Goal: Task Accomplishment & Management: Use online tool/utility

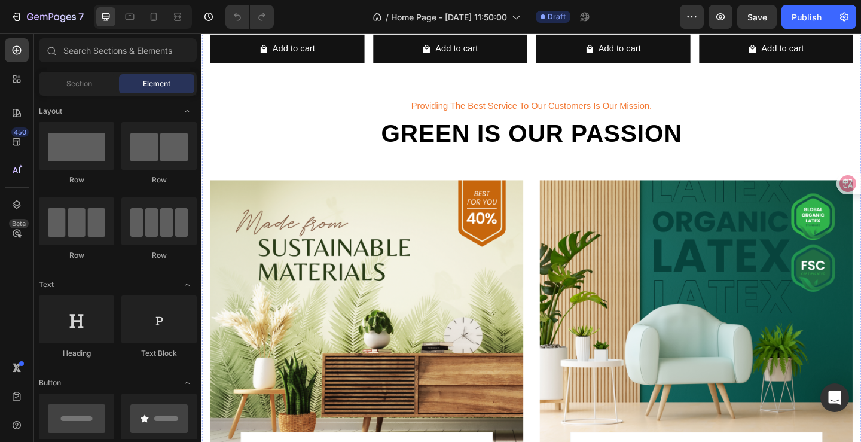
scroll to position [1375, 0]
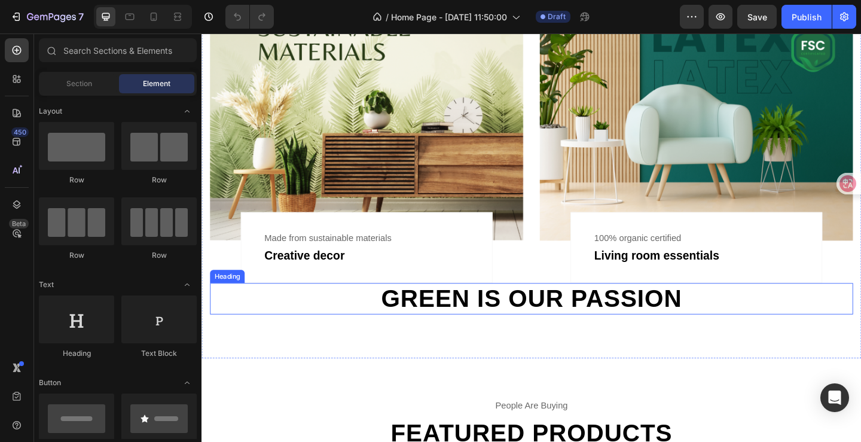
click at [406, 314] on h2 "Green is our passion" at bounding box center [559, 322] width 699 height 34
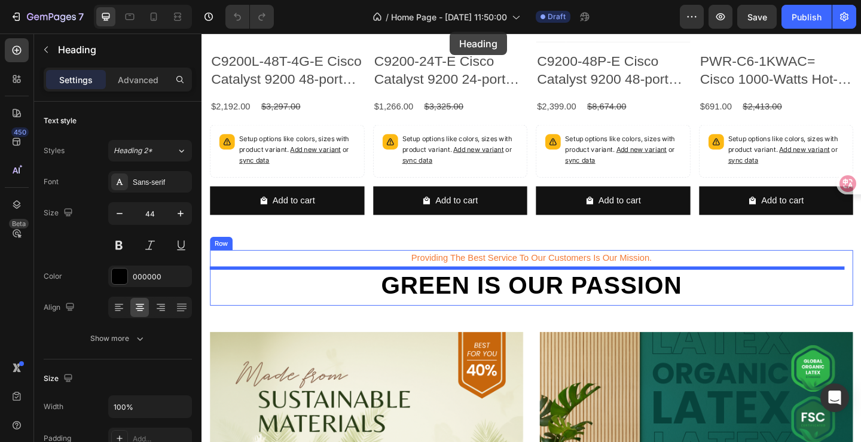
scroll to position [718, 0]
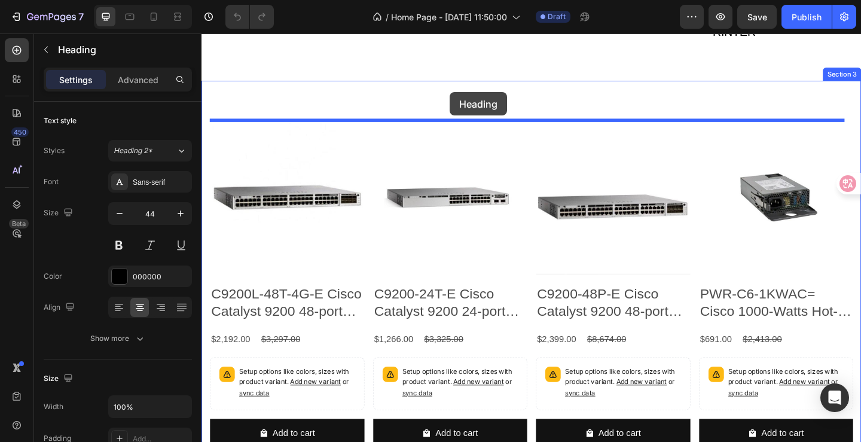
drag, startPoint x: 459, startPoint y: 371, endPoint x: 472, endPoint y: 97, distance: 274.0
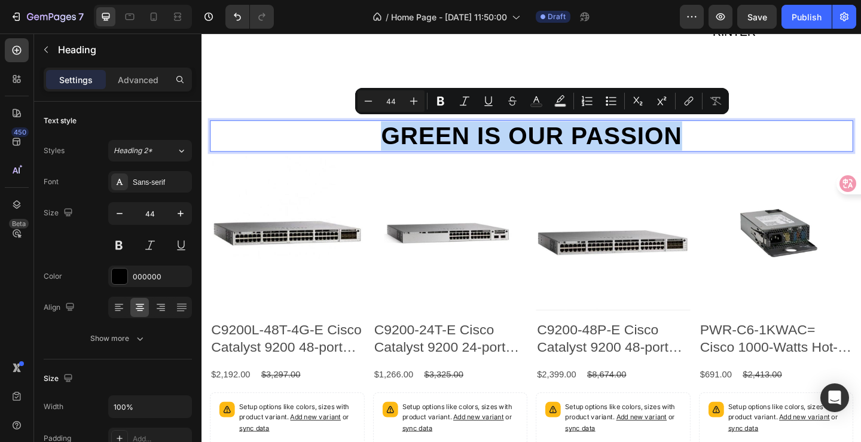
drag, startPoint x: 712, startPoint y: 137, endPoint x: 398, endPoint y: 138, distance: 314.4
click at [398, 138] on p "Green is our passion" at bounding box center [560, 145] width 697 height 32
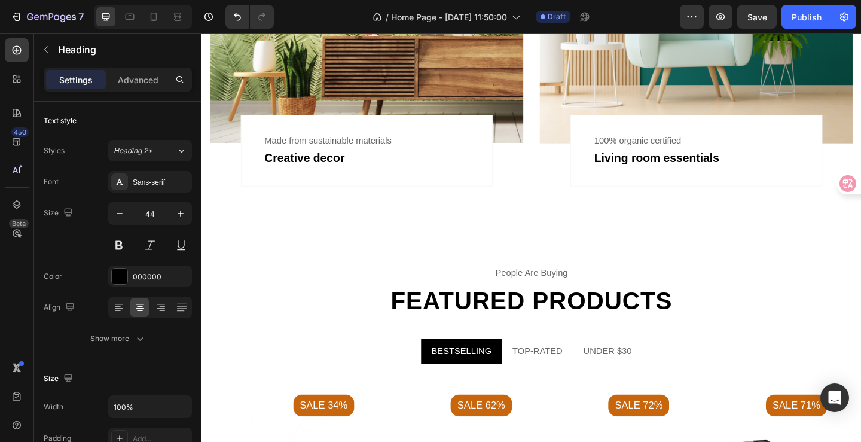
scroll to position [1638, 0]
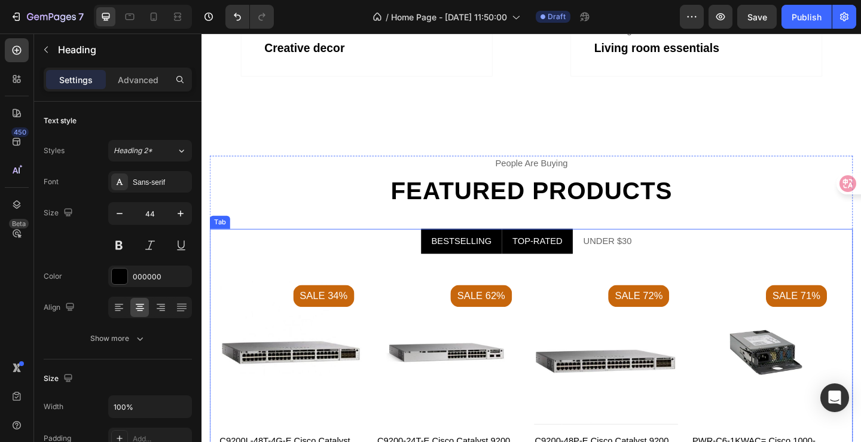
click at [582, 250] on div "TOP-RATED" at bounding box center [566, 259] width 58 height 18
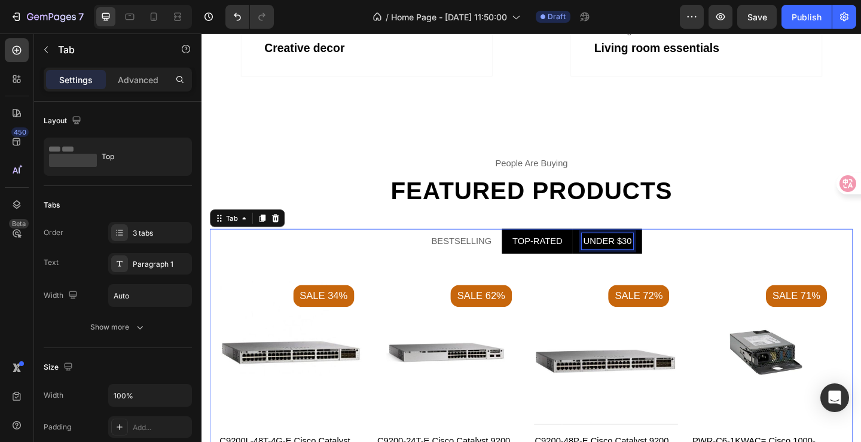
click at [634, 254] on div "UNDER $30" at bounding box center [642, 259] width 56 height 18
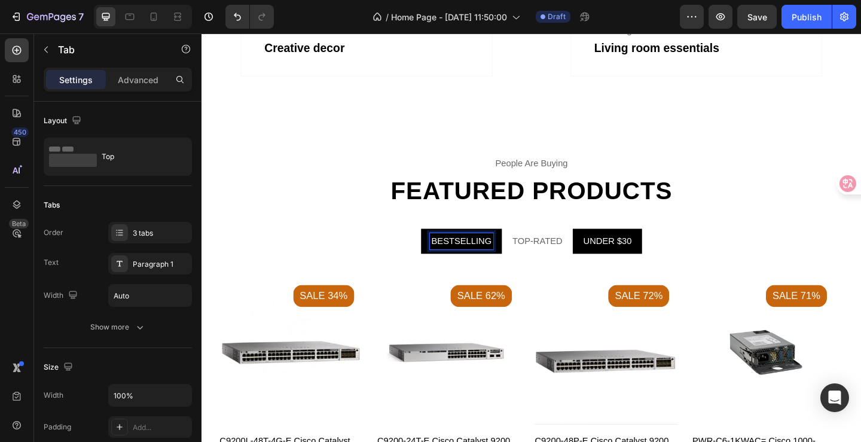
click at [472, 261] on div "BESTSELLING" at bounding box center [483, 259] width 69 height 18
click at [417, 259] on ul "BESTSELLING TOP-RATED UNDER $30" at bounding box center [559, 259] width 699 height 27
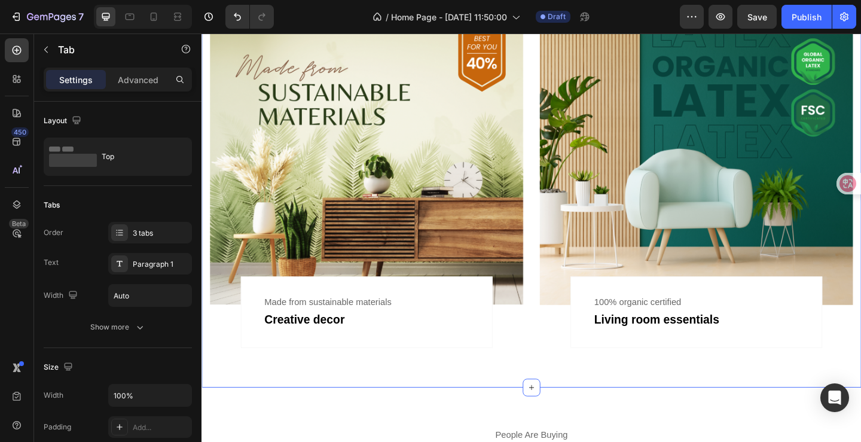
scroll to position [1339, 0]
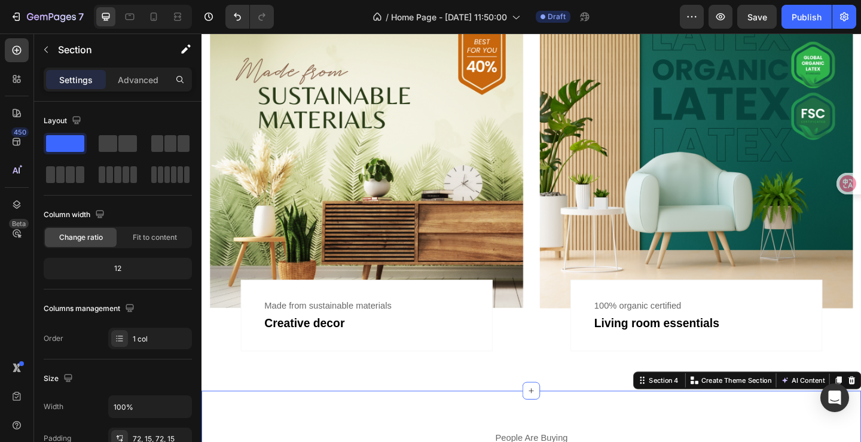
drag, startPoint x: 596, startPoint y: 430, endPoint x: 598, endPoint y: 374, distance: 55.6
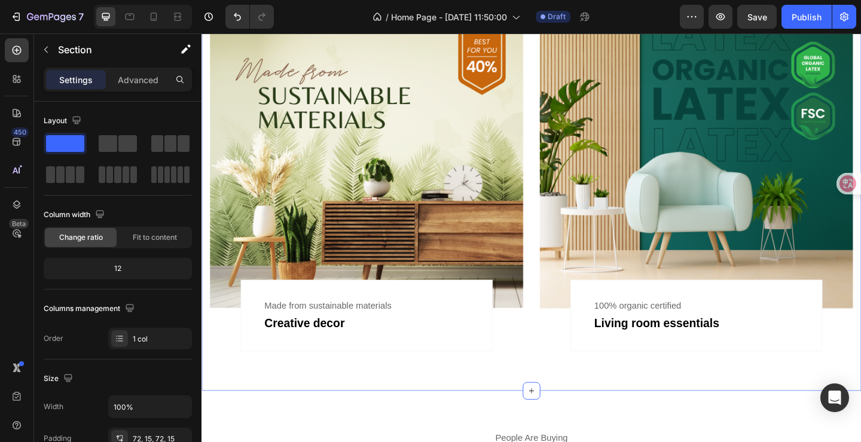
click at [558, 419] on icon at bounding box center [560, 421] width 5 height 5
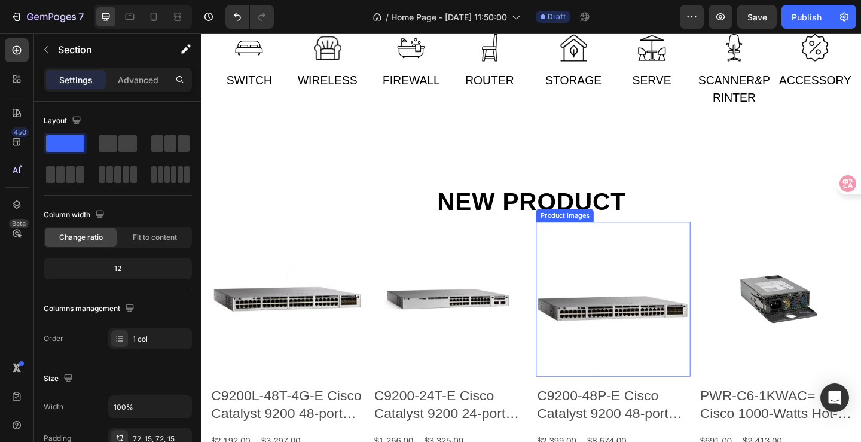
scroll to position [682, 0]
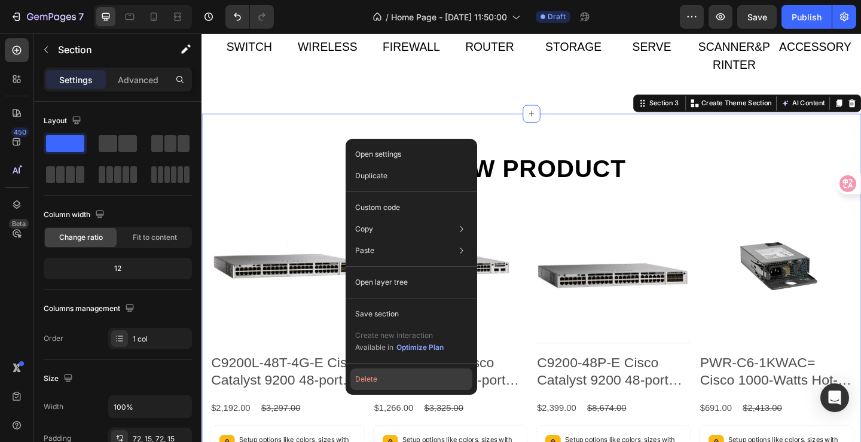
click at [377, 383] on button "Delete" at bounding box center [411, 379] width 122 height 22
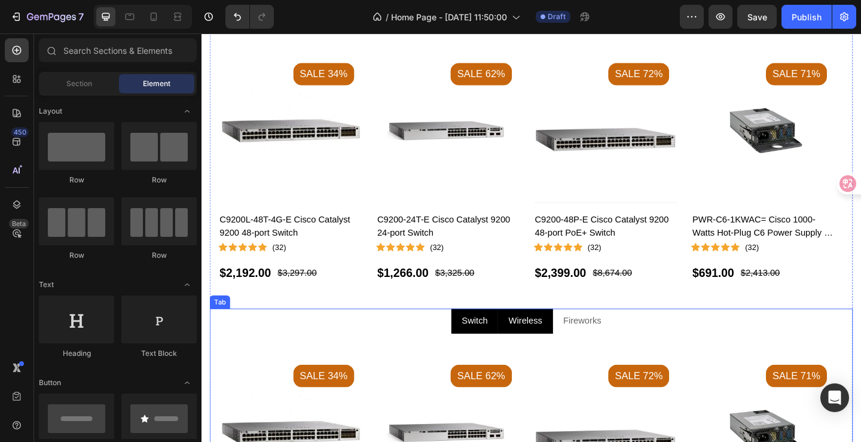
scroll to position [1041, 0]
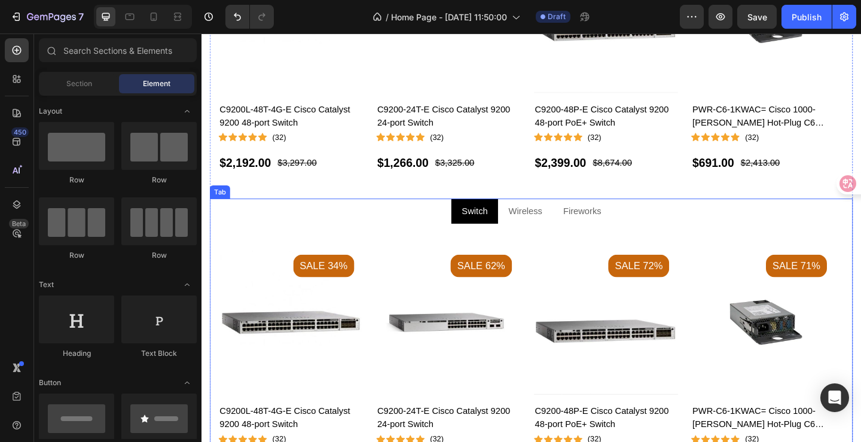
click at [384, 227] on ul "Switch Wireless Fireworks" at bounding box center [559, 226] width 699 height 27
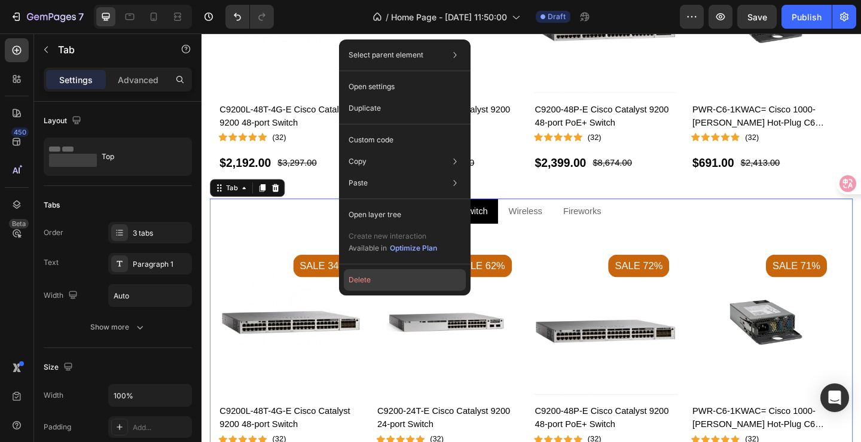
drag, startPoint x: 374, startPoint y: 279, endPoint x: 208, endPoint y: 267, distance: 166.0
click at [374, 279] on button "Delete" at bounding box center [405, 280] width 122 height 22
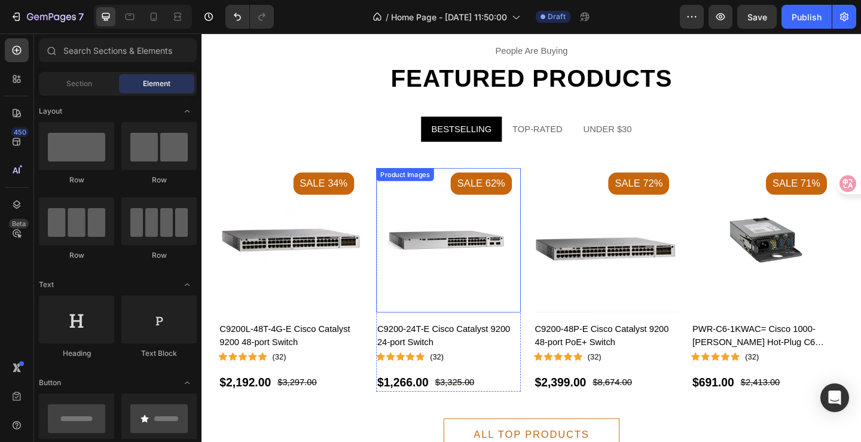
scroll to position [682, 0]
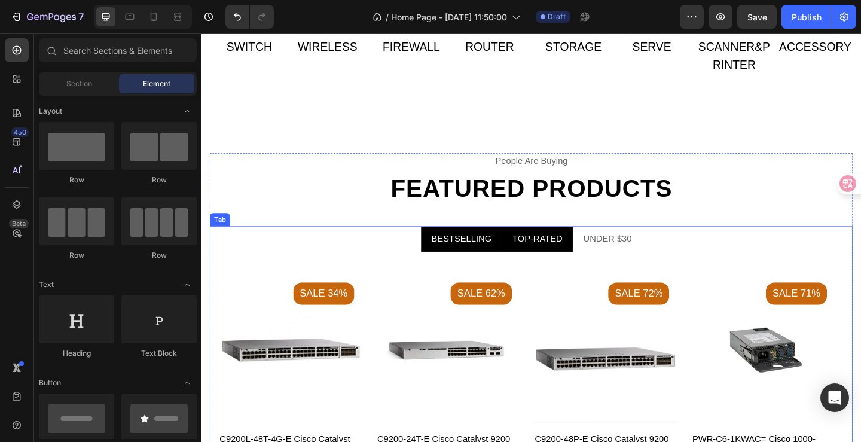
click at [569, 258] on div "TOP-RATED" at bounding box center [566, 257] width 58 height 18
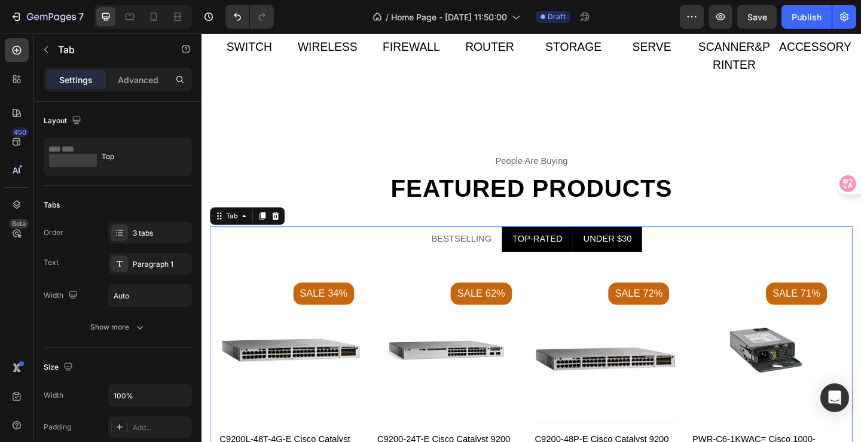
click at [639, 269] on li "UNDER $30" at bounding box center [642, 256] width 75 height 27
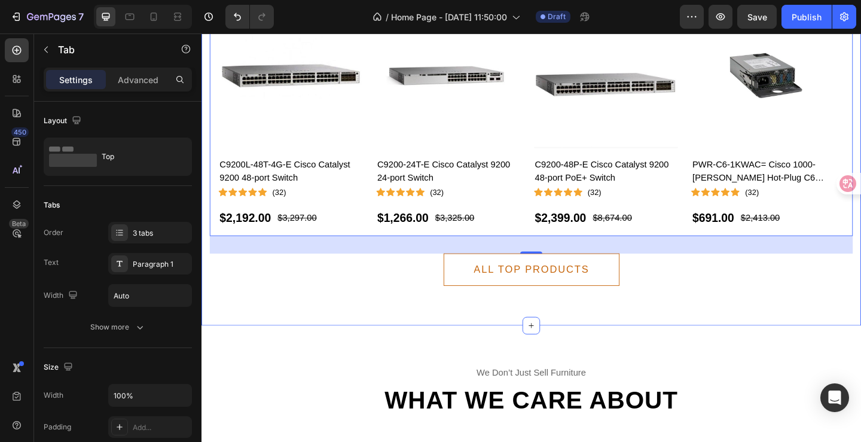
scroll to position [1041, 0]
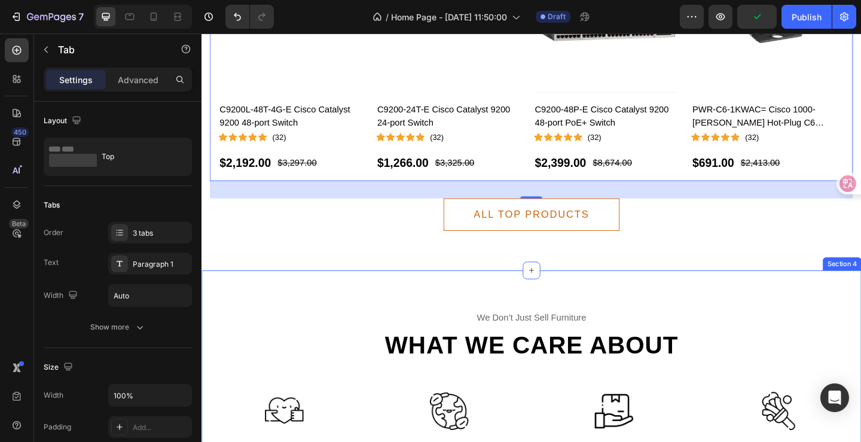
click at [451, 320] on div "we don’t just sell furniture Text What we care about Heading Row Image best for…" at bounding box center [559, 442] width 717 height 302
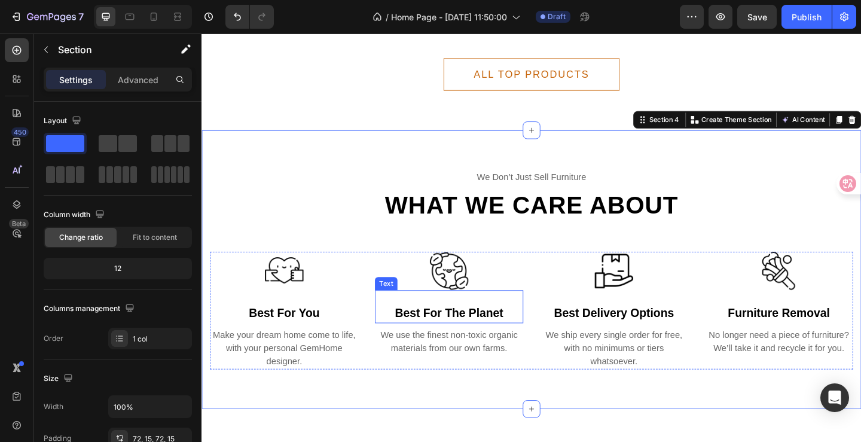
scroll to position [1280, 0]
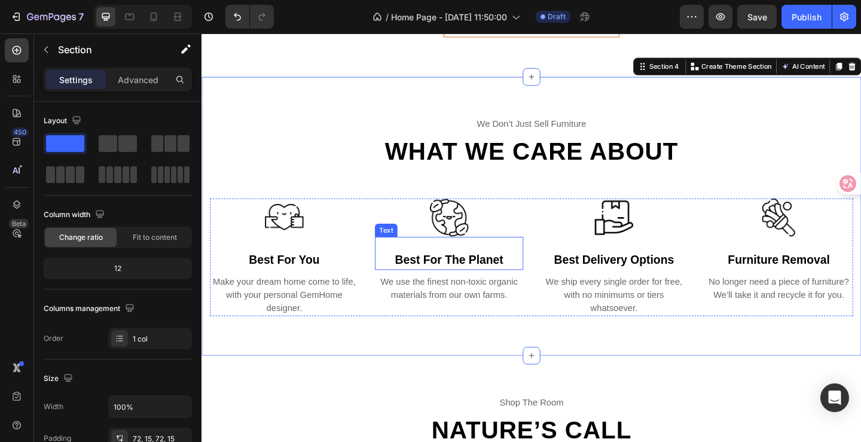
click at [491, 262] on div "best for the planet" at bounding box center [470, 266] width 161 height 22
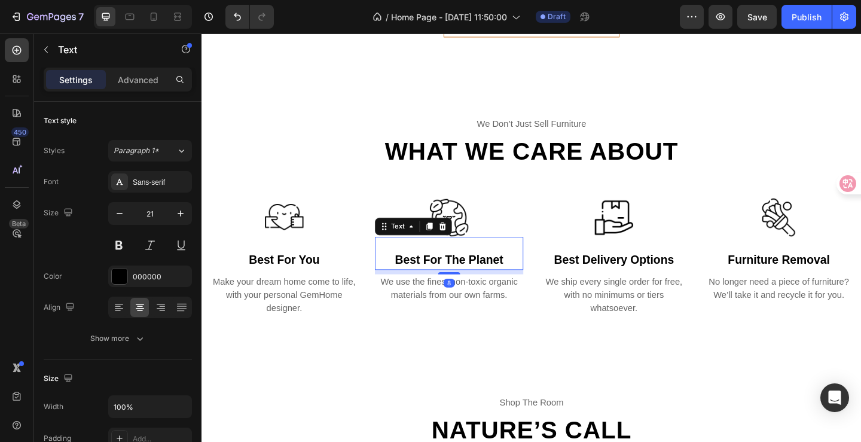
click at [511, 264] on div "best for the planet" at bounding box center [470, 266] width 161 height 22
click at [511, 264] on p "best for the planet" at bounding box center [470, 265] width 159 height 19
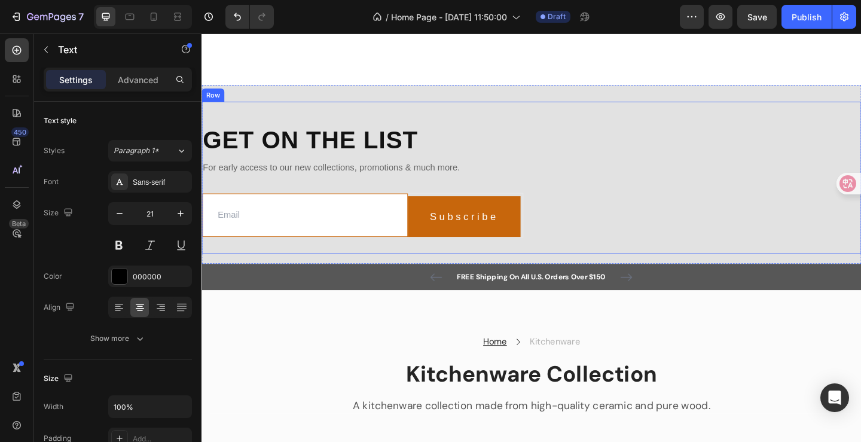
scroll to position [3252, 0]
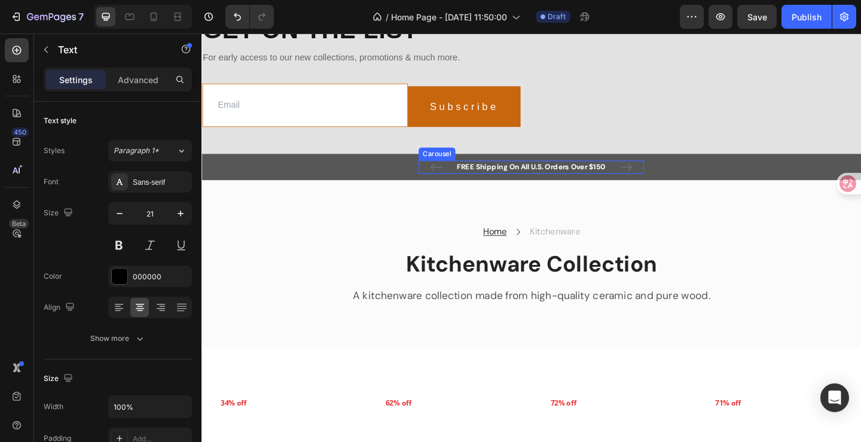
click at [662, 186] on icon "Carousel Next Arrow" at bounding box center [663, 179] width 14 height 14
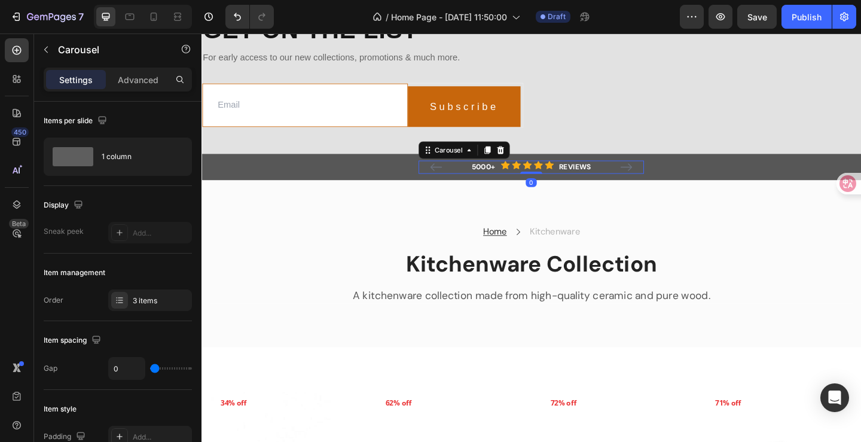
click at [662, 186] on icon "Carousel Next Arrow" at bounding box center [663, 179] width 14 height 14
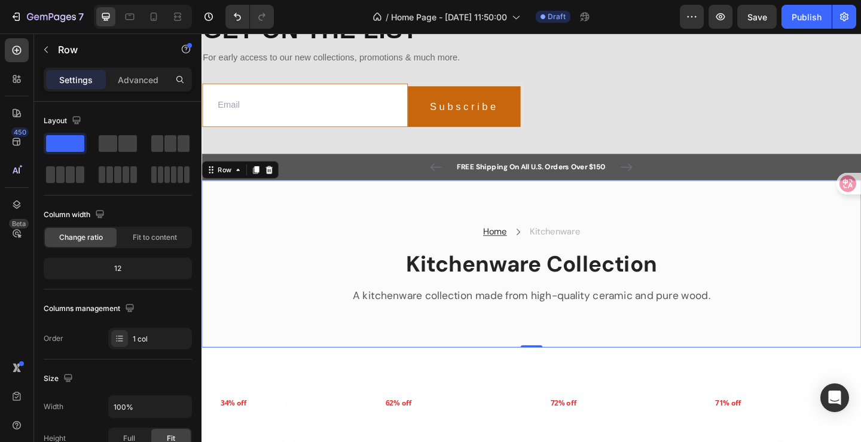
click at [350, 221] on div "Home Text block Icon Kitchenware Text block Row Kitchenware Collection Heading …" at bounding box center [559, 284] width 717 height 182
click at [273, 186] on div at bounding box center [275, 182] width 14 height 14
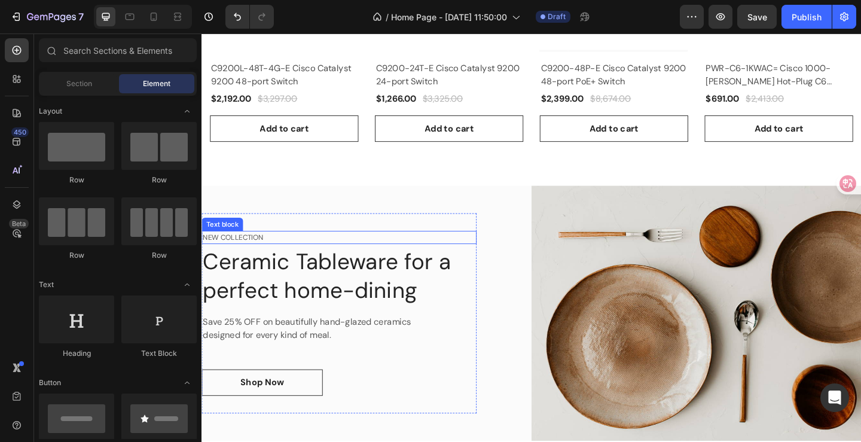
scroll to position [3372, 0]
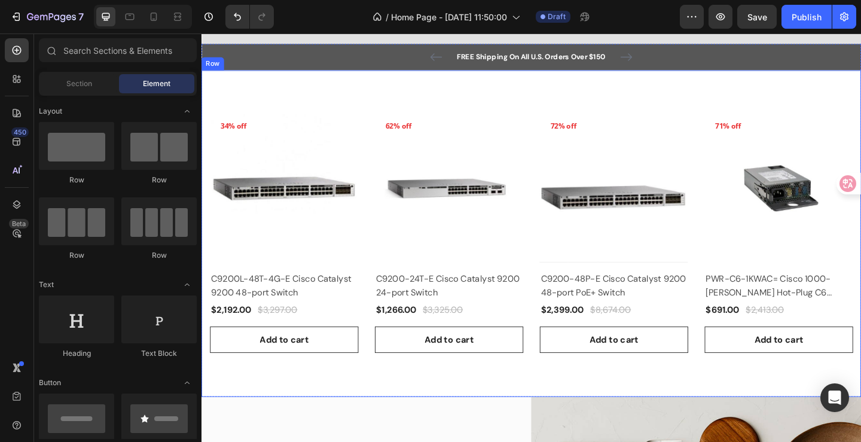
click at [276, 95] on div "Product Images 34% off Product Badge Row C9200L-48T-4G-E Cisco Catalyst 9200 48…" at bounding box center [559, 251] width 717 height 355
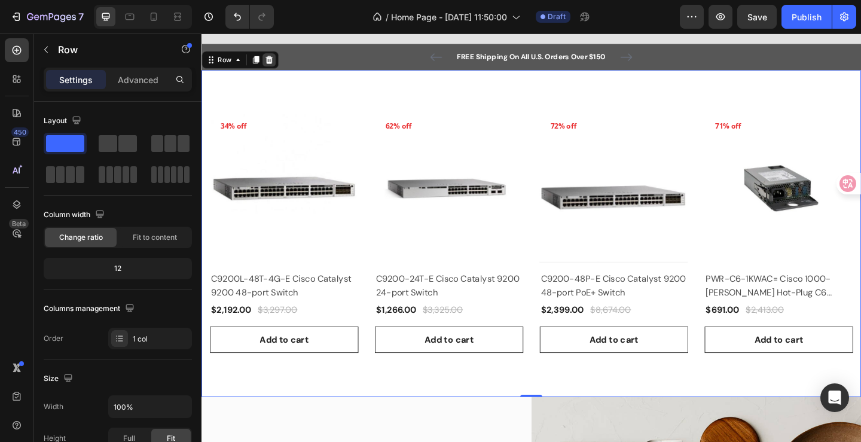
click at [274, 66] on icon at bounding box center [275, 62] width 8 height 8
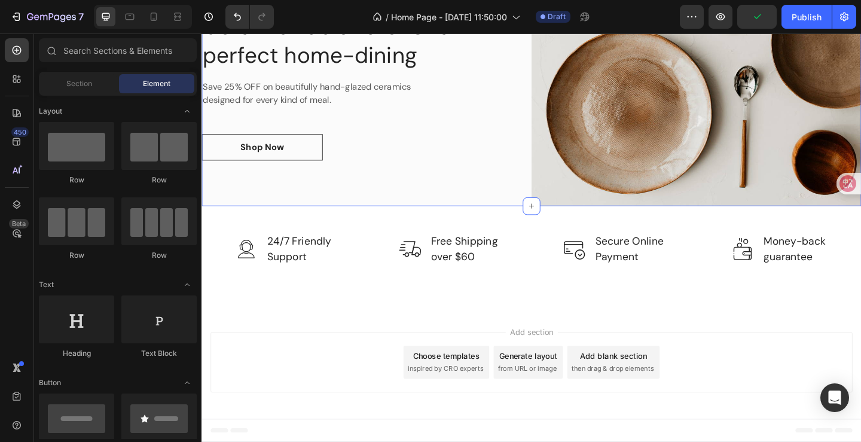
scroll to position [3328, 0]
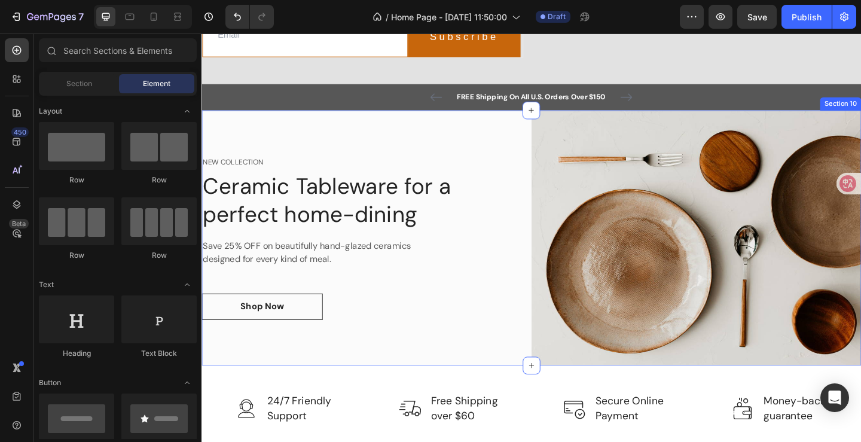
click at [299, 132] on div "NEW COLLECTION Text block Ceramic Tableware for a perfect home-dining Heading S…" at bounding box center [380, 255] width 359 height 277
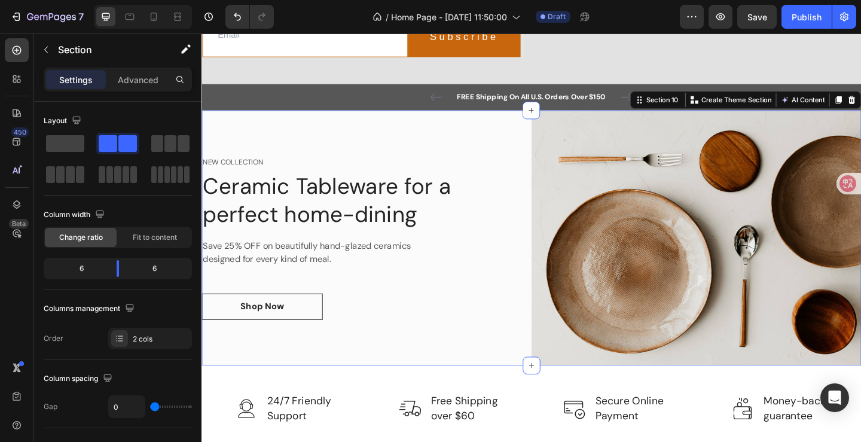
click at [300, 146] on div "NEW COLLECTION Text block Ceramic Tableware for a perfect home-dining Heading S…" at bounding box center [380, 255] width 359 height 277
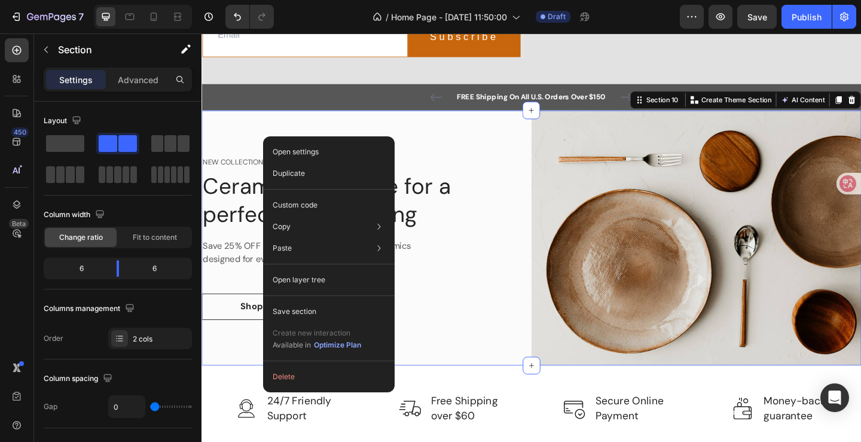
click at [304, 390] on div "Open settings Duplicate Custom code Copy Copy section Ctrl + C Copy style Copy …" at bounding box center [328, 264] width 131 height 256
click at [296, 375] on button "Delete" at bounding box center [329, 377] width 122 height 22
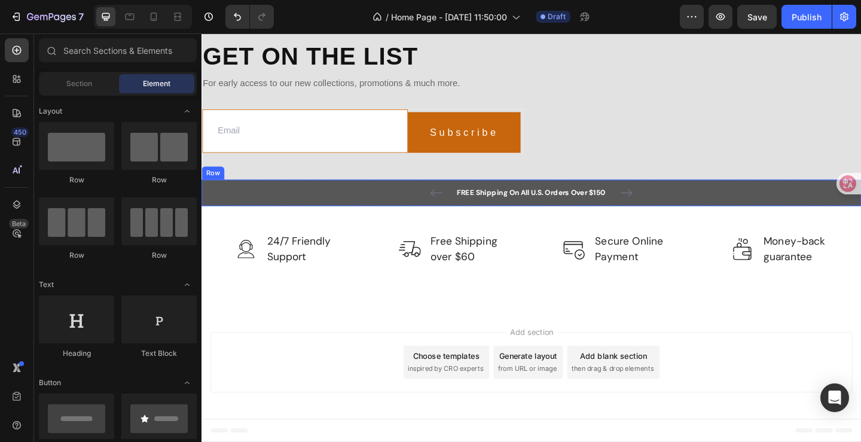
click at [335, 201] on div "FREE Shipping On All U.S. Orders Over $150 Text block 5000+ Text block Icon Ico…" at bounding box center [559, 207] width 699 height 14
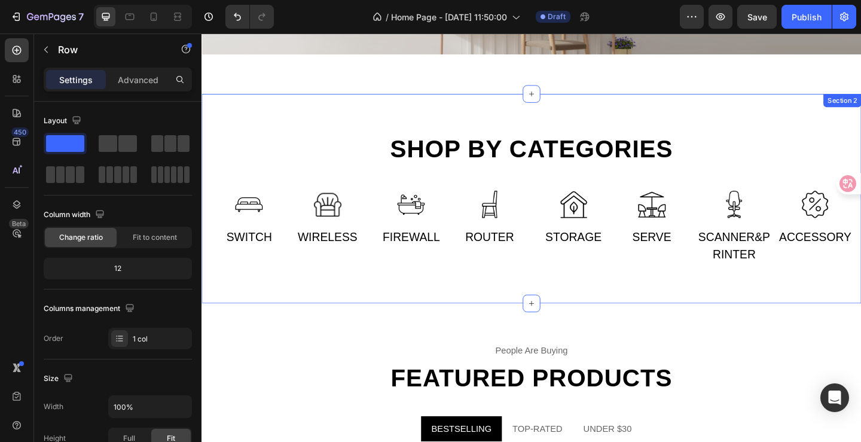
scroll to position [478, 0]
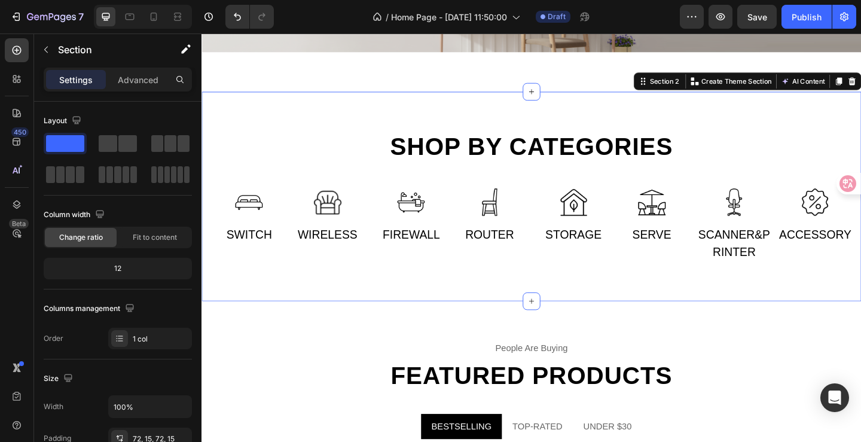
click at [433, 117] on div "Shop by categories Heading Row Image SWITCH Text Image WIRELESS Text Row Image …" at bounding box center [559, 211] width 717 height 228
click at [555, 96] on icon at bounding box center [560, 97] width 10 height 10
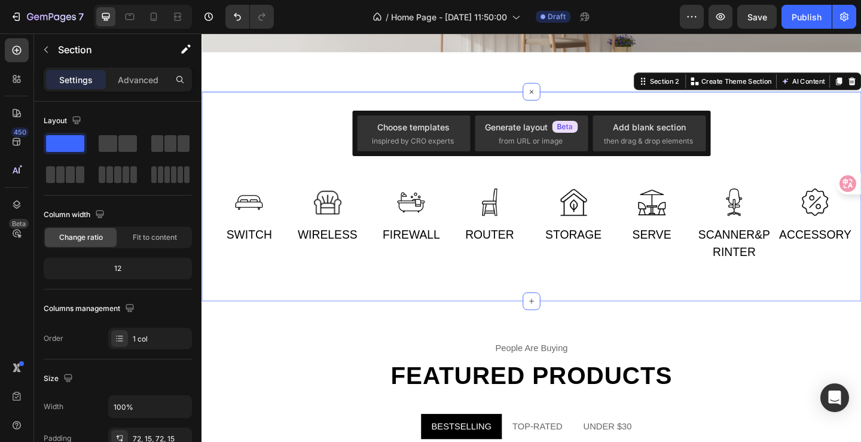
click at [320, 116] on div "Shop by categories Heading Row Image SWITCH Text Image WIRELESS Text Row Image …" at bounding box center [559, 211] width 717 height 228
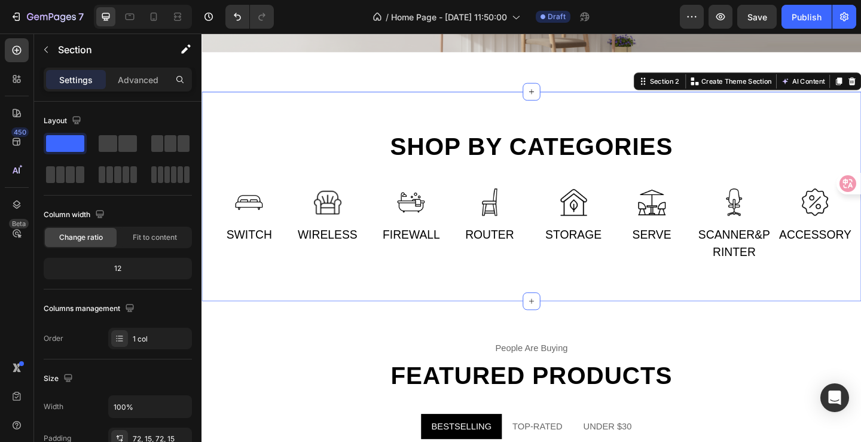
click at [317, 105] on div "Shop by categories Heading Row Image SWITCH Text Image WIRELESS Text Row Image …" at bounding box center [559, 211] width 717 height 228
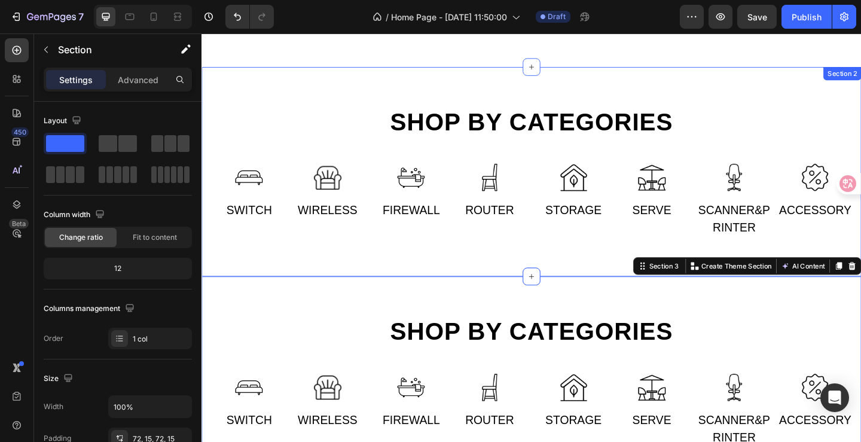
scroll to position [727, 0]
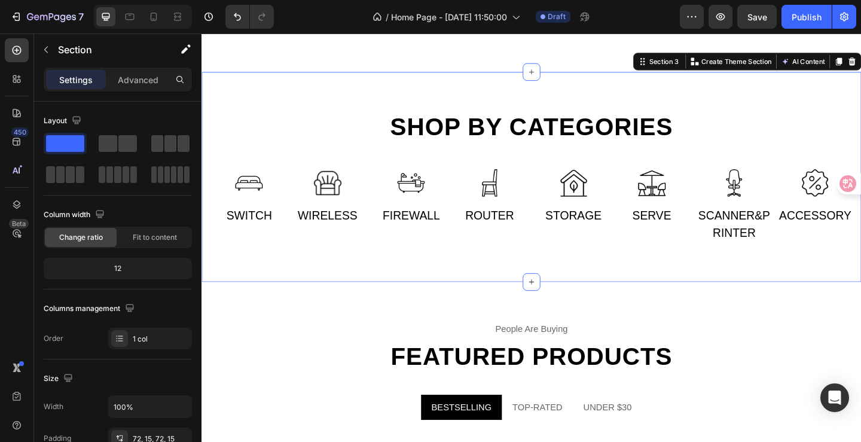
click at [522, 87] on div "Shop by categories Heading Row Image SWITCH Text Image WIRELESS Text Row Image …" at bounding box center [559, 189] width 717 height 228
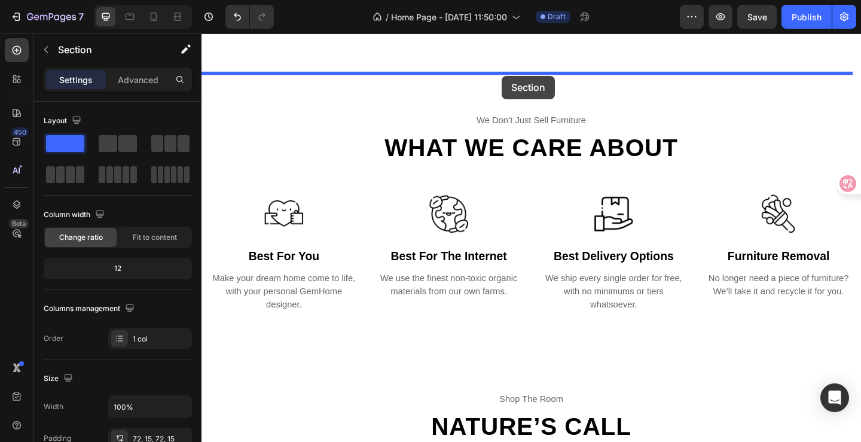
scroll to position [1324, 0]
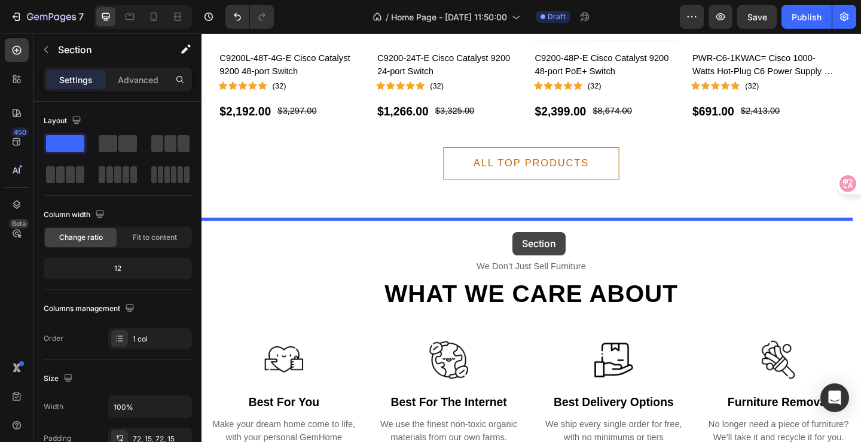
drag, startPoint x: 495, startPoint y: 82, endPoint x: 540, endPoint y: 249, distance: 172.7
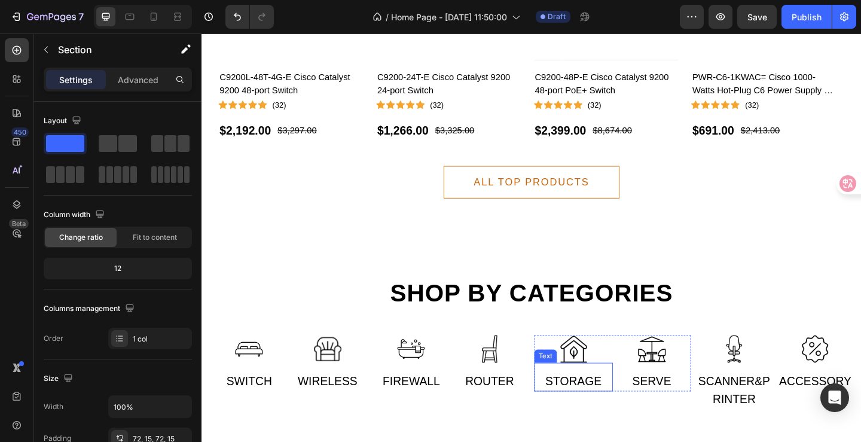
scroll to position [1195, 0]
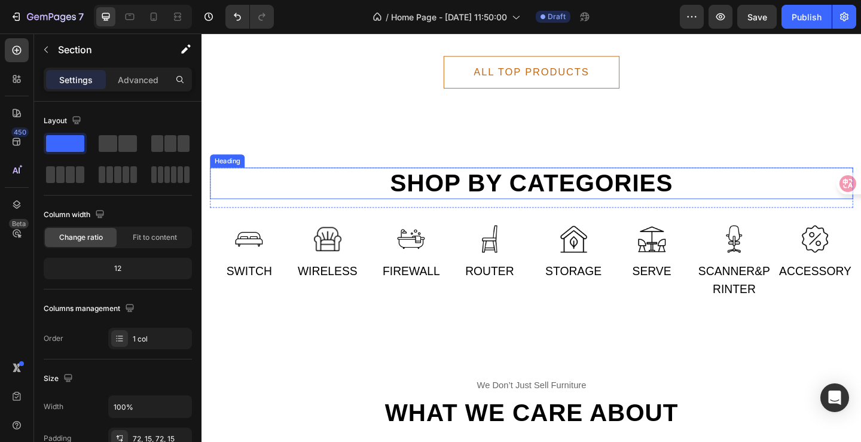
click at [651, 198] on h2 "Shop by categories" at bounding box center [559, 196] width 699 height 34
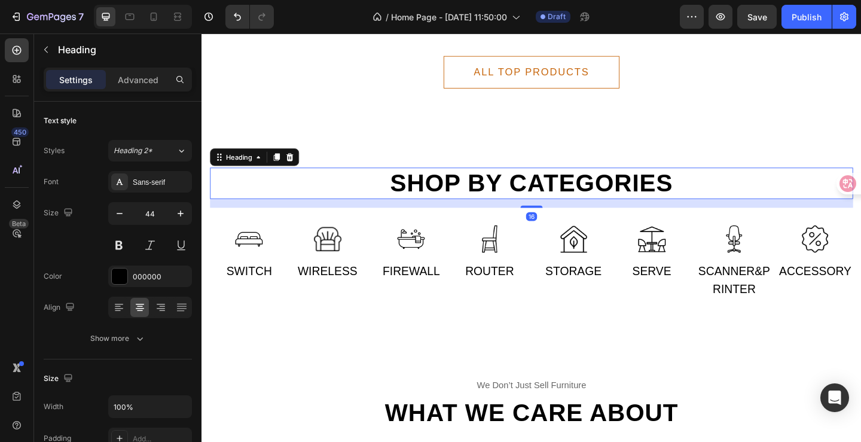
click at [691, 198] on h2 "Shop by categories" at bounding box center [559, 196] width 699 height 34
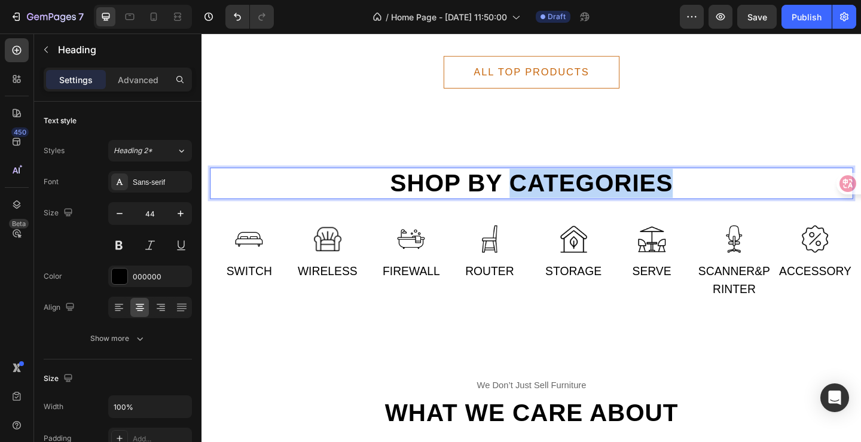
click at [691, 198] on p "Shop by categories" at bounding box center [560, 197] width 697 height 32
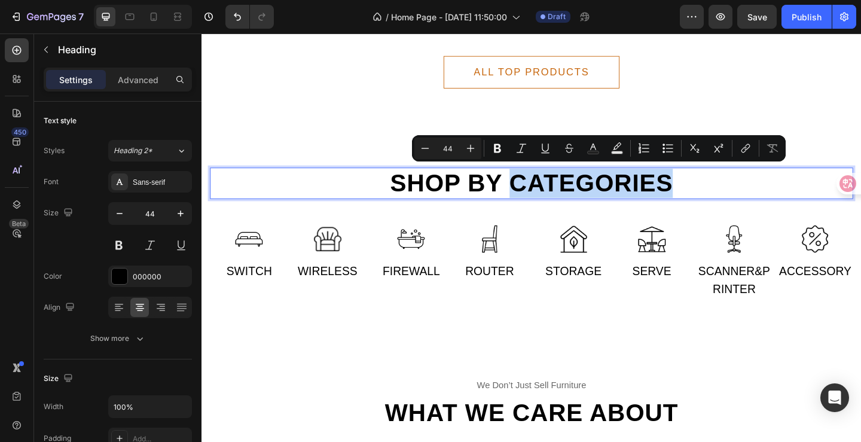
click at [700, 200] on p "Shop by categories" at bounding box center [560, 197] width 697 height 32
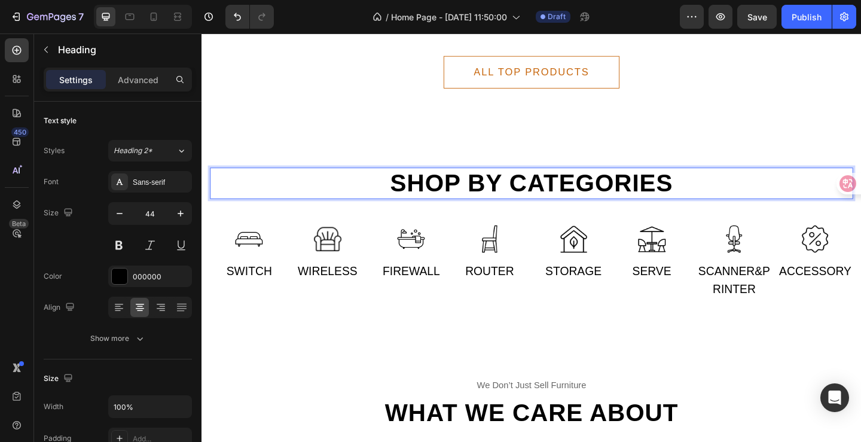
click at [695, 199] on p "Shop by categories" at bounding box center [560, 197] width 697 height 32
click at [651, 206] on p "Shop by categories" at bounding box center [560, 197] width 697 height 32
click at [638, 195] on p "Shop by categories" at bounding box center [560, 197] width 697 height 32
drag, startPoint x: 638, startPoint y: 195, endPoint x: 632, endPoint y: 196, distance: 6.1
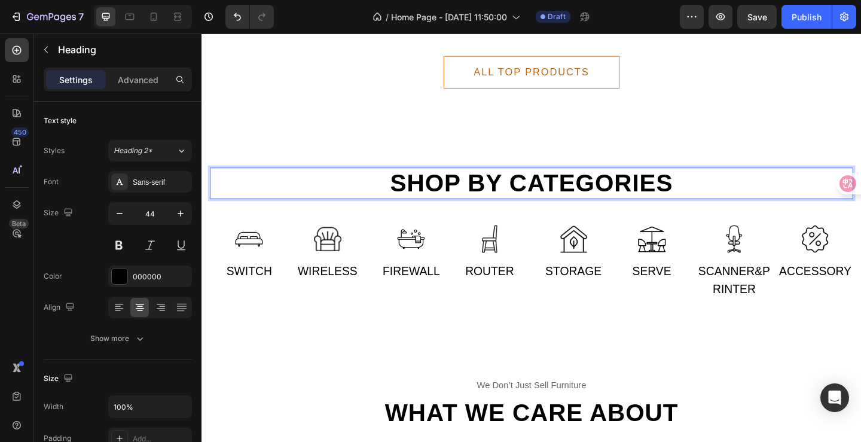
click at [640, 195] on p "Shop by categories" at bounding box center [560, 197] width 697 height 32
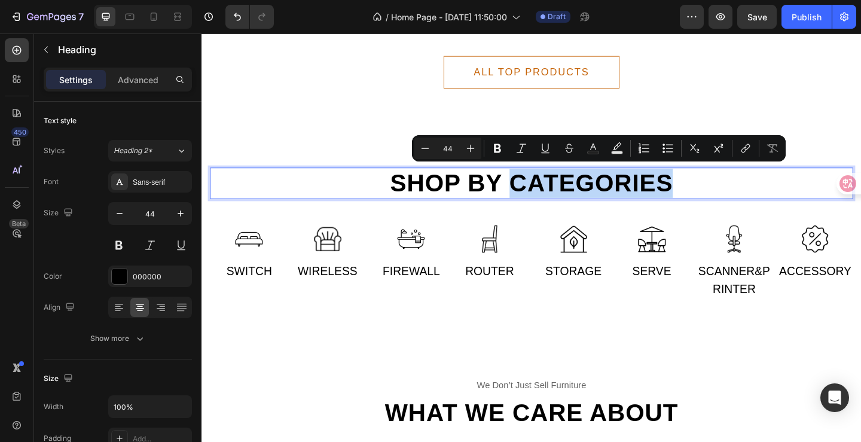
drag, startPoint x: 539, startPoint y: 195, endPoint x: 702, endPoint y: 204, distance: 162.8
click at [702, 204] on p "Shop by categories" at bounding box center [560, 197] width 697 height 32
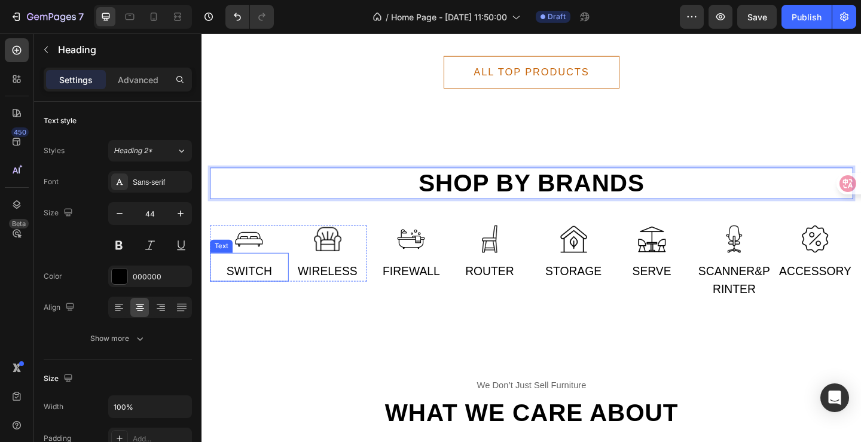
click at [265, 283] on p "SWITCH" at bounding box center [253, 292] width 83 height 19
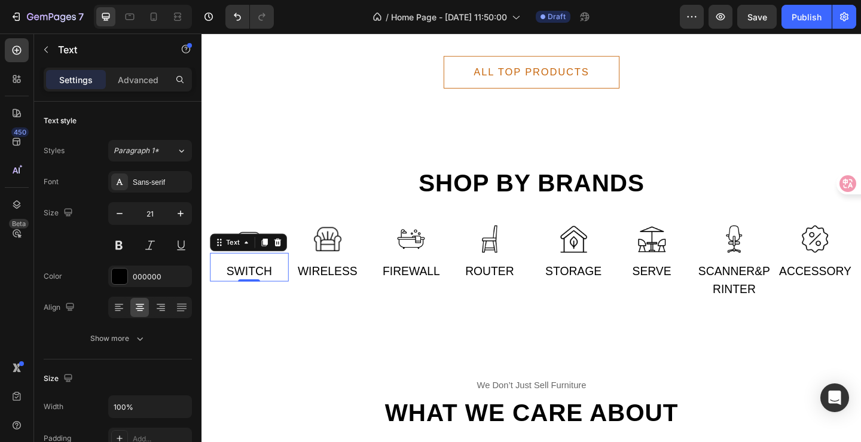
click at [265, 283] on p "SWITCH" at bounding box center [253, 292] width 83 height 19
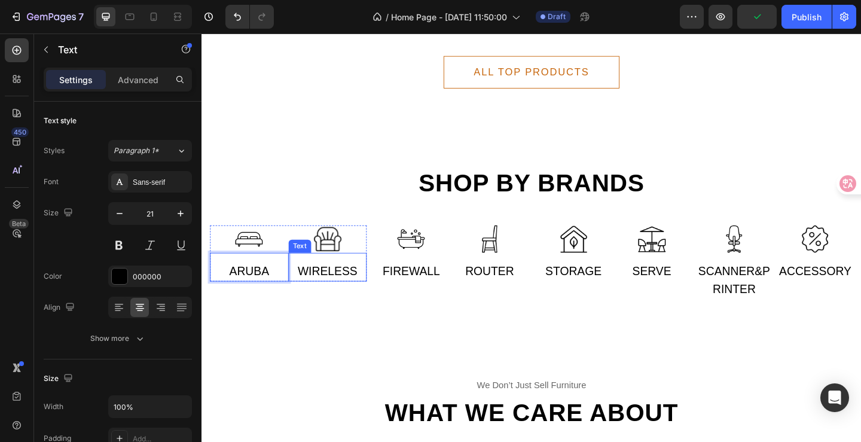
click at [347, 291] on p "WIRELESS" at bounding box center [338, 292] width 83 height 19
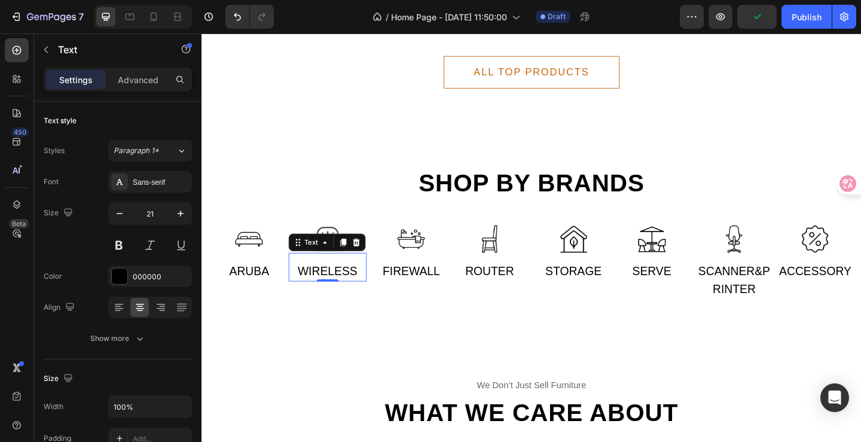
click at [347, 291] on p "WIRELESS" at bounding box center [338, 292] width 83 height 19
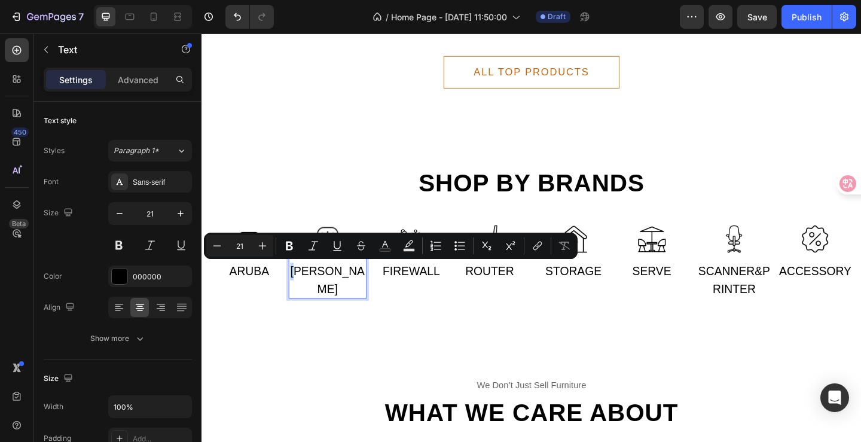
click at [319, 291] on p "sisco" at bounding box center [338, 302] width 83 height 38
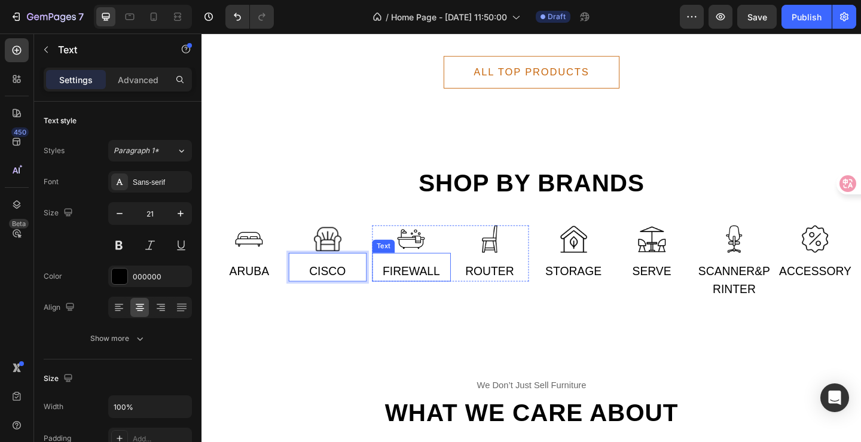
click at [441, 295] on p "FIREWALL" at bounding box center [429, 292] width 83 height 19
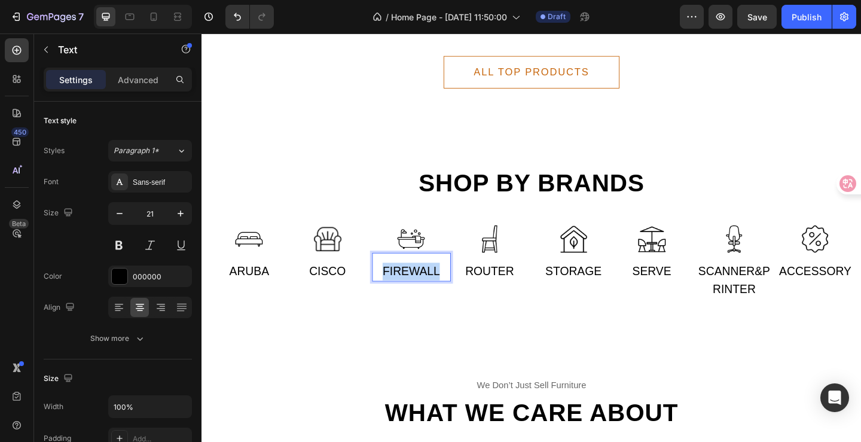
click at [441, 295] on p "FIREWALL" at bounding box center [429, 292] width 83 height 19
click at [431, 291] on p "fortnet" at bounding box center [429, 292] width 83 height 19
click at [529, 296] on p "ROUTER" at bounding box center [514, 292] width 83 height 19
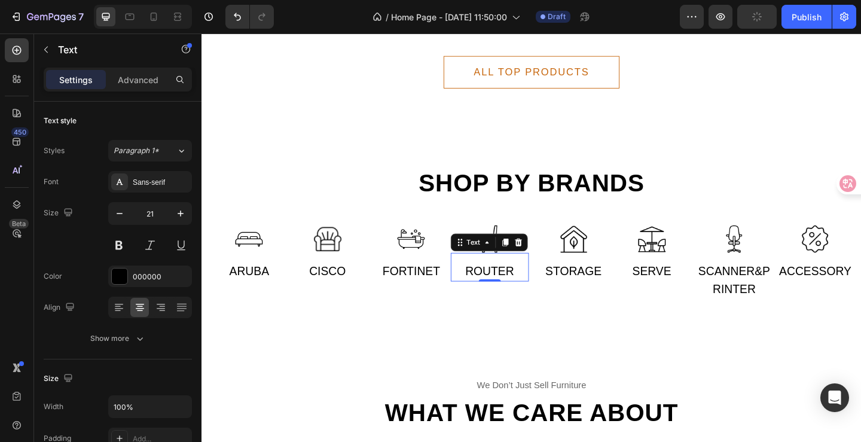
click at [529, 296] on p "ROUTER" at bounding box center [514, 292] width 83 height 19
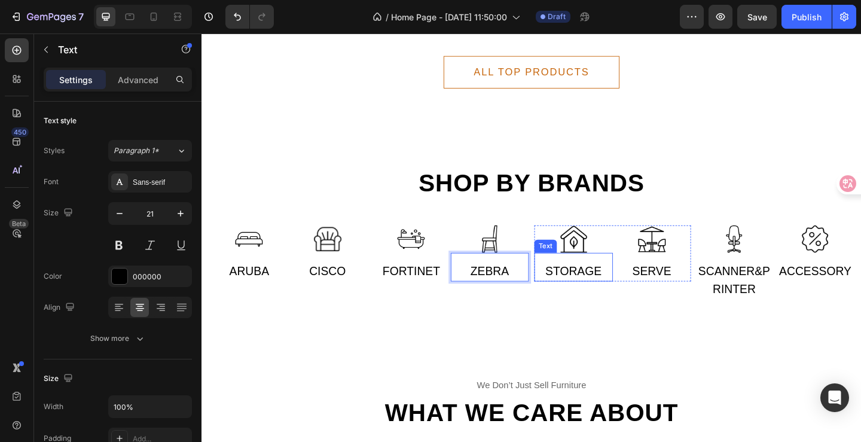
click at [601, 290] on p "STORAGE" at bounding box center [605, 292] width 83 height 19
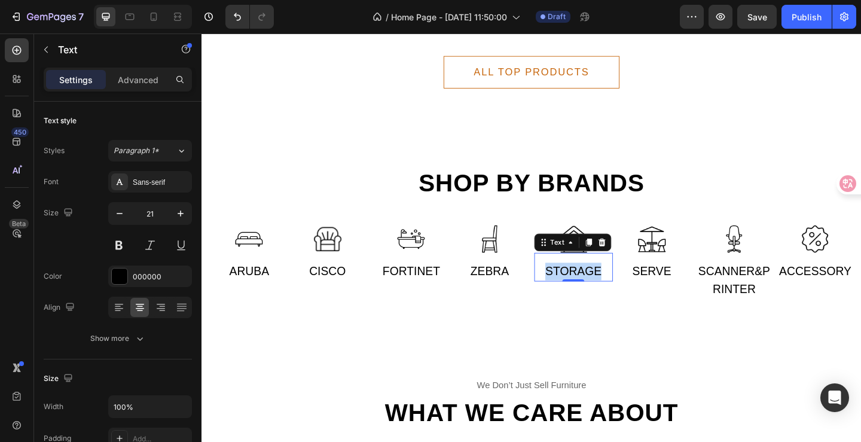
click at [601, 290] on p "STORAGE" at bounding box center [605, 292] width 83 height 19
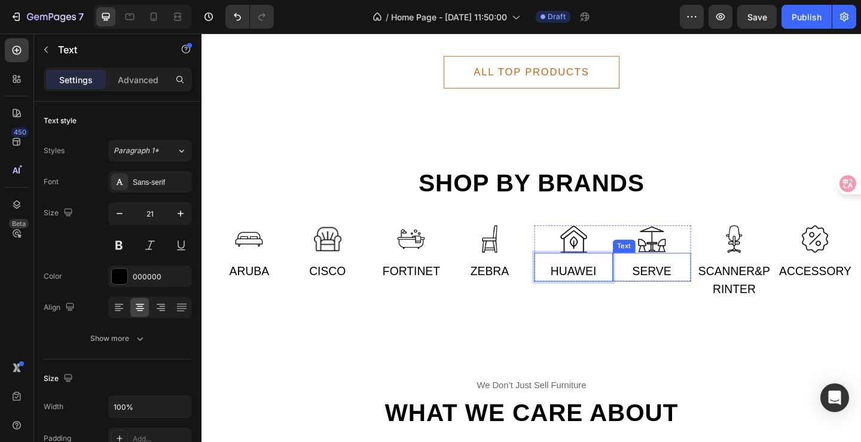
click at [692, 294] on p "SERVE" at bounding box center [691, 292] width 83 height 19
click at [781, 297] on p "SCANNER&PRINTER" at bounding box center [781, 302] width 80 height 38
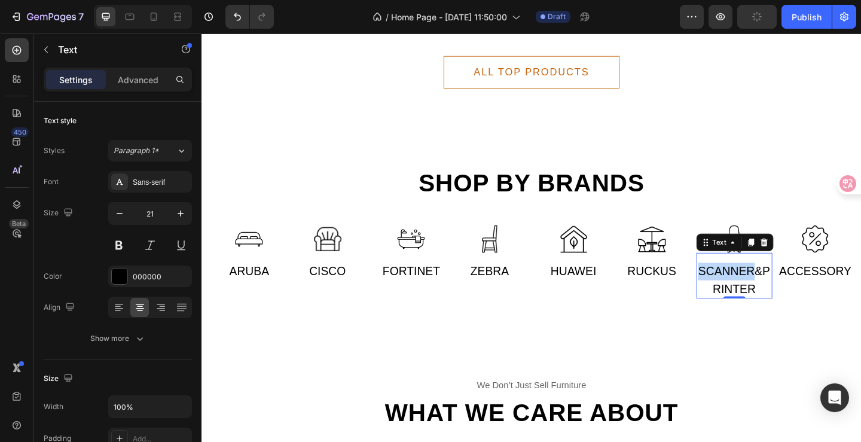
click at [781, 297] on p "SCANNER&PRINTER" at bounding box center [781, 302] width 80 height 38
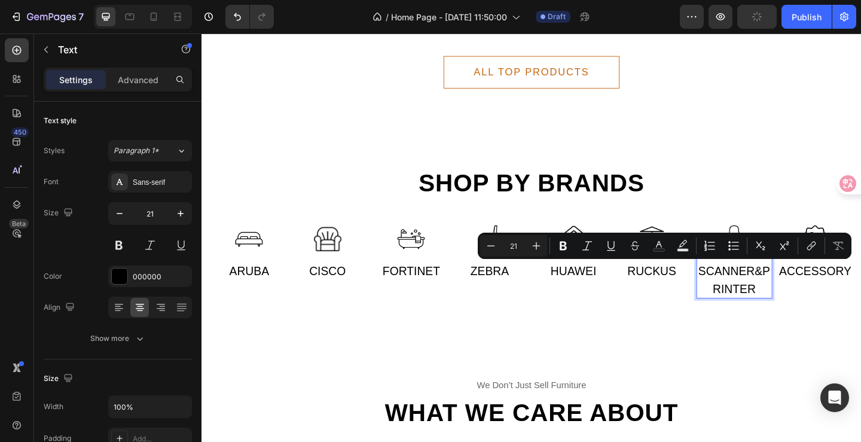
click at [799, 311] on p "SCANNER&PRINTER" at bounding box center [781, 302] width 80 height 38
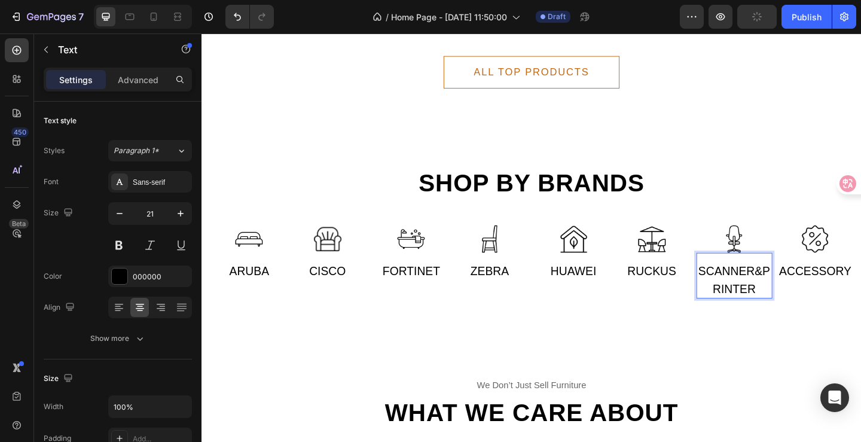
click at [799, 311] on p "SCANNER&PRINTER" at bounding box center [781, 302] width 80 height 38
drag, startPoint x: 788, startPoint y: 305, endPoint x: 726, endPoint y: 280, distance: 67.4
click at [726, 280] on div "Image Aruba Text Image cisco Text Row Image fortinet Text Image zebra Text Row …" at bounding box center [559, 281] width 699 height 79
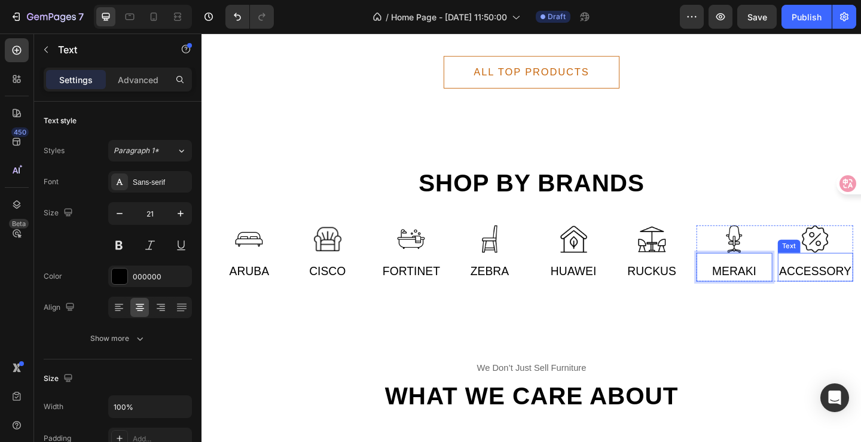
click at [860, 290] on p "ACCESSORY" at bounding box center [869, 292] width 80 height 19
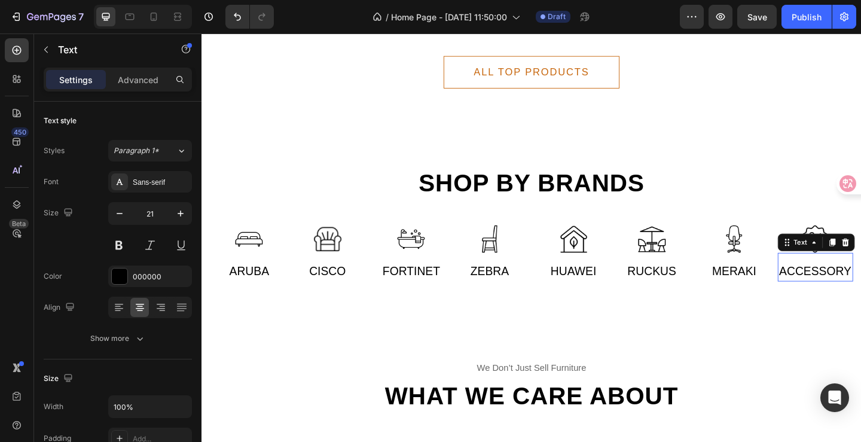
click at [860, 290] on p "ACCESSORY" at bounding box center [869, 292] width 80 height 19
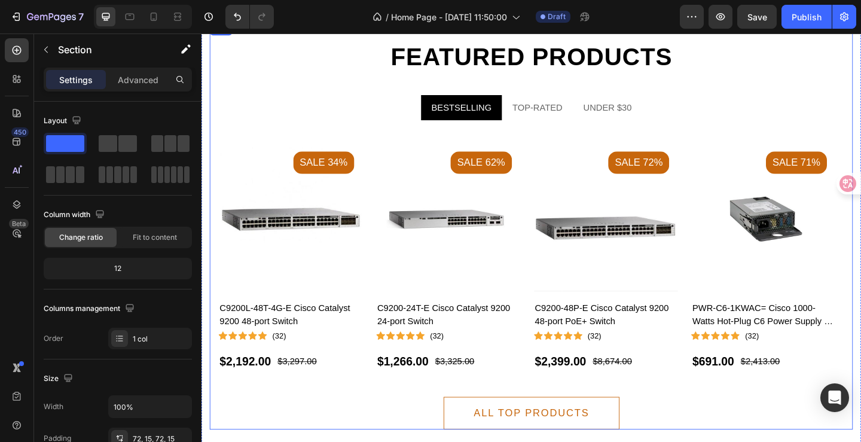
scroll to position [837, 0]
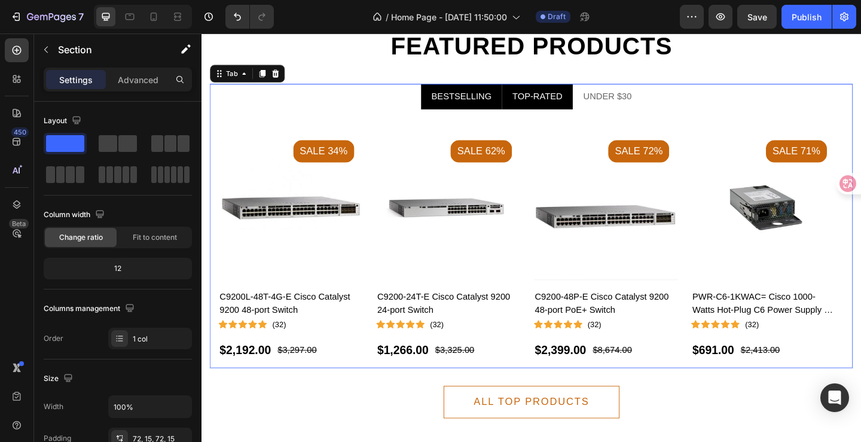
click at [559, 109] on div "TOP-RATED" at bounding box center [566, 102] width 58 height 18
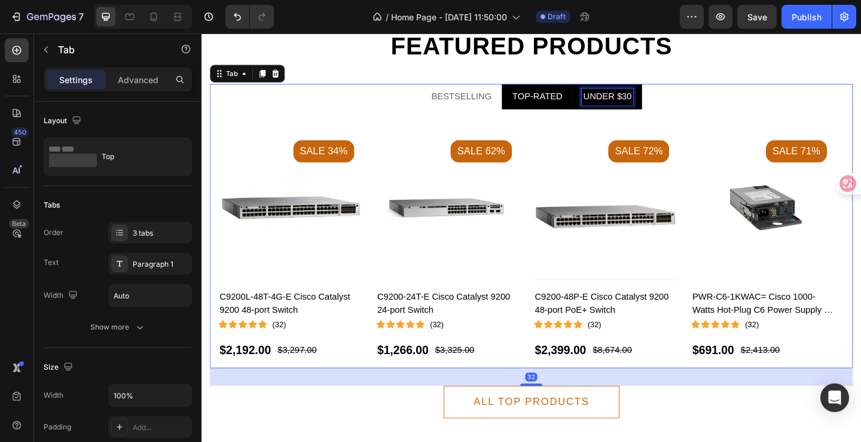
click at [638, 103] on div "UNDER $30" at bounding box center [642, 102] width 56 height 18
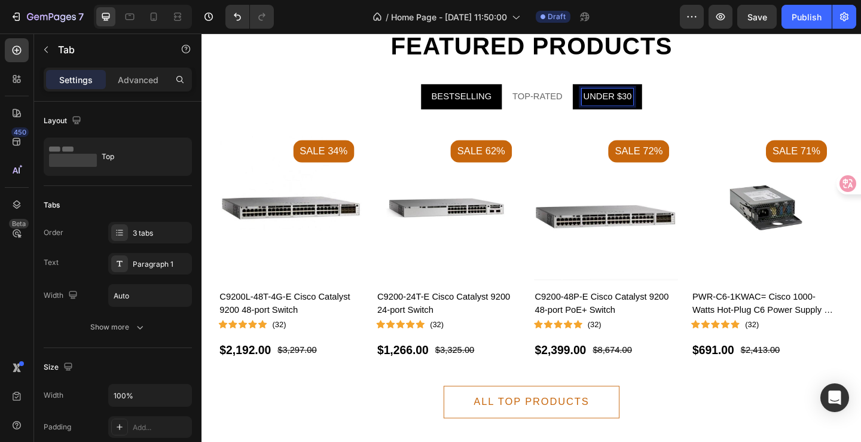
click at [500, 100] on p "BESTSELLING" at bounding box center [483, 102] width 65 height 14
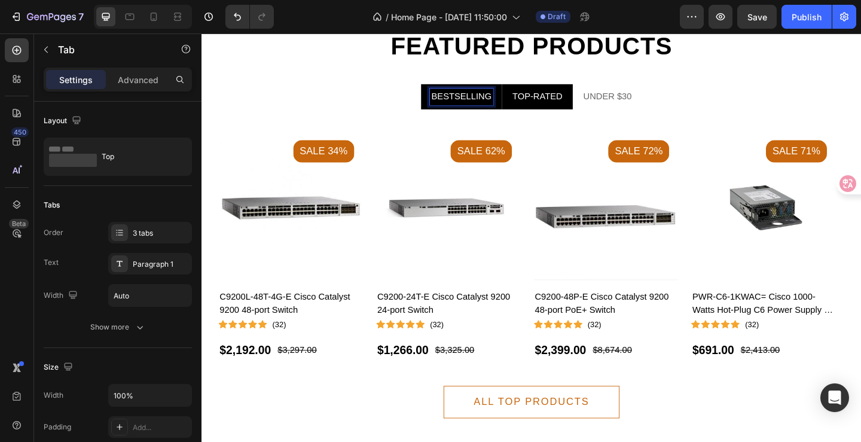
click at [565, 103] on p "TOP-RATED" at bounding box center [566, 102] width 54 height 14
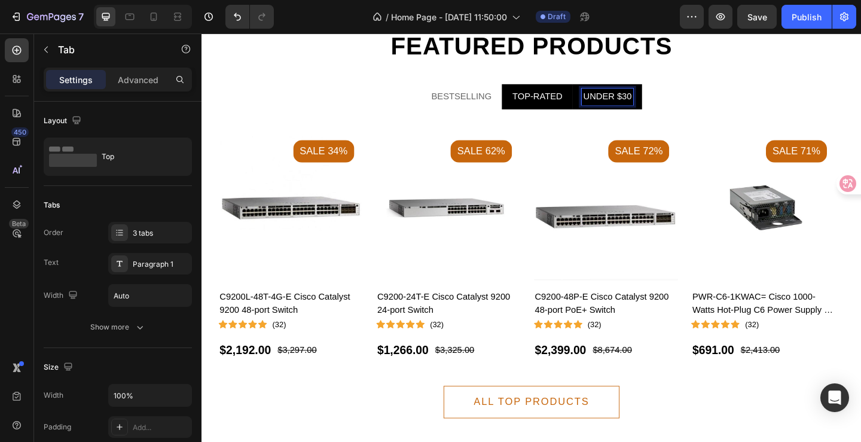
click at [616, 100] on p "UNDER $30" at bounding box center [642, 102] width 53 height 14
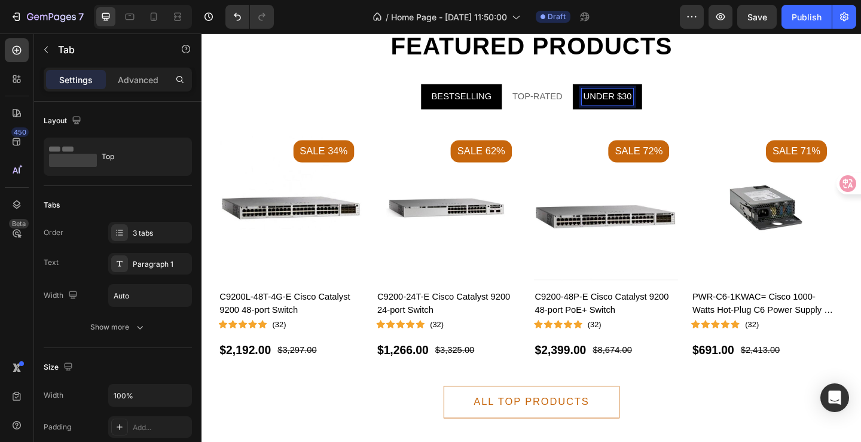
click at [488, 105] on p "BESTSELLING" at bounding box center [483, 102] width 65 height 14
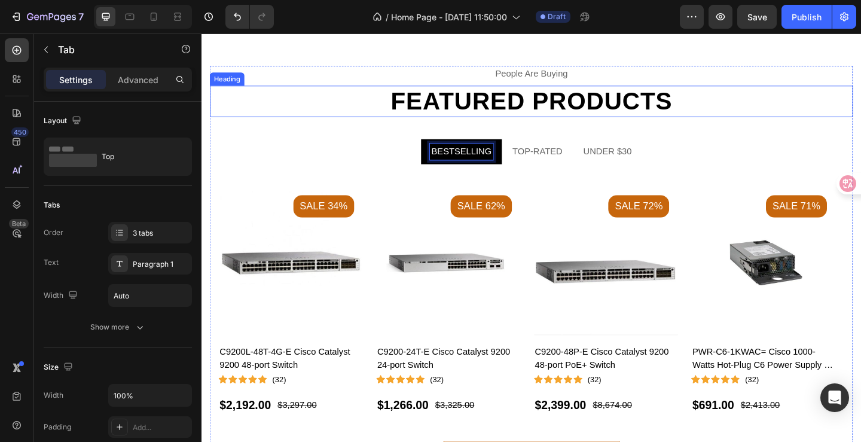
scroll to position [717, 0]
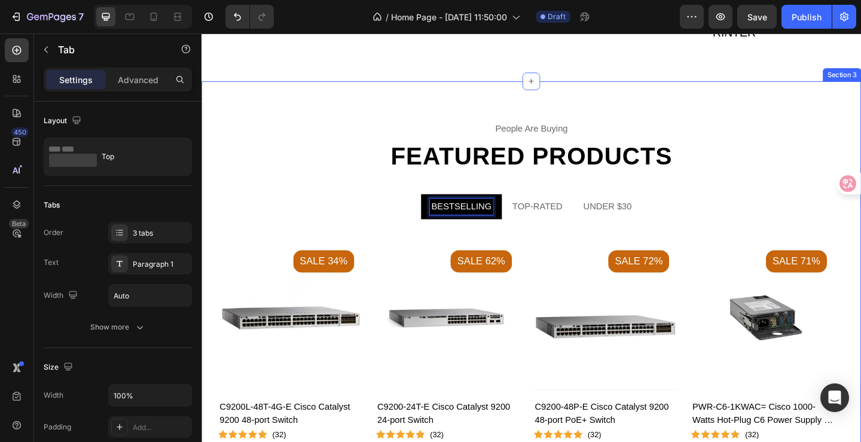
click at [334, 117] on div "people are buying Text Featured products Heading BESTSELLING TOP-RATED UNDER $3…" at bounding box center [559, 349] width 717 height 529
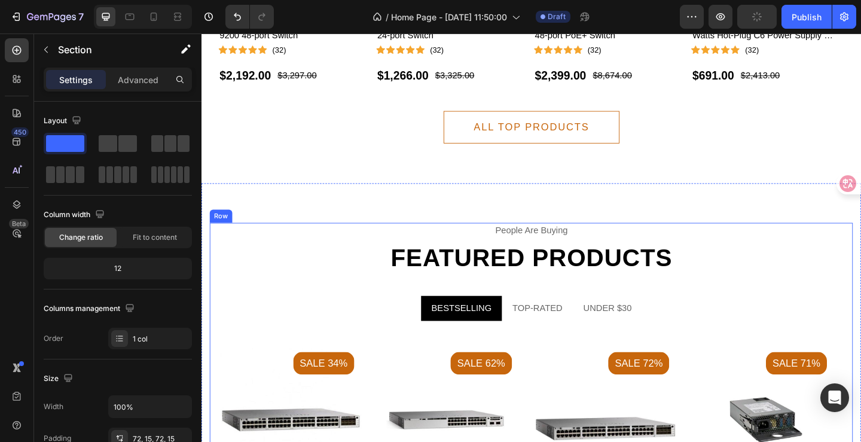
scroll to position [1255, 0]
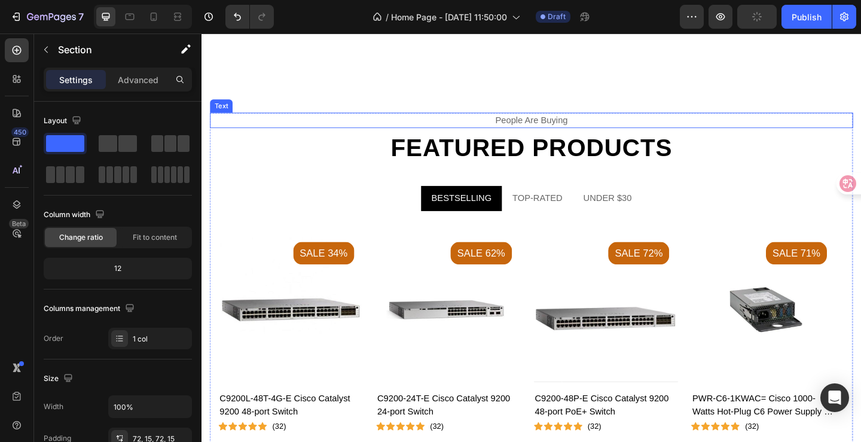
click at [461, 131] on div "people are buying" at bounding box center [559, 128] width 699 height 17
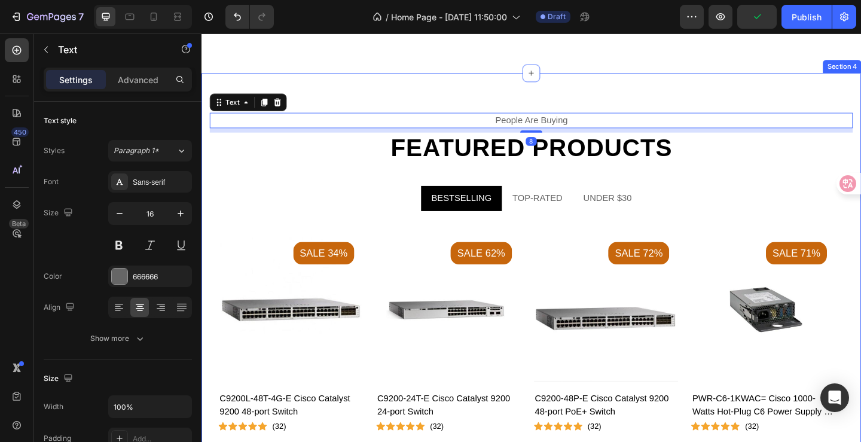
click at [436, 98] on div "people are buying Text 8 Featured products Heading BESTSELLING TOP-RATED UNDER …" at bounding box center [559, 341] width 717 height 529
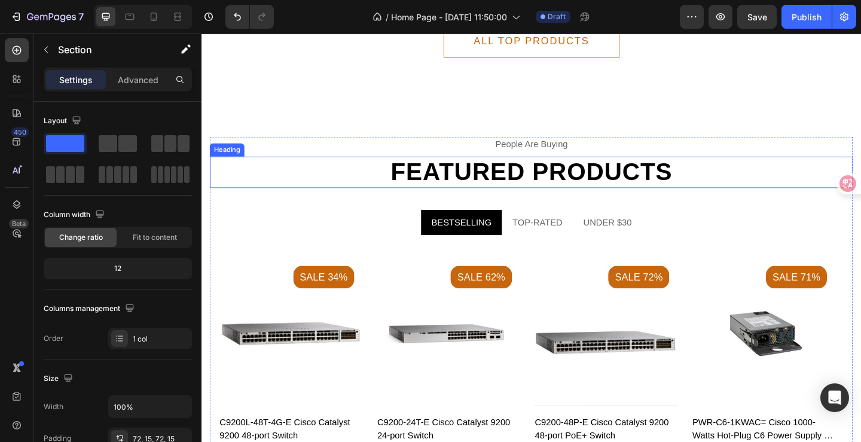
scroll to position [1040, 0]
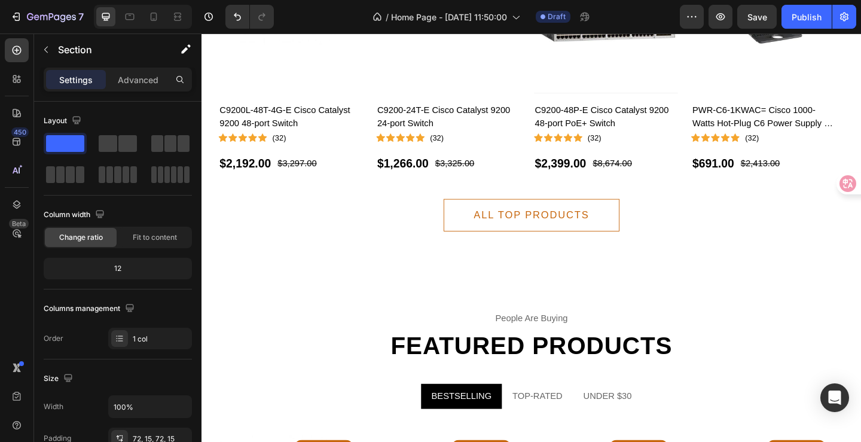
click at [619, 290] on div "people are buying Text Featured products Heading BESTSELLING TOP-RATED UNDER $3…" at bounding box center [559, 27] width 717 height 529
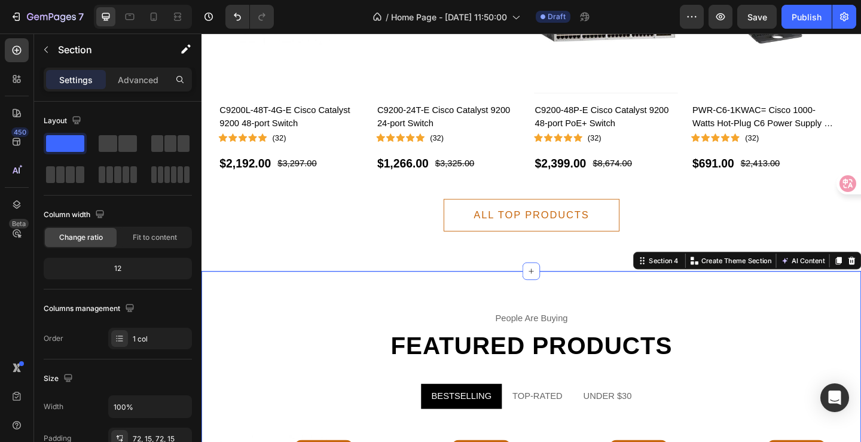
click at [676, 282] on icon at bounding box center [681, 281] width 10 height 10
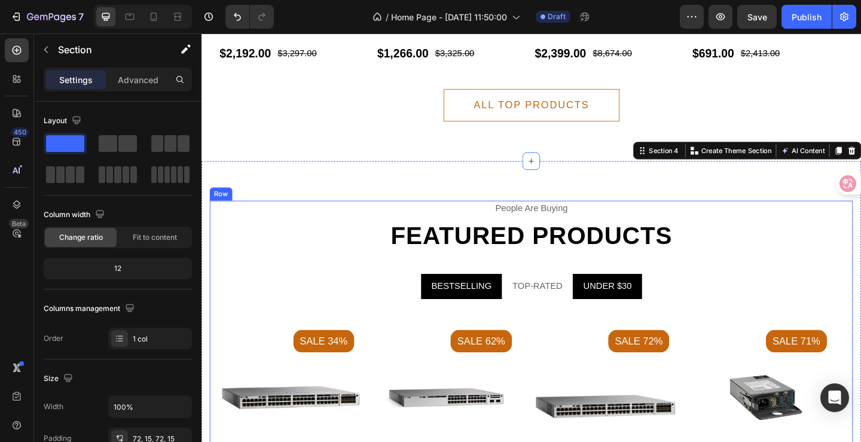
scroll to position [1219, 0]
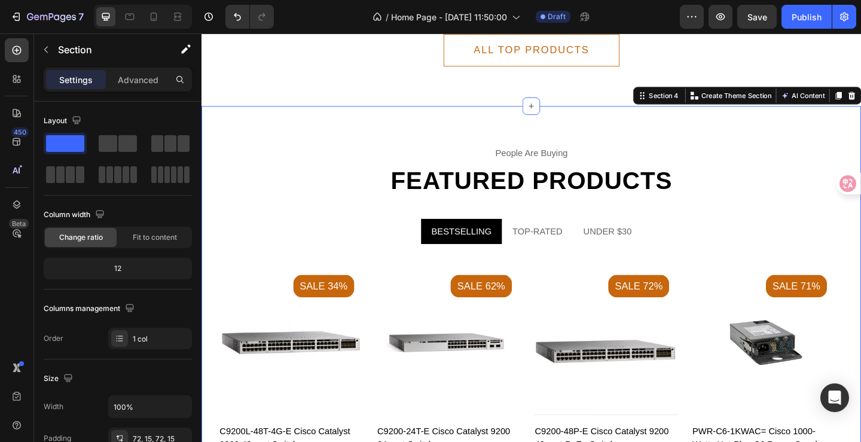
click at [528, 119] on div "people are buying Text Featured products Heading BESTSELLING TOP-RATED UNDER $3…" at bounding box center [559, 376] width 717 height 529
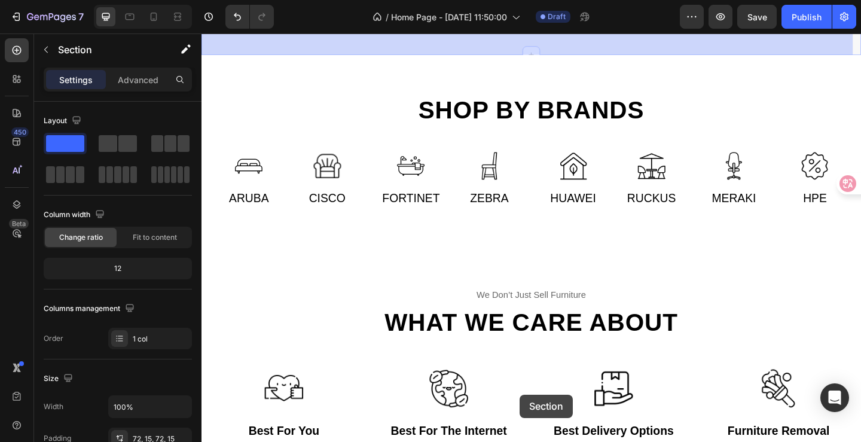
scroll to position [1813, 0]
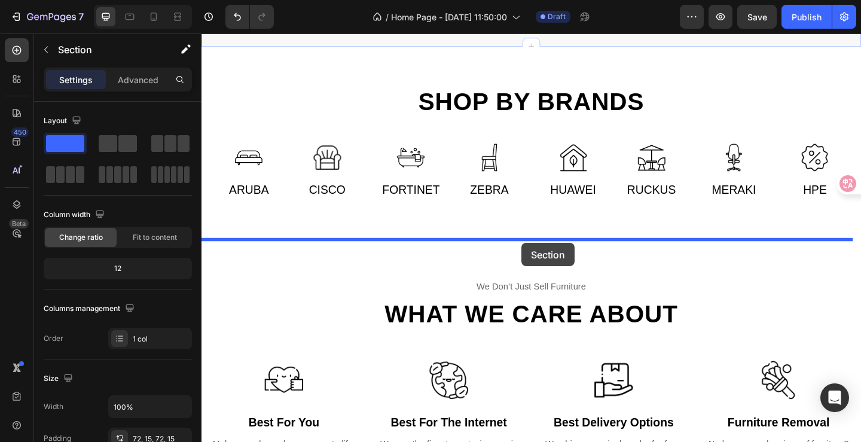
drag, startPoint x: 536, startPoint y: 181, endPoint x: 549, endPoint y: 261, distance: 81.9
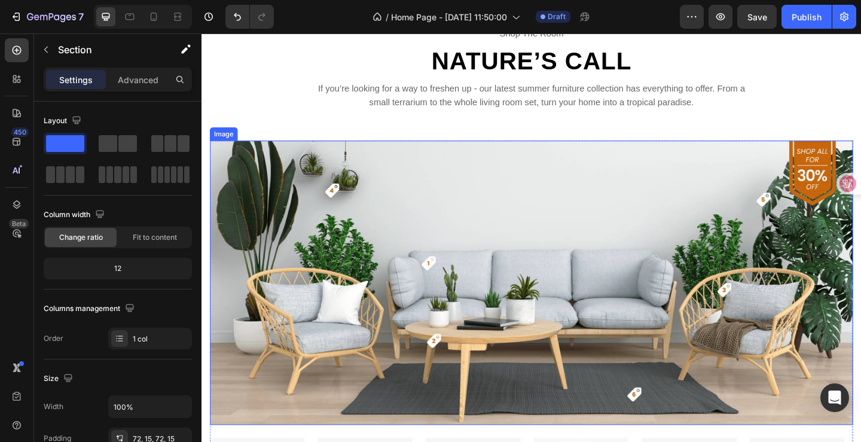
scroll to position [2331, 0]
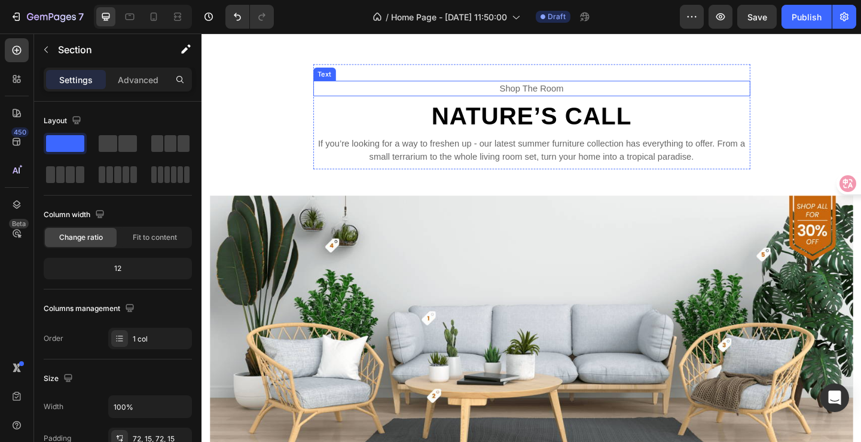
click at [579, 89] on p "shop the room" at bounding box center [560, 93] width 473 height 14
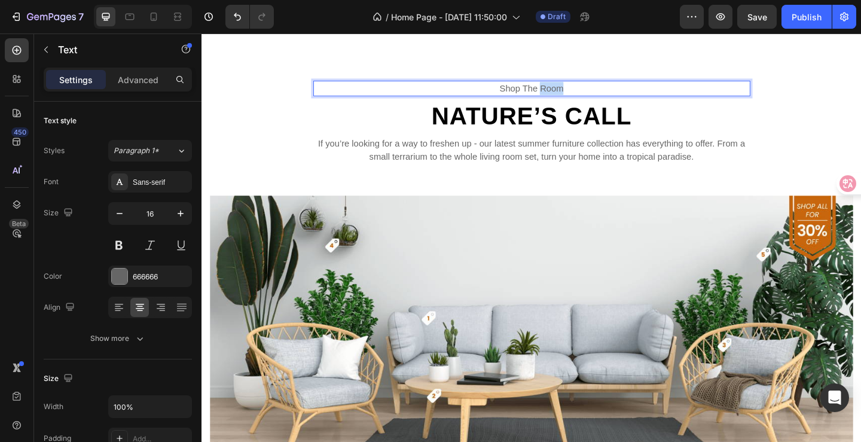
click at [579, 89] on p "shop the room" at bounding box center [560, 93] width 473 height 14
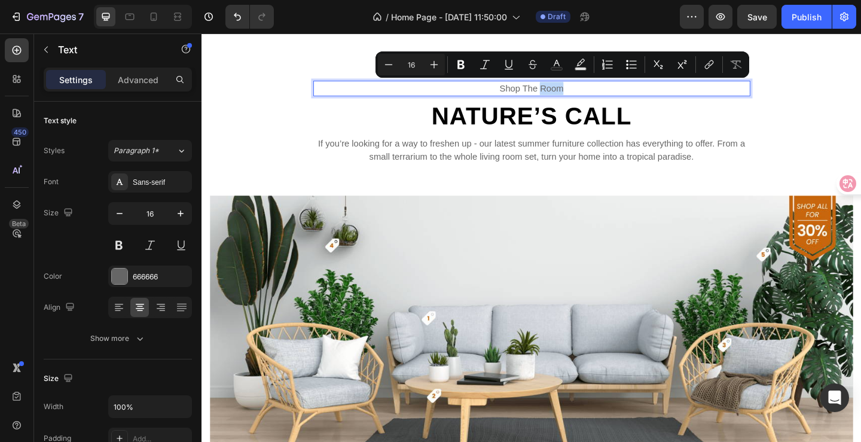
click at [577, 90] on p "shop the room" at bounding box center [560, 93] width 473 height 14
drag, startPoint x: 597, startPoint y: 91, endPoint x: 512, endPoint y: 90, distance: 84.9
click at [512, 90] on p "shop the room" at bounding box center [560, 93] width 473 height 14
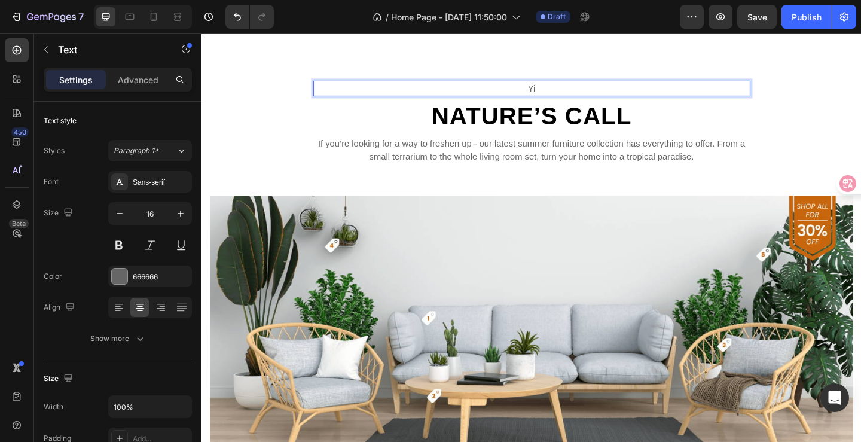
click at [512, 90] on p "yi" at bounding box center [560, 93] width 473 height 14
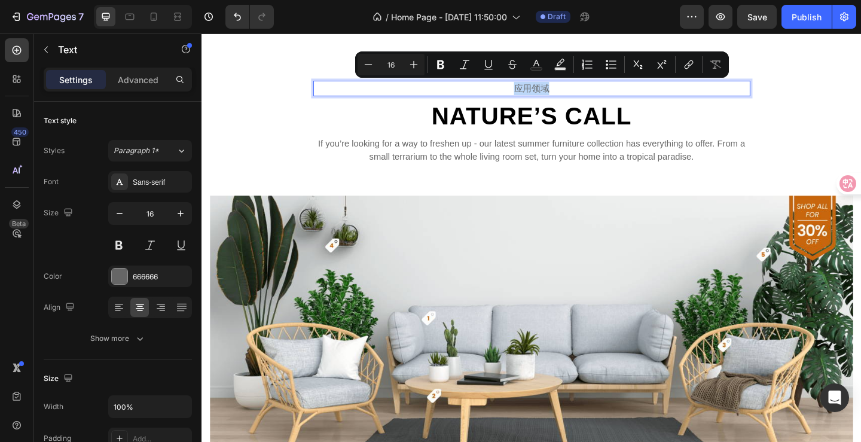
drag, startPoint x: 577, startPoint y: 93, endPoint x: 536, endPoint y: 94, distance: 40.6
click at [536, 94] on p "应用领域" at bounding box center [560, 93] width 473 height 14
copy p "应用领域"
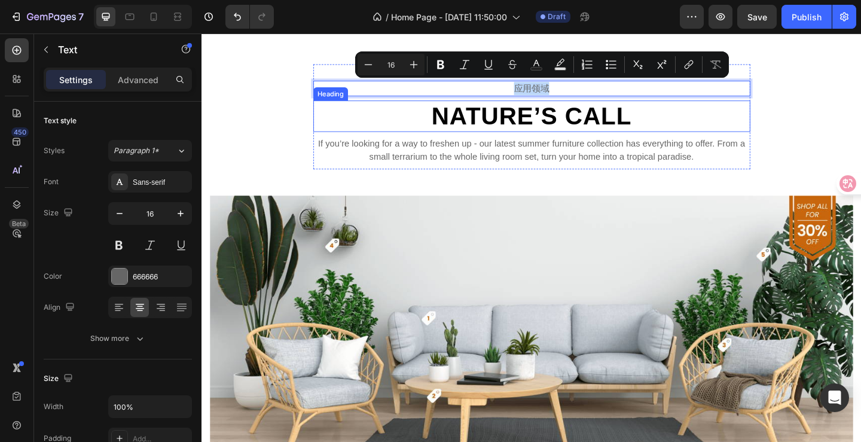
click at [649, 118] on p "Nature’s Call" at bounding box center [560, 124] width 473 height 32
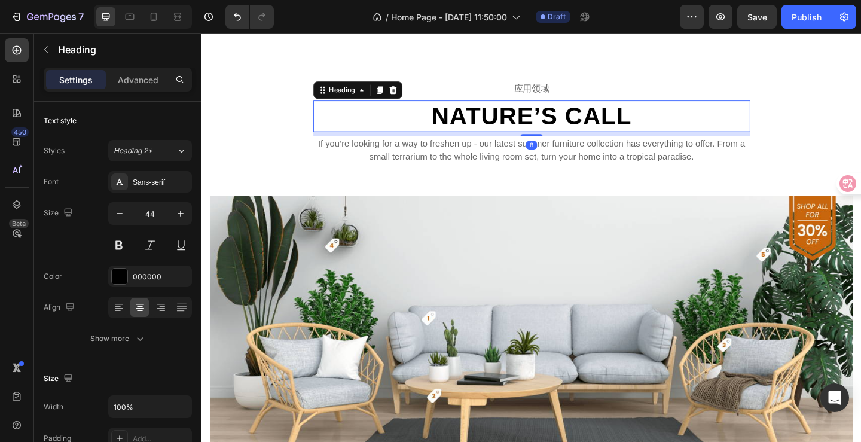
drag, startPoint x: 649, startPoint y: 118, endPoint x: 655, endPoint y: 118, distance: 6.6
click at [649, 118] on p "Nature’s Call" at bounding box center [560, 124] width 473 height 32
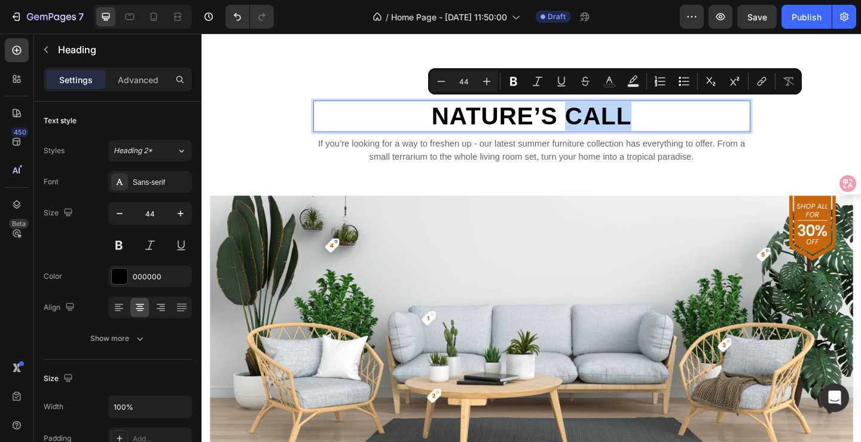
click at [668, 124] on p "Nature’s Call" at bounding box center [560, 124] width 473 height 32
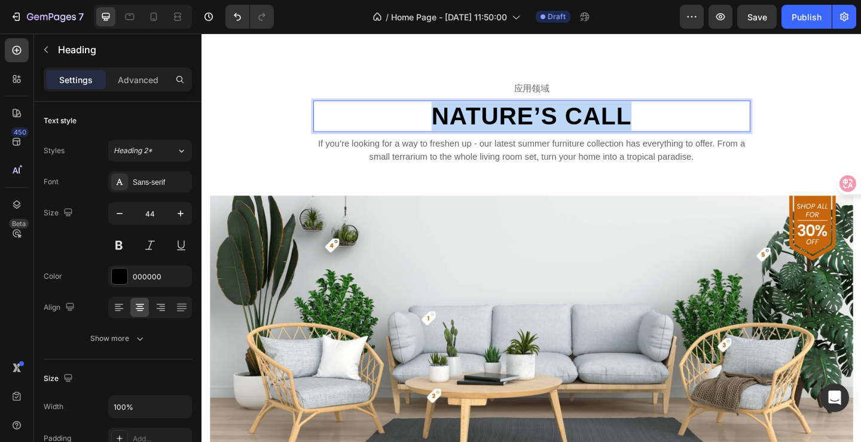
drag, startPoint x: 676, startPoint y: 124, endPoint x: 451, endPoint y: 126, distance: 224.7
click at [451, 126] on p "Nature’s Call" at bounding box center [560, 124] width 473 height 32
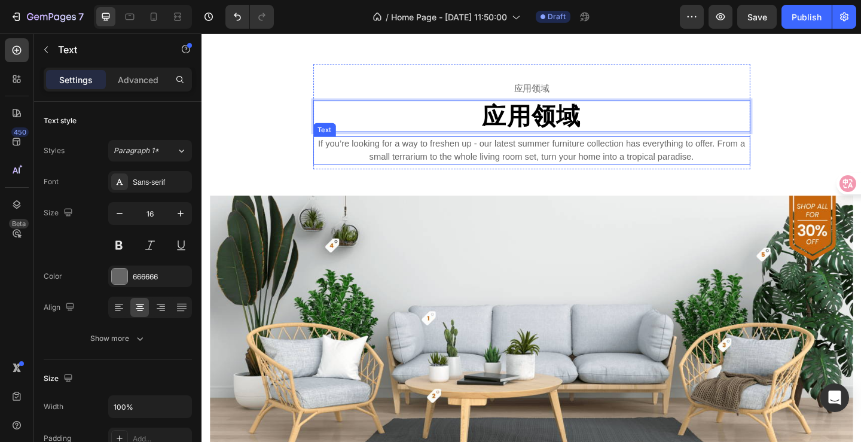
click at [497, 167] on p "If you’re looking for a way to freshen up - our latest summer furniture collect…" at bounding box center [560, 160] width 473 height 29
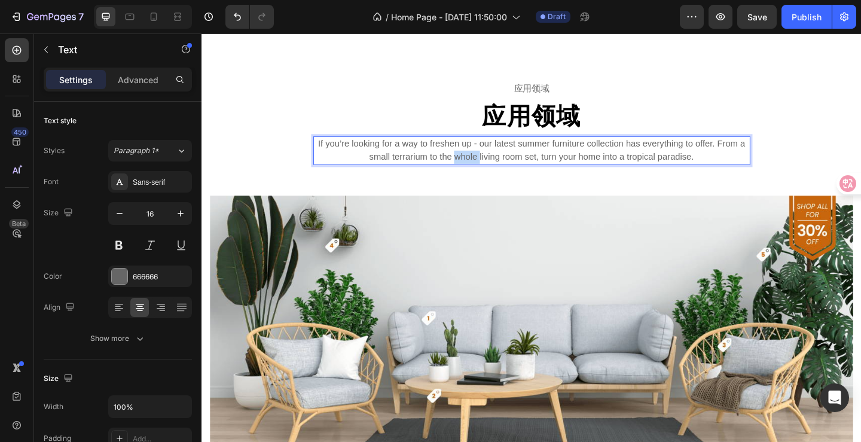
click at [497, 167] on p "If you’re looking for a way to freshen up - our latest summer furniture collect…" at bounding box center [560, 160] width 473 height 29
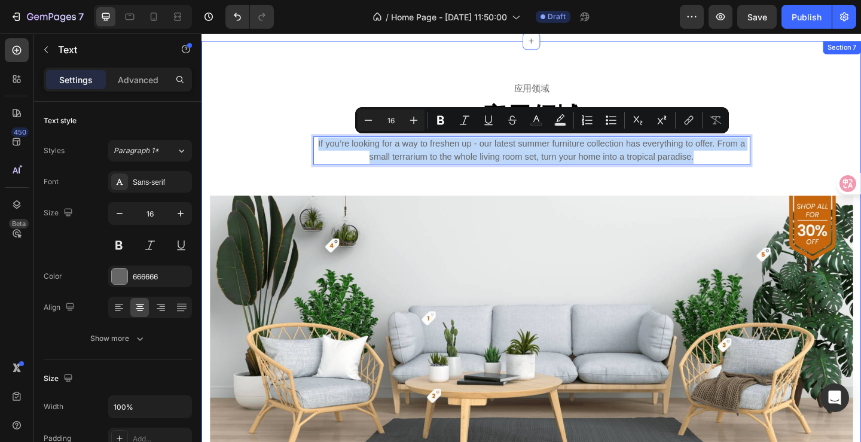
drag, startPoint x: 764, startPoint y: 167, endPoint x: 316, endPoint y: 150, distance: 448.0
click at [316, 150] on div "应用领域 Text 应用领域 Heading If you’re looking for a way to freshen up - our latest s…" at bounding box center [559, 393] width 699 height 652
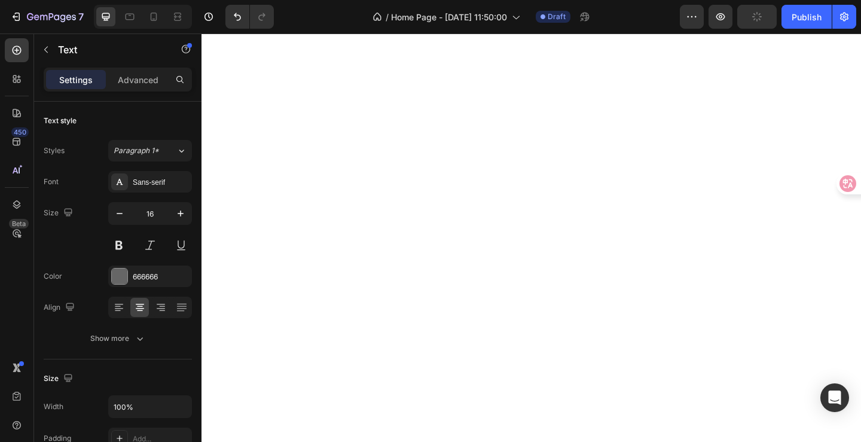
scroll to position [0, 0]
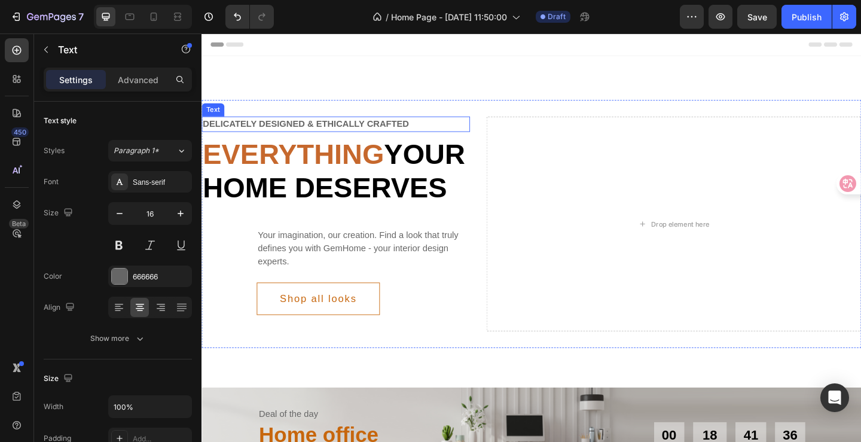
click at [424, 131] on div "Delicately designed & ethically crafted" at bounding box center [347, 132] width 292 height 17
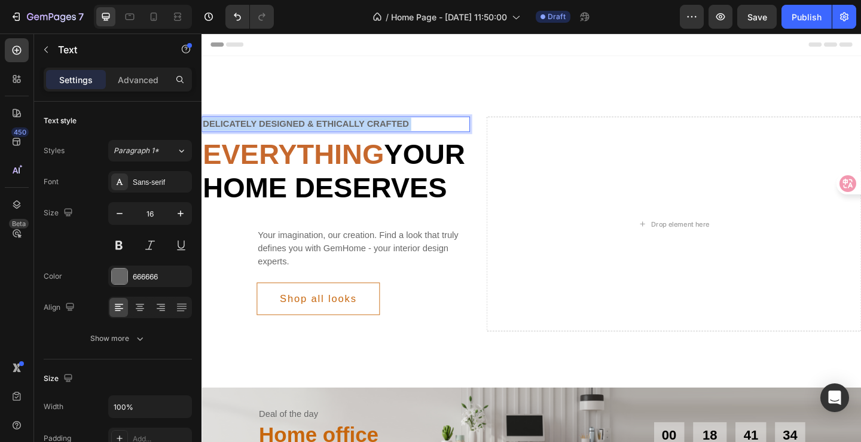
drag, startPoint x: 425, startPoint y: 131, endPoint x: 215, endPoint y: 133, distance: 209.8
click at [215, 133] on p "Delicately designed & ethically crafted" at bounding box center [347, 132] width 289 height 14
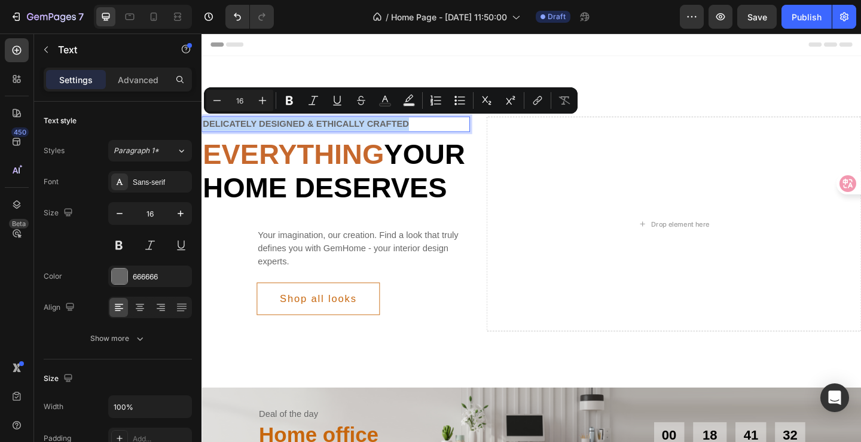
drag, startPoint x: 415, startPoint y: 135, endPoint x: 200, endPoint y: 134, distance: 214.6
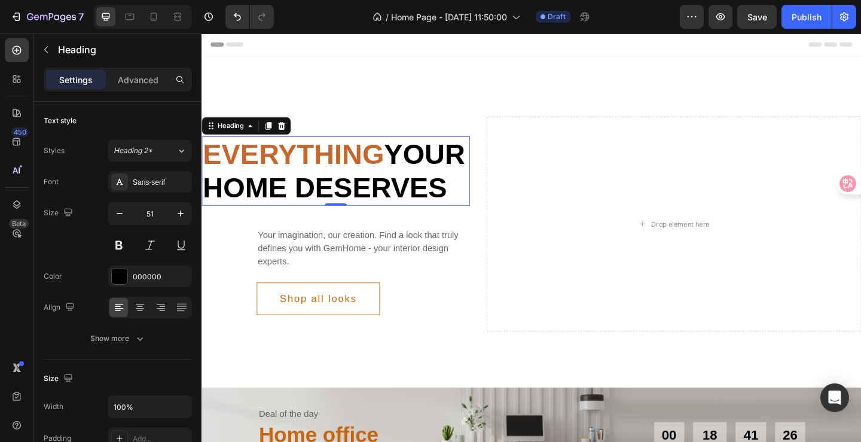
click at [452, 208] on p "Everything your home deserves" at bounding box center [347, 182] width 289 height 73
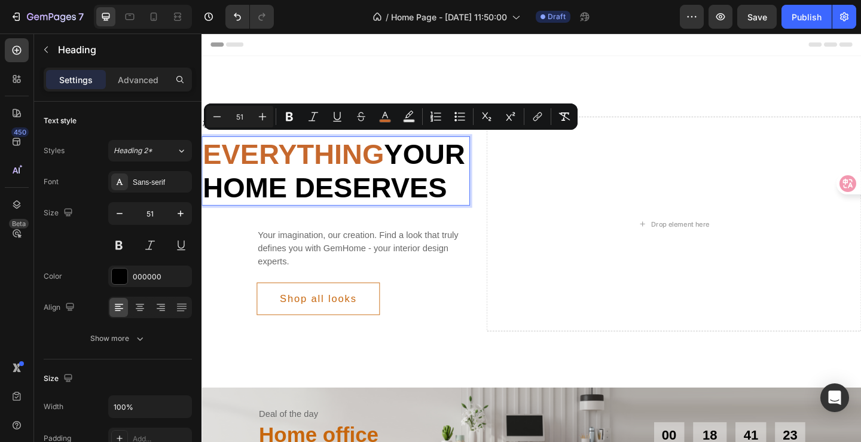
drag, startPoint x: 461, startPoint y: 207, endPoint x: 210, endPoint y: 155, distance: 256.5
click at [210, 155] on p "Everything your home deserves" at bounding box center [347, 182] width 289 height 73
click at [243, 182] on p "Everything your home deserves" at bounding box center [347, 182] width 289 height 73
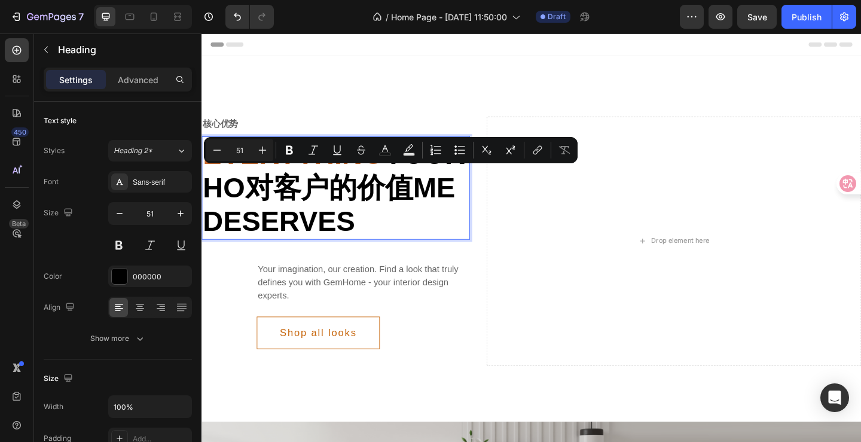
drag, startPoint x: 437, startPoint y: 206, endPoint x: 445, endPoint y: 234, distance: 29.1
click at [445, 234] on p "Everything your ho对客户的价值me deserves" at bounding box center [347, 201] width 289 height 110
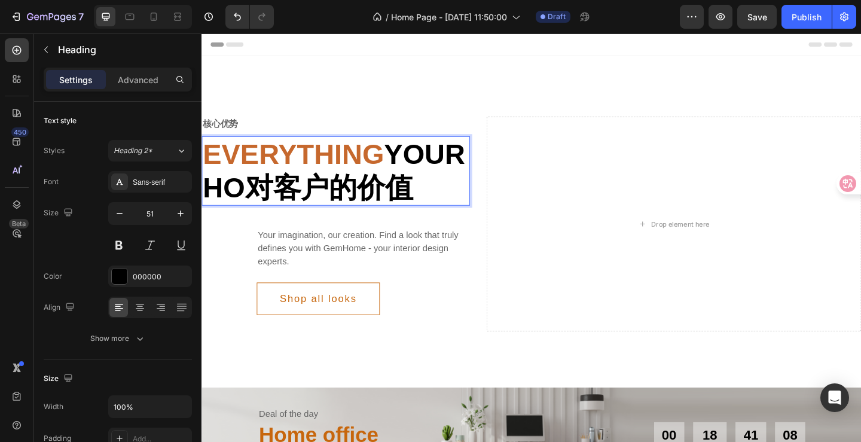
click at [347, 163] on span "Everything" at bounding box center [301, 165] width 197 height 34
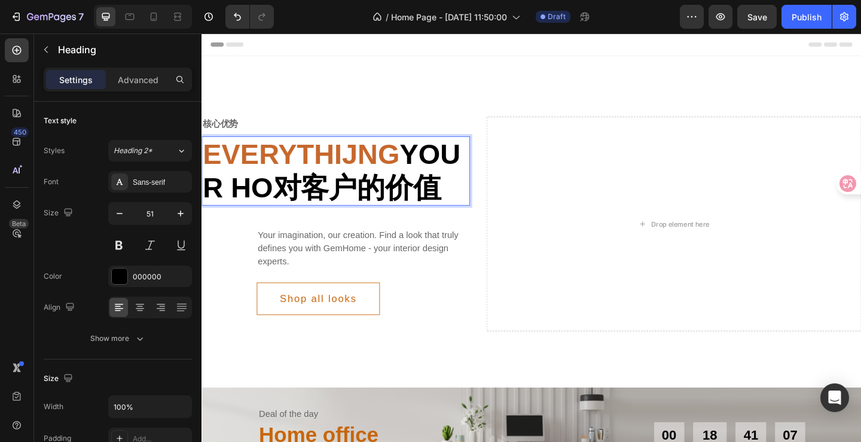
scroll to position [0, 0]
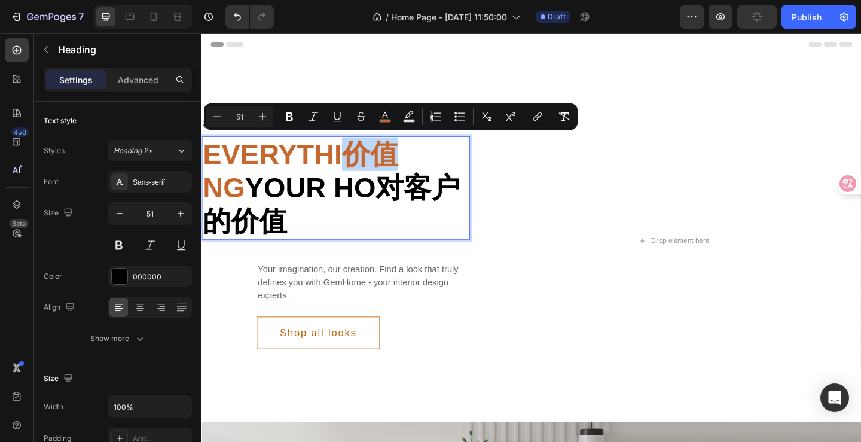
drag, startPoint x: 403, startPoint y: 169, endPoint x: 358, endPoint y: 159, distance: 46.4
click at [358, 159] on span "Everythi价值ng" at bounding box center [309, 183] width 212 height 71
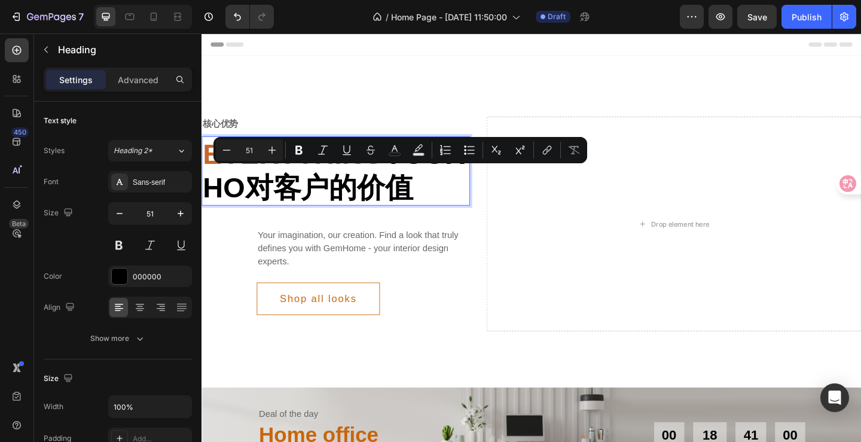
drag, startPoint x: 428, startPoint y: 203, endPoint x: 380, endPoint y: 198, distance: 48.0
click at [380, 198] on p "Everything your ho对客户的价值" at bounding box center [347, 182] width 289 height 73
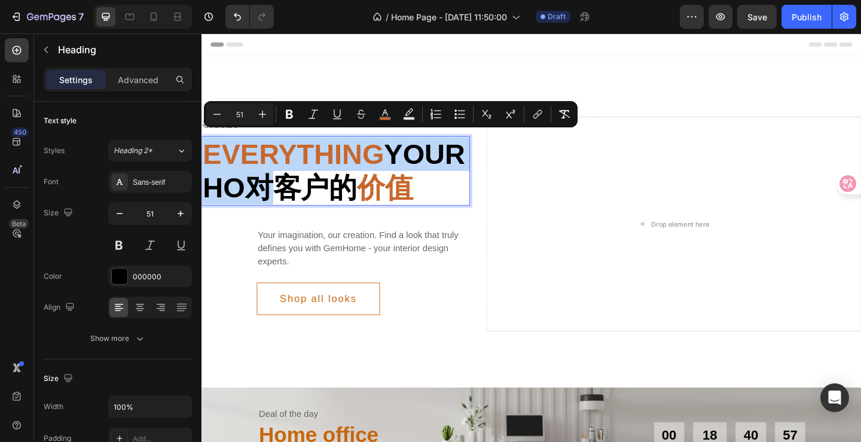
drag, startPoint x: 251, startPoint y: 198, endPoint x: 209, endPoint y: 158, distance: 57.9
click at [209, 158] on p "Everything your ho对客户的 价值" at bounding box center [347, 182] width 289 height 73
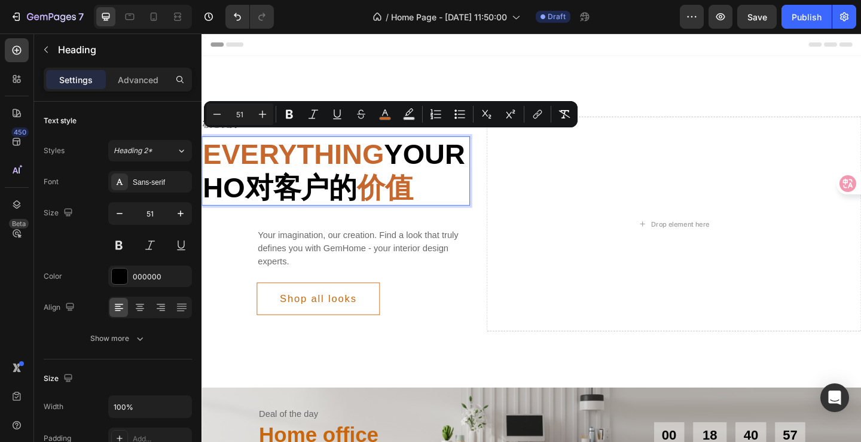
scroll to position [0, 0]
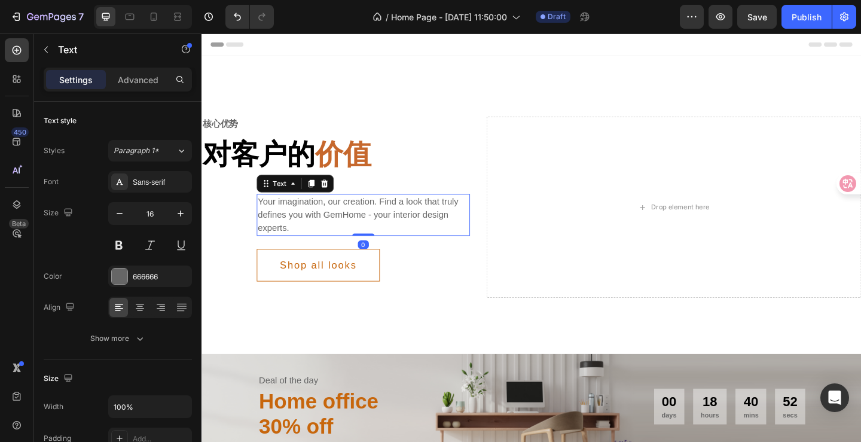
click at [344, 246] on div "Your imagination, our creation. Find a look that truly defines you with GemHome…" at bounding box center [377, 230] width 232 height 45
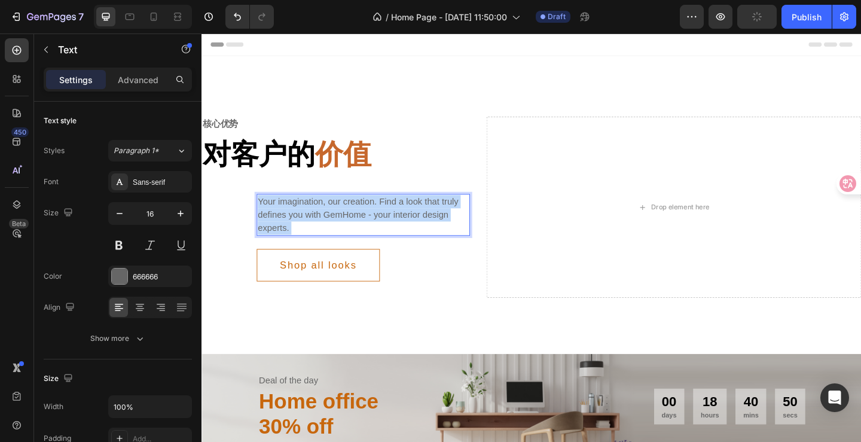
drag, startPoint x: 340, startPoint y: 246, endPoint x: 262, endPoint y: 209, distance: 85.8
click at [262, 209] on p "Your imagination, our creation. Find a look that truly defines you with GemHome…" at bounding box center [377, 230] width 230 height 43
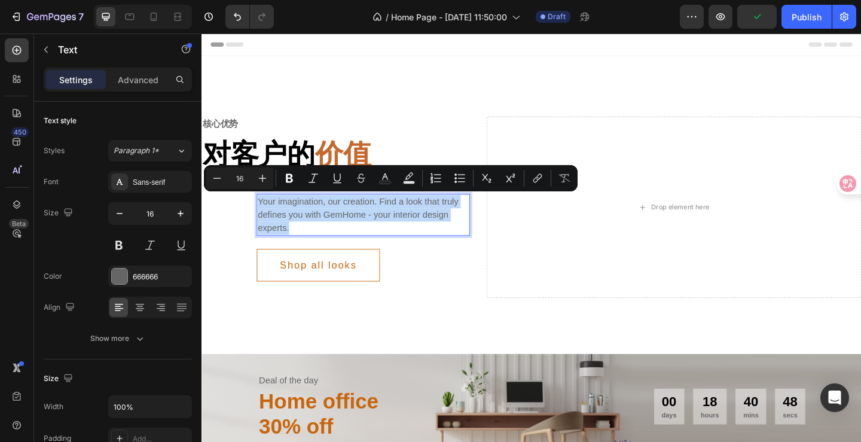
drag, startPoint x: 333, startPoint y: 247, endPoint x: 263, endPoint y: 218, distance: 76.0
click at [263, 218] on p "Your imagination, our creation. Find a look that truly defines you with GemHome…" at bounding box center [377, 230] width 230 height 43
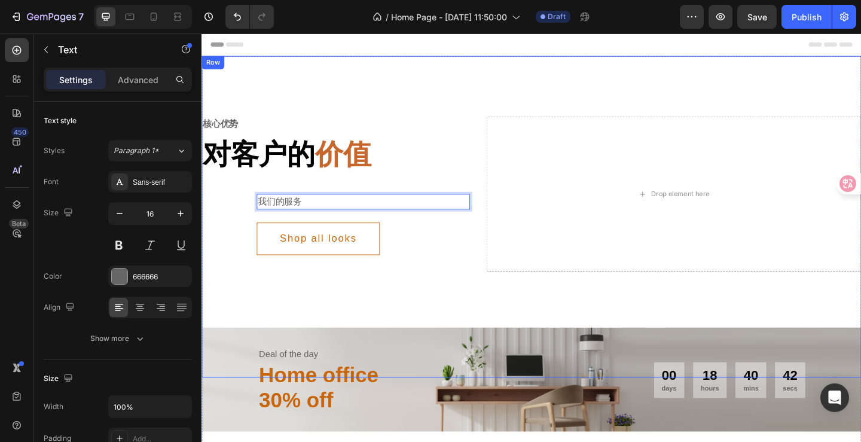
click at [401, 329] on div "核心优势 Text 对客户的 价值 Heading 我们的服务 Text 0 Shop all looks Button Row Drop element h…" at bounding box center [559, 233] width 717 height 350
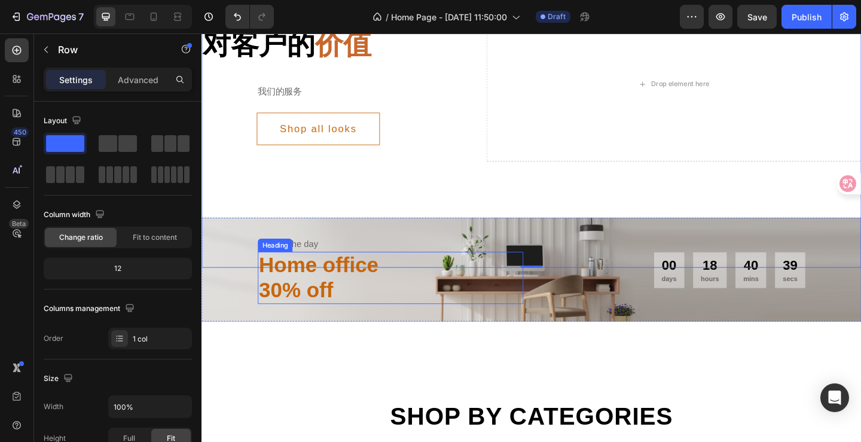
scroll to position [179, 0]
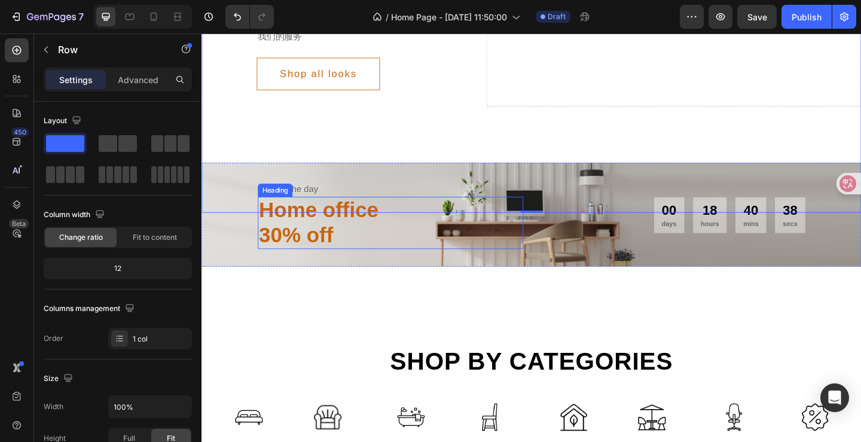
click at [352, 250] on p "30% off" at bounding box center [407, 253] width 286 height 27
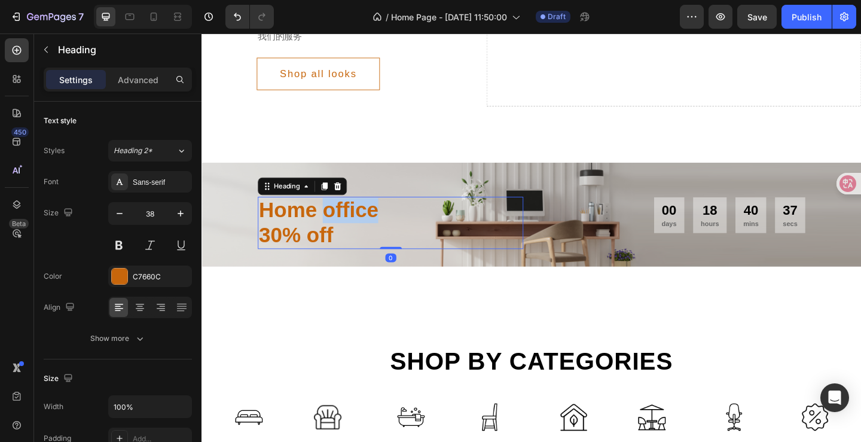
click at [352, 250] on h2 "Home office 30% off" at bounding box center [406, 239] width 289 height 57
click at [356, 258] on p "30% off" at bounding box center [407, 253] width 286 height 27
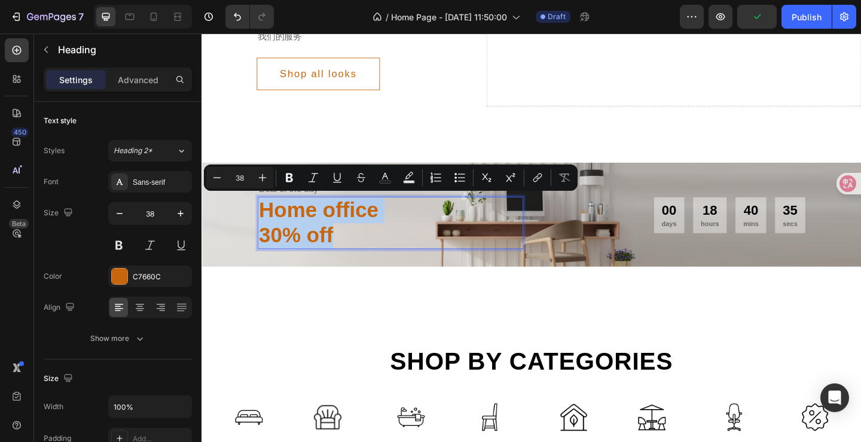
drag, startPoint x: 356, startPoint y: 258, endPoint x: 267, endPoint y: 225, distance: 94.2
click at [267, 225] on h2 "Home office 30% off" at bounding box center [406, 239] width 289 height 57
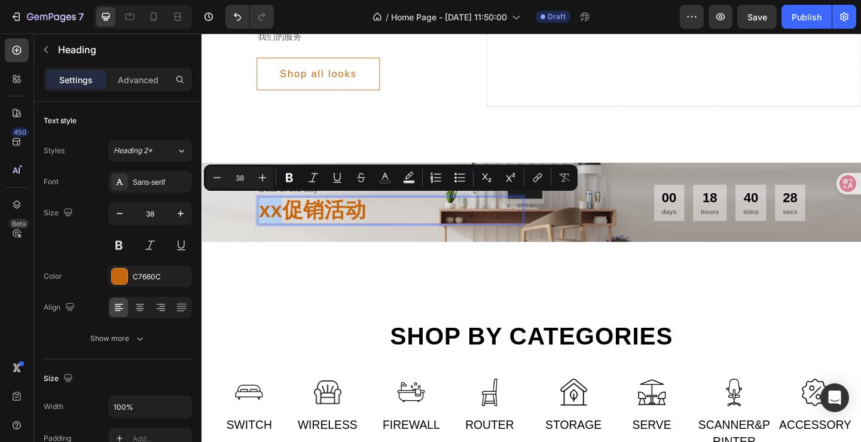
drag, startPoint x: 286, startPoint y: 232, endPoint x: 264, endPoint y: 231, distance: 22.1
click at [264, 231] on p "xx促销活动" at bounding box center [407, 225] width 286 height 27
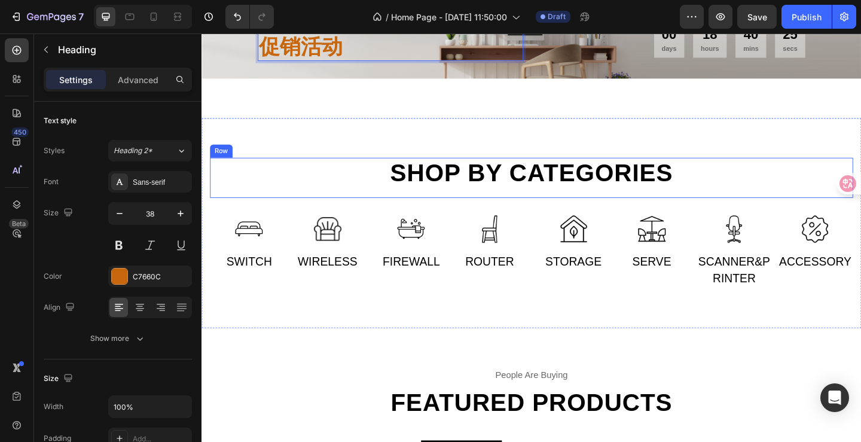
scroll to position [418, 0]
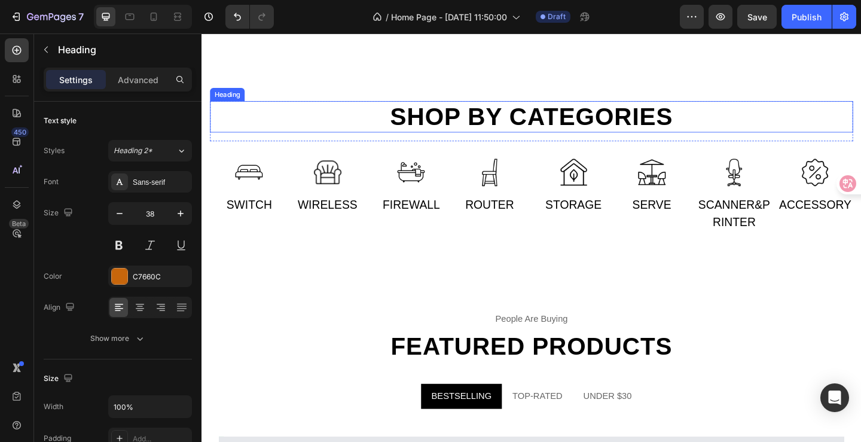
click at [505, 121] on h2 "Shop by categories" at bounding box center [559, 124] width 699 height 34
click at [417, 123] on p "Shop by categories" at bounding box center [560, 124] width 697 height 32
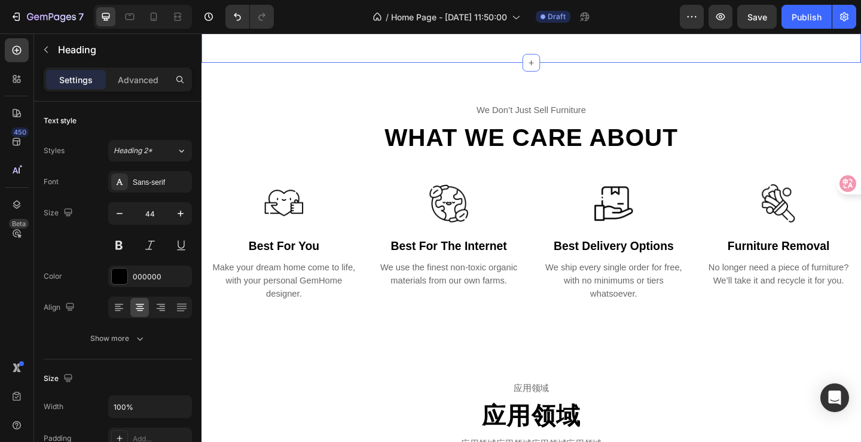
scroll to position [1853, 0]
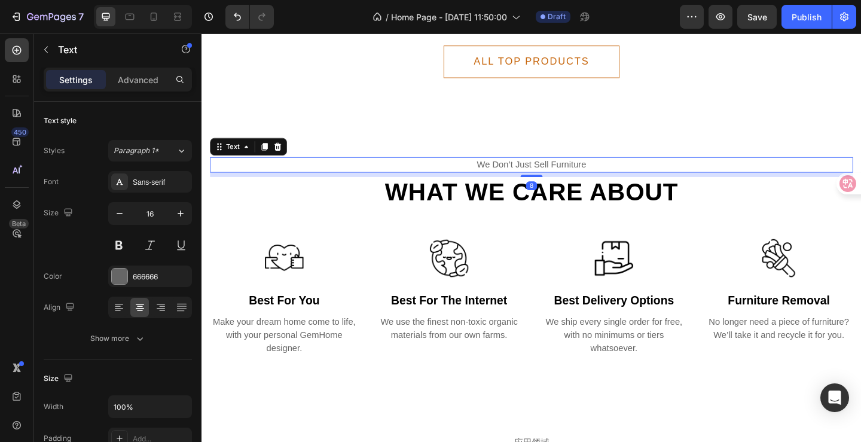
click at [616, 182] on div "we don’t just sell furniture" at bounding box center [559, 176] width 699 height 17
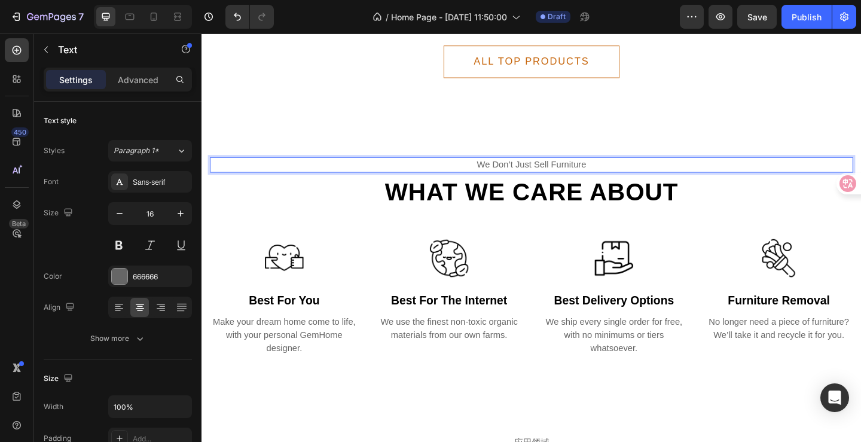
click at [616, 182] on div "we don’t just sell furniture" at bounding box center [559, 176] width 699 height 17
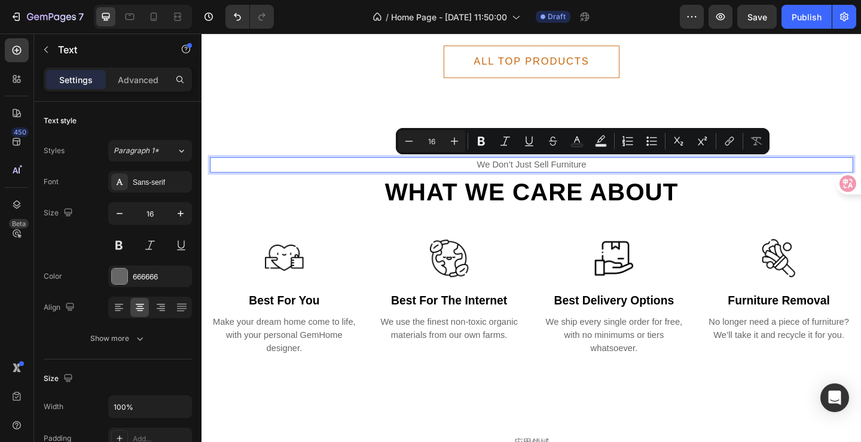
click at [619, 178] on p "we don’t just sell furniture" at bounding box center [560, 176] width 697 height 14
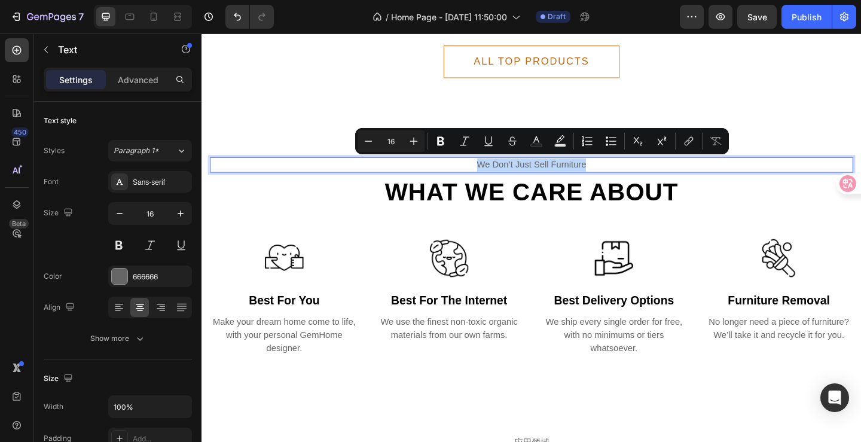
drag, startPoint x: 625, startPoint y: 177, endPoint x: 490, endPoint y: 183, distance: 135.2
click at [490, 183] on div "we don’t just sell furniture" at bounding box center [559, 176] width 699 height 17
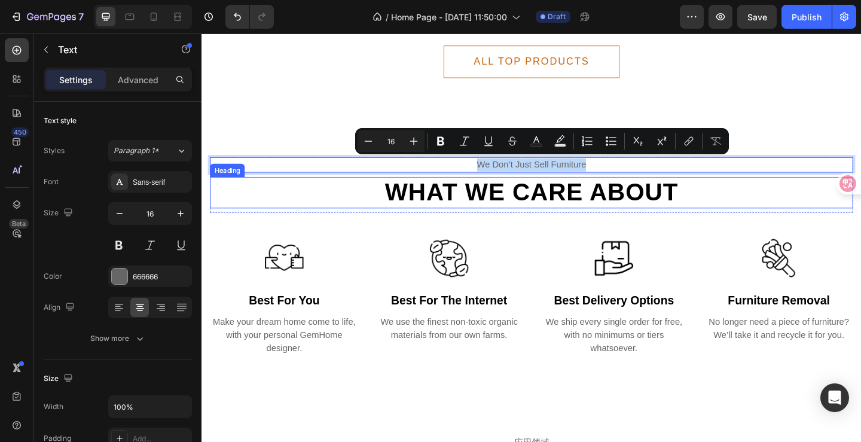
click at [700, 207] on h2 "What we care about" at bounding box center [559, 206] width 699 height 34
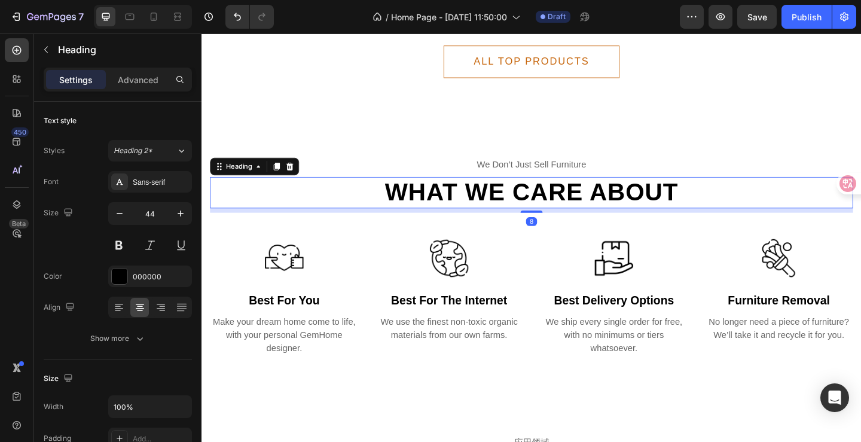
click at [700, 207] on h2 "What we care about" at bounding box center [559, 206] width 699 height 34
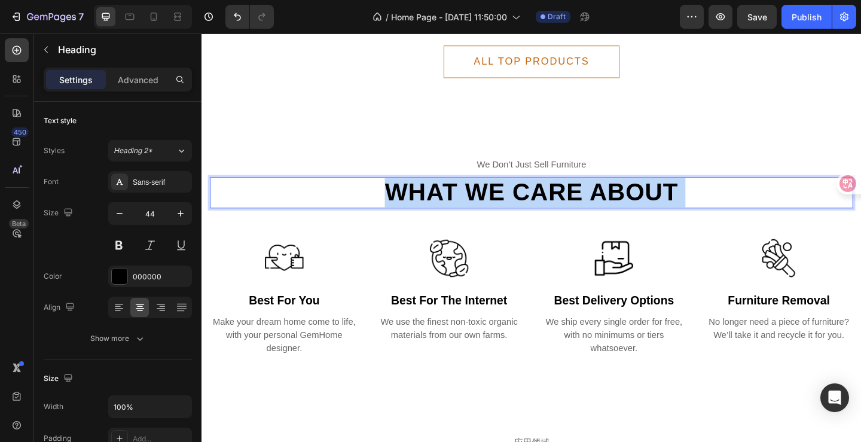
drag, startPoint x: 711, startPoint y: 208, endPoint x: 424, endPoint y: 205, distance: 286.3
click at [425, 205] on p "What we care about" at bounding box center [560, 207] width 697 height 32
drag, startPoint x: 409, startPoint y: 202, endPoint x: 709, endPoint y: 201, distance: 300.0
click at [709, 201] on p "What we care about" at bounding box center [560, 207] width 697 height 32
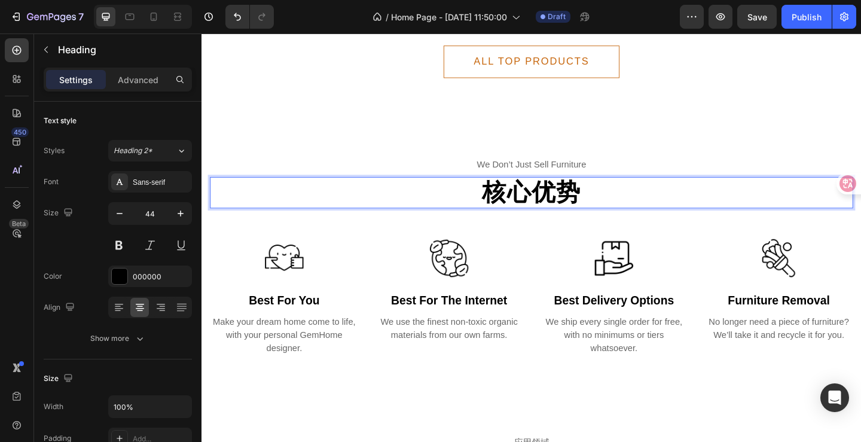
click at [506, 205] on p "核心优势" at bounding box center [560, 207] width 697 height 32
click at [595, 218] on p "差异化核心优势" at bounding box center [560, 207] width 697 height 32
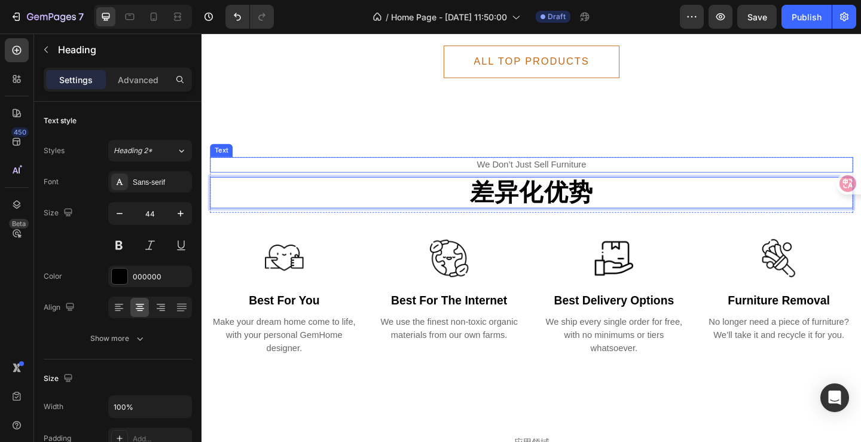
click at [567, 172] on p "we don’t just sell furniture" at bounding box center [560, 176] width 697 height 14
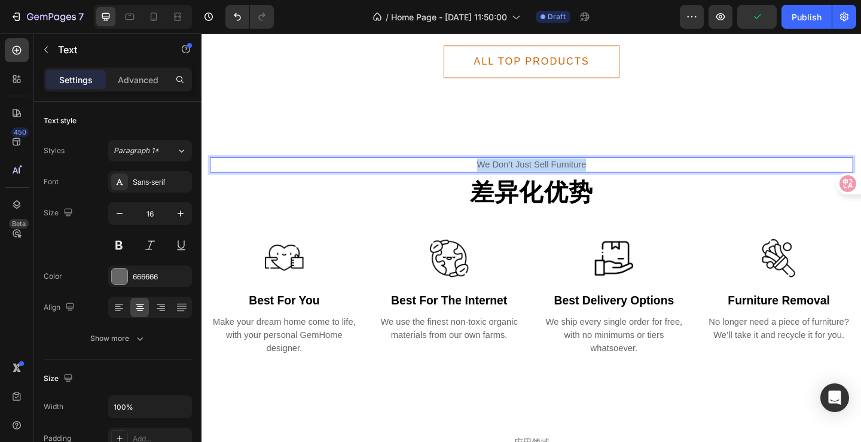
drag, startPoint x: 620, startPoint y: 176, endPoint x: 490, endPoint y: 181, distance: 129.8
click at [490, 181] on p "we don’t just sell furniture" at bounding box center [560, 176] width 697 height 14
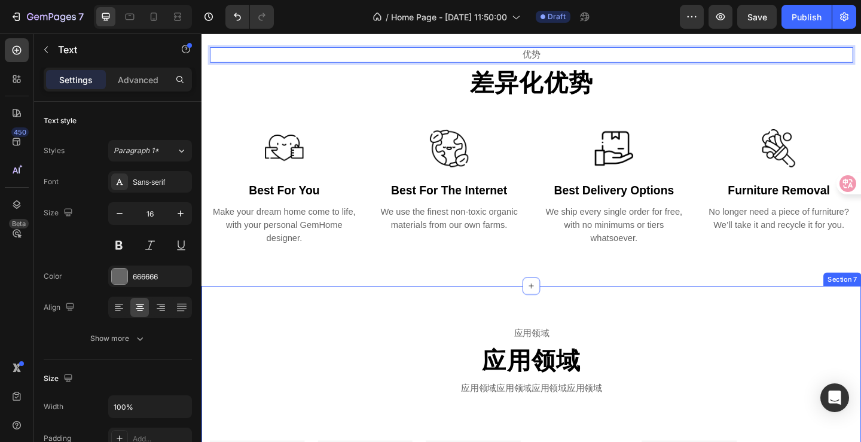
scroll to position [2152, 0]
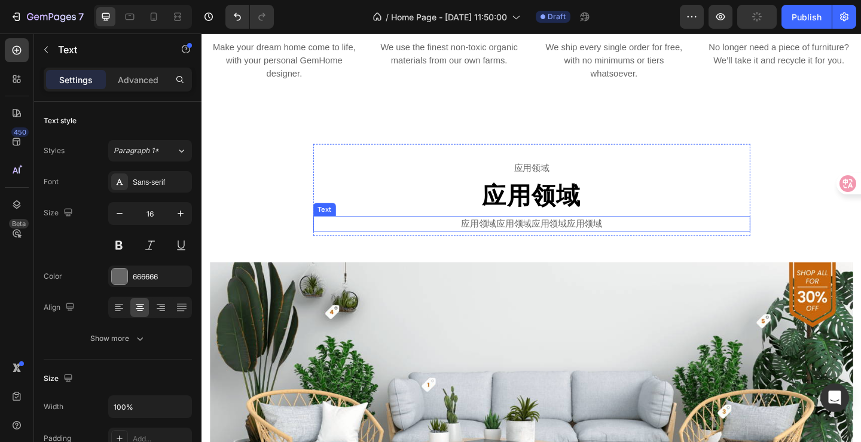
click at [636, 241] on p "应用领域应用领域应用领域应用领域" at bounding box center [560, 240] width 473 height 14
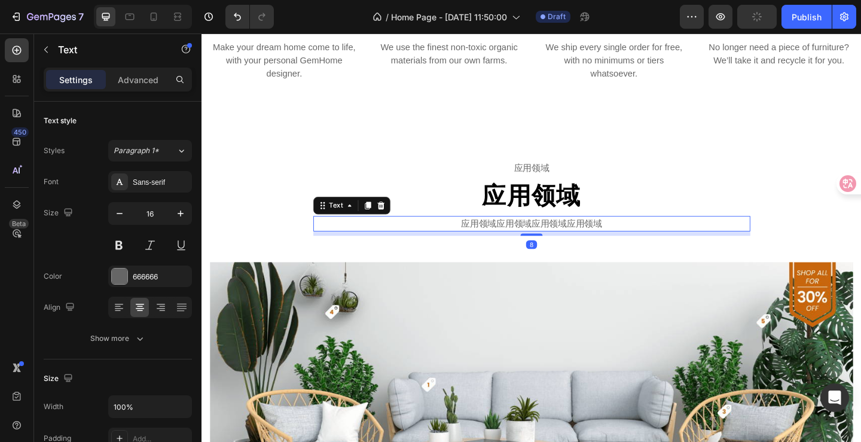
click at [636, 241] on p "应用领域应用领域应用领域应用领域" at bounding box center [560, 240] width 473 height 14
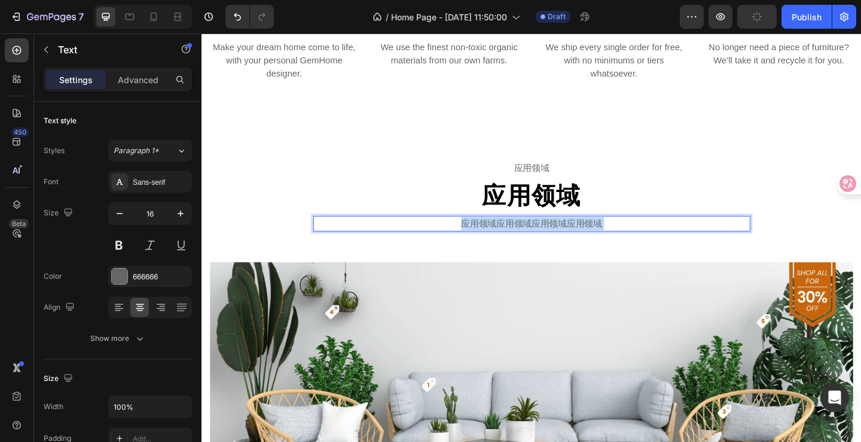
drag, startPoint x: 643, startPoint y: 239, endPoint x: 481, endPoint y: 240, distance: 162.6
click at [481, 240] on p "应用领域应用领域应用领域应用领域" at bounding box center [560, 240] width 473 height 14
click at [485, 240] on p "应用领域应用领域应用领域应用领域" at bounding box center [560, 240] width 473 height 14
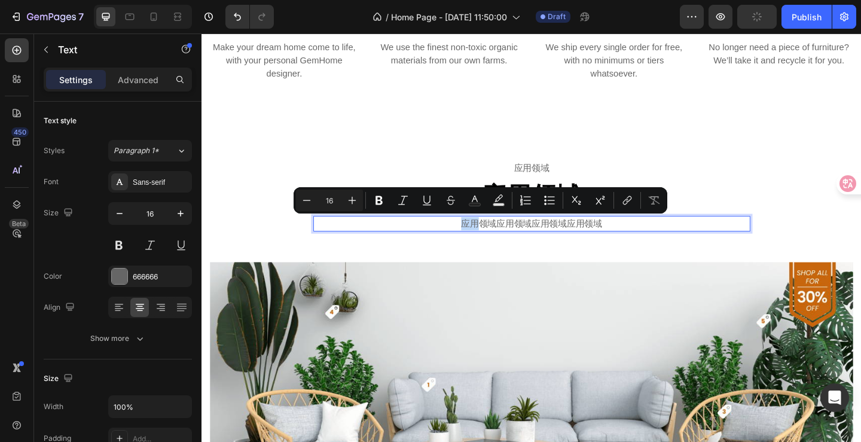
click at [484, 240] on p "应用领域应用领域应用领域应用领域" at bounding box center [560, 240] width 473 height 14
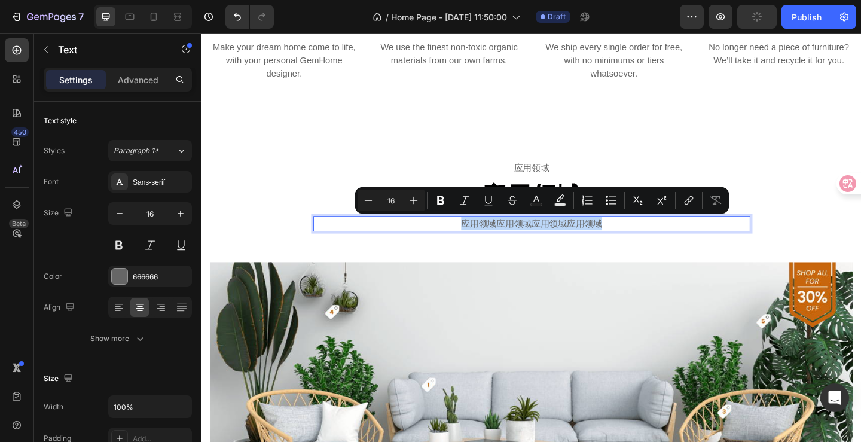
drag, startPoint x: 481, startPoint y: 238, endPoint x: 640, endPoint y: 239, distance: 159.0
click at [640, 239] on p "应用领域应用领域应用领域应用领域" at bounding box center [560, 240] width 473 height 14
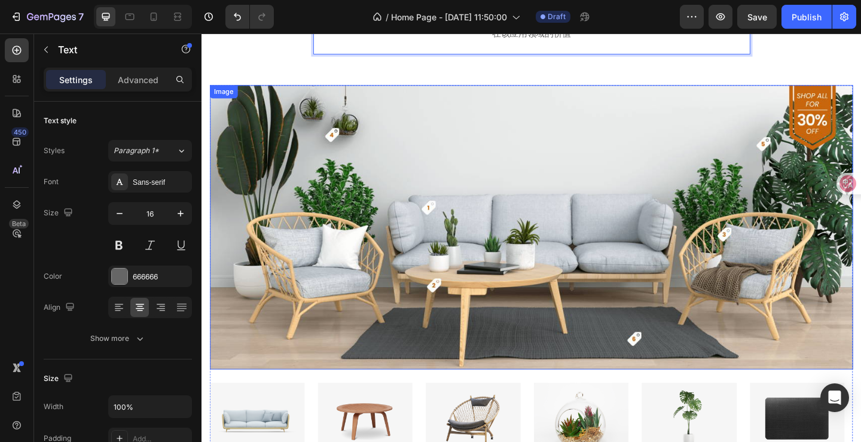
scroll to position [2331, 0]
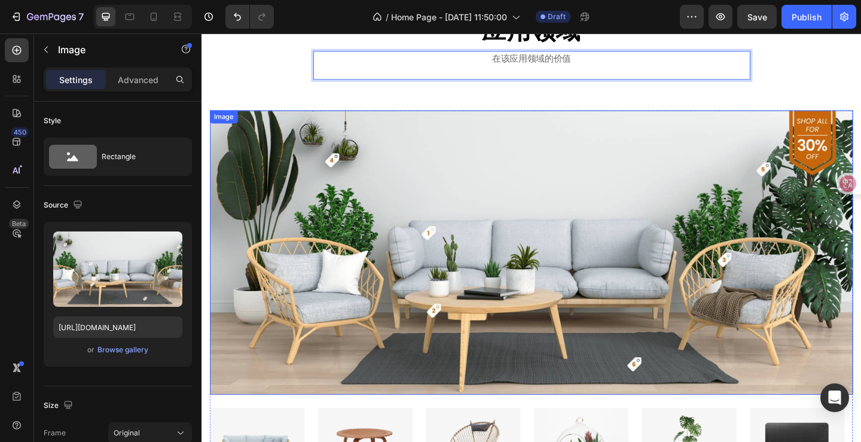
click at [485, 264] on img at bounding box center [559, 271] width 699 height 309
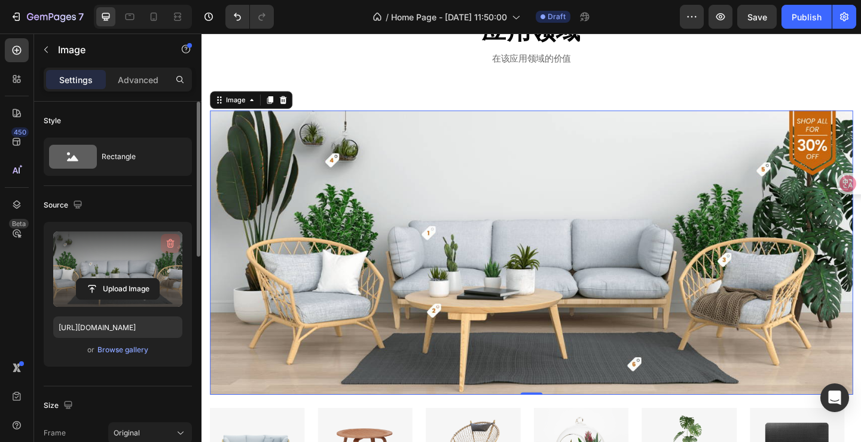
click at [177, 249] on button "button" at bounding box center [170, 243] width 19 height 19
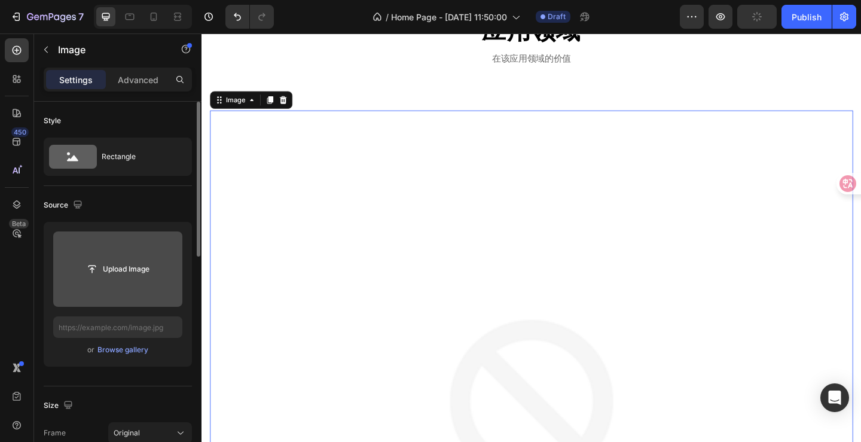
scroll to position [2690, 0]
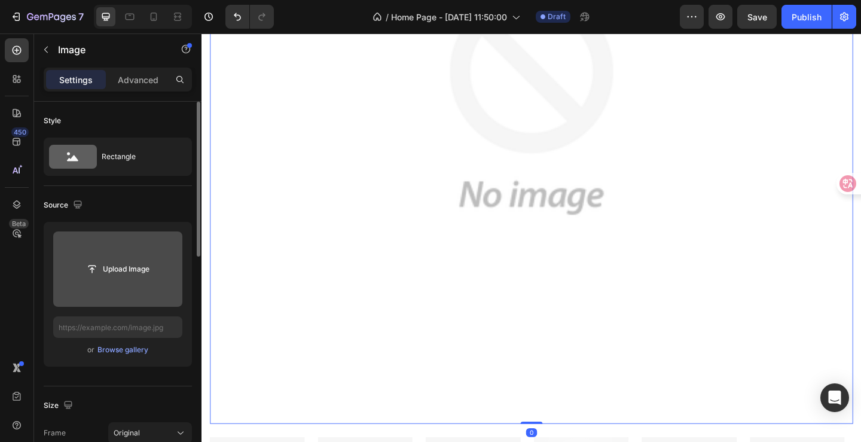
drag, startPoint x: 557, startPoint y: 446, endPoint x: 563, endPoint y: 391, distance: 55.3
click at [556, 279] on div "Image 0" at bounding box center [559, 108] width 699 height 699
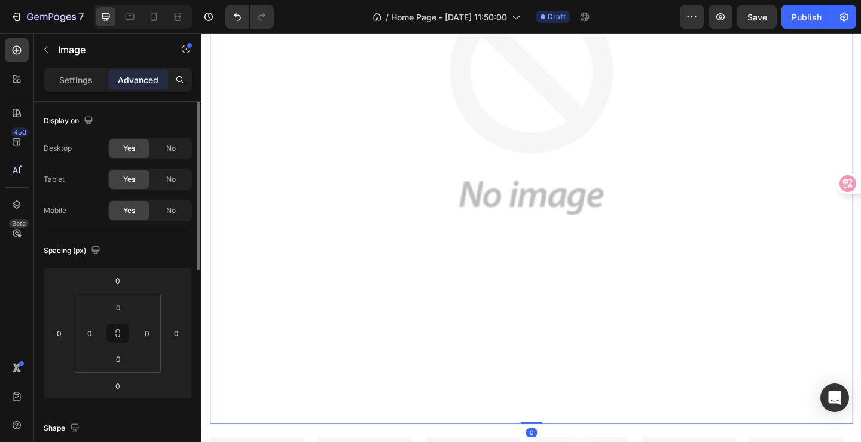
drag, startPoint x: 558, startPoint y: 448, endPoint x: 557, endPoint y: 367, distance: 81.3
click at [557, 367] on div "Image 0" at bounding box center [559, 108] width 699 height 699
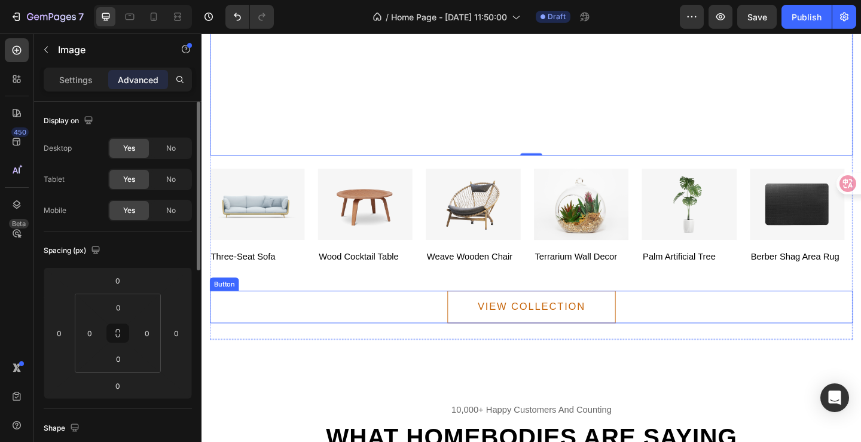
scroll to position [2988, 0]
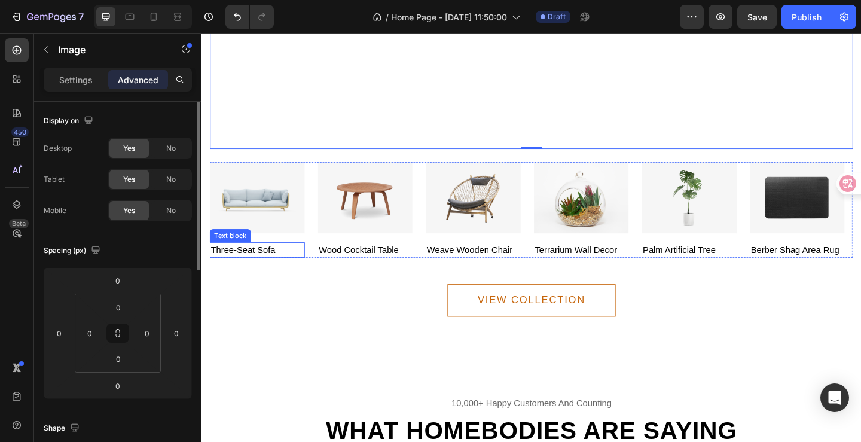
click at [267, 262] on p "three-seat sofa" at bounding box center [262, 269] width 101 height 14
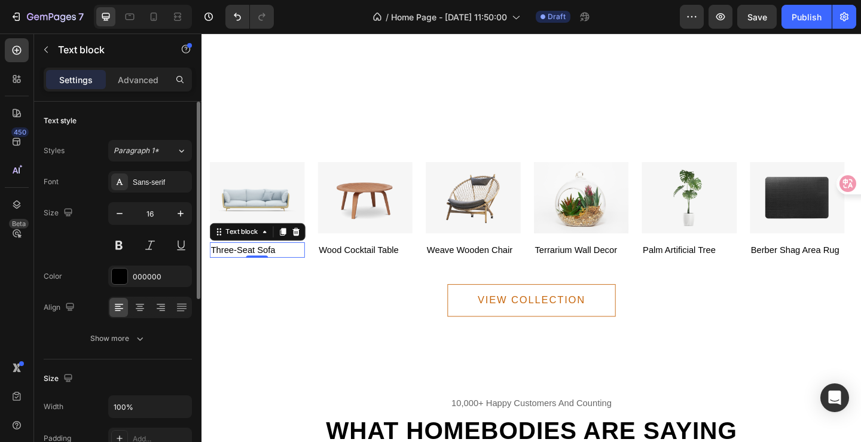
click at [267, 262] on p "three-seat sofa" at bounding box center [262, 269] width 101 height 14
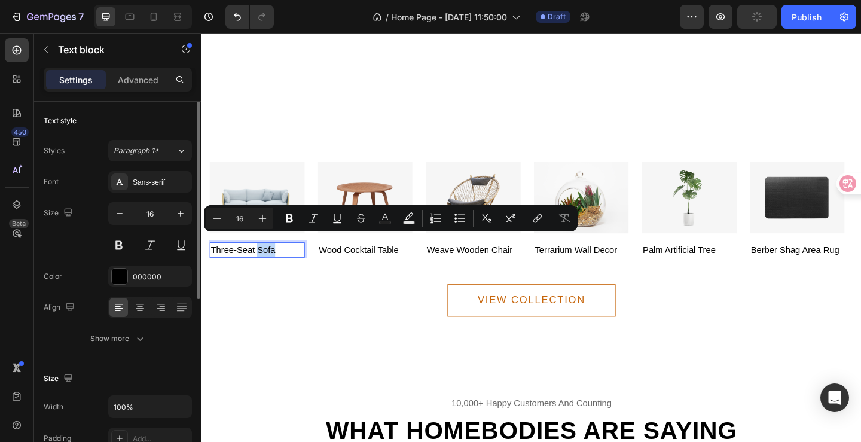
click at [287, 262] on p "three-seat sofa" at bounding box center [262, 269] width 101 height 14
click at [280, 262] on p "three-seat sofa" at bounding box center [262, 269] width 101 height 14
drag, startPoint x: 287, startPoint y: 262, endPoint x: 210, endPoint y: 264, distance: 77.1
click at [210, 264] on div "three-seat sofa" at bounding box center [261, 269] width 103 height 17
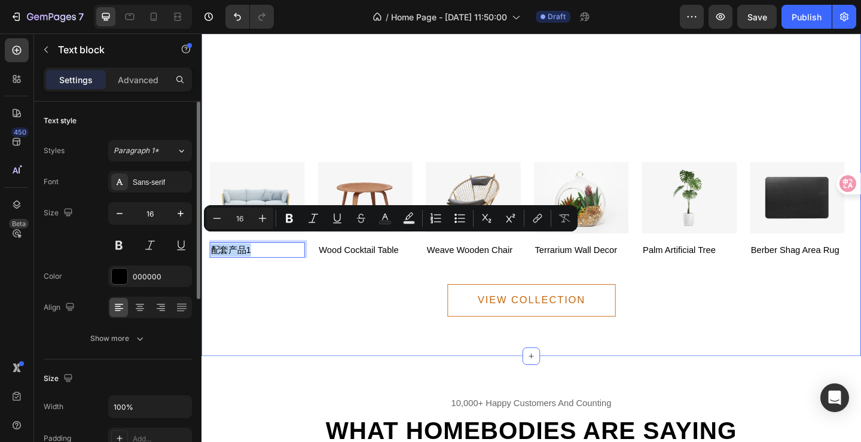
drag, startPoint x: 263, startPoint y: 261, endPoint x: 207, endPoint y: 262, distance: 55.6
copy p "配套产品1"
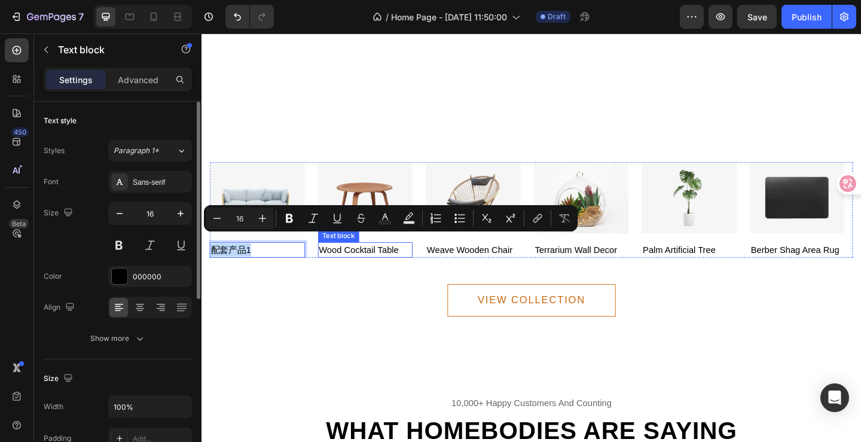
click at [411, 262] on p "wood cocktail table" at bounding box center [379, 269] width 101 height 14
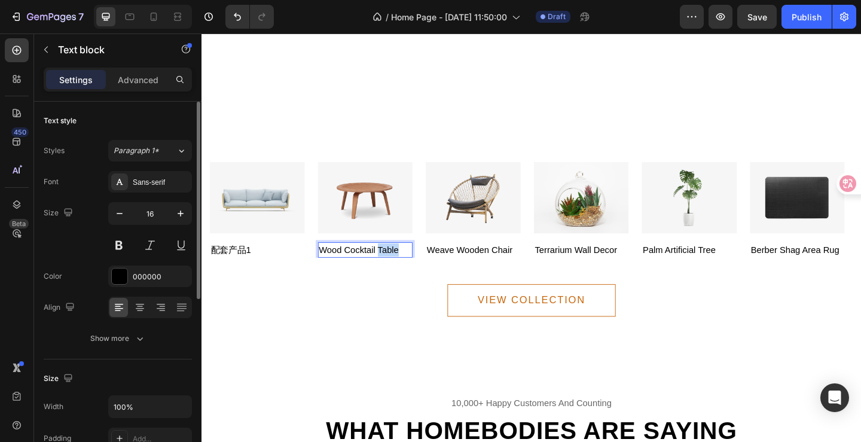
click at [411, 262] on p "wood cocktail table" at bounding box center [379, 269] width 101 height 14
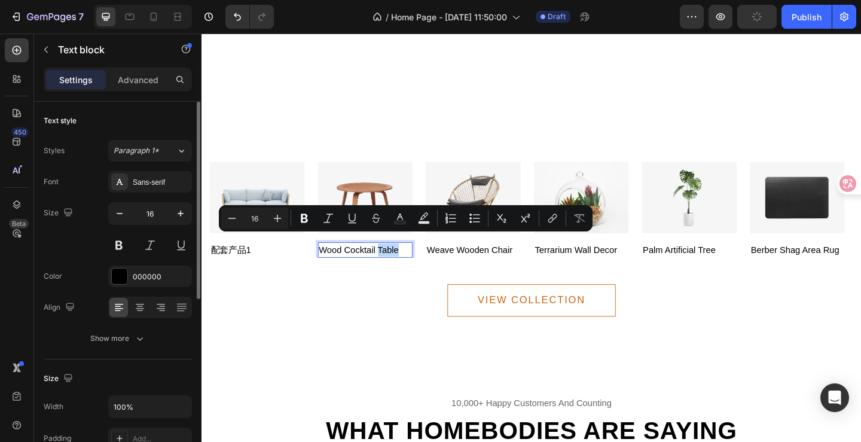
click at [420, 262] on p "wood cocktail table" at bounding box center [379, 269] width 101 height 14
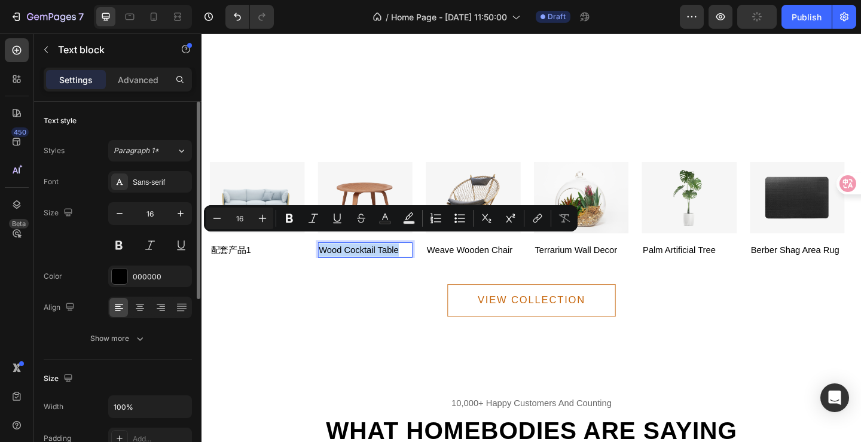
drag, startPoint x: 424, startPoint y: 261, endPoint x: 328, endPoint y: 261, distance: 95.6
click at [328, 261] on div "wood cocktail table" at bounding box center [379, 269] width 103 height 17
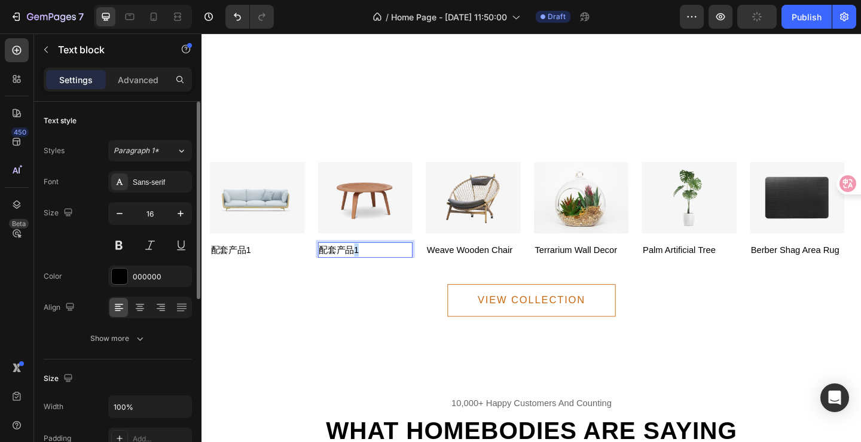
drag, startPoint x: 377, startPoint y: 259, endPoint x: 366, endPoint y: 259, distance: 10.2
click at [366, 262] on p "配套产品1" at bounding box center [379, 269] width 101 height 14
click at [522, 262] on p "weave wooden chair" at bounding box center [496, 269] width 101 height 14
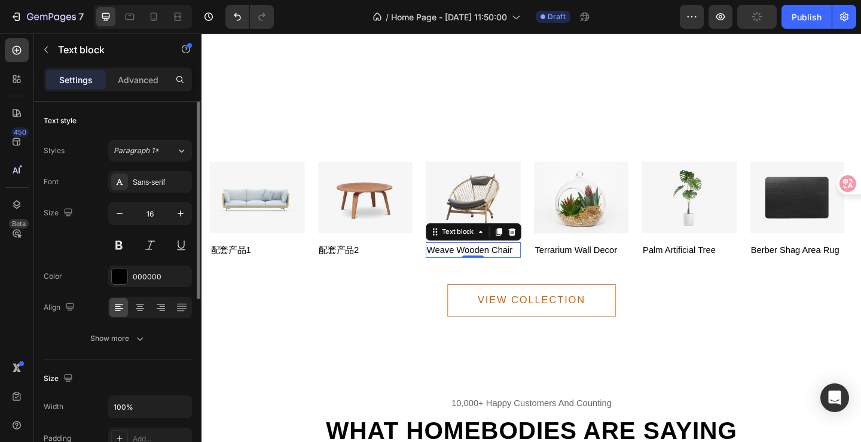
click at [522, 262] on p "weave wooden chair" at bounding box center [496, 269] width 101 height 14
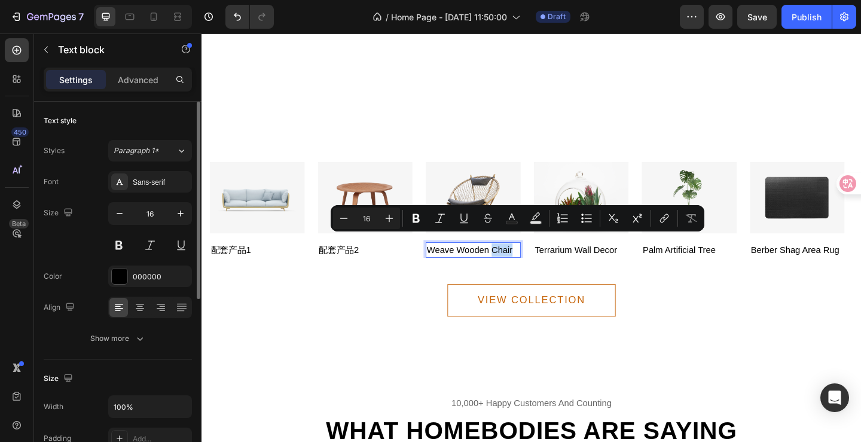
click at [542, 262] on p "weave wooden chair" at bounding box center [496, 269] width 101 height 14
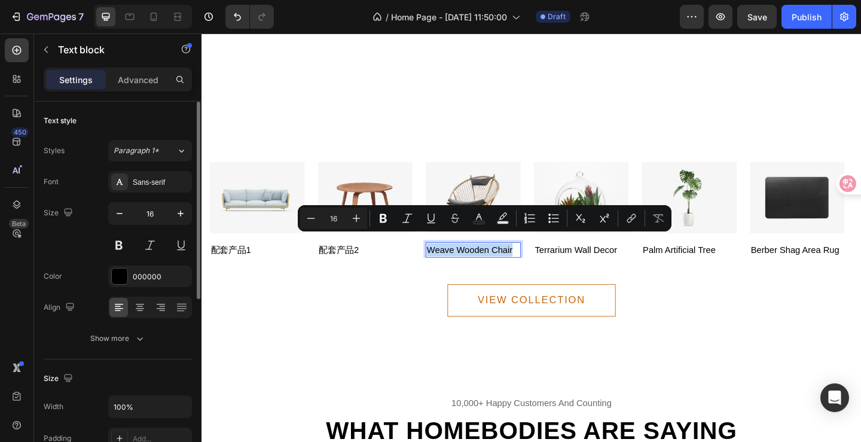
drag, startPoint x: 541, startPoint y: 261, endPoint x: 449, endPoint y: 260, distance: 91.4
click at [449, 262] on p "weave wooden chair" at bounding box center [496, 269] width 101 height 14
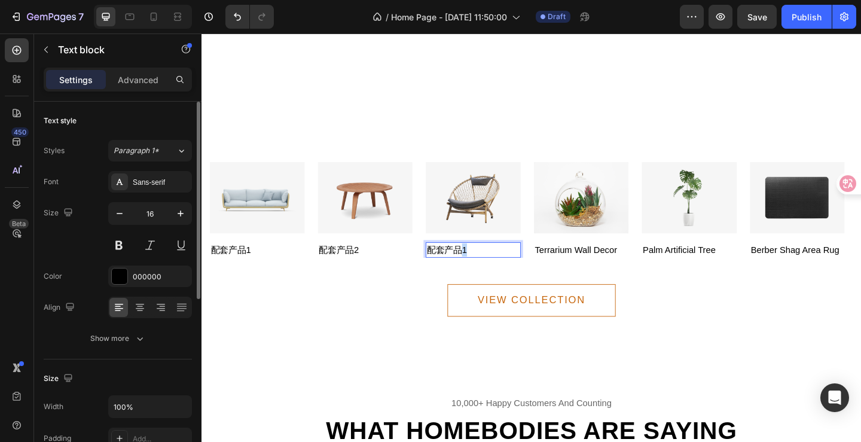
click at [485, 262] on p "配套产品1" at bounding box center [496, 269] width 101 height 14
click at [635, 262] on p "terrarium wall decor" at bounding box center [614, 269] width 101 height 14
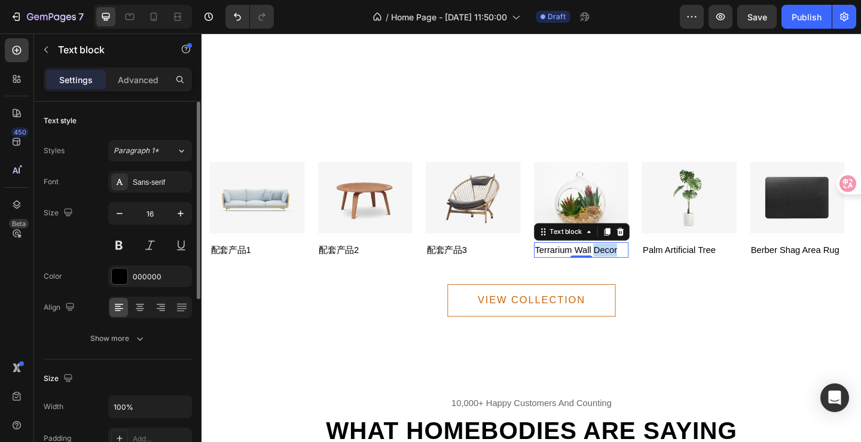
click at [635, 262] on p "terrarium wall decor" at bounding box center [614, 269] width 101 height 14
click at [662, 263] on p "terrarium wall decor" at bounding box center [614, 269] width 101 height 14
drag, startPoint x: 662, startPoint y: 263, endPoint x: 565, endPoint y: 258, distance: 97.5
click at [565, 262] on p "terrarium wall decor" at bounding box center [614, 269] width 101 height 14
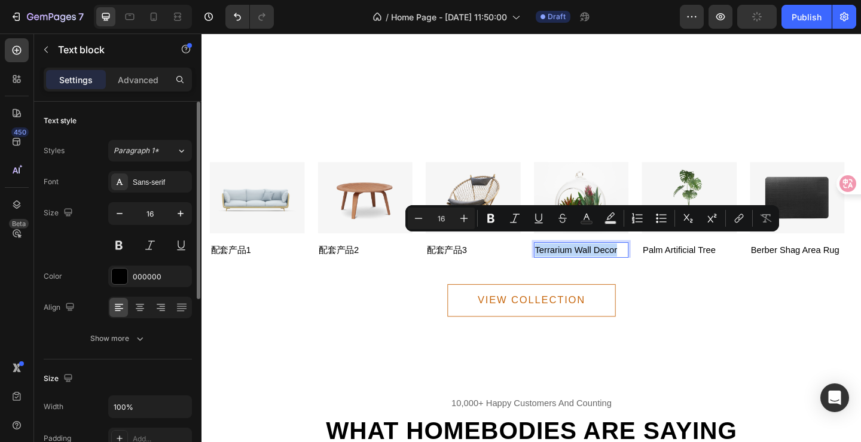
drag, startPoint x: 658, startPoint y: 256, endPoint x: 564, endPoint y: 261, distance: 94.0
click at [564, 262] on p "terrarium wall decor" at bounding box center [614, 269] width 101 height 14
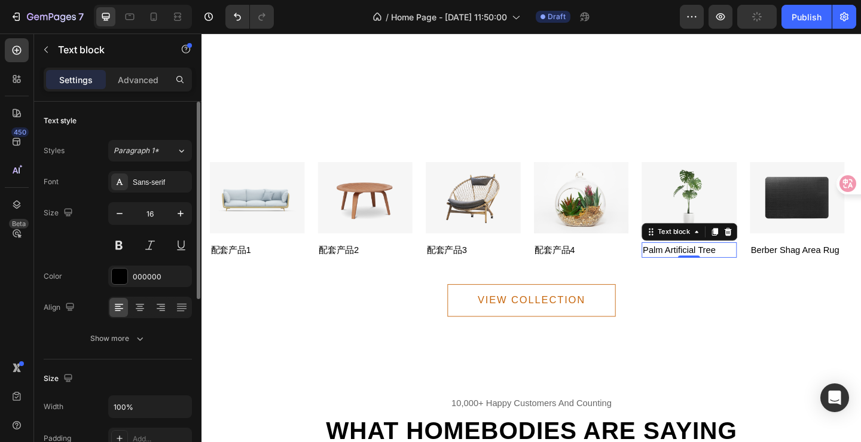
click at [717, 262] on p "palm artificial tree" at bounding box center [731, 269] width 101 height 14
click at [716, 262] on p "palm artificial tree" at bounding box center [731, 269] width 101 height 14
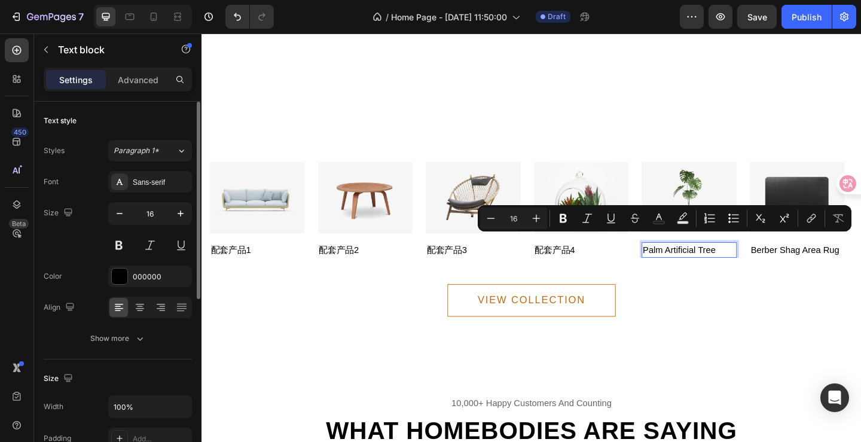
click at [765, 262] on p "palm artificial tree" at bounding box center [731, 269] width 101 height 14
drag, startPoint x: 767, startPoint y: 260, endPoint x: 681, endPoint y: 258, distance: 85.5
click at [681, 262] on p "palm artificial tree" at bounding box center [731, 269] width 101 height 14
click at [720, 262] on p "配套产品1" at bounding box center [731, 269] width 101 height 14
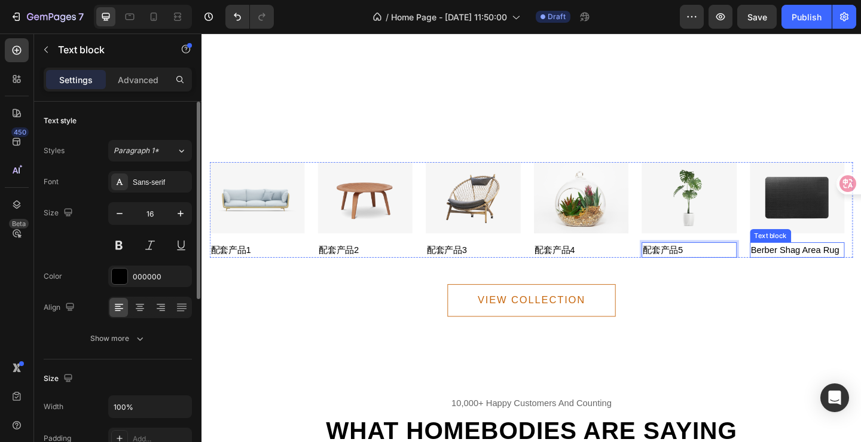
click at [860, 262] on p "berber shag area rug" at bounding box center [849, 269] width 101 height 14
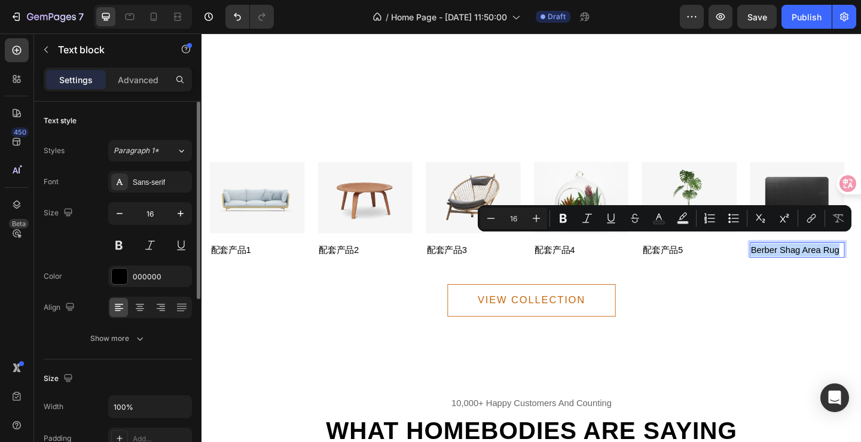
drag, startPoint x: 895, startPoint y: 259, endPoint x: 800, endPoint y: 263, distance: 95.1
click at [800, 263] on p "berber shag area rug" at bounding box center [849, 269] width 101 height 14
click at [838, 262] on p "配套产品1" at bounding box center [849, 269] width 101 height 14
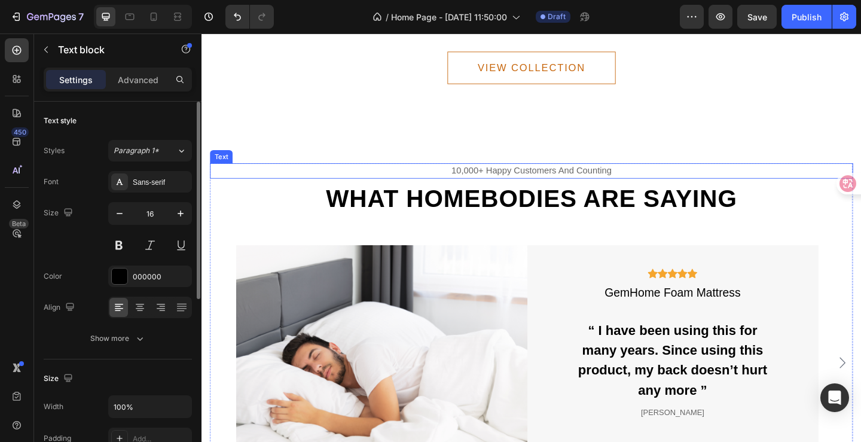
scroll to position [3287, 0]
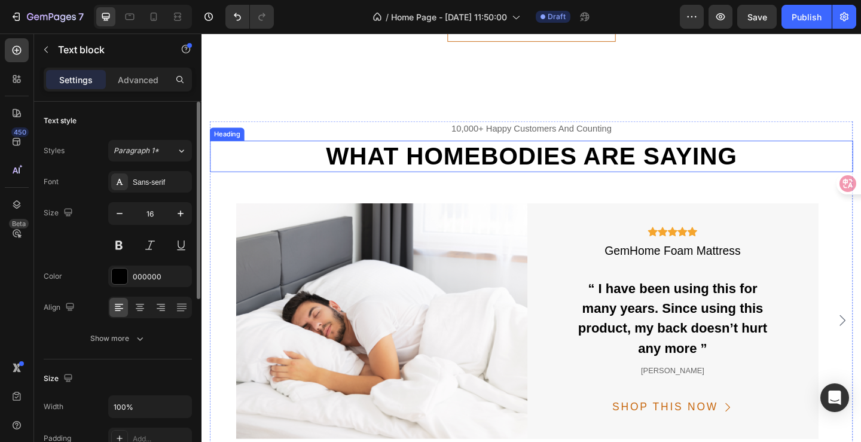
click at [751, 163] on h2 "What homebodies are saying" at bounding box center [559, 167] width 699 height 34
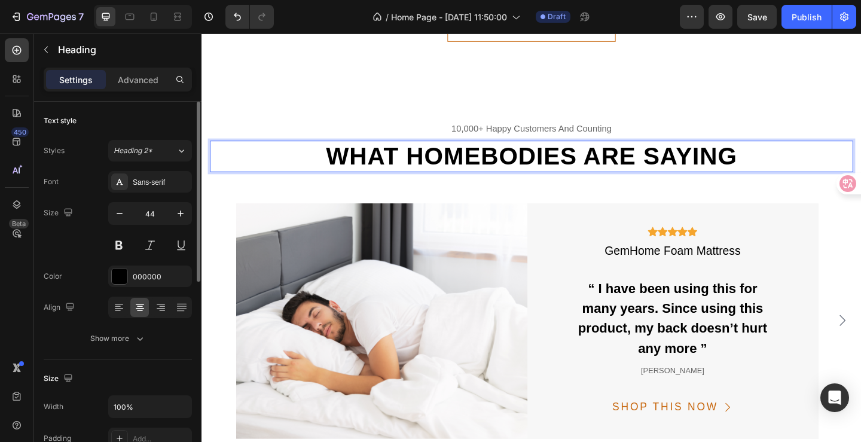
click at [751, 163] on h2 "What homebodies are saying" at bounding box center [559, 167] width 699 height 34
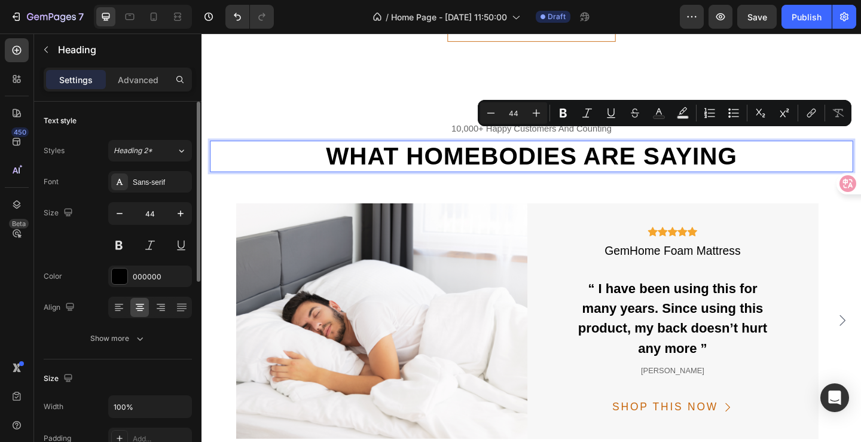
click at [727, 151] on p "What homebodies are saying" at bounding box center [560, 167] width 697 height 32
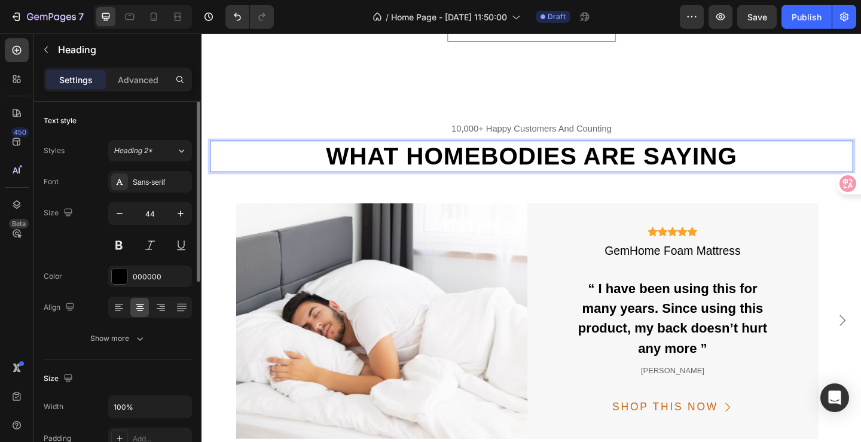
click at [776, 158] on p "What homebodies are saying" at bounding box center [560, 167] width 697 height 32
drag, startPoint x: 775, startPoint y: 160, endPoint x: 695, endPoint y: 158, distance: 80.1
click at [764, 160] on p "What homebodies are saying" at bounding box center [560, 167] width 697 height 32
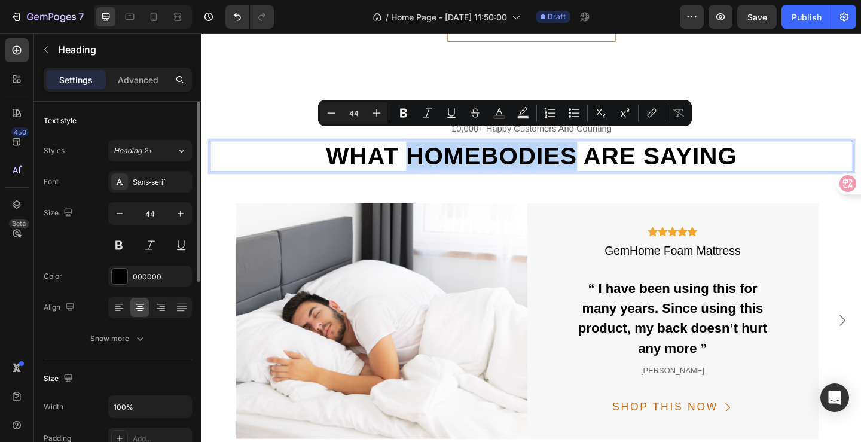
drag, startPoint x: 605, startPoint y: 159, endPoint x: 432, endPoint y: 165, distance: 173.4
click at [432, 165] on p "What homebodies are saying" at bounding box center [560, 167] width 697 height 32
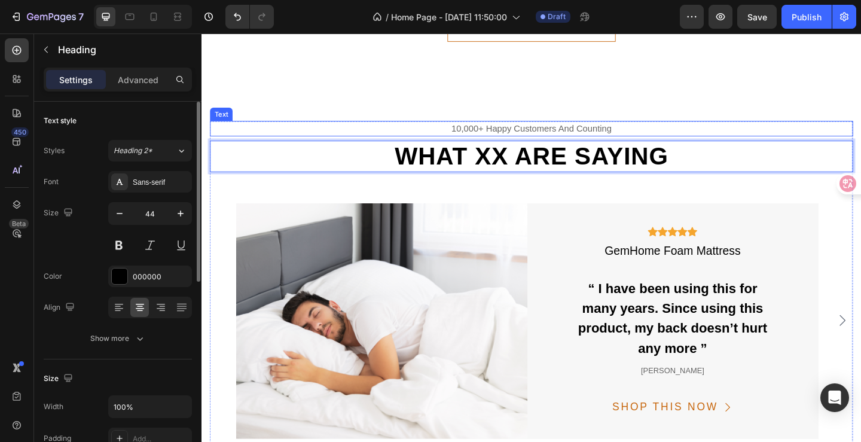
click at [644, 131] on div "10,000+ happy customers and counting" at bounding box center [559, 137] width 699 height 17
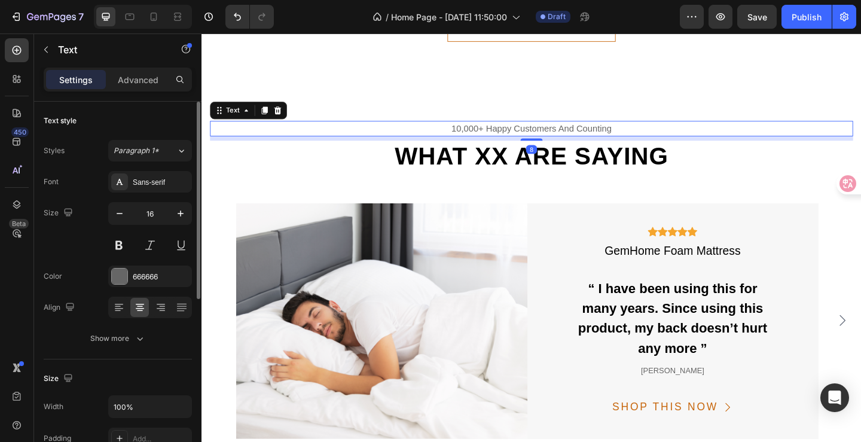
click at [644, 131] on div "10,000+ happy customers and counting" at bounding box center [559, 137] width 699 height 17
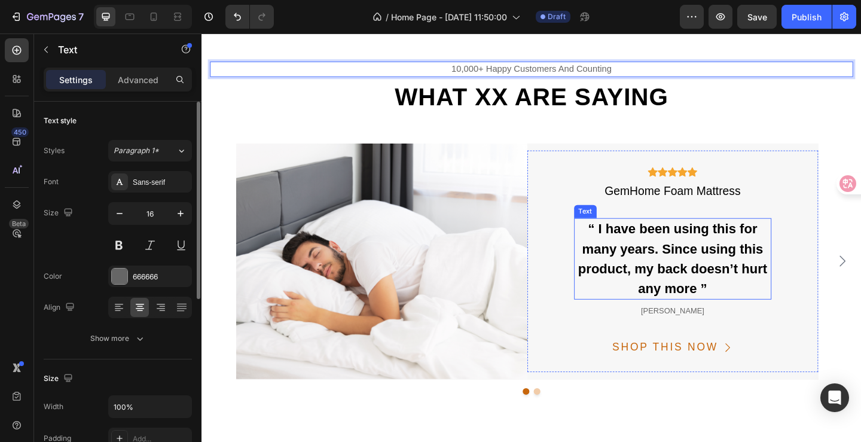
scroll to position [3347, 0]
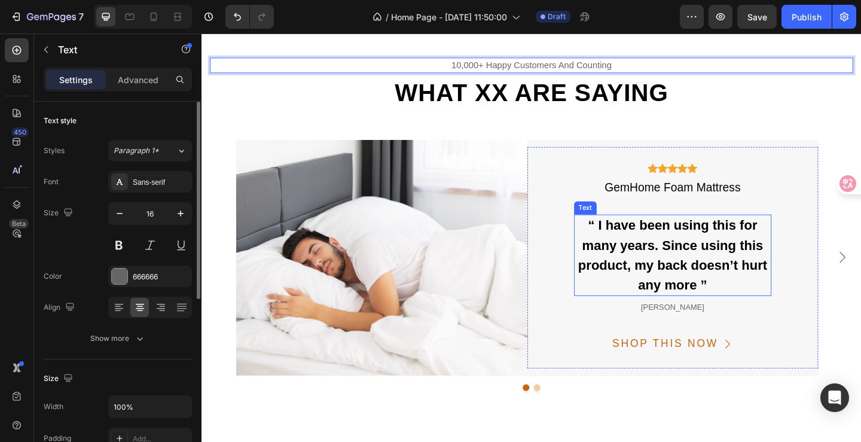
click at [761, 309] on div "“ I have been using this for many years. Since using this product, my back does…" at bounding box center [714, 274] width 215 height 88
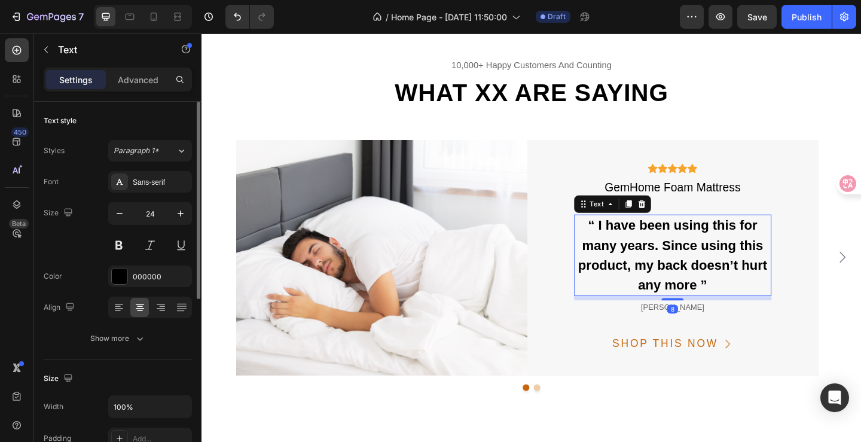
click at [761, 309] on div "“ I have been using this for many years. Since using this product, my back does…" at bounding box center [714, 274] width 215 height 88
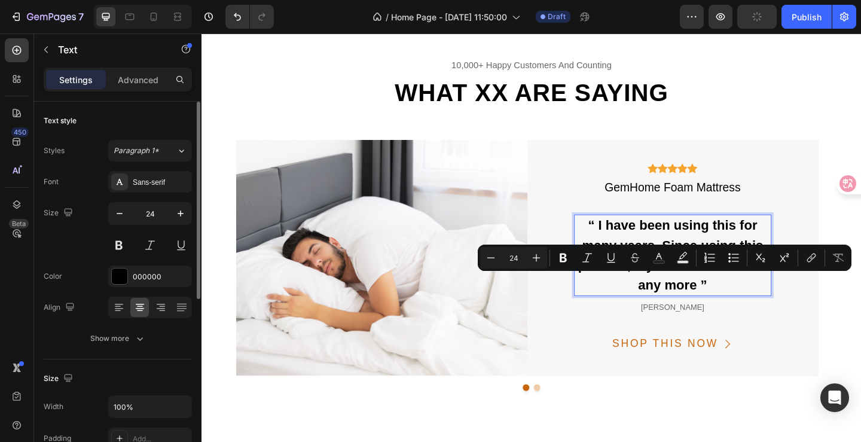
click at [770, 308] on p "“ I have been using this for many years. Since using this product, my back does…" at bounding box center [714, 274] width 213 height 86
click at [754, 306] on p "“ I have been using this for many years. Since using this product, my back does…" at bounding box center [714, 274] width 213 height 86
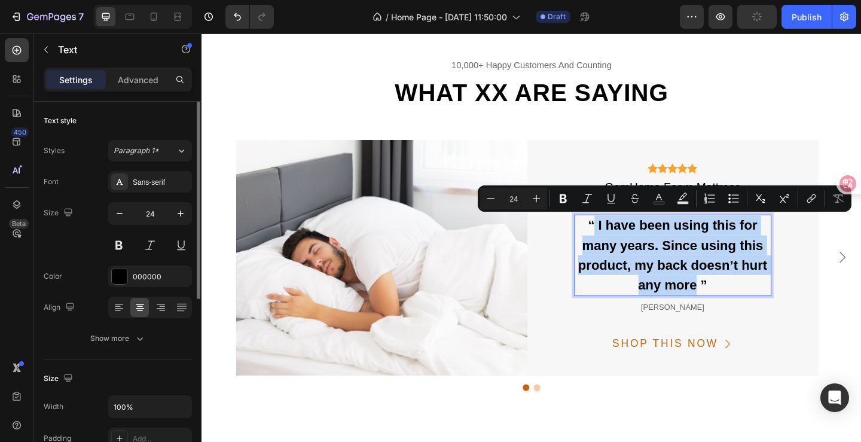
drag, startPoint x: 754, startPoint y: 305, endPoint x: 632, endPoint y: 248, distance: 134.0
click at [632, 248] on p "“ I have been using this for many years. Since using this product, my back does…" at bounding box center [714, 274] width 213 height 86
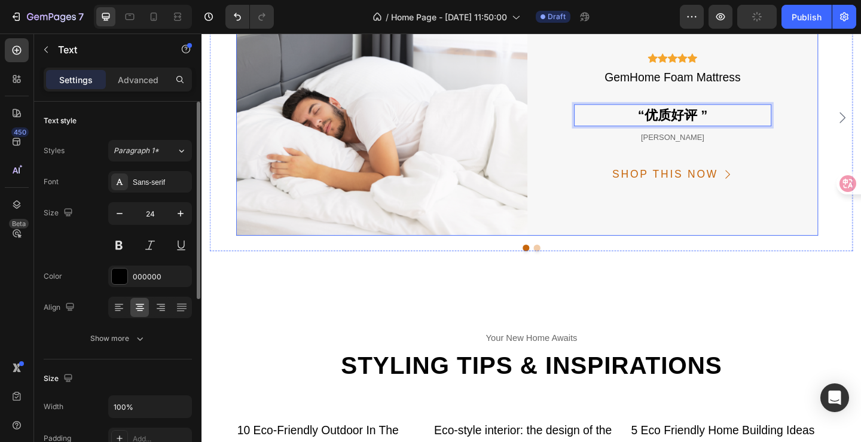
scroll to position [3439, 0]
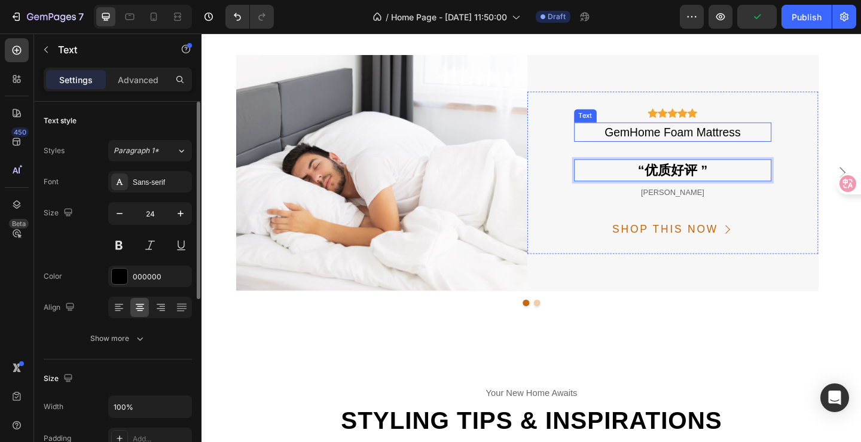
click at [782, 139] on div "GemHome Foam Mattress" at bounding box center [714, 141] width 215 height 22
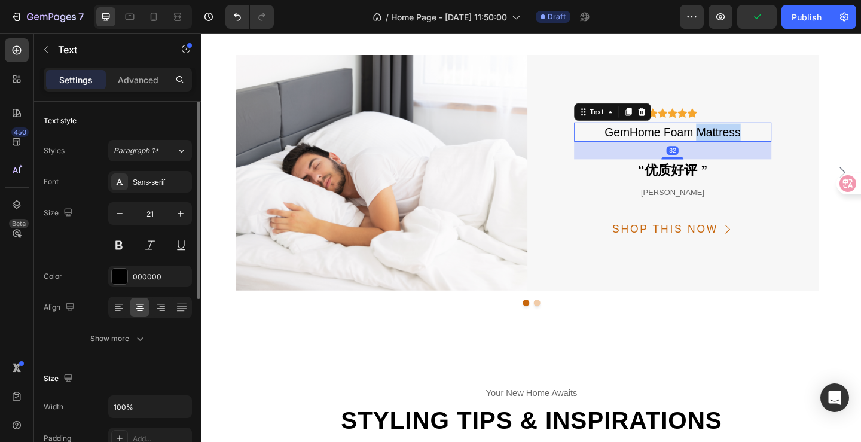
click at [782, 139] on div "GemHome Foam Mattress" at bounding box center [714, 141] width 215 height 22
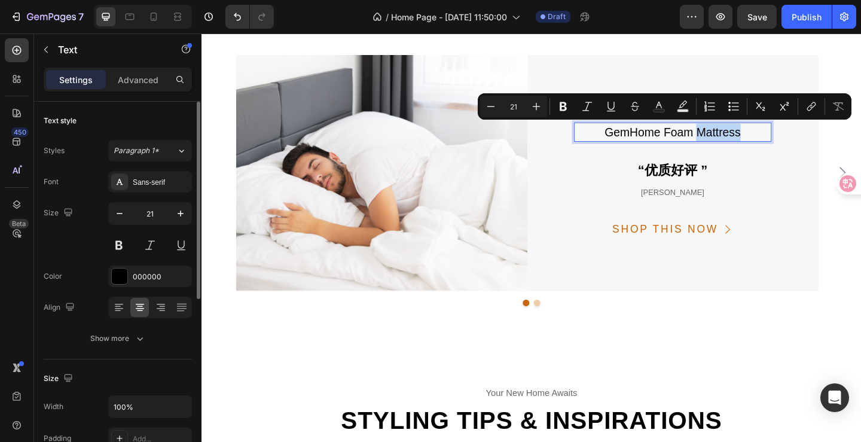
click at [790, 143] on p "GemHome Foam Mattress" at bounding box center [714, 140] width 213 height 19
drag, startPoint x: 785, startPoint y: 145, endPoint x: 638, endPoint y: 143, distance: 147.1
click at [638, 143] on p "GemHome Foam Mattress" at bounding box center [714, 140] width 213 height 19
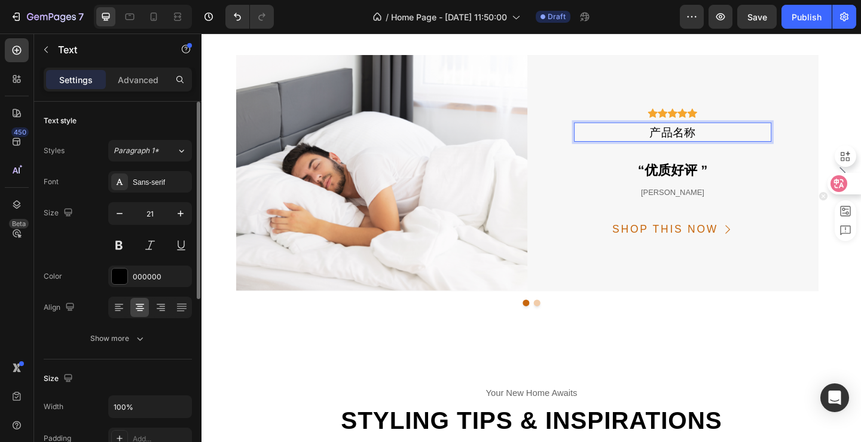
click at [831, 173] on div at bounding box center [840, 184] width 42 height 22
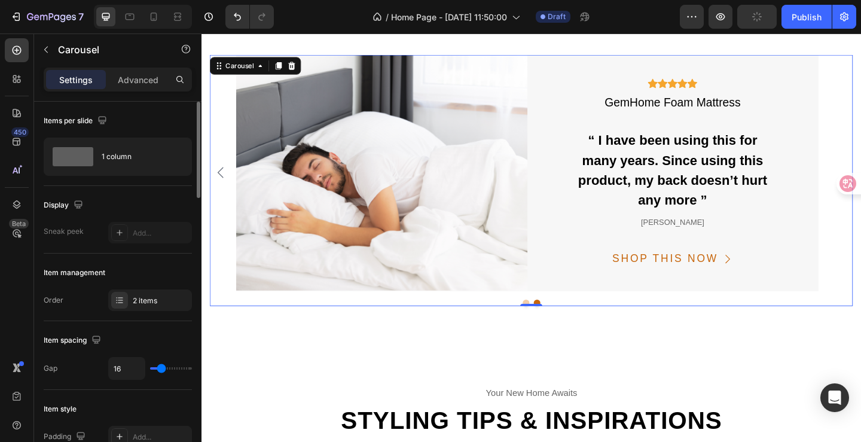
click at [222, 188] on icon "Carousel Back Arrow" at bounding box center [222, 185] width 7 height 12
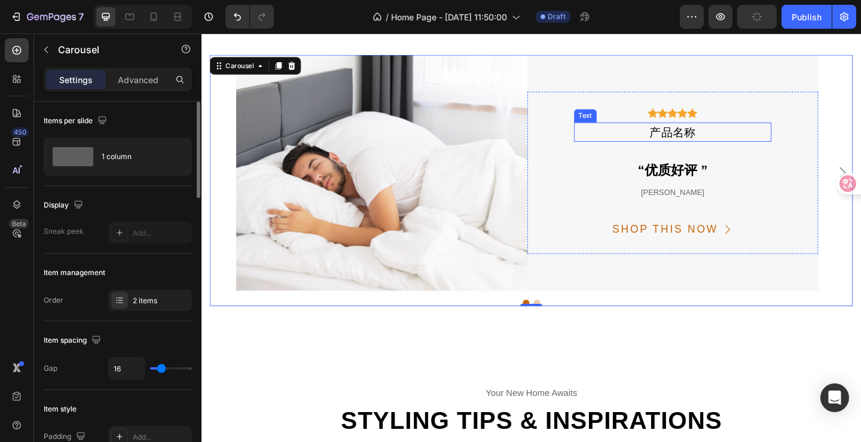
click at [737, 142] on p "产品名称" at bounding box center [714, 140] width 213 height 19
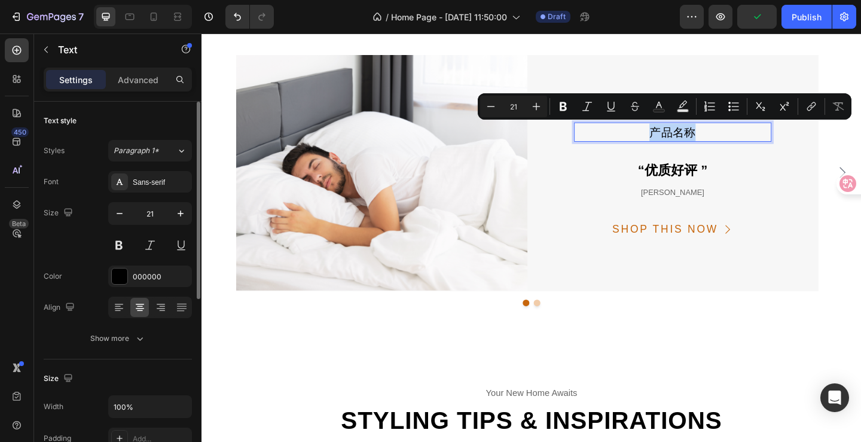
drag, startPoint x: 743, startPoint y: 142, endPoint x: 690, endPoint y: 139, distance: 53.3
click at [690, 139] on p "产品名称" at bounding box center [714, 140] width 213 height 19
copy p "产品名称"
click at [745, 140] on p "产品名称" at bounding box center [714, 140] width 213 height 19
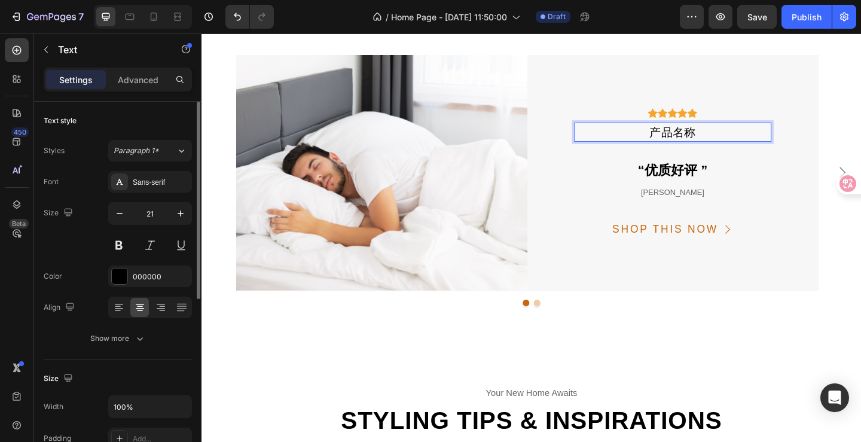
click at [745, 140] on p "产品名称" at bounding box center [714, 140] width 213 height 19
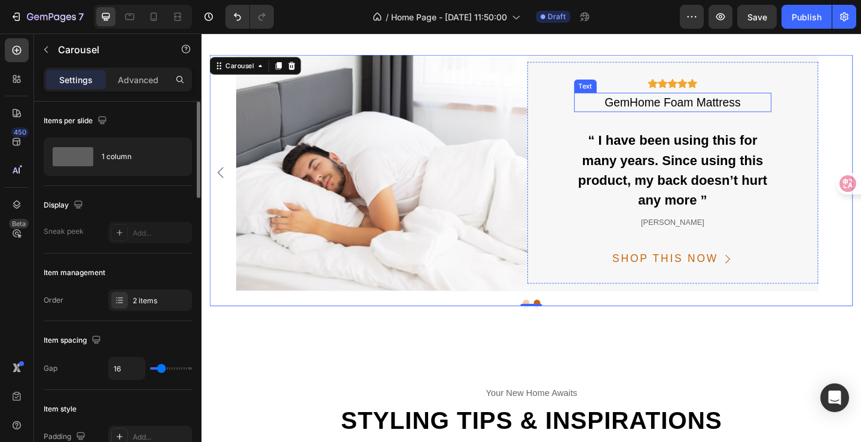
click at [743, 113] on div "GemHome Foam Mattress" at bounding box center [714, 109] width 215 height 22
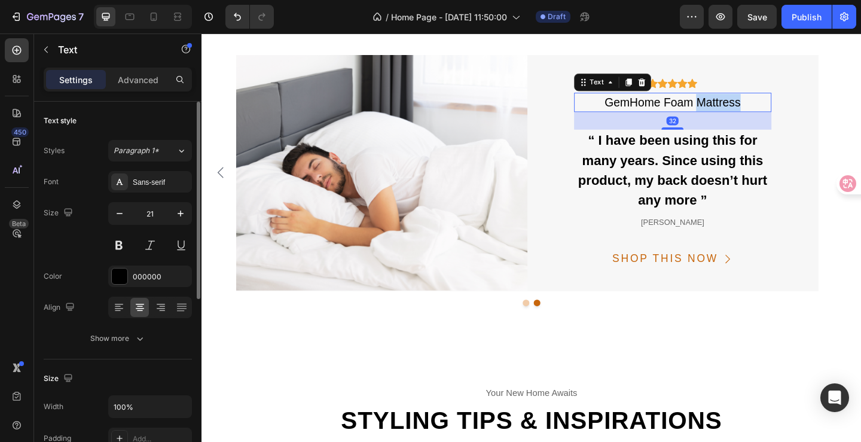
click at [743, 113] on div "GemHome Foam Mattress" at bounding box center [714, 109] width 215 height 22
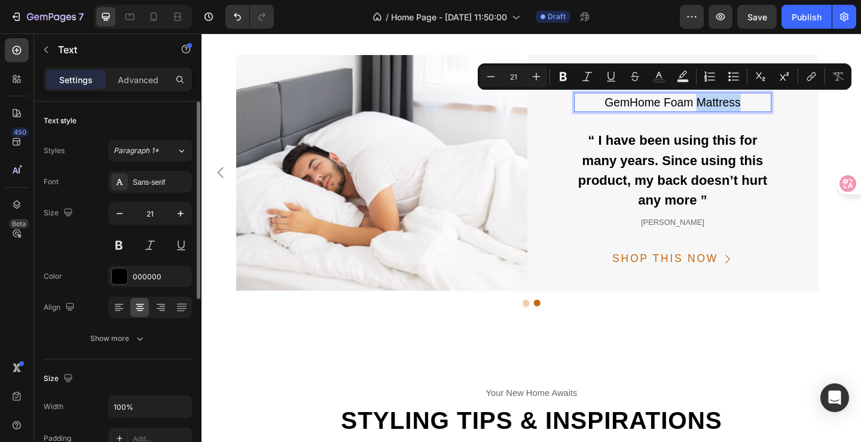
click at [783, 109] on p "GemHome Foam Mattress" at bounding box center [714, 108] width 213 height 19
drag, startPoint x: 796, startPoint y: 110, endPoint x: 638, endPoint y: 108, distance: 157.8
click at [638, 108] on p "GemHome Foam Mattress" at bounding box center [714, 108] width 213 height 19
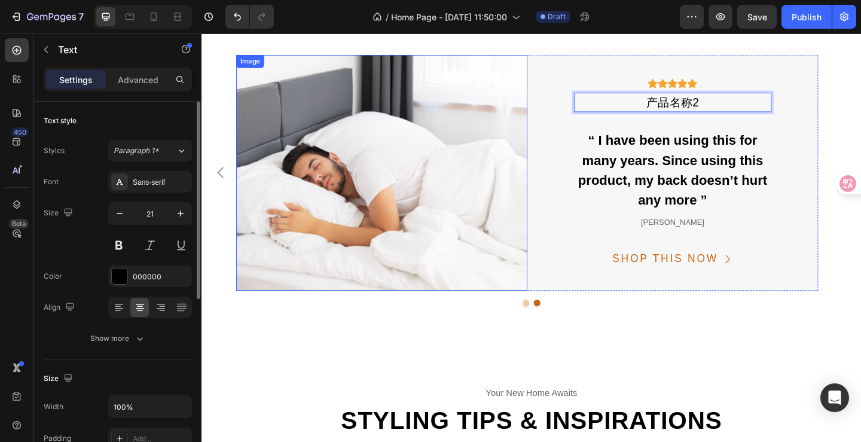
click at [221, 182] on icon "Carousel Back Arrow" at bounding box center [222, 185] width 7 height 12
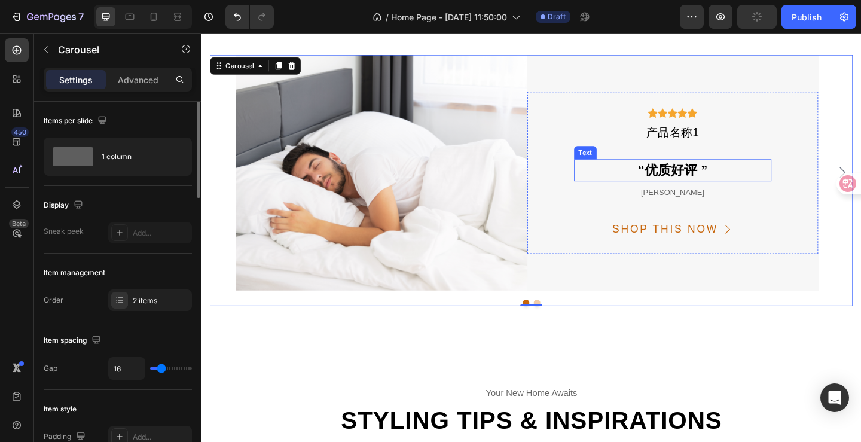
click at [729, 185] on p "“优质好评 ”" at bounding box center [714, 183] width 213 height 22
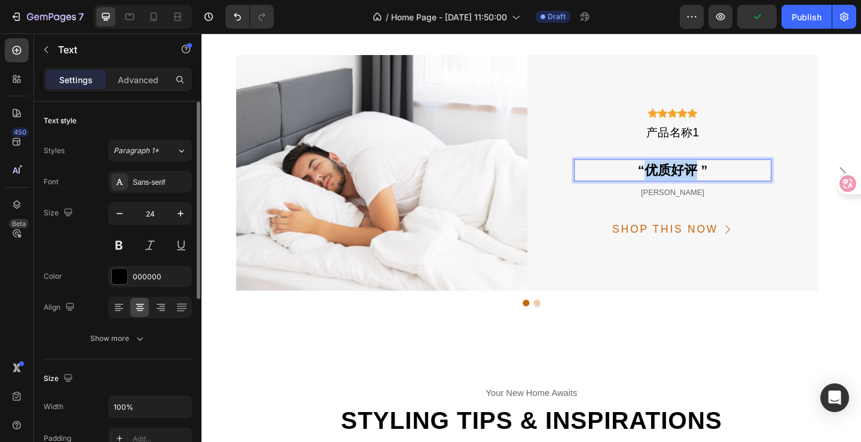
drag, startPoint x: 739, startPoint y: 181, endPoint x: 686, endPoint y: 179, distance: 52.6
click at [686, 179] on p "“优质好评 ”" at bounding box center [714, 183] width 213 height 22
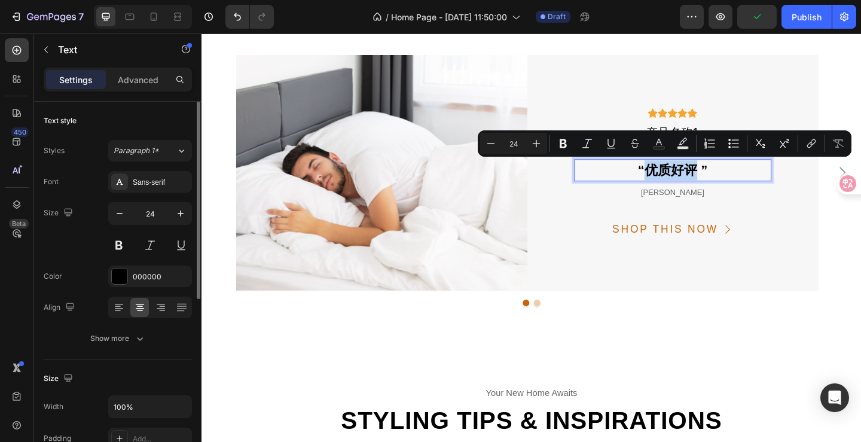
copy p "优质好评"
click at [828, 167] on div at bounding box center [841, 155] width 27 height 33
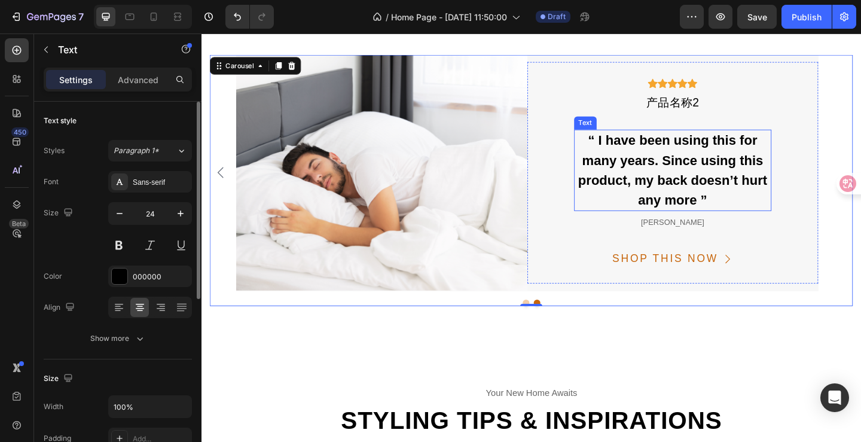
click at [717, 153] on div "“ I have been using this for many years. Since using this product, my back does…" at bounding box center [714, 182] width 215 height 88
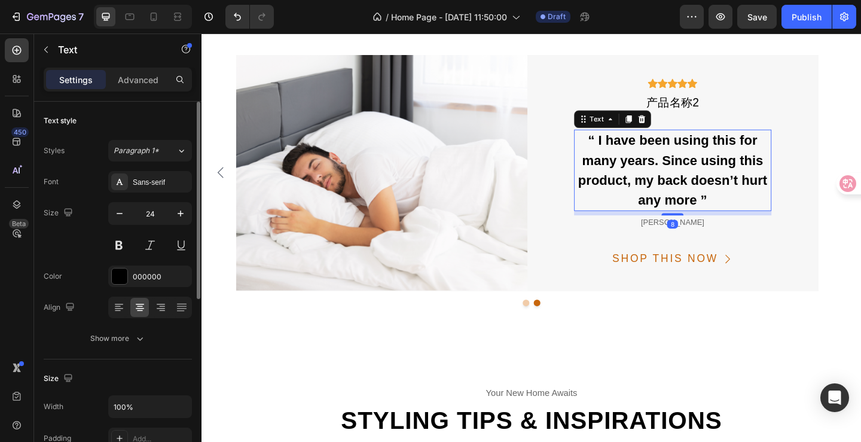
click at [717, 153] on div "“ I have been using this for many years. Since using this product, my back does…" at bounding box center [714, 182] width 215 height 88
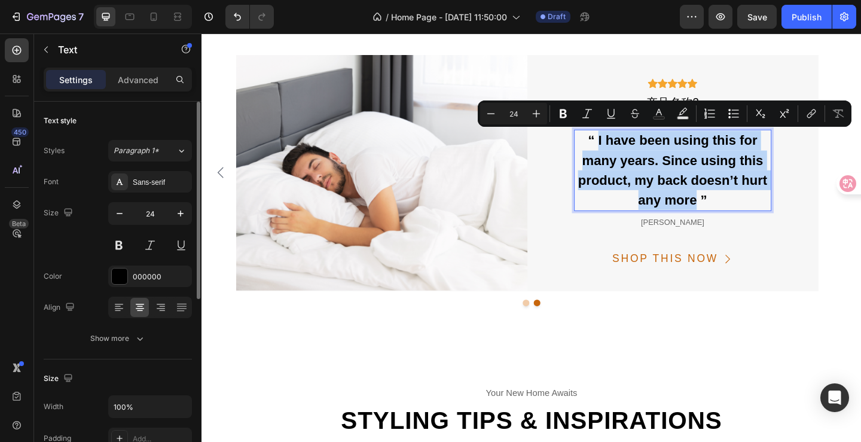
drag, startPoint x: 636, startPoint y: 148, endPoint x: 753, endPoint y: 213, distance: 134.0
click at [753, 213] on p "“ I have been using this for many years. Since using this product, my back does…" at bounding box center [714, 182] width 213 height 86
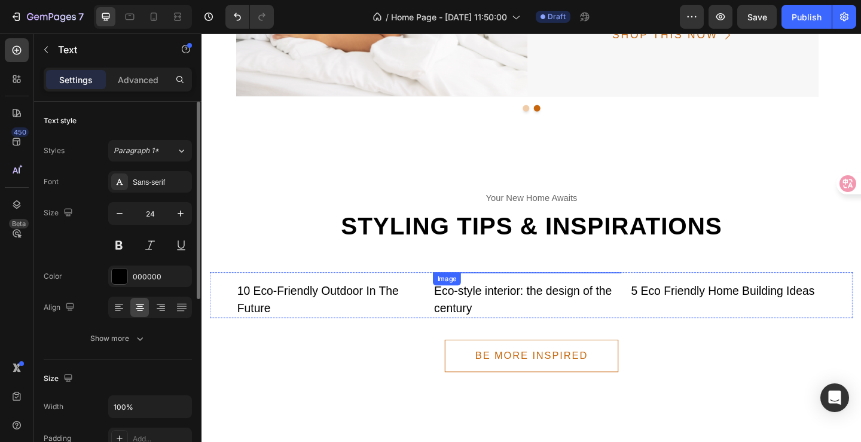
scroll to position [3471, 0]
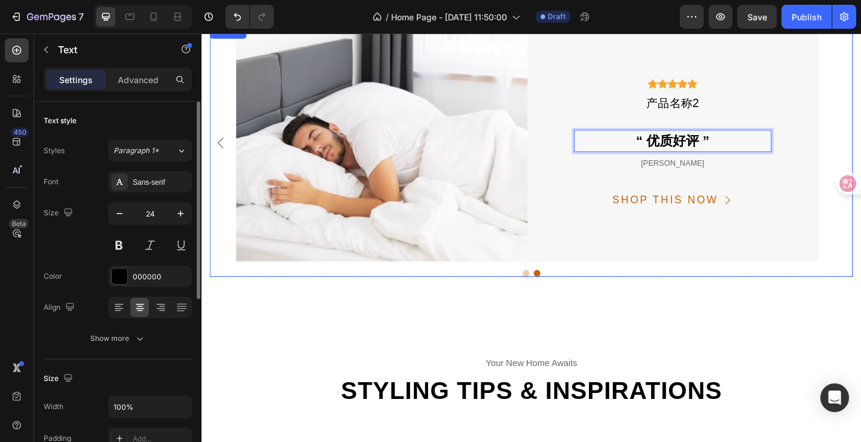
drag, startPoint x: 219, startPoint y: 155, endPoint x: 502, endPoint y: 134, distance: 284.1
click at [219, 156] on icon "Carousel Back Arrow" at bounding box center [222, 152] width 14 height 14
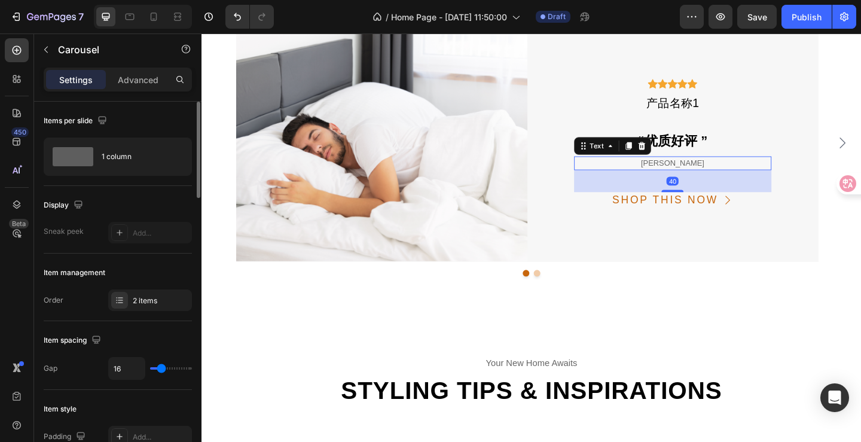
click at [732, 175] on div "lauren cisneros" at bounding box center [714, 174] width 215 height 15
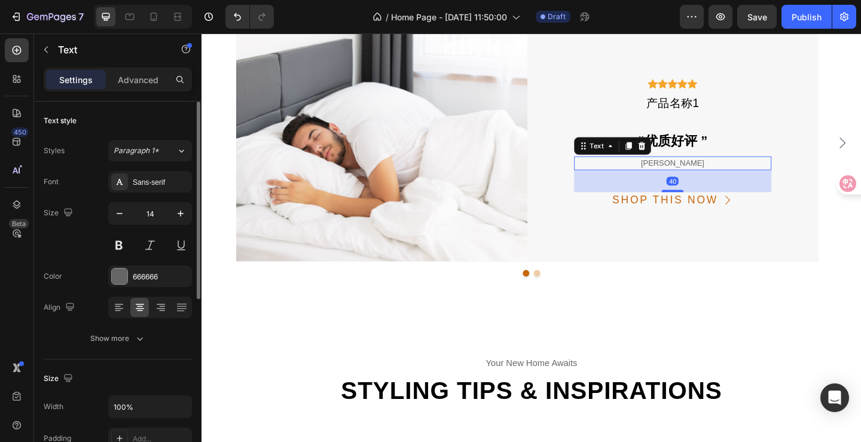
click at [732, 175] on div "lauren cisneros" at bounding box center [714, 174] width 215 height 15
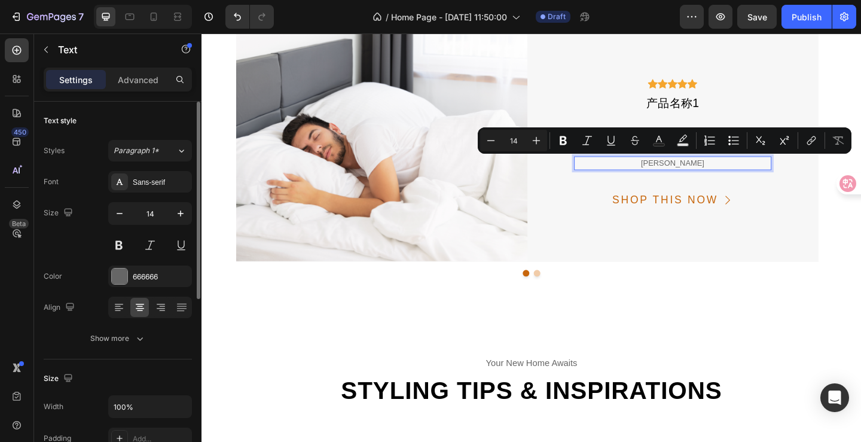
click at [754, 176] on p "lauren cisneros" at bounding box center [714, 174] width 213 height 13
drag, startPoint x: 761, startPoint y: 176, endPoint x: 671, endPoint y: 177, distance: 89.7
click at [671, 177] on p "lauren cisneros" at bounding box center [714, 174] width 213 height 13
drag, startPoint x: 775, startPoint y: 175, endPoint x: 695, endPoint y: 178, distance: 80.1
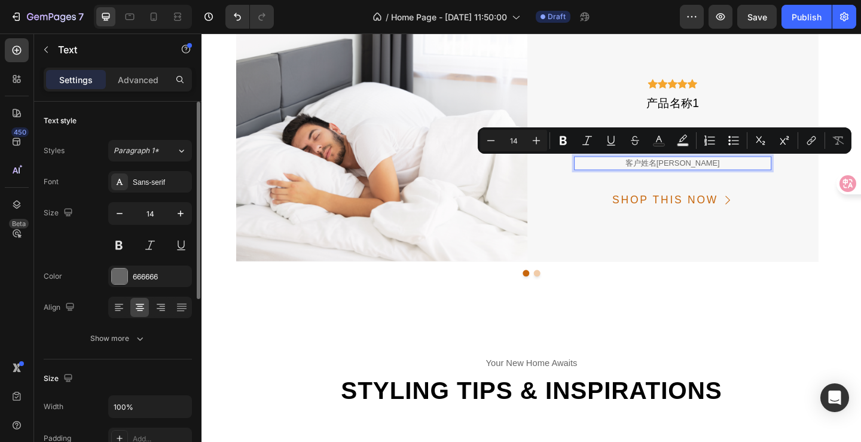
click at [695, 178] on p "客户姓名lauren cisneros" at bounding box center [714, 174] width 213 height 13
drag, startPoint x: 736, startPoint y: 175, endPoint x: 694, endPoint y: 172, distance: 42.5
click at [694, 172] on p "客户姓名" at bounding box center [714, 174] width 213 height 13
copy p "客户姓名"
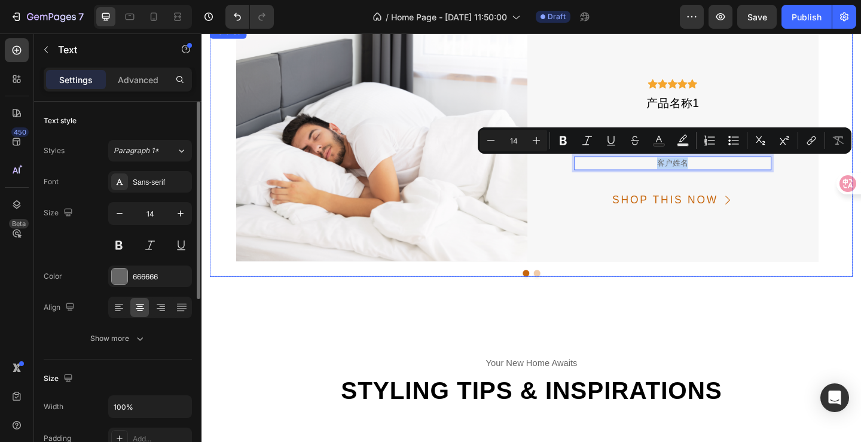
click at [860, 121] on div "Image Icon Icon Icon Icon Icon Icon List Hoz 产品名称1 Text “优质好评 ” Text 客户姓名 Text …" at bounding box center [559, 153] width 699 height 256
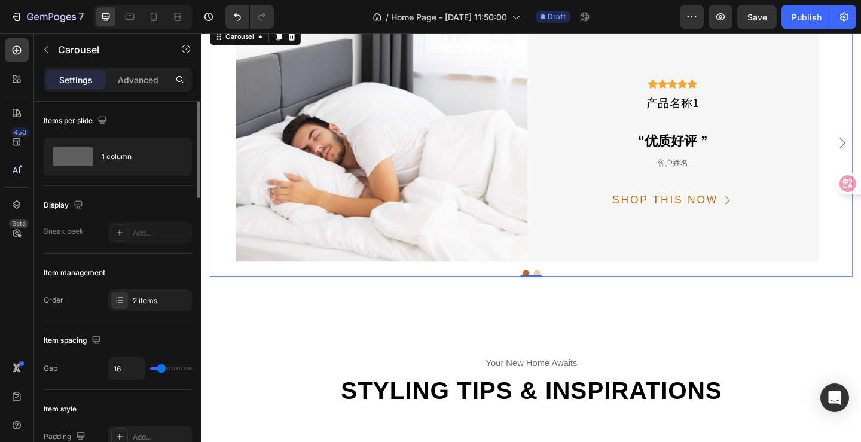
click at [746, 175] on div "lauren cisneros" at bounding box center [714, 174] width 215 height 15
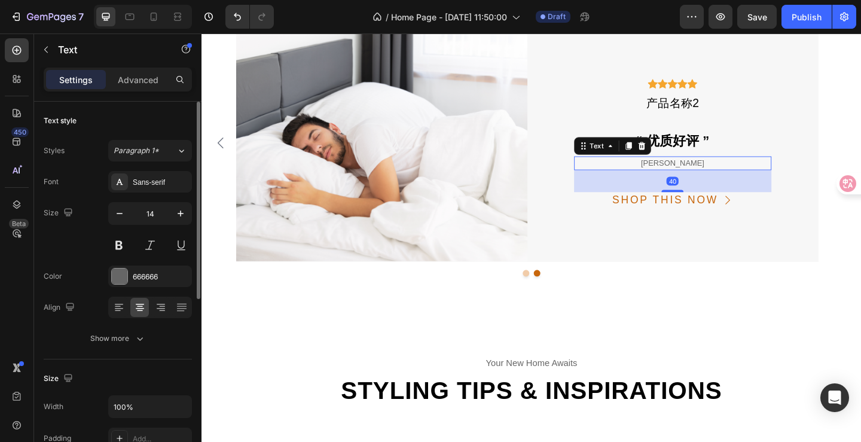
click at [746, 175] on div "lauren cisneros" at bounding box center [714, 174] width 215 height 15
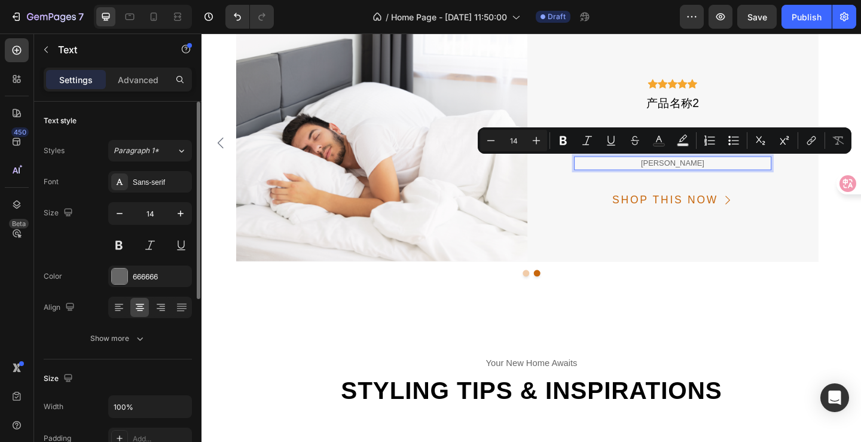
click at [759, 175] on p "lauren cisneros" at bounding box center [714, 174] width 213 height 13
drag, startPoint x: 748, startPoint y: 171, endPoint x: 672, endPoint y: 170, distance: 75.3
click at [672, 170] on p "lauren cisneros" at bounding box center [714, 174] width 213 height 13
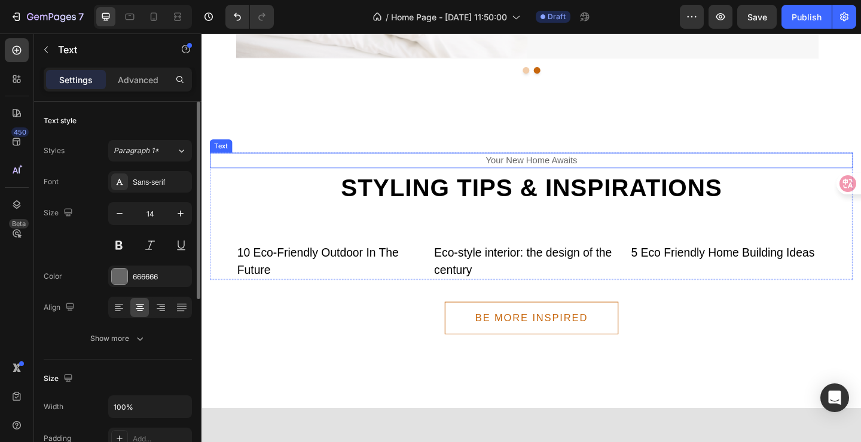
scroll to position [3711, 0]
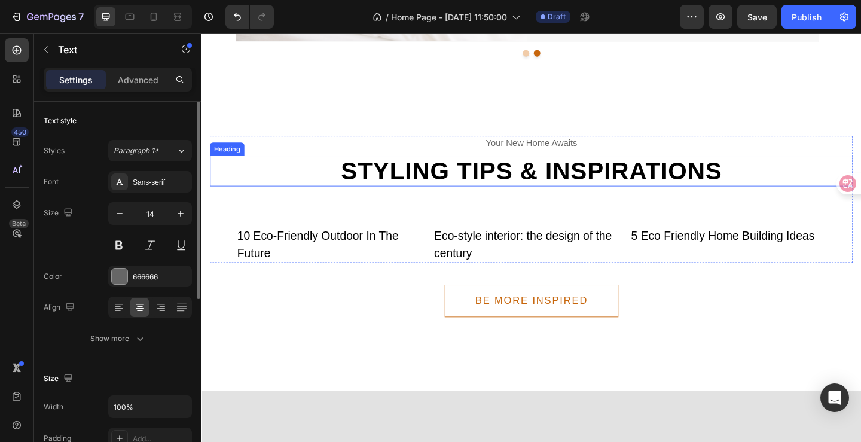
click at [587, 184] on h2 "Styling tips & inspirations" at bounding box center [559, 183] width 699 height 34
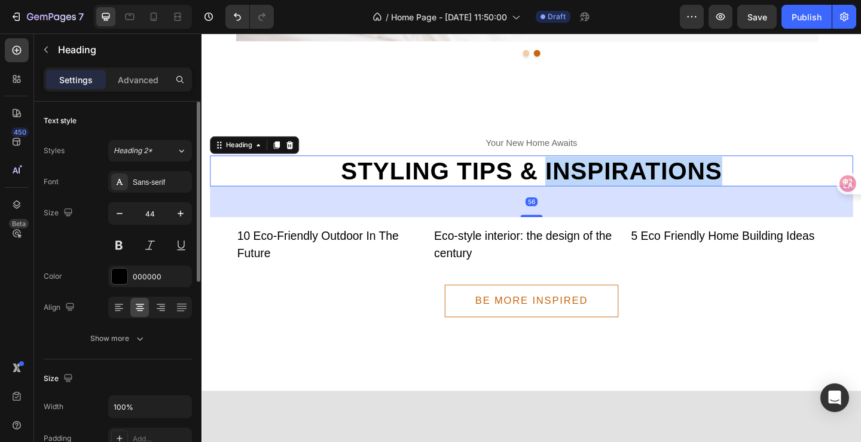
click at [587, 184] on h2 "Styling tips & inspirations" at bounding box center [559, 183] width 699 height 34
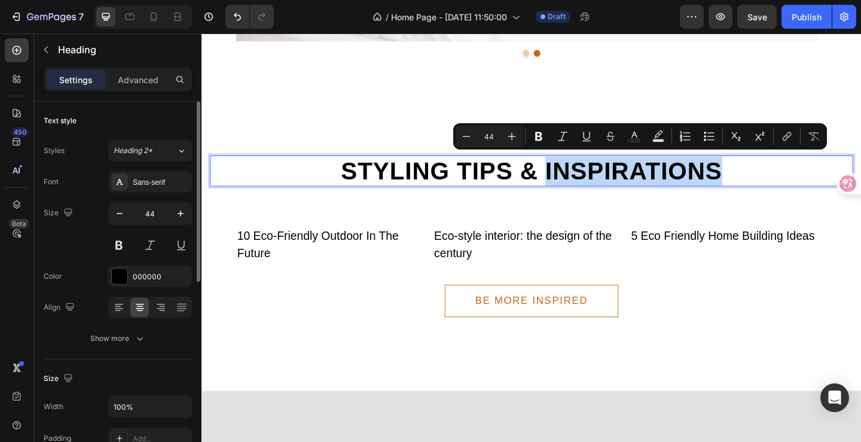
click at [739, 186] on p "Styling tips & inspirations" at bounding box center [560, 183] width 697 height 32
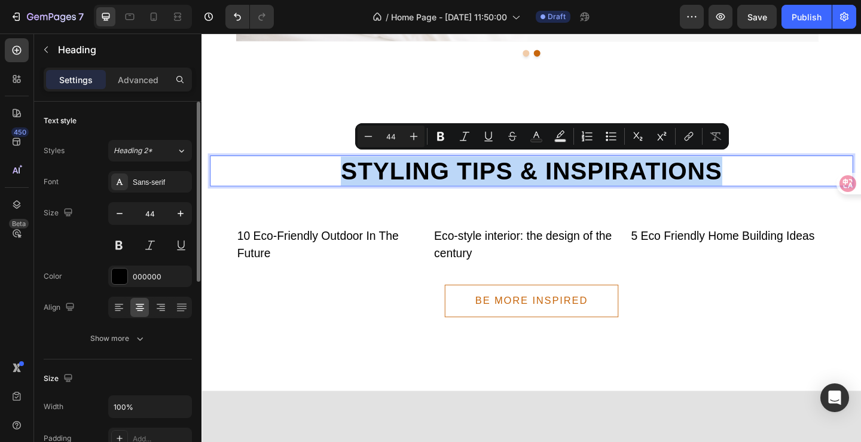
drag, startPoint x: 769, startPoint y: 188, endPoint x: 355, endPoint y: 178, distance: 413.7
click at [355, 178] on p "Styling tips & inspirations" at bounding box center [560, 183] width 697 height 32
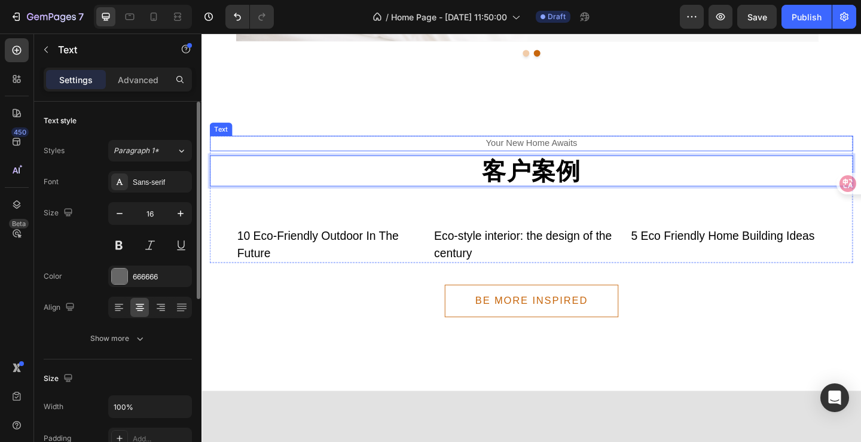
click at [614, 154] on div "your new home awaits" at bounding box center [559, 153] width 699 height 17
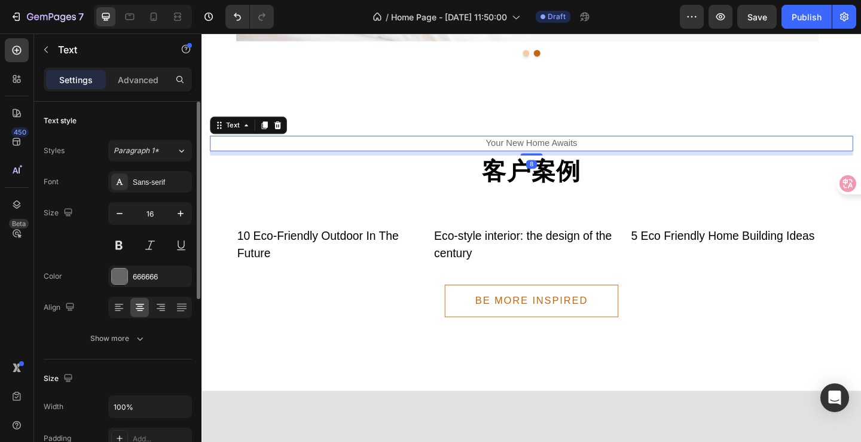
click at [614, 154] on div "your new home awaits" at bounding box center [559, 153] width 699 height 17
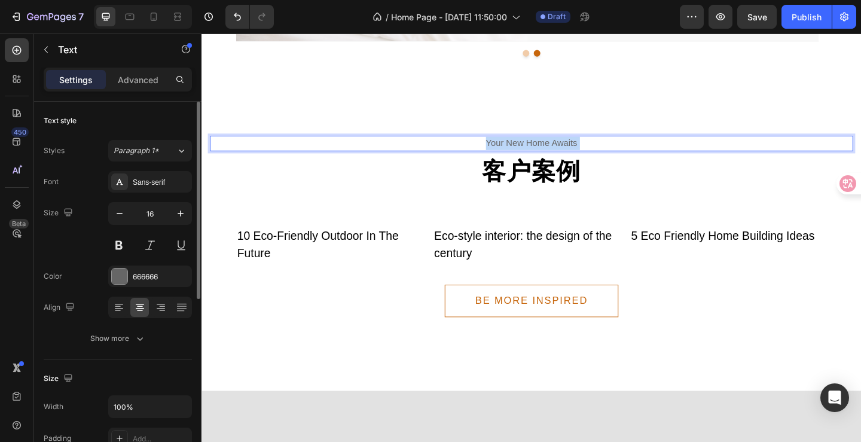
drag, startPoint x: 611, startPoint y: 152, endPoint x: 505, endPoint y: 152, distance: 105.8
click at [505, 152] on p "your new home awaits" at bounding box center [560, 153] width 697 height 14
click at [509, 153] on p "your new home awaits" at bounding box center [560, 153] width 697 height 14
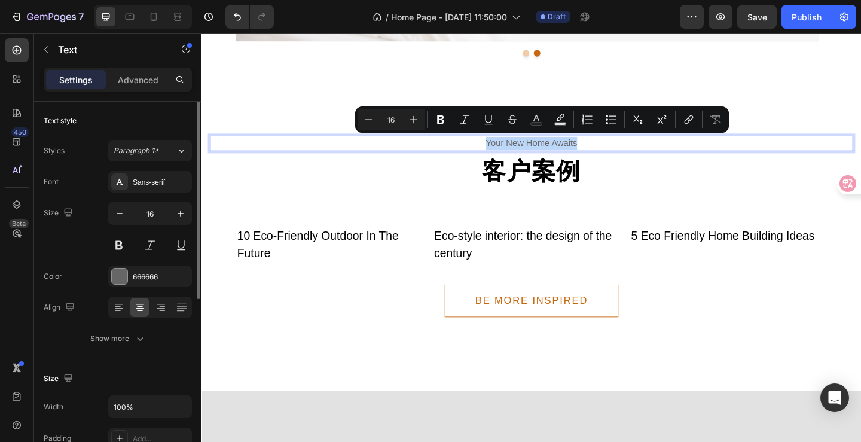
drag, startPoint x: 502, startPoint y: 153, endPoint x: 614, endPoint y: 151, distance: 111.8
click at [614, 150] on p "your new home awaits" at bounding box center [560, 153] width 697 height 14
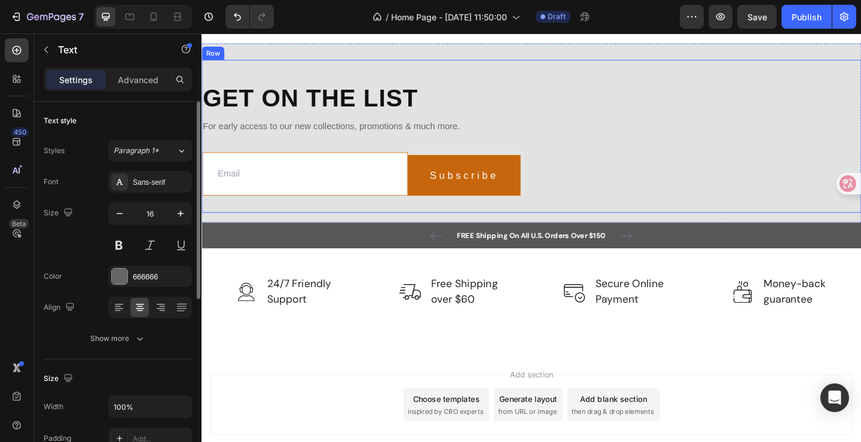
scroll to position [3974, 0]
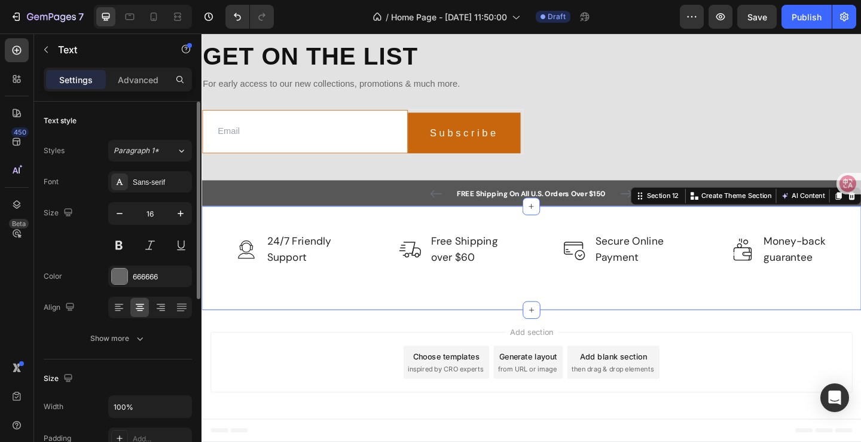
click at [434, 293] on div "Image 24/7 Friendly Support Text block Row Image Free Shipping over $60 Text bl…" at bounding box center [559, 277] width 717 height 113
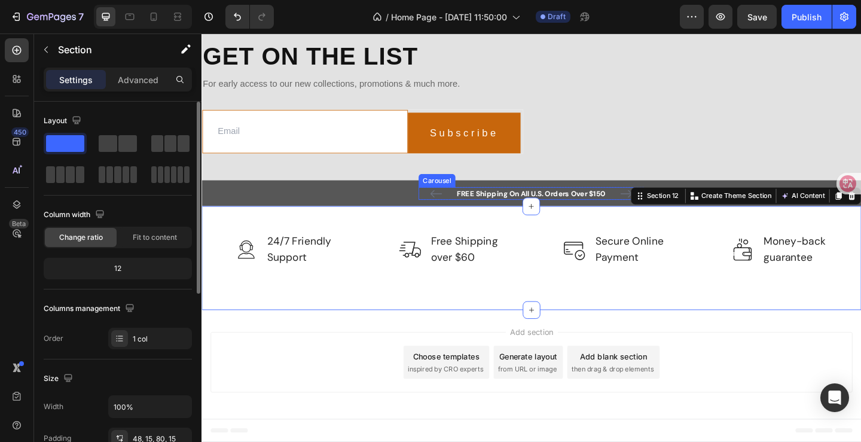
scroll to position [3914, 0]
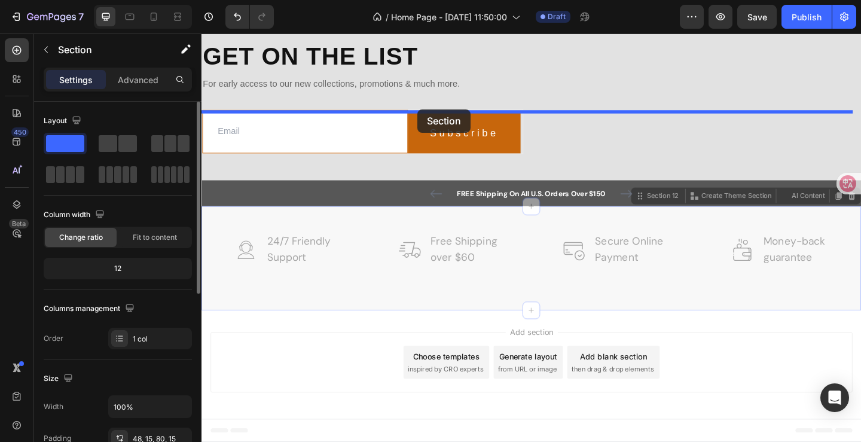
drag, startPoint x: 443, startPoint y: 348, endPoint x: 436, endPoint y: 116, distance: 232.0
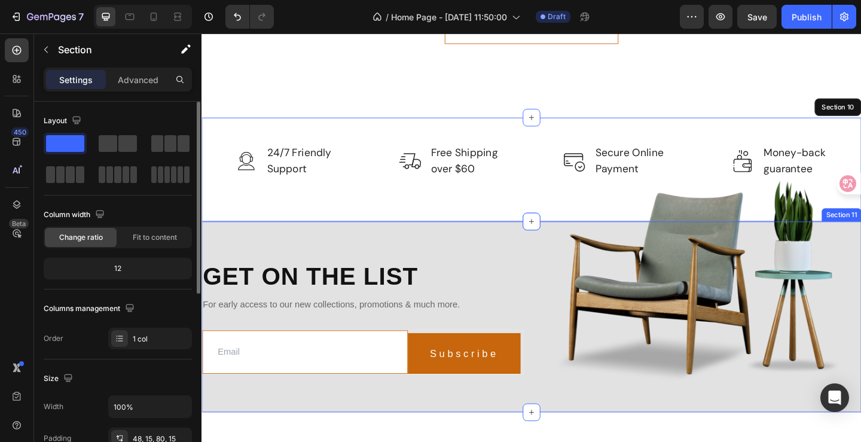
scroll to position [3795, 0]
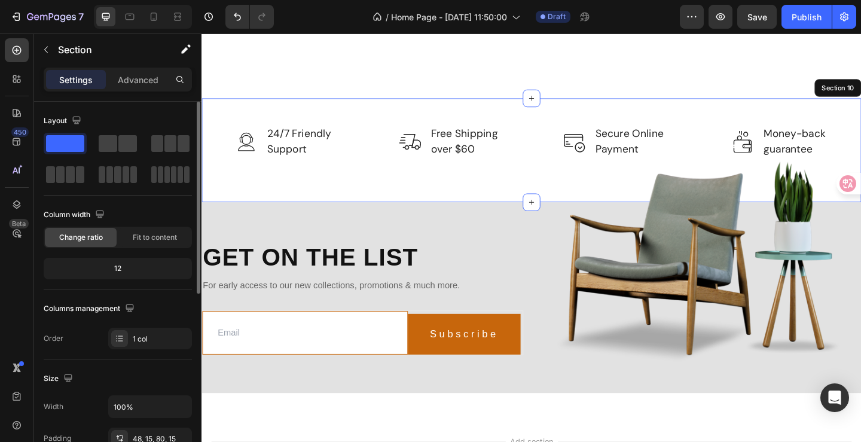
click at [494, 217] on div "Image 24/7 Friendly Support Text block Row Image Free Shipping over $60 Text bl…" at bounding box center [559, 160] width 717 height 113
click at [373, 217] on div "Image 24/7 Friendly Support Text block Row Image Free Shipping over $60 Text bl…" at bounding box center [559, 160] width 717 height 113
click at [360, 169] on div "Image 24/7 Friendly Support Text block Row" at bounding box center [290, 151] width 161 height 36
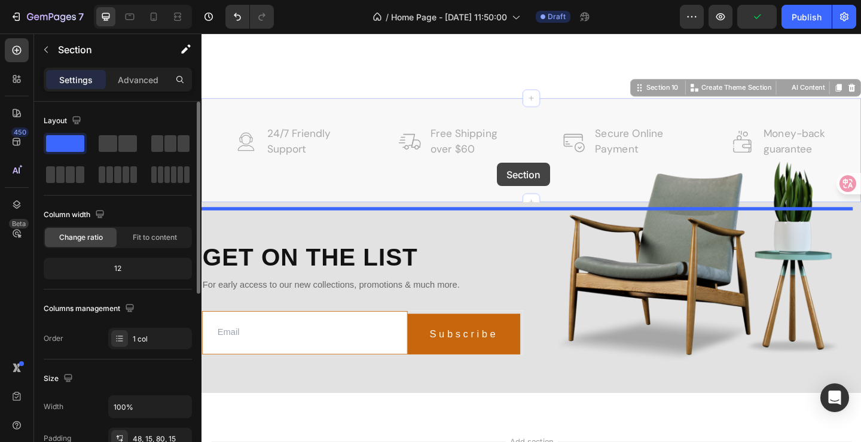
drag, startPoint x: 522, startPoint y: 238, endPoint x: 522, endPoint y: 174, distance: 64.0
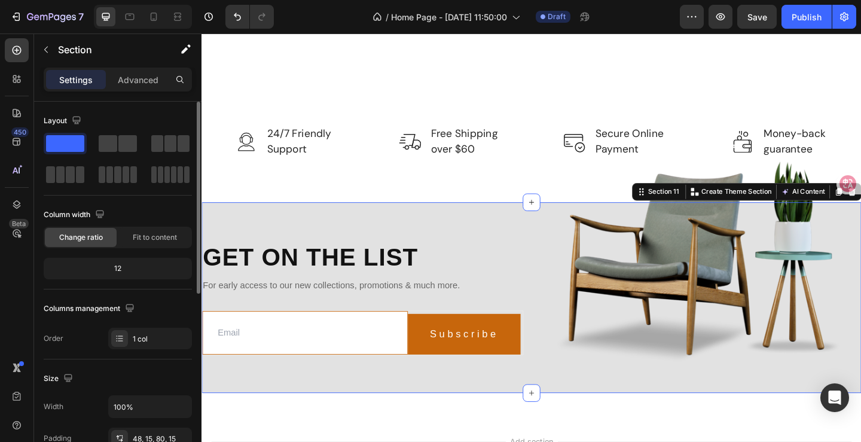
click at [516, 341] on div "Get on the list Heading For early access to our new collections, promotions & m…" at bounding box center [559, 320] width 717 height 207
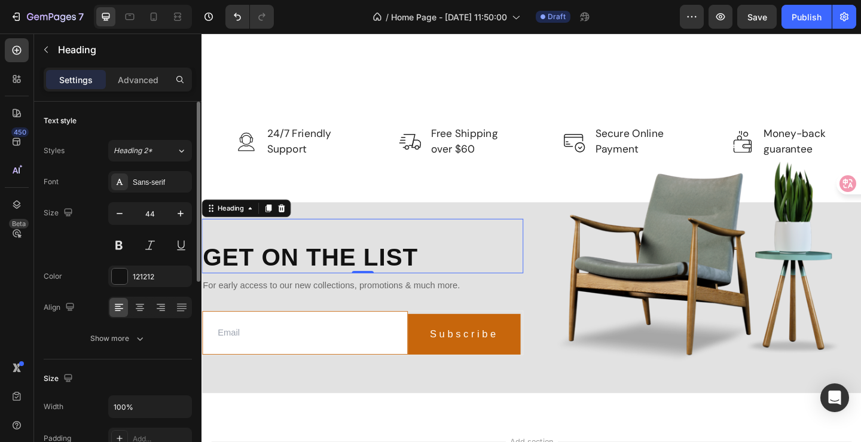
click at [520, 294] on div "Get on the list Heading 0" at bounding box center [376, 264] width 350 height 59
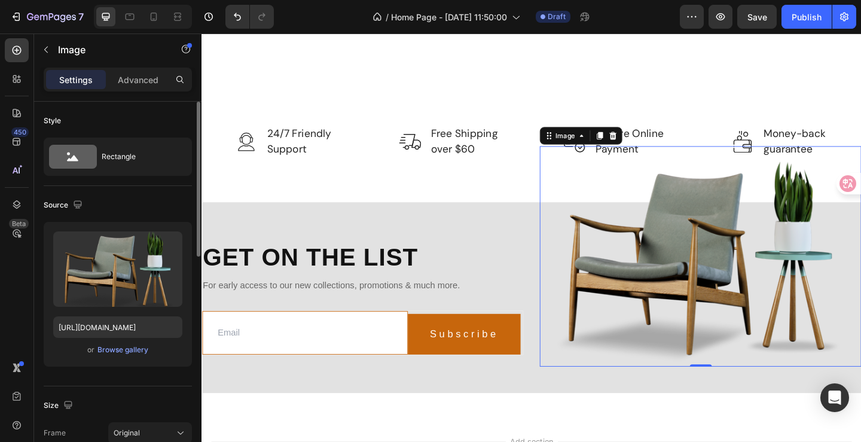
click at [569, 351] on img at bounding box center [744, 276] width 350 height 240
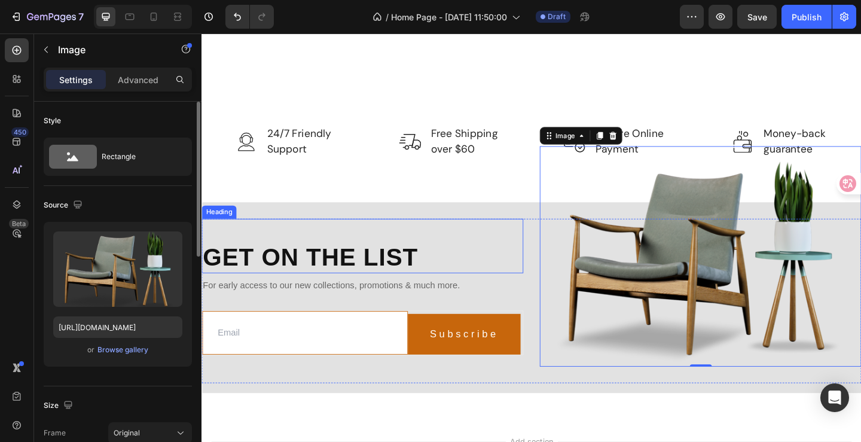
click at [520, 294] on div "Get on the list Heading" at bounding box center [376, 264] width 350 height 59
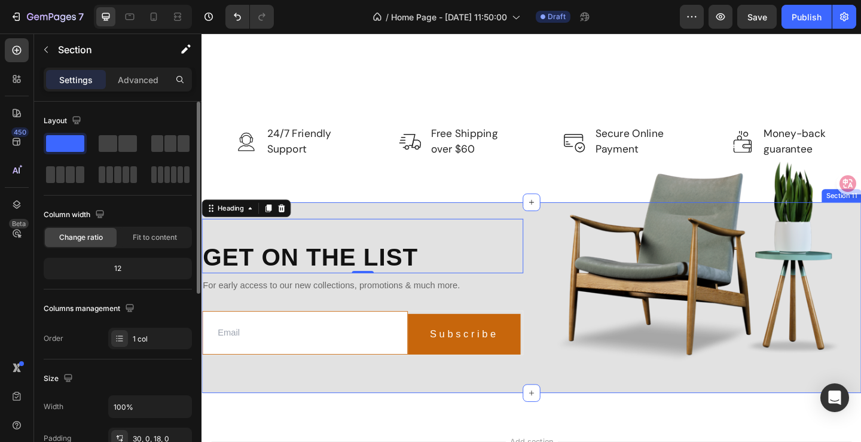
click at [512, 345] on div "Get on the list Heading 0 For early access to our new collections, promotions &…" at bounding box center [559, 320] width 717 height 207
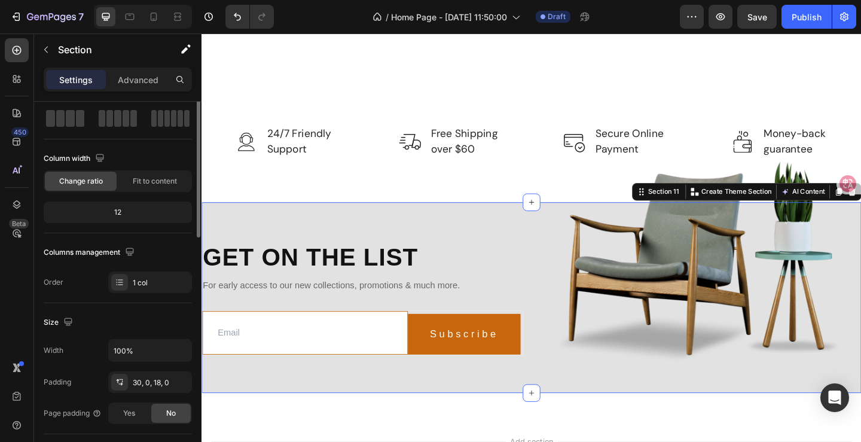
scroll to position [0, 0]
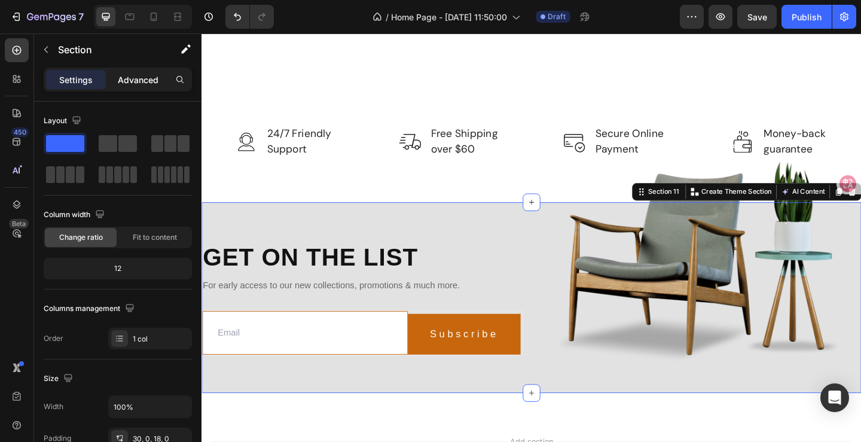
click at [135, 85] on p "Advanced" at bounding box center [138, 80] width 41 height 13
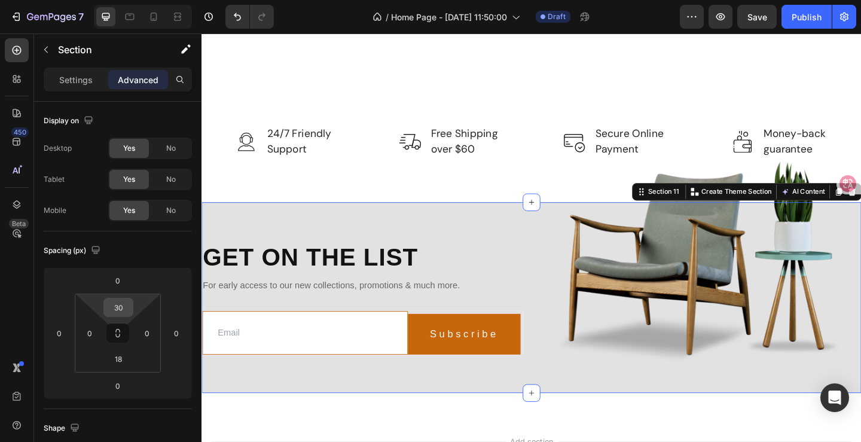
click at [123, 307] on input "30" at bounding box center [118, 307] width 24 height 18
click at [126, 309] on input "30" at bounding box center [118, 307] width 24 height 18
drag, startPoint x: 125, startPoint y: 307, endPoint x: 112, endPoint y: 307, distance: 13.2
click at [112, 307] on input "30" at bounding box center [118, 307] width 24 height 18
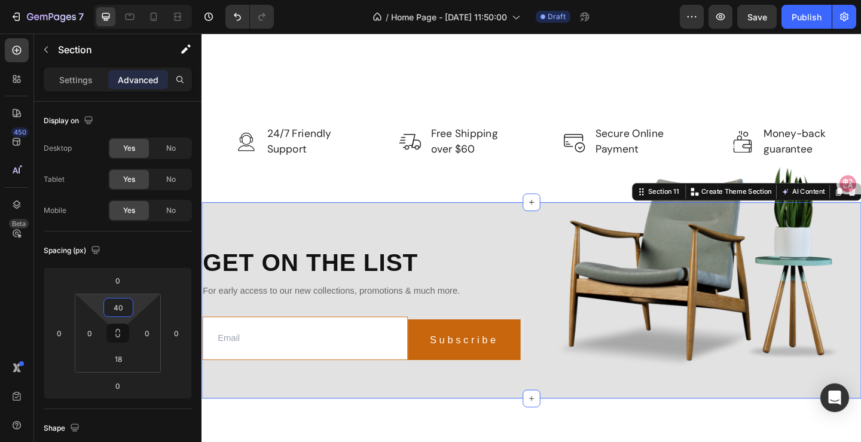
drag, startPoint x: 120, startPoint y: 307, endPoint x: 111, endPoint y: 307, distance: 9.0
click at [111, 307] on input "40" at bounding box center [118, 307] width 24 height 18
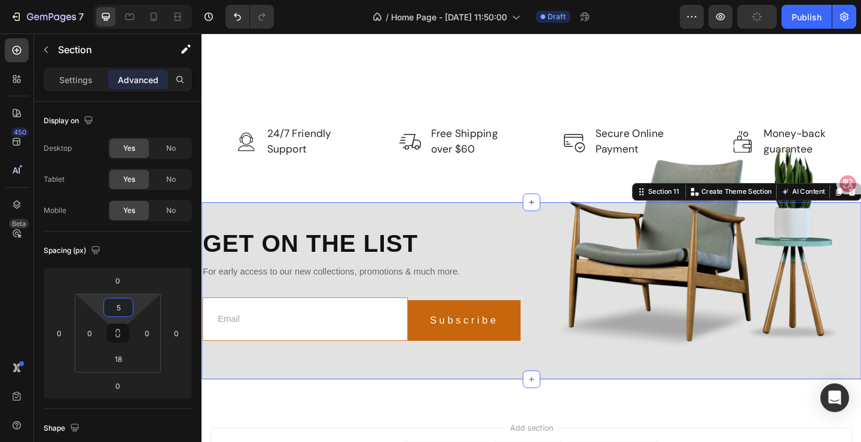
type input "55"
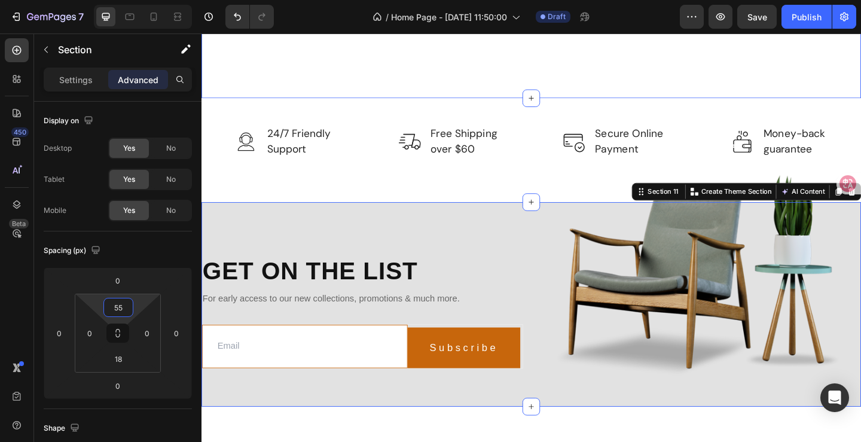
scroll to position [3855, 0]
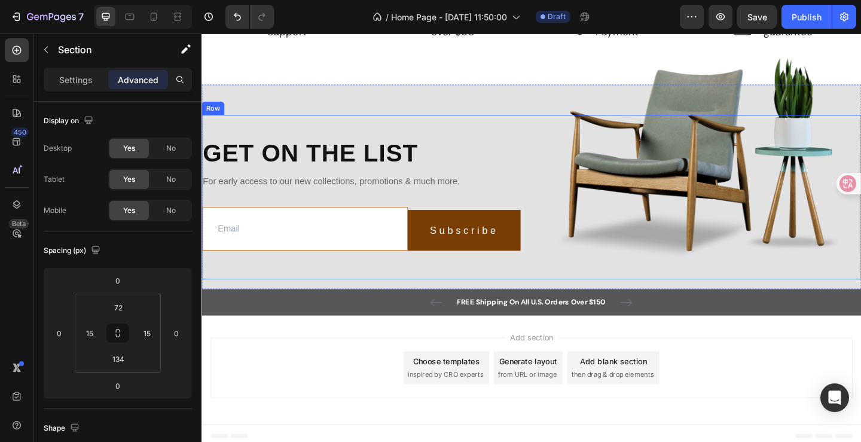
scroll to position [4045, 0]
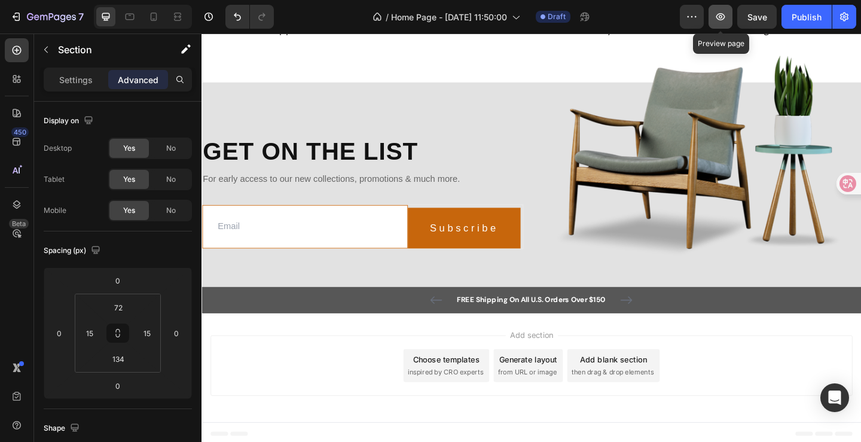
click at [722, 26] on button "button" at bounding box center [720, 17] width 24 height 24
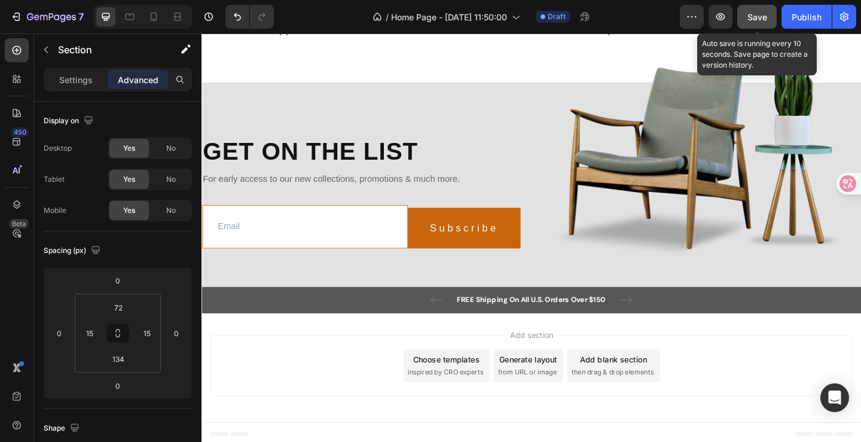
click at [761, 23] on button "Save" at bounding box center [756, 17] width 39 height 24
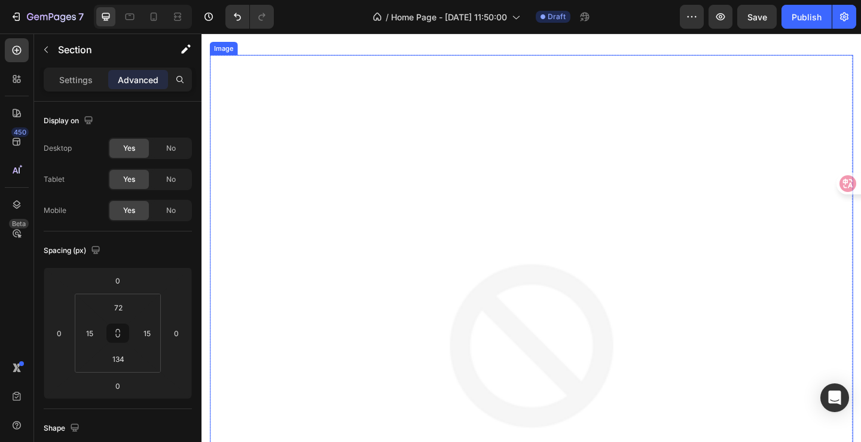
scroll to position [2192, 0]
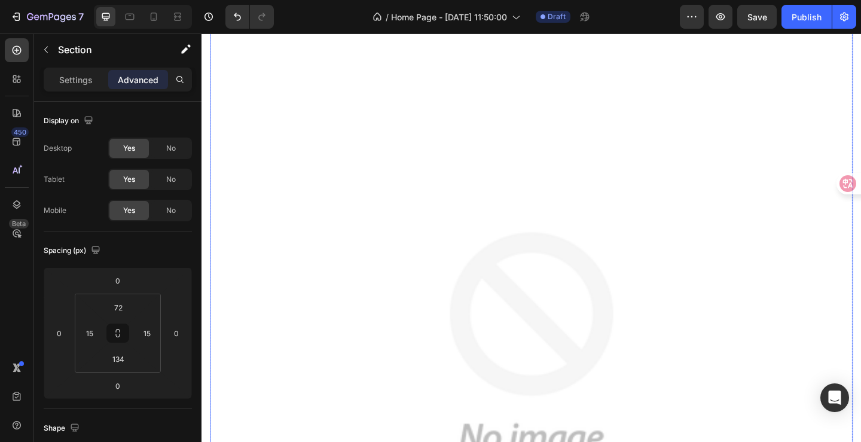
click at [582, 314] on img at bounding box center [559, 371] width 699 height 699
click at [68, 85] on p "Settings" at bounding box center [75, 80] width 33 height 13
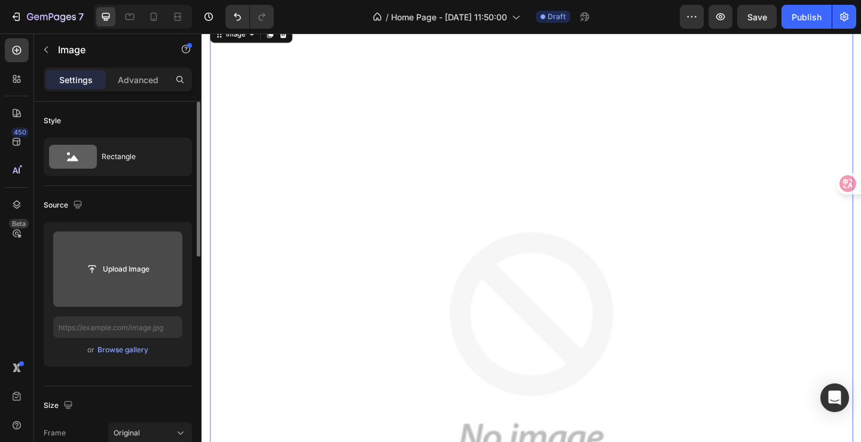
click at [132, 261] on input "file" at bounding box center [118, 269] width 82 height 20
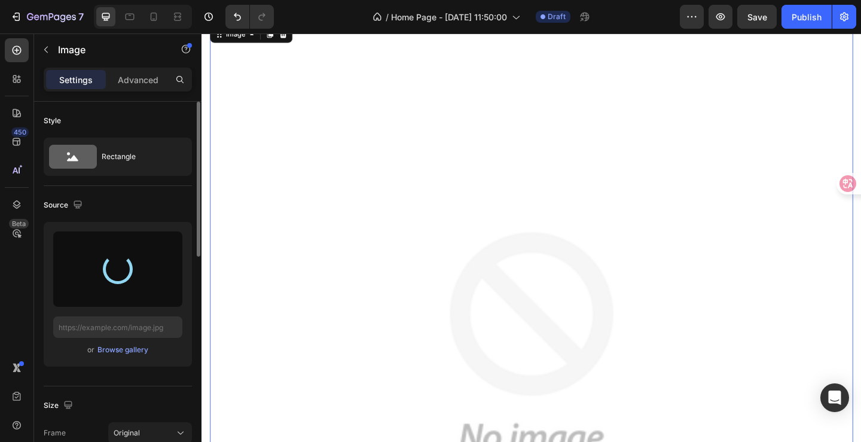
type input "https://cdn.shopify.com/s/files/1/0946/5207/2256/files/gempages_581763403467457…"
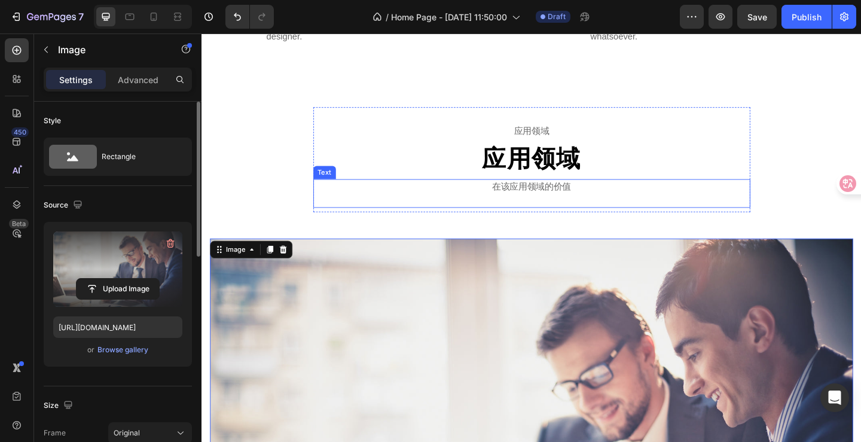
scroll to position [2133, 0]
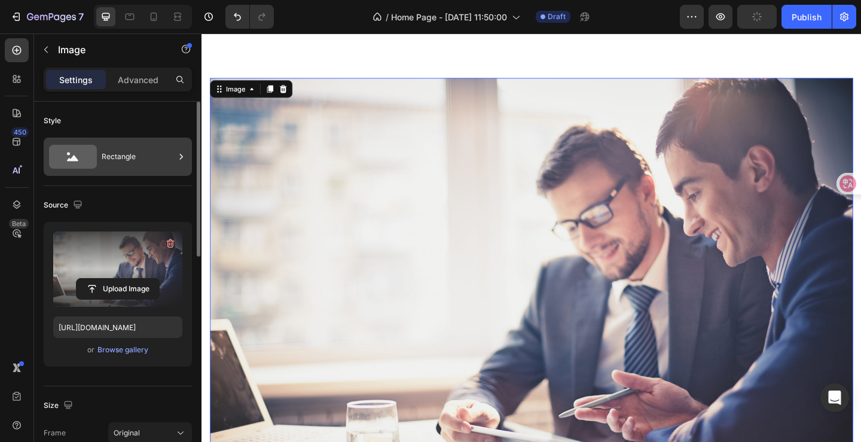
click at [177, 156] on icon at bounding box center [181, 157] width 12 height 12
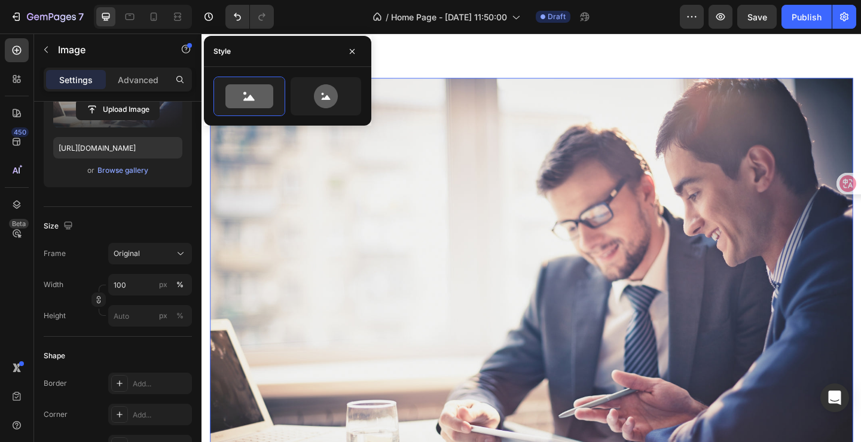
scroll to position [239, 0]
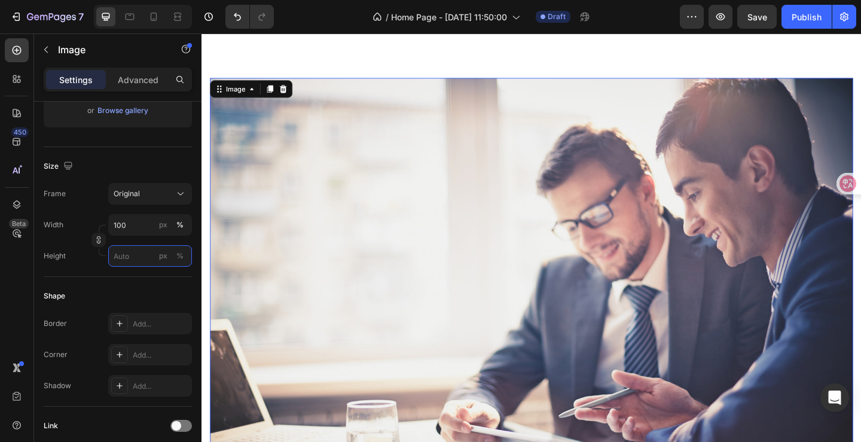
click at [145, 255] on input "px %" at bounding box center [150, 256] width 84 height 22
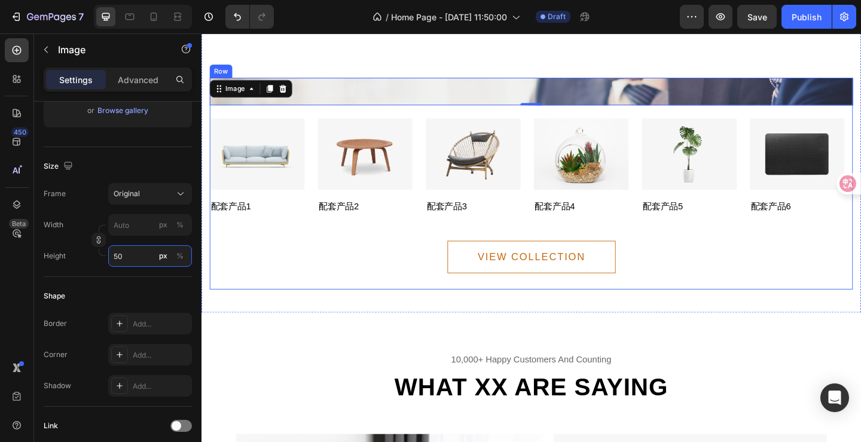
scroll to position [2073, 0]
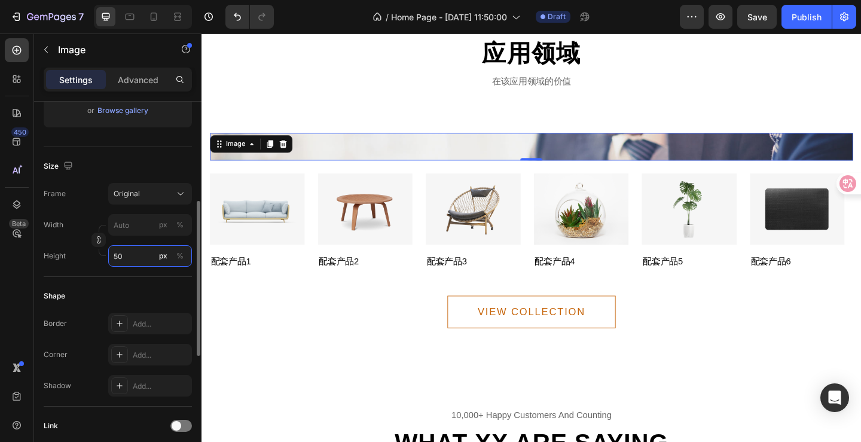
type input "500"
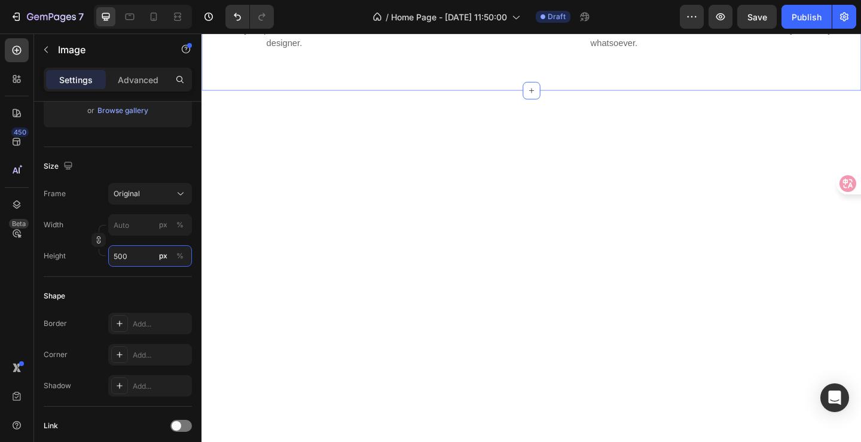
scroll to position [0, 0]
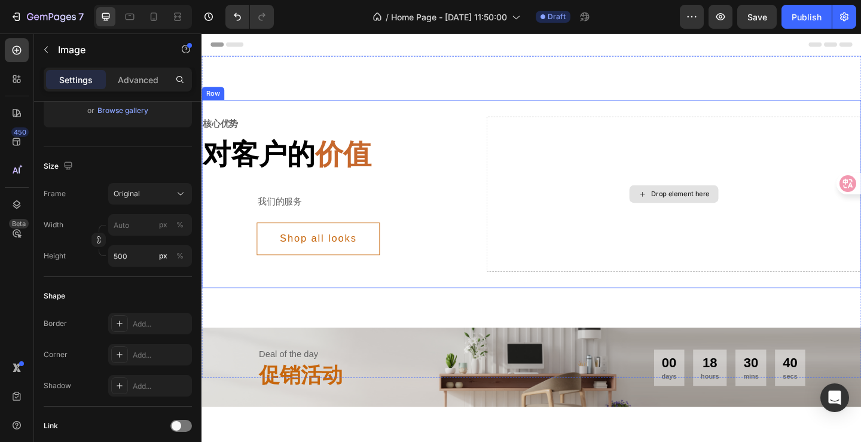
click at [715, 215] on div "Drop element here" at bounding box center [714, 207] width 97 height 19
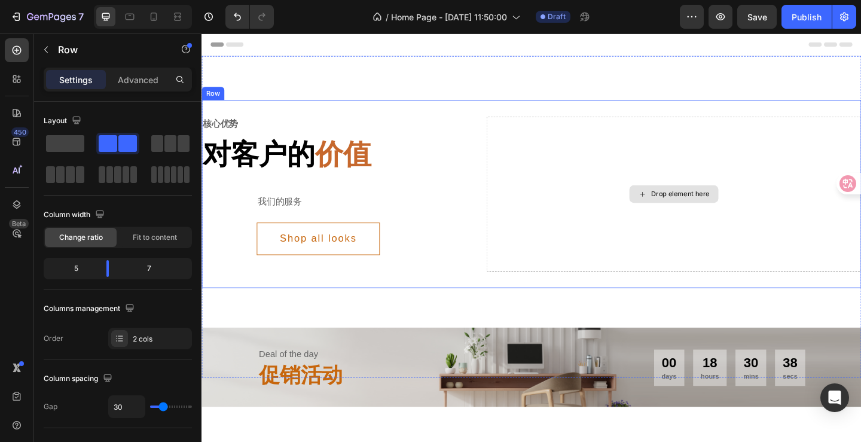
click at [599, 155] on div "Drop element here" at bounding box center [715, 208] width 408 height 169
drag, startPoint x: 270, startPoint y: 176, endPoint x: 646, endPoint y: 215, distance: 378.0
click at [629, 206] on div "Drop element here" at bounding box center [715, 208] width 408 height 169
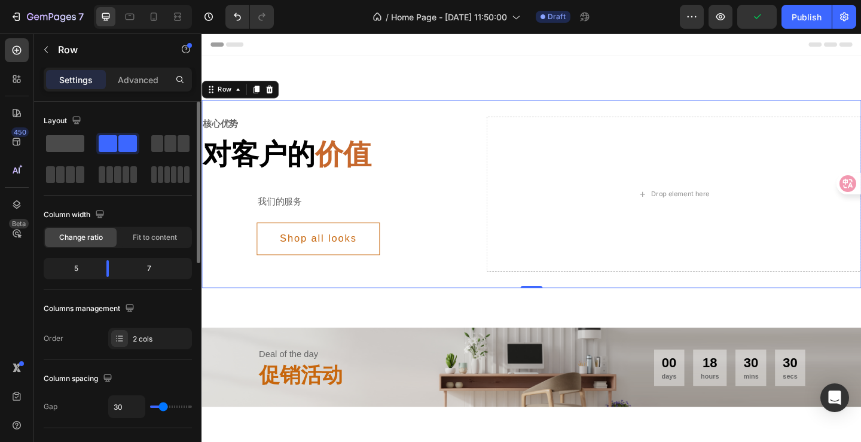
click at [71, 139] on span at bounding box center [65, 143] width 38 height 17
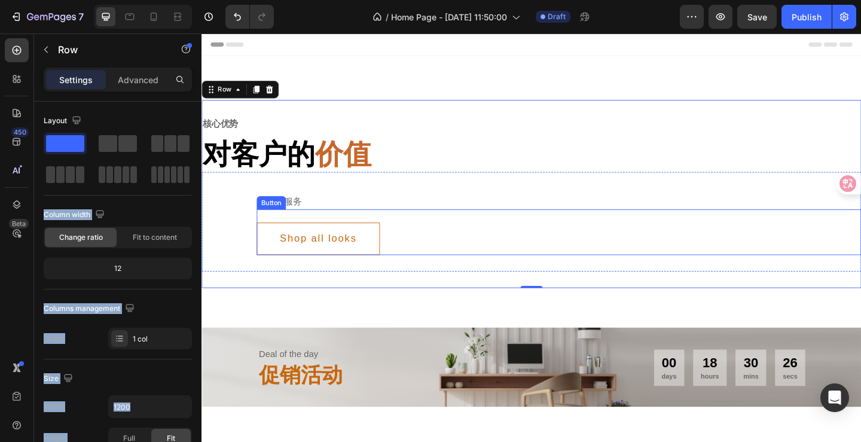
drag, startPoint x: 263, startPoint y: 175, endPoint x: 628, endPoint y: 240, distance: 370.9
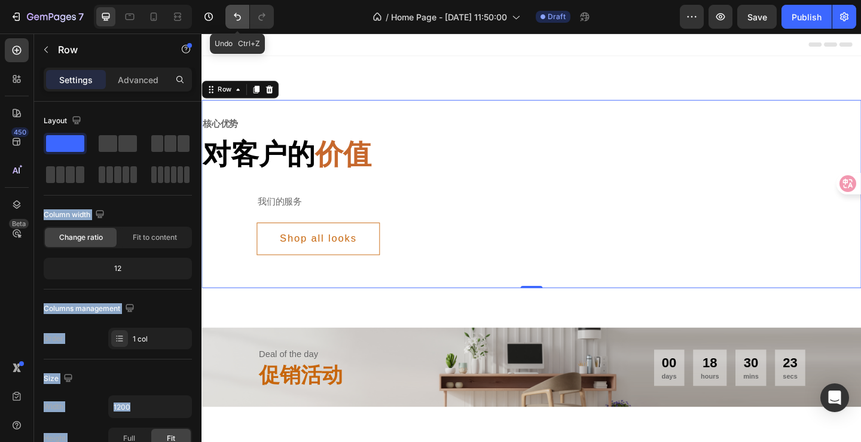
click at [237, 20] on icon "Undo/Redo" at bounding box center [237, 17] width 7 height 8
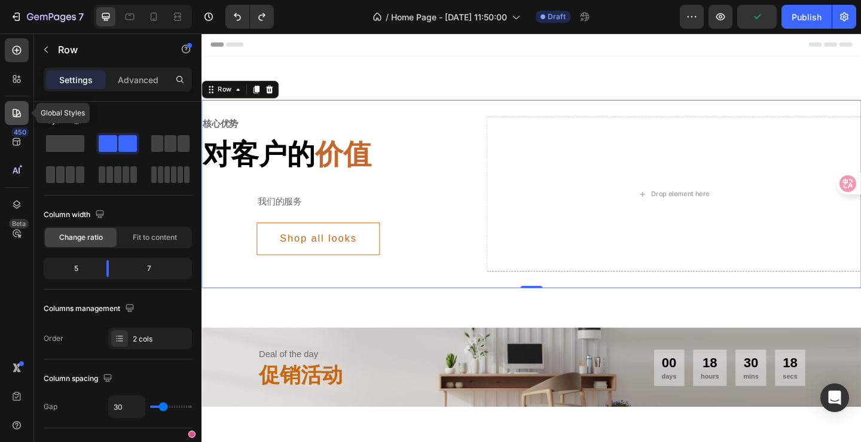
click at [21, 107] on icon at bounding box center [17, 113] width 12 height 12
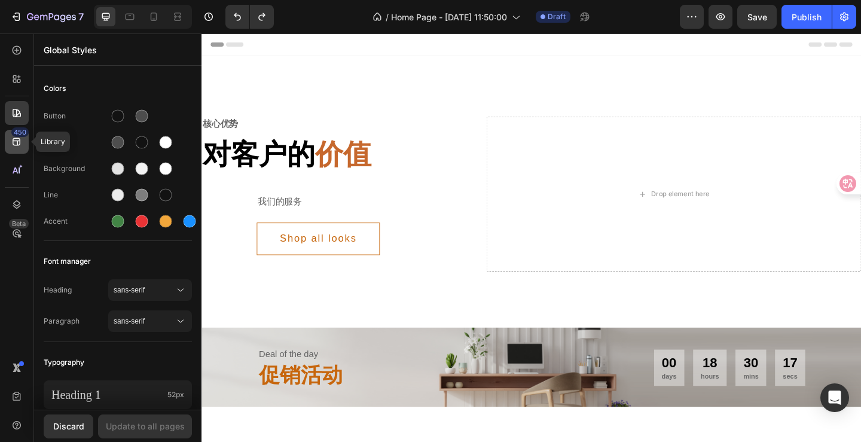
click at [22, 139] on icon at bounding box center [17, 142] width 12 height 12
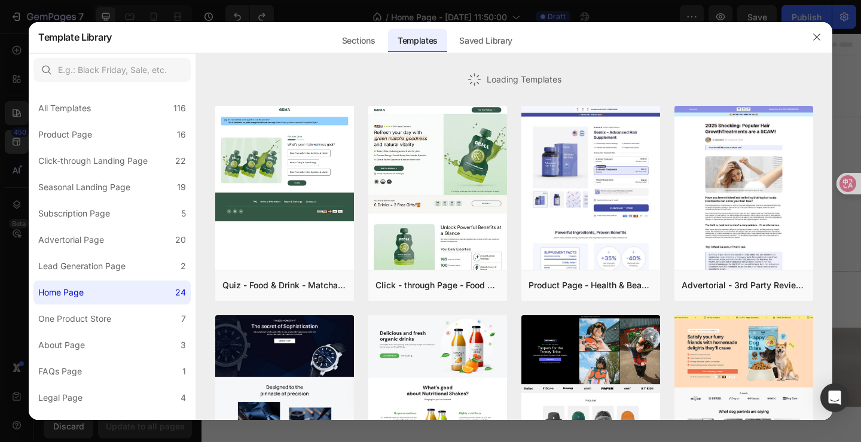
click at [17, 137] on div at bounding box center [430, 221] width 861 height 442
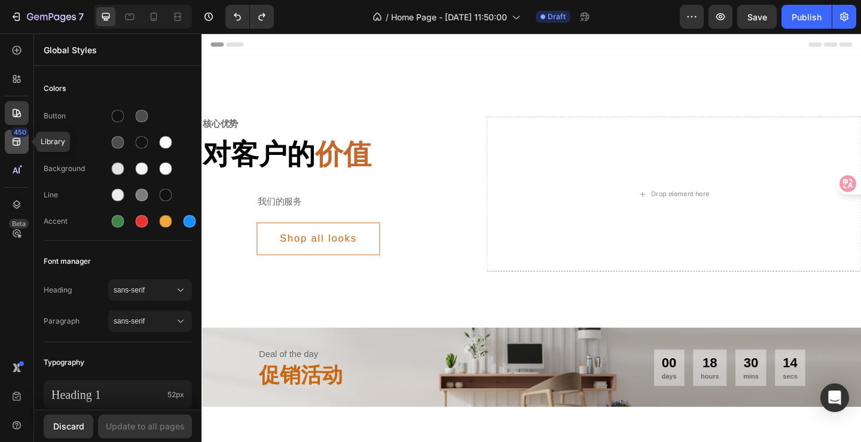
click at [19, 140] on icon at bounding box center [17, 142] width 12 height 12
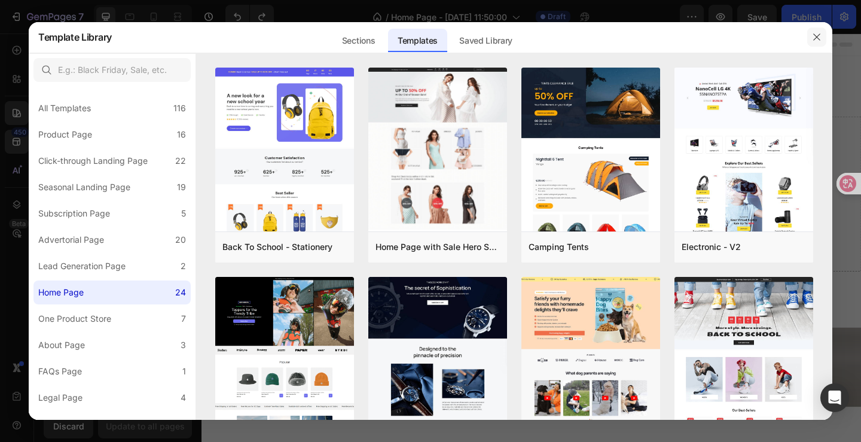
click at [822, 37] on button "button" at bounding box center [816, 36] width 19 height 19
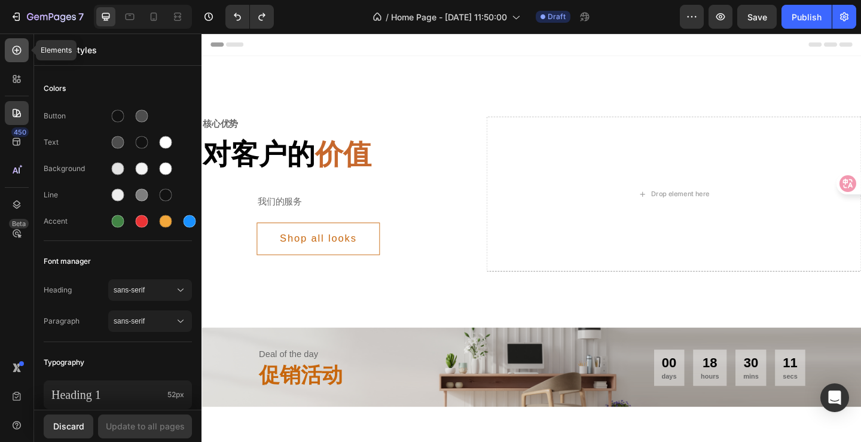
click at [10, 48] on div at bounding box center [17, 50] width 24 height 24
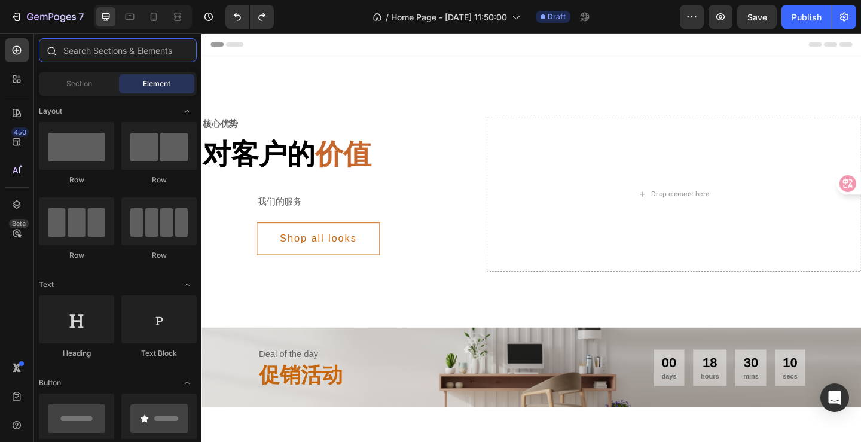
click at [139, 51] on input "text" at bounding box center [118, 50] width 158 height 24
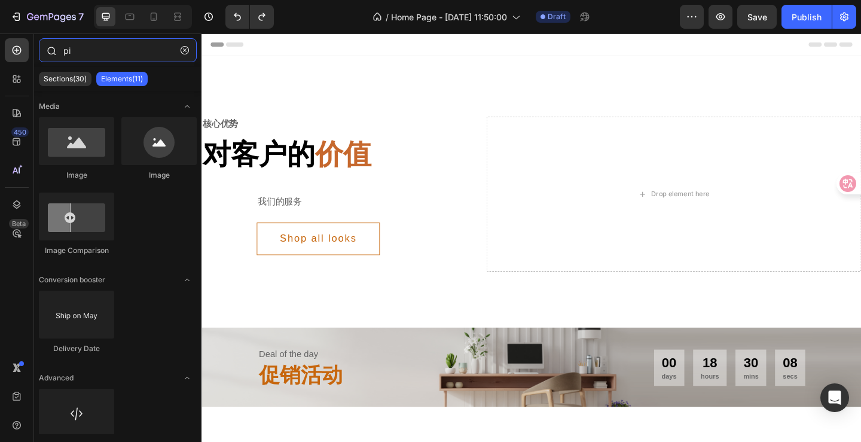
type input "pic"
click at [139, 51] on input "text" at bounding box center [118, 50] width 158 height 24
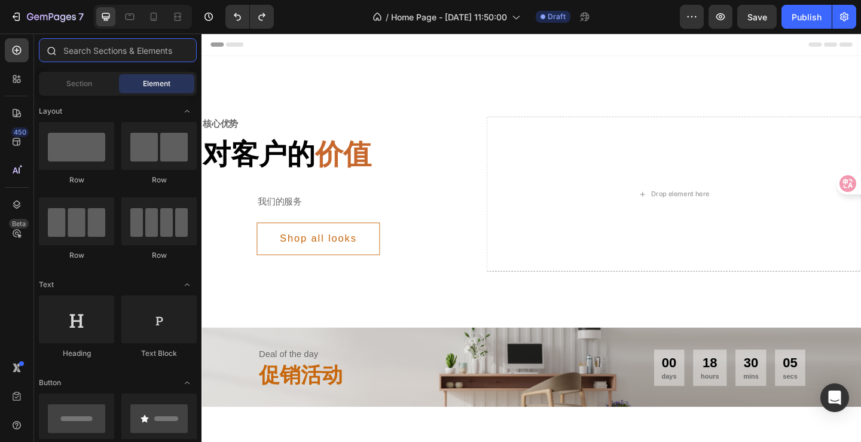
click at [127, 44] on input "text" at bounding box center [118, 50] width 158 height 24
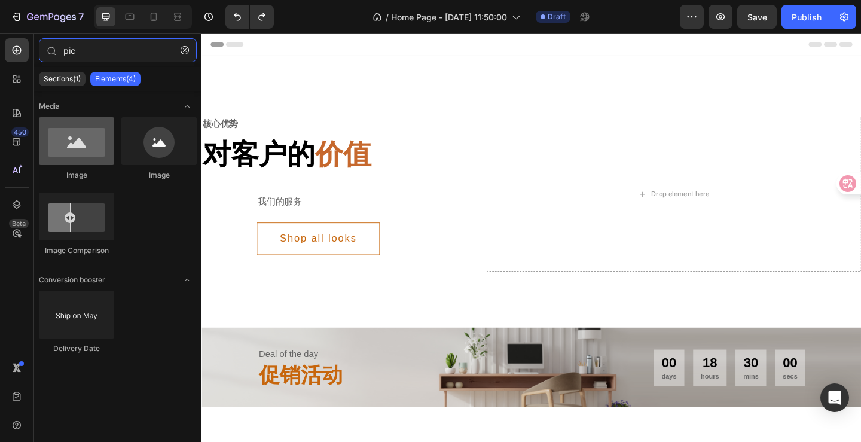
type input "pic"
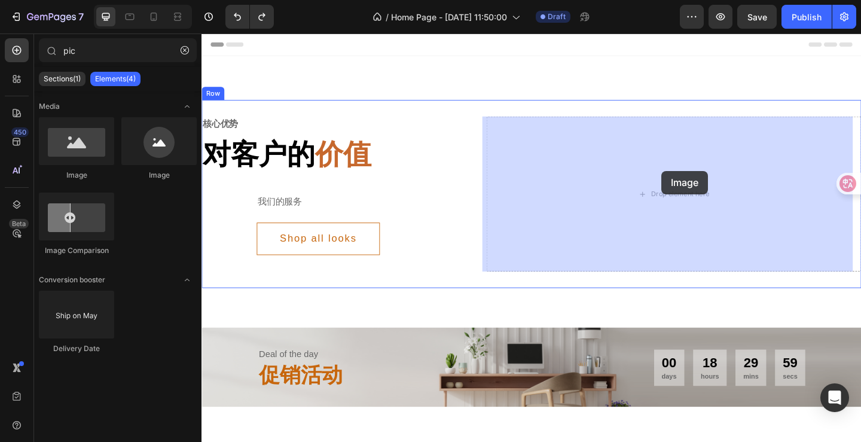
drag, startPoint x: 277, startPoint y: 177, endPoint x: 613, endPoint y: 204, distance: 337.0
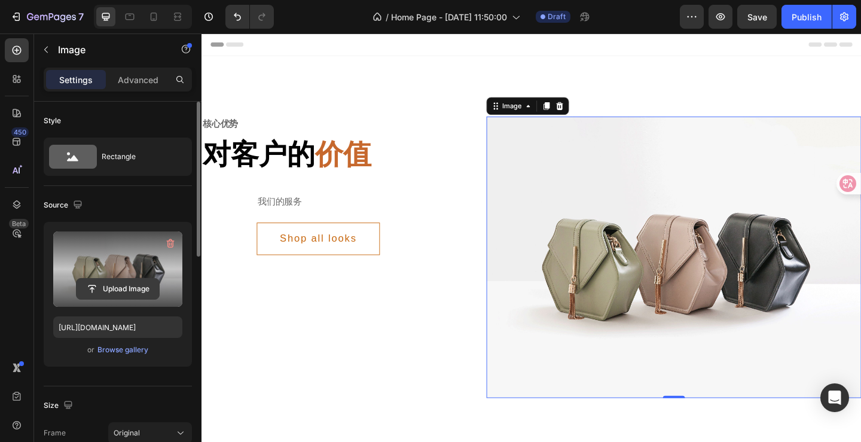
click at [129, 292] on input "file" at bounding box center [118, 289] width 82 height 20
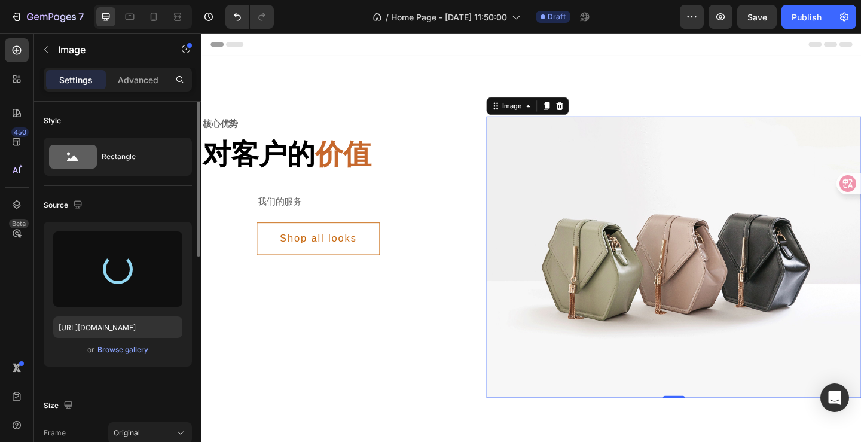
type input "https://cdn.shopify.com/s/files/1/0946/5207/2256/files/gempages_581763403467457…"
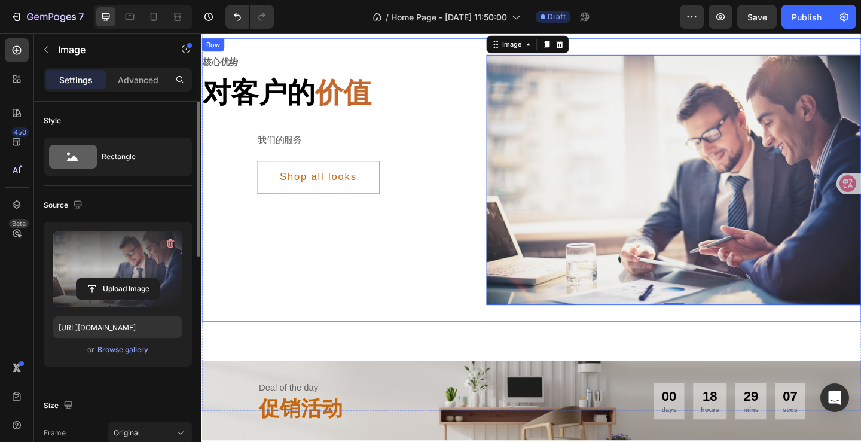
scroll to position [60, 0]
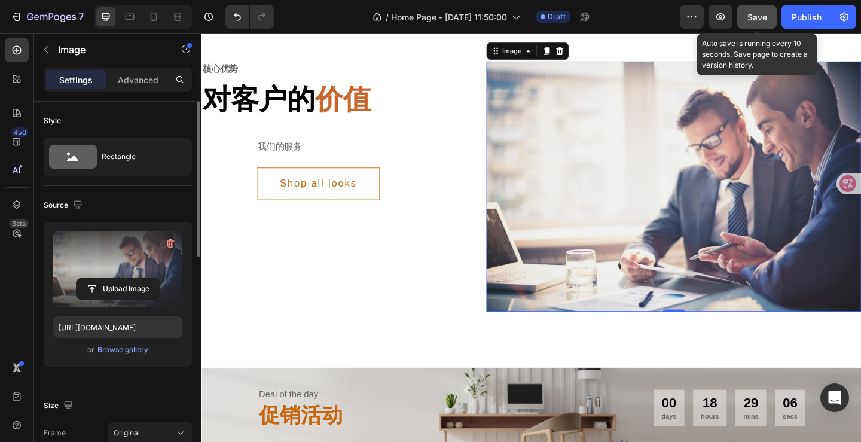
click at [754, 16] on span "Save" at bounding box center [757, 17] width 20 height 10
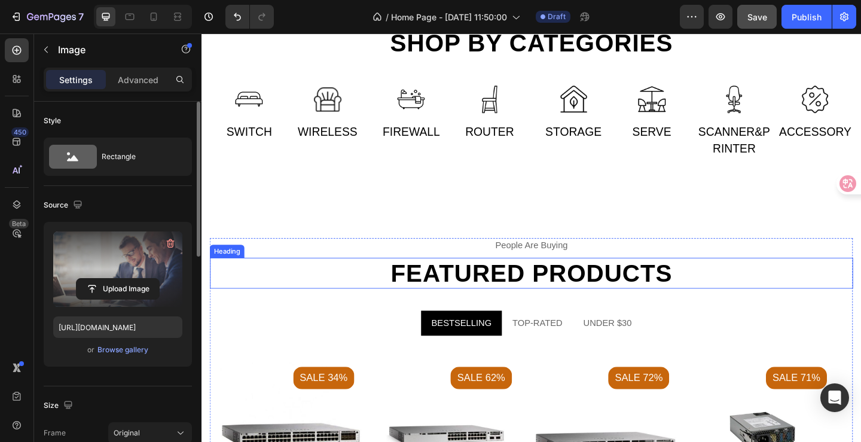
scroll to position [657, 0]
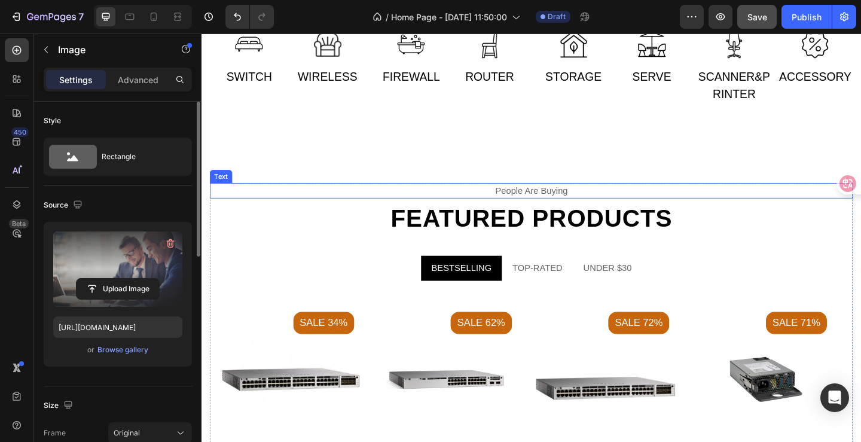
click at [423, 207] on div "people are buying" at bounding box center [559, 204] width 699 height 17
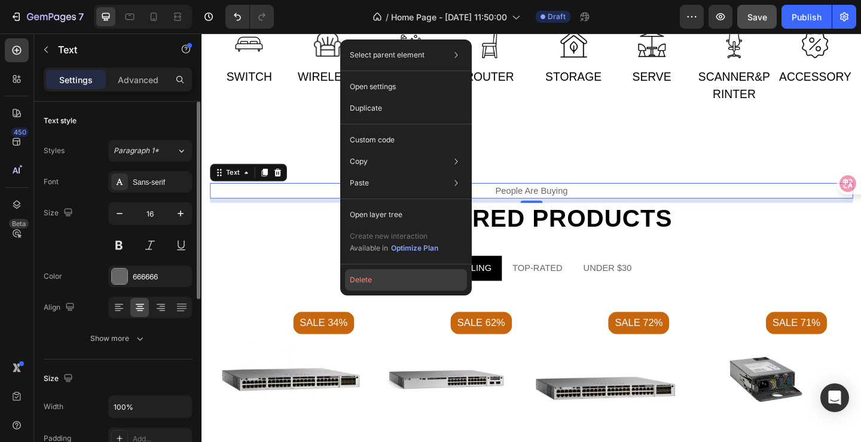
click at [382, 277] on button "Delete" at bounding box center [406, 280] width 122 height 22
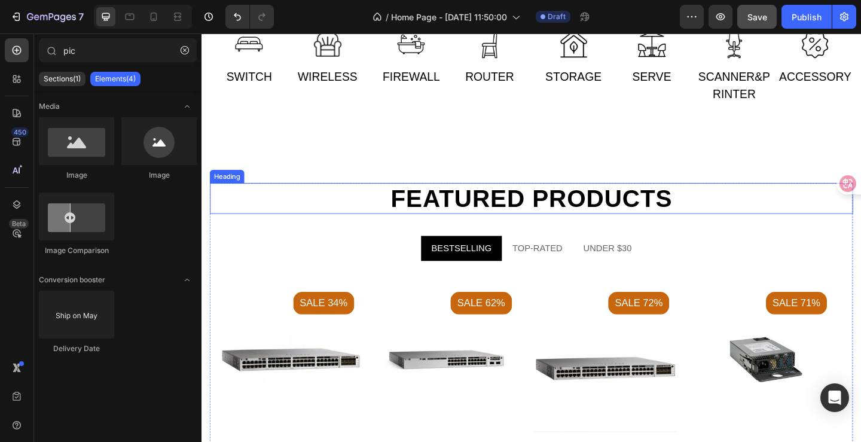
click at [448, 221] on h2 "Featured products" at bounding box center [559, 213] width 699 height 34
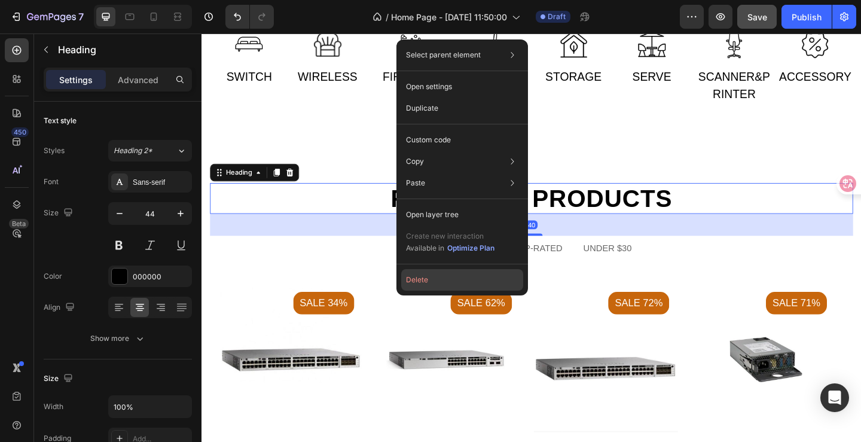
click at [425, 280] on button "Delete" at bounding box center [462, 280] width 122 height 22
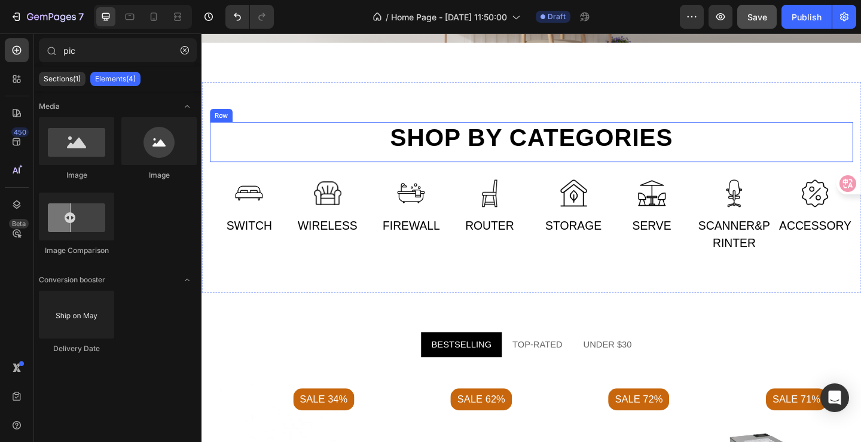
scroll to position [478, 0]
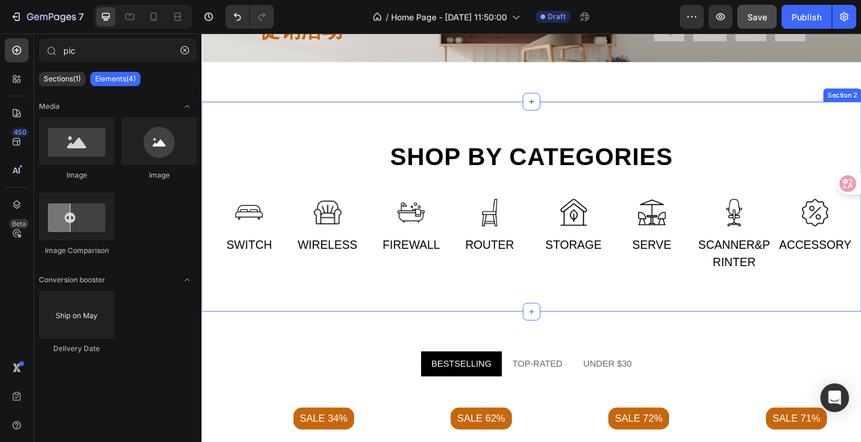
click at [443, 123] on div "Shop by categories Heading Row Image SWITCH Text Image WIRELESS Text Row Image …" at bounding box center [559, 222] width 717 height 228
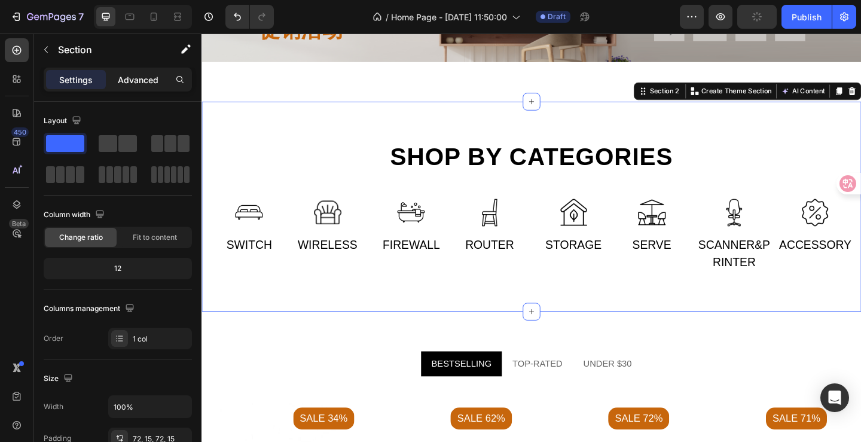
click at [137, 79] on p "Advanced" at bounding box center [138, 80] width 41 height 13
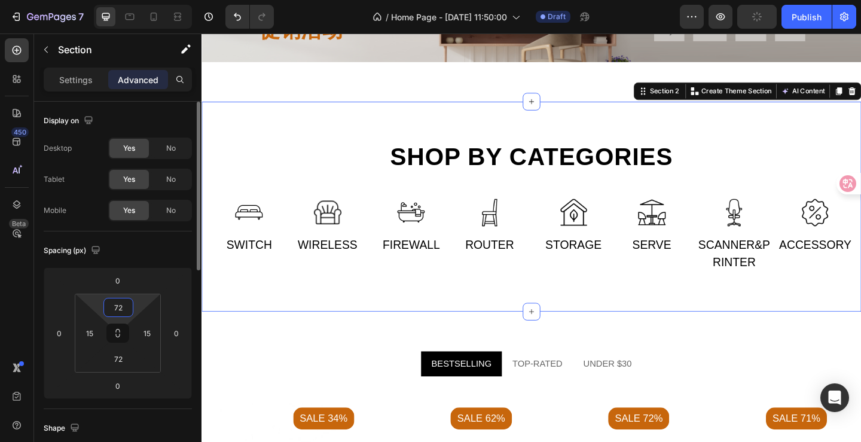
click at [129, 307] on input "72" at bounding box center [118, 307] width 24 height 18
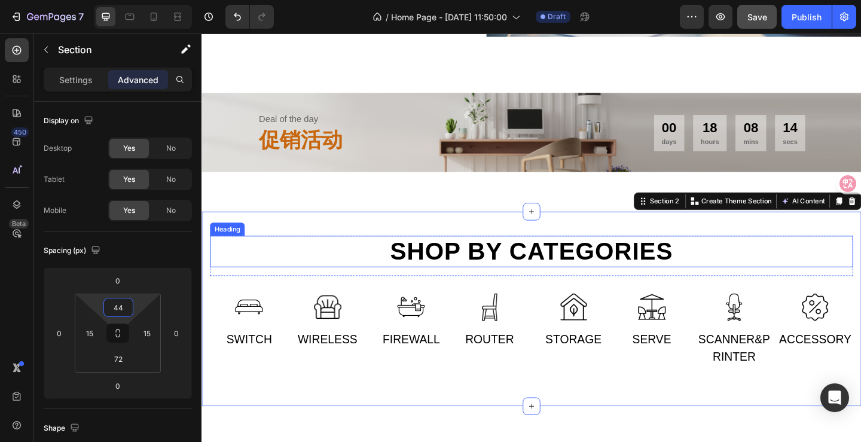
scroll to position [418, 0]
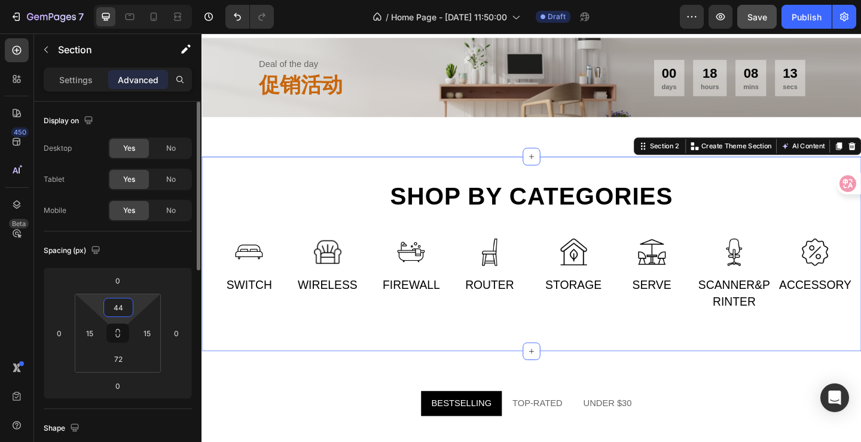
drag, startPoint x: 129, startPoint y: 310, endPoint x: 108, endPoint y: 305, distance: 21.3
click at [108, 305] on input "44" at bounding box center [118, 307] width 24 height 18
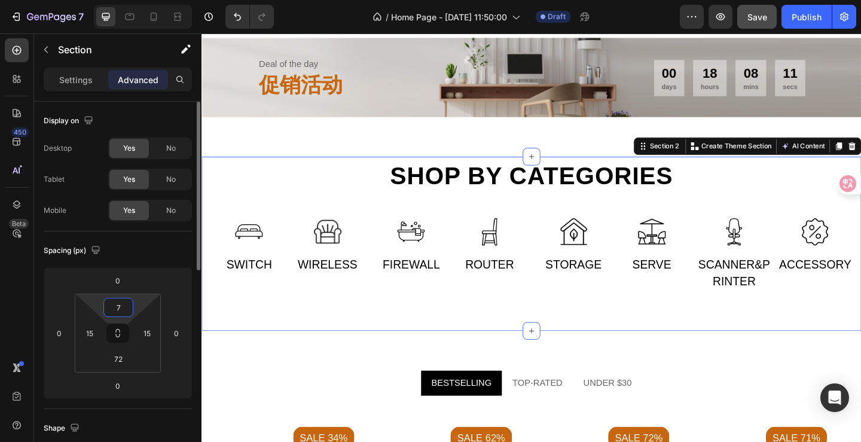
type input "72"
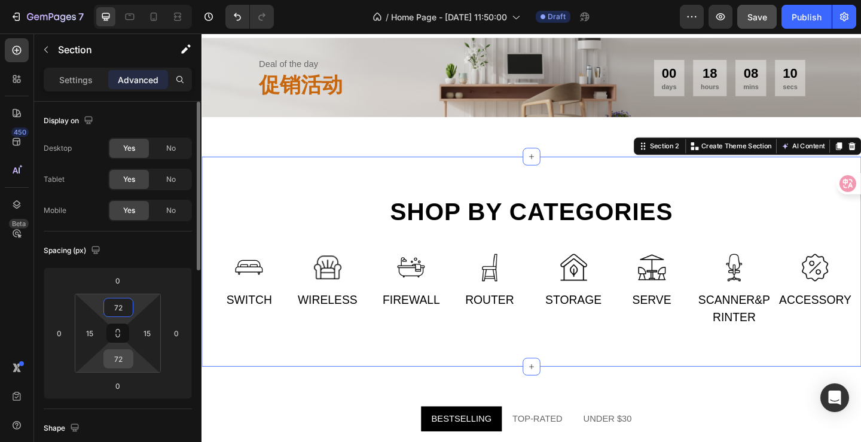
click at [128, 362] on input "72" at bounding box center [118, 359] width 24 height 18
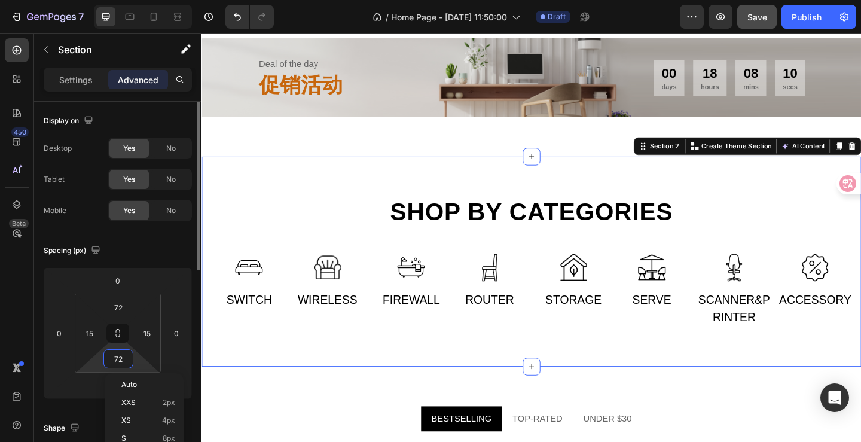
click at [128, 362] on input "72" at bounding box center [118, 359] width 24 height 18
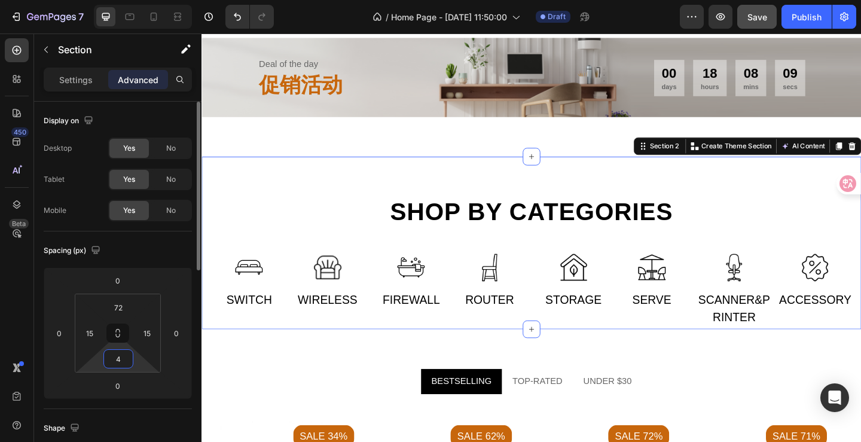
type input "44"
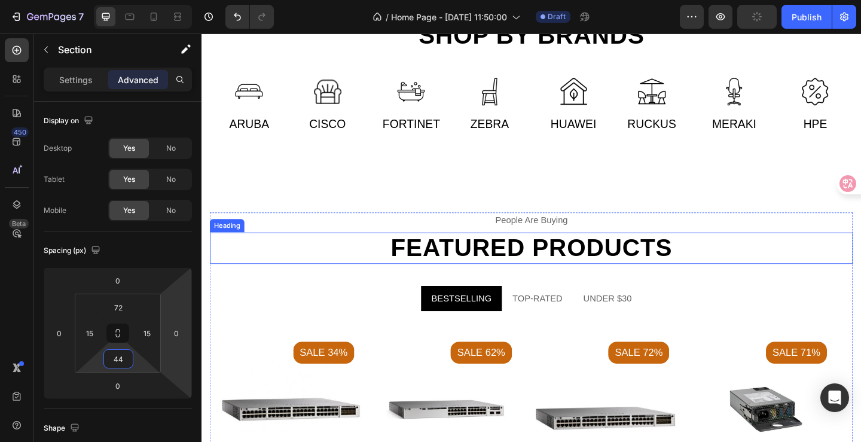
scroll to position [1255, 0]
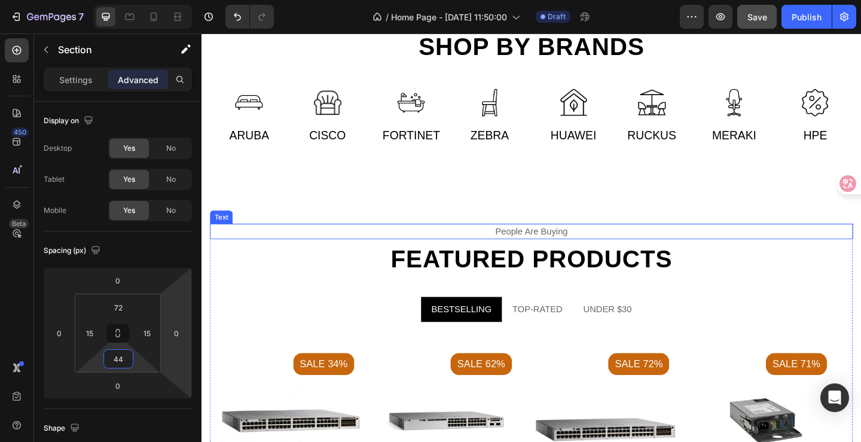
click at [528, 249] on div "people are buying" at bounding box center [559, 248] width 699 height 17
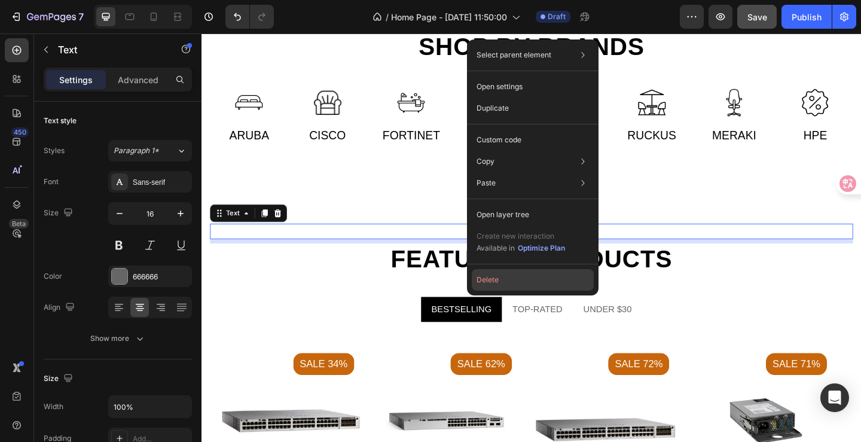
drag, startPoint x: 497, startPoint y: 279, endPoint x: 293, endPoint y: 237, distance: 207.5
click at [497, 279] on button "Delete" at bounding box center [533, 280] width 122 height 22
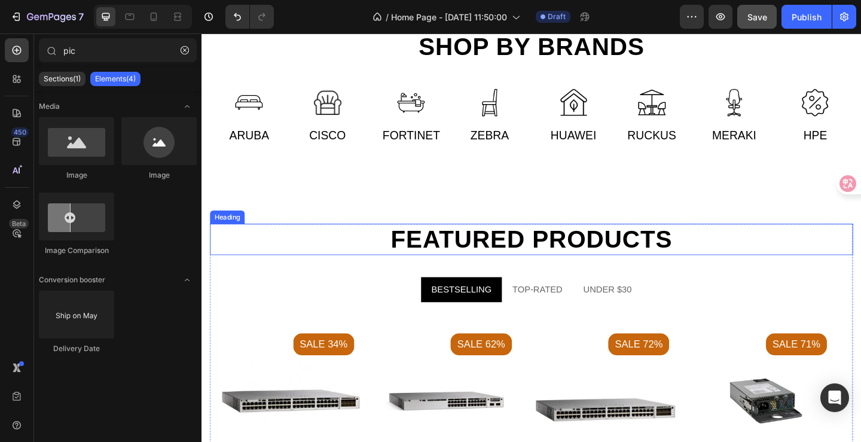
click at [479, 252] on h2 "Featured products" at bounding box center [559, 257] width 699 height 34
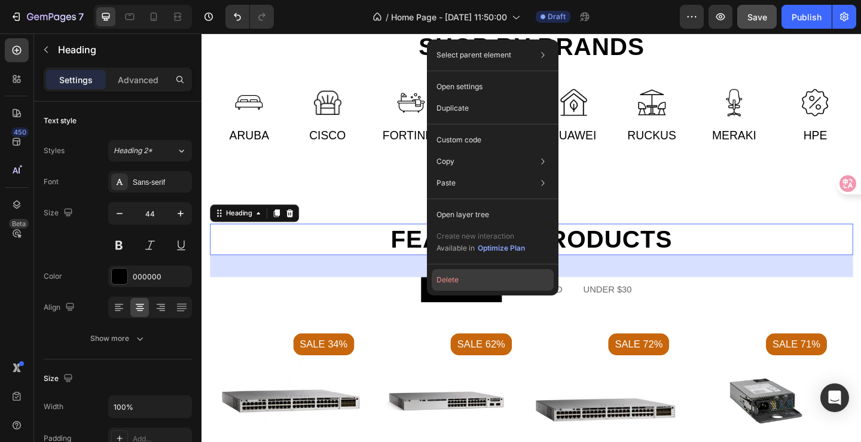
click at [464, 279] on button "Delete" at bounding box center [493, 280] width 122 height 22
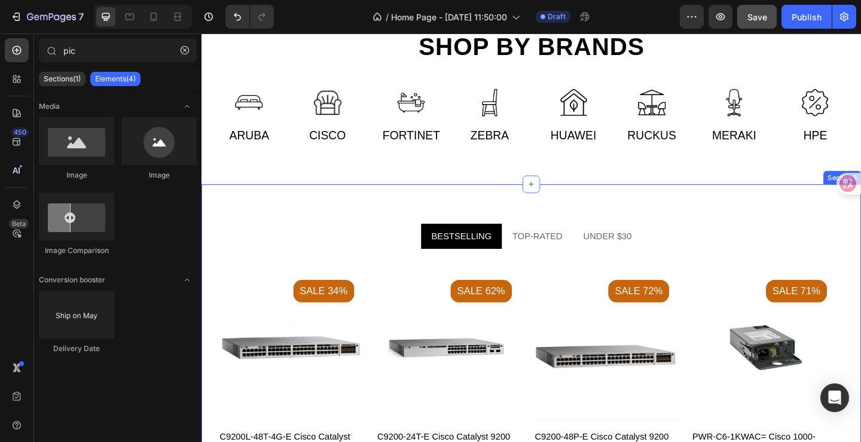
click at [403, 217] on div "BESTSELLING TOP-RATED UNDER $30 Product Images Sale 34% Product Badge C9200L-48…" at bounding box center [559, 421] width 717 height 449
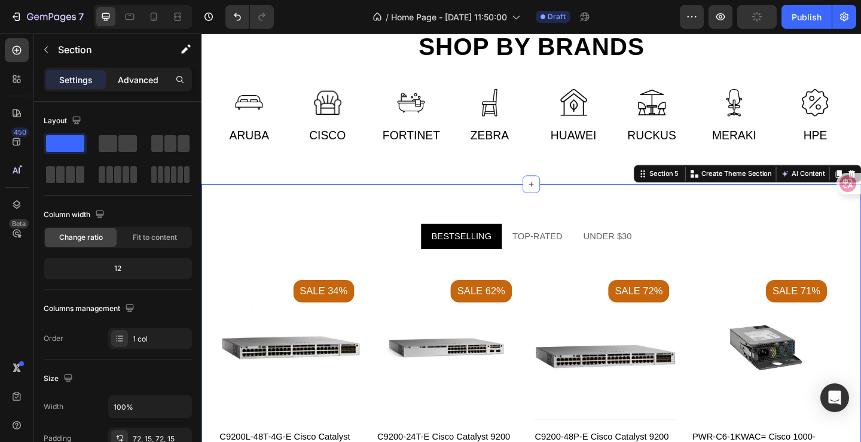
click at [131, 79] on p "Advanced" at bounding box center [138, 80] width 41 height 13
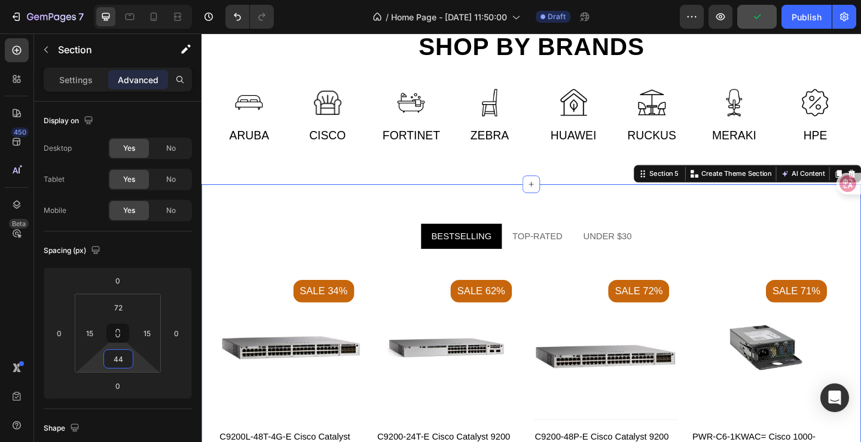
type input "44"
click at [341, 208] on div "BESTSELLING TOP-RATED UNDER $30 Product Images Sale 34% Product Badge C9200L-48…" at bounding box center [559, 413] width 717 height 433
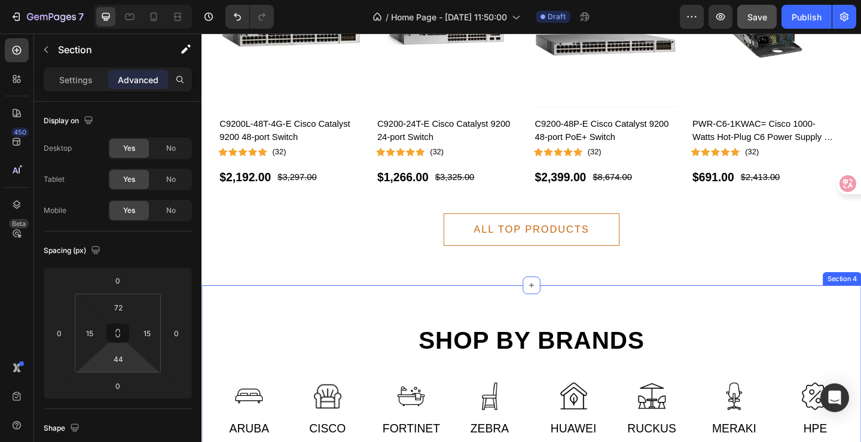
scroll to position [1195, 0]
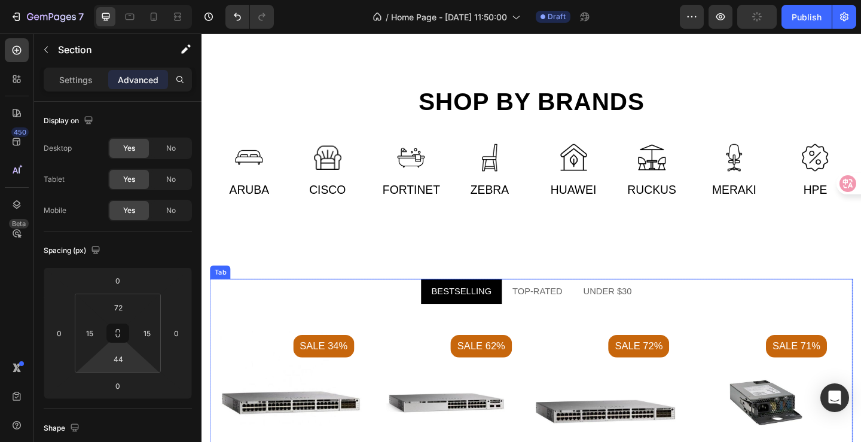
click at [415, 324] on ul "BESTSELLING TOP-RATED UNDER $30" at bounding box center [559, 313] width 699 height 27
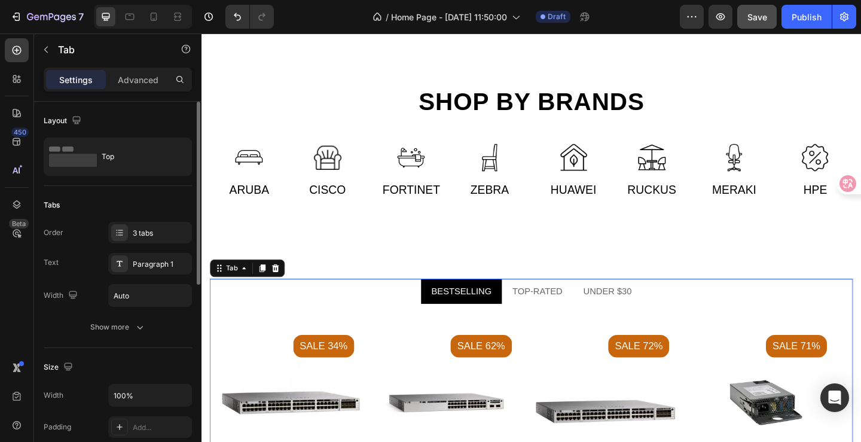
drag, startPoint x: 131, startPoint y: 80, endPoint x: 144, endPoint y: 127, distance: 48.3
click at [132, 79] on p "Advanced" at bounding box center [138, 80] width 41 height 13
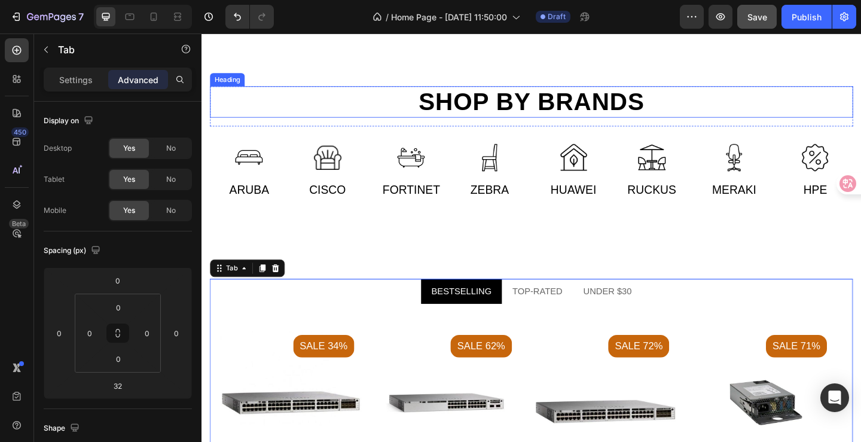
click at [374, 106] on h2 "Shop by brands" at bounding box center [559, 108] width 699 height 34
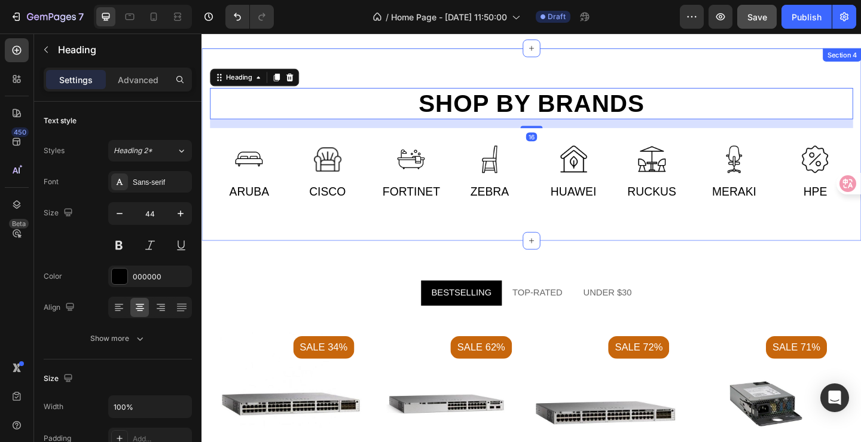
scroll to position [1136, 0]
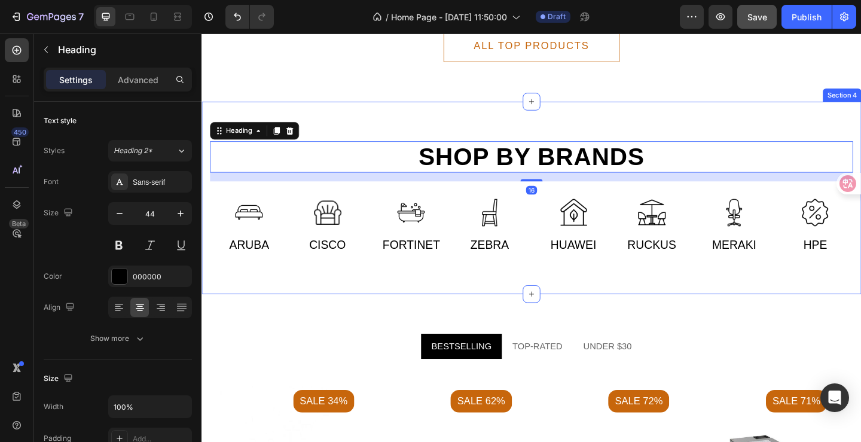
click at [385, 130] on div "Shop by brands Heading 16 Row Image Aruba Text Image cisco Text Row Image forti…" at bounding box center [559, 212] width 717 height 209
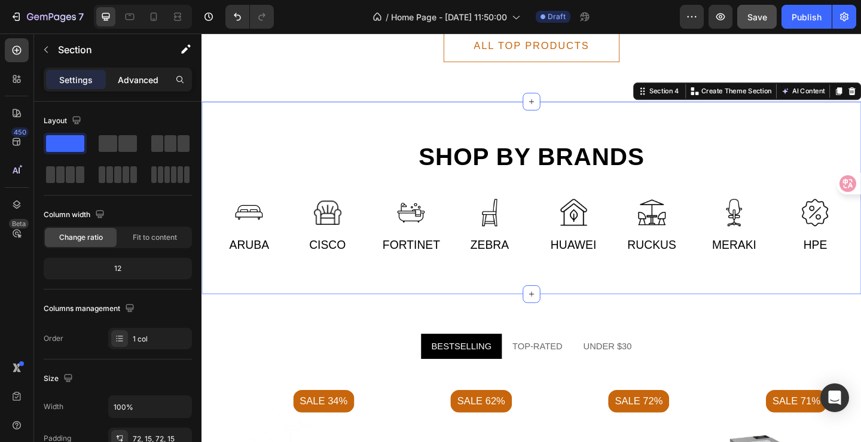
click at [160, 76] on div "Advanced" at bounding box center [138, 79] width 60 height 19
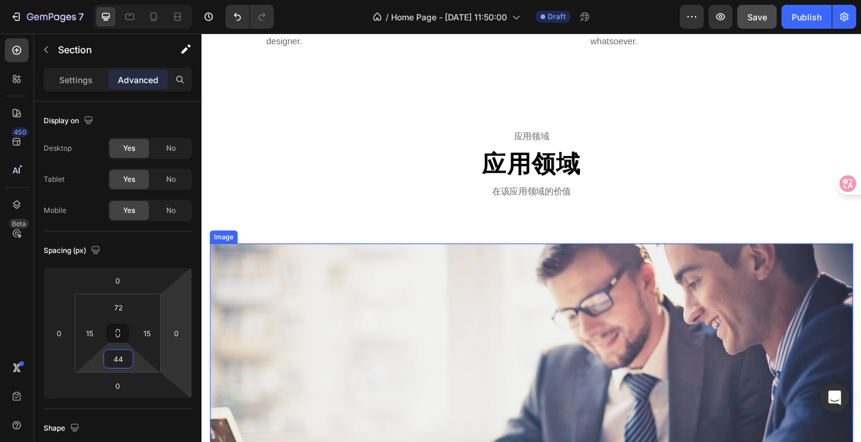
scroll to position [2211, 0]
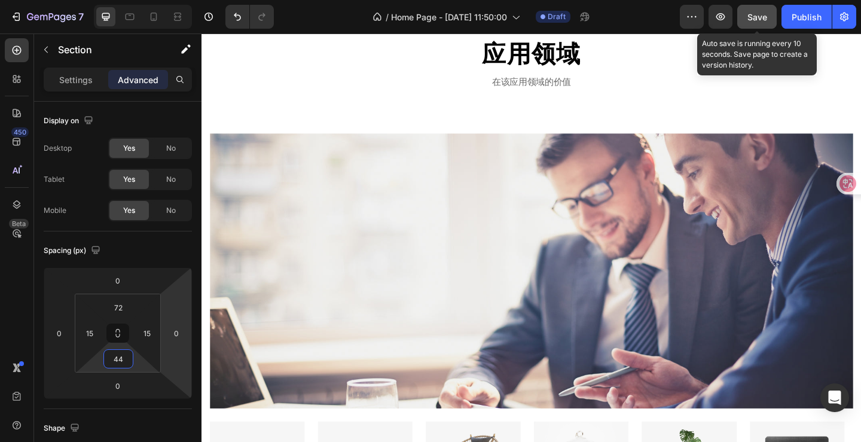
type input "44"
click at [760, 23] on button "Save" at bounding box center [756, 17] width 39 height 24
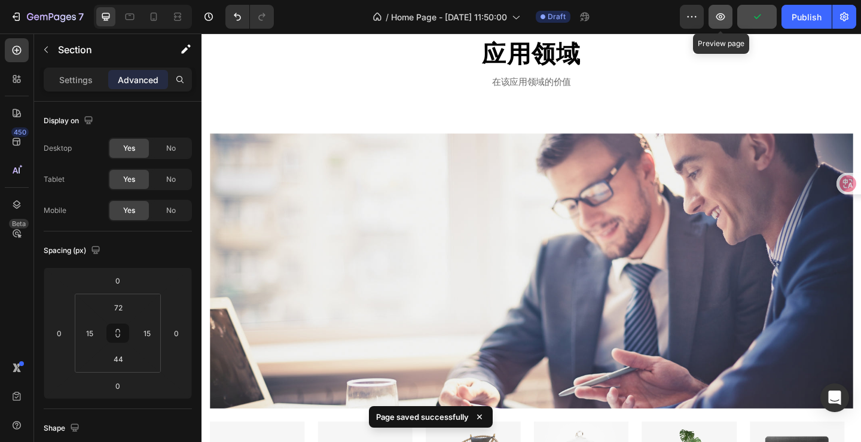
click at [722, 19] on icon "button" at bounding box center [720, 16] width 9 height 7
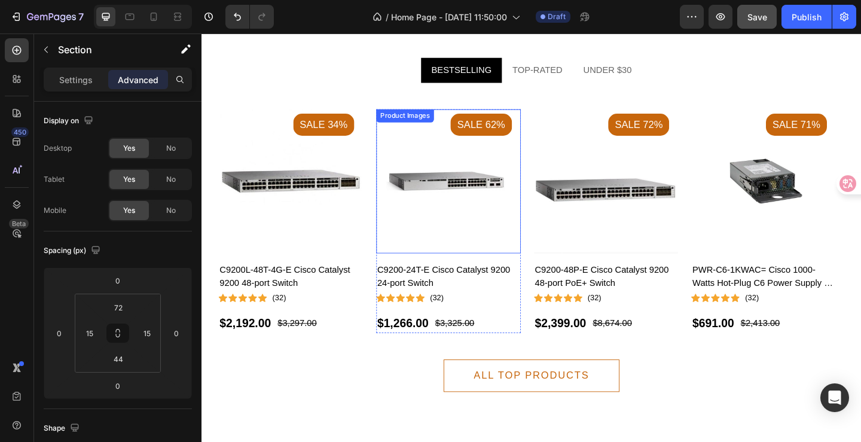
scroll to position [717, 0]
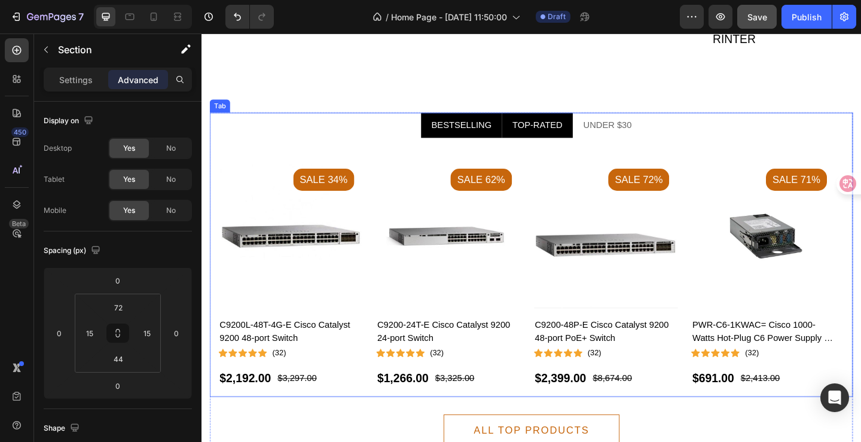
click at [543, 137] on div "TOP-RATED" at bounding box center [566, 133] width 58 height 18
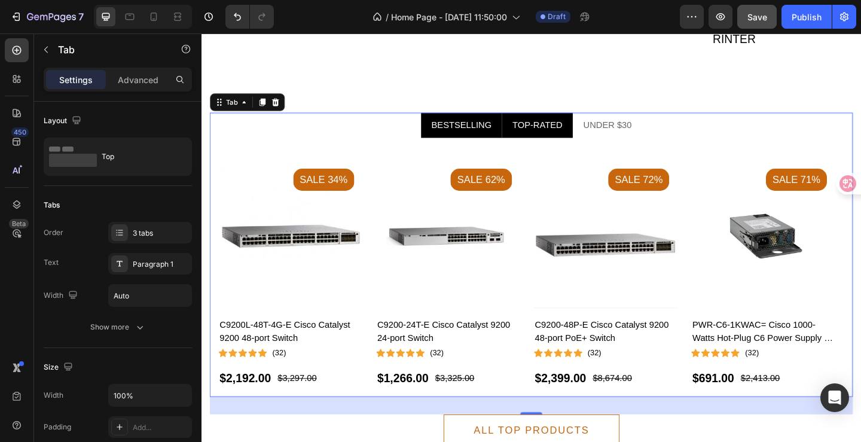
click at [455, 136] on div "BESTSELLING" at bounding box center [483, 133] width 69 height 18
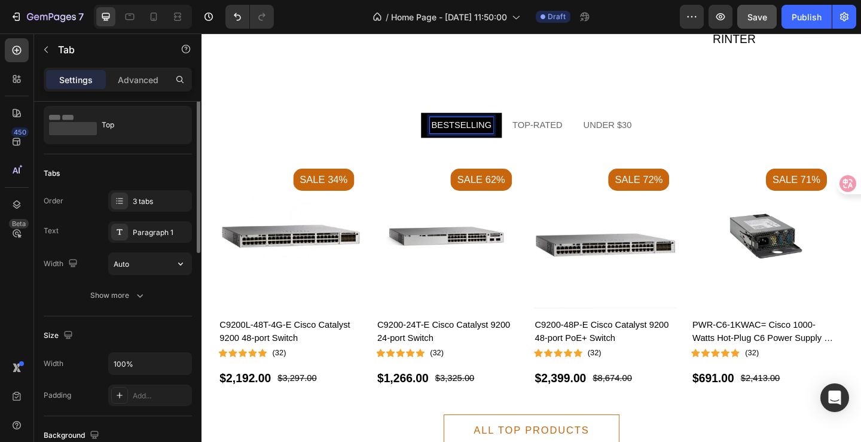
scroll to position [0, 0]
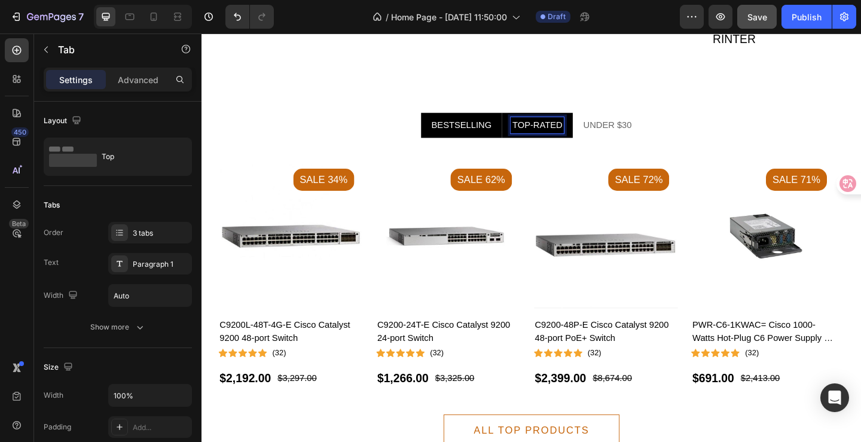
click at [553, 124] on div "TOP-RATED" at bounding box center [566, 133] width 58 height 18
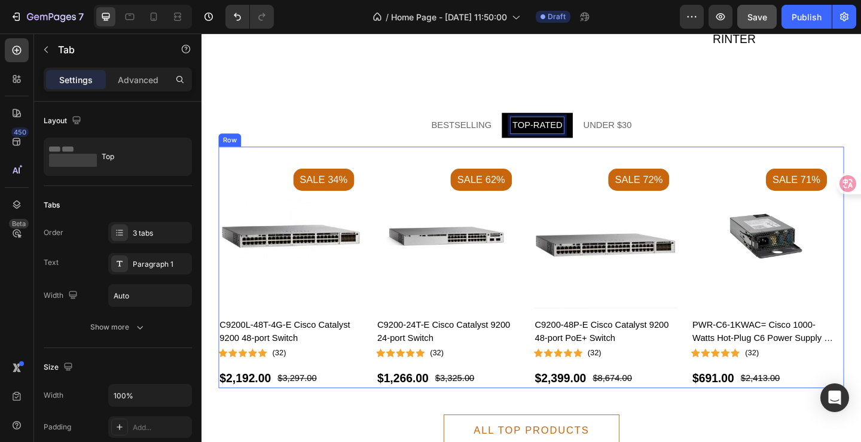
click at [271, 167] on div "Product Images Sale 34% Product Badge C9200L-48T-4G-E Cisco Catalyst 9200 48-po…" at bounding box center [560, 288] width 680 height 262
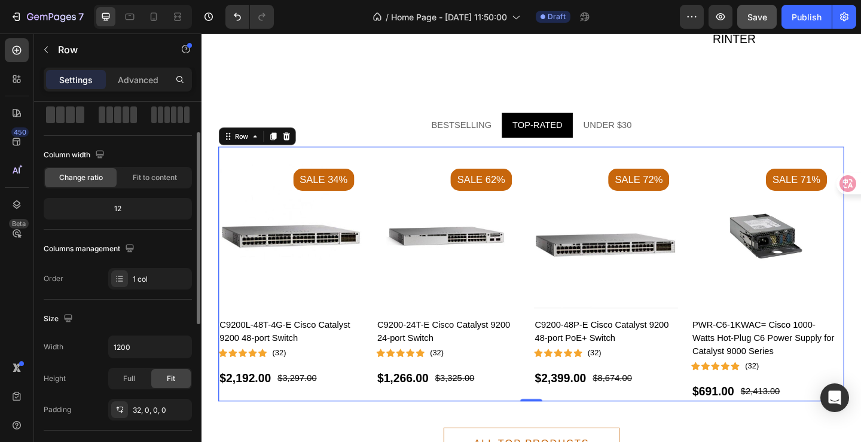
scroll to position [120, 0]
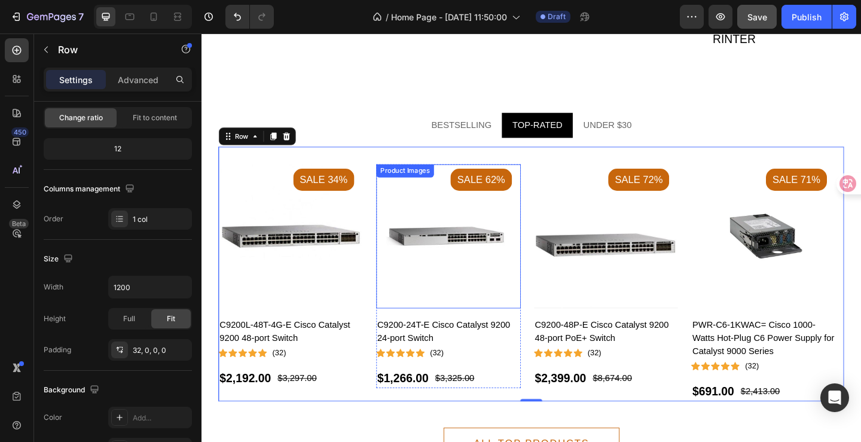
click at [417, 198] on img at bounding box center [469, 254] width 157 height 157
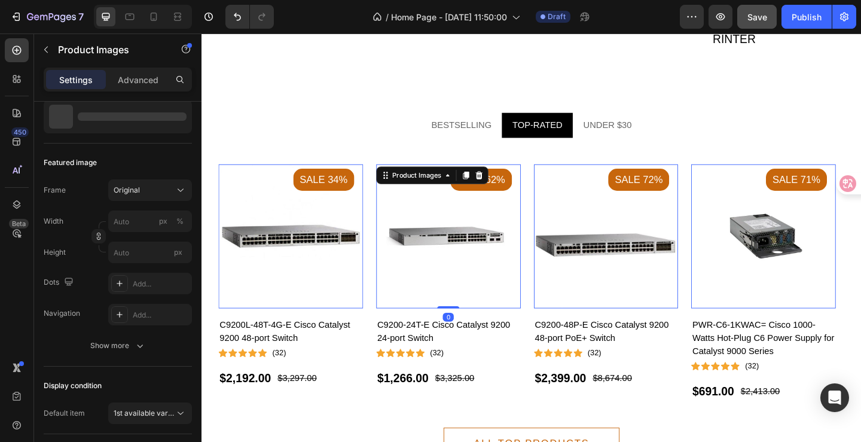
scroll to position [0, 0]
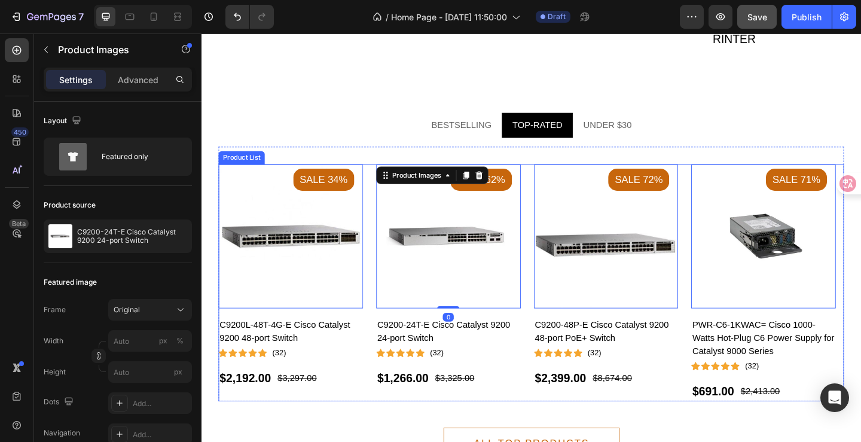
click at [384, 189] on div "Product Images 0 Sale 34% Product Badge C9200L-48T-4G-E Cisco Catalyst 9200 48-…" at bounding box center [560, 305] width 680 height 258
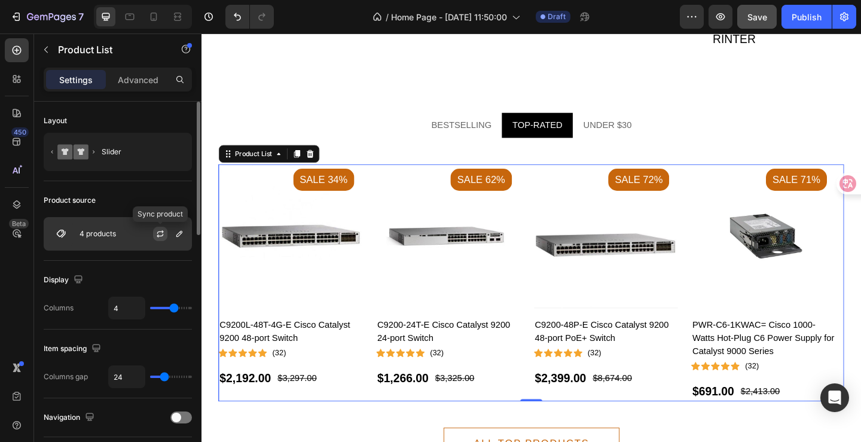
click at [157, 231] on icon "button" at bounding box center [160, 234] width 10 height 10
click at [181, 237] on icon "button" at bounding box center [180, 234] width 10 height 10
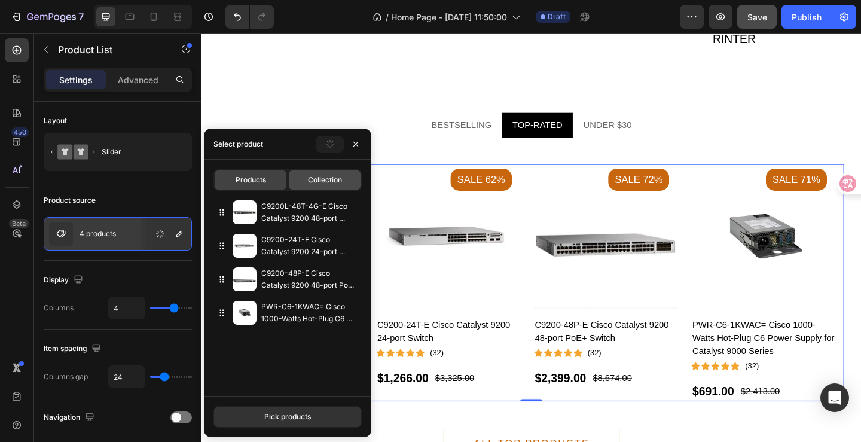
click at [318, 185] on div "Collection" at bounding box center [325, 179] width 72 height 19
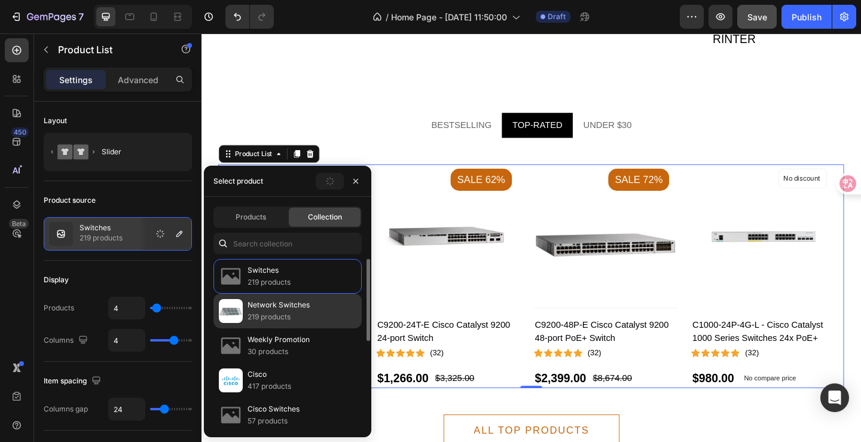
click at [301, 313] on p "219 products" at bounding box center [278, 317] width 62 height 12
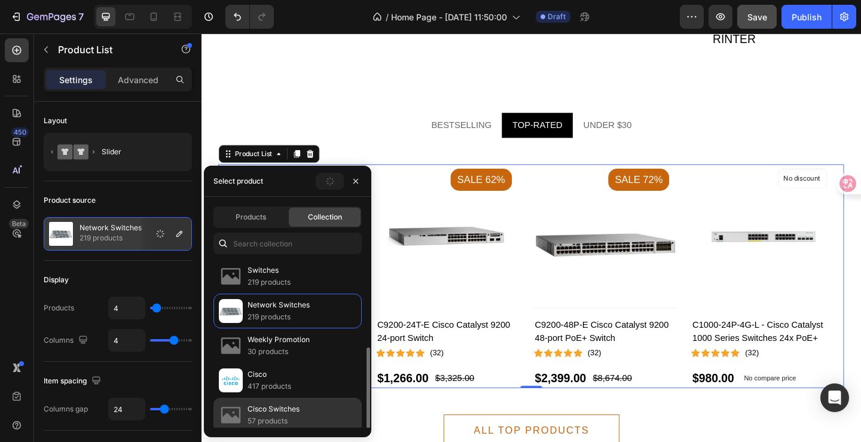
scroll to position [60, 0]
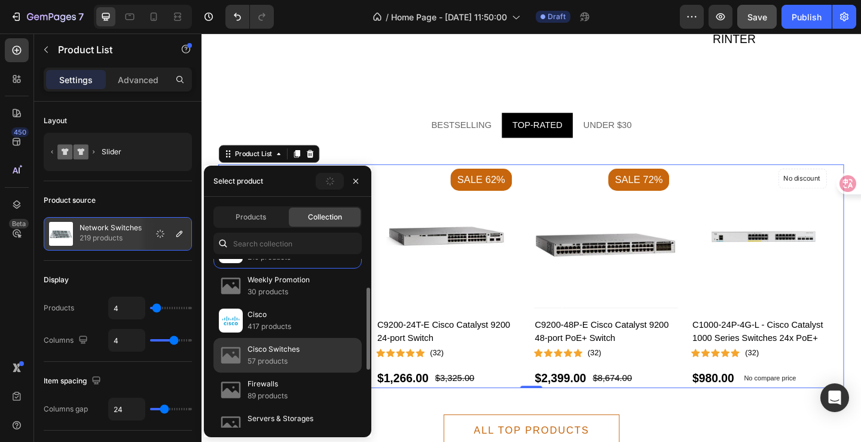
click at [307, 372] on div "Cisco Switches 57 products" at bounding box center [287, 389] width 148 height 35
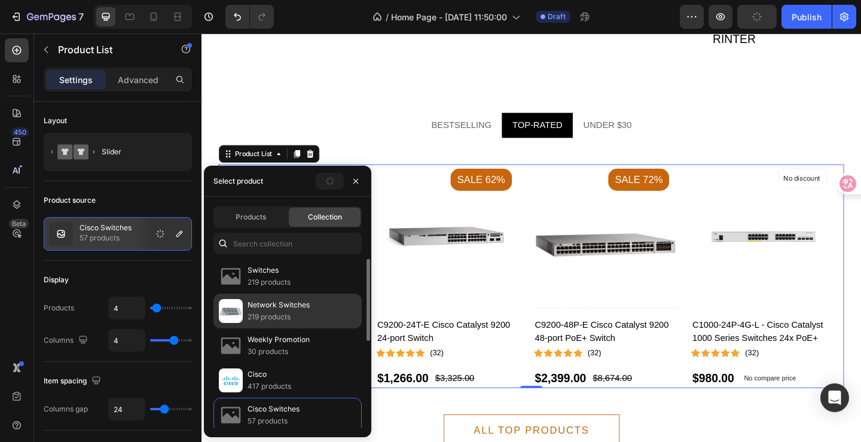
click at [305, 322] on p "219 products" at bounding box center [278, 317] width 62 height 12
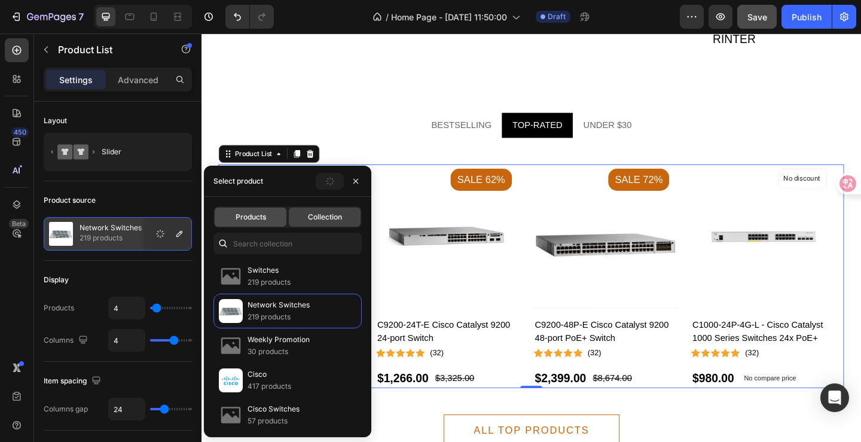
click at [268, 217] on div "Products" at bounding box center [251, 216] width 72 height 19
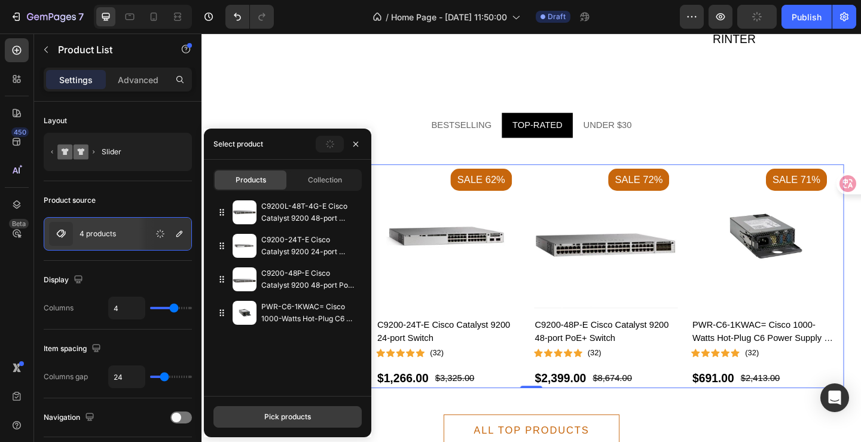
click at [328, 415] on button "Pick products" at bounding box center [287, 417] width 148 height 22
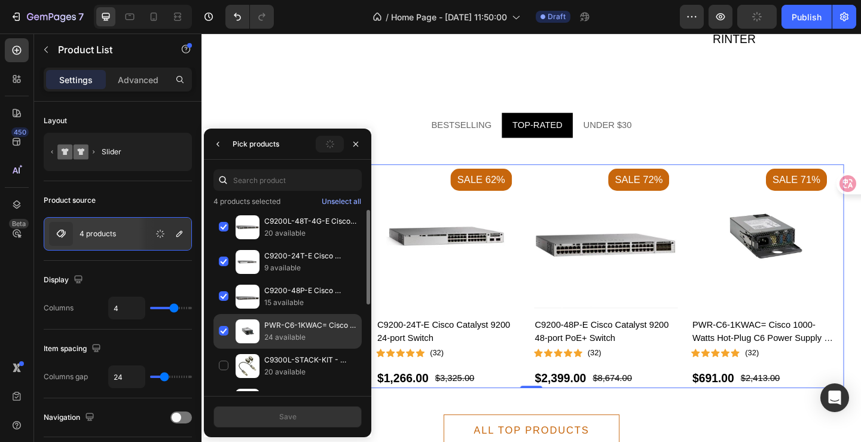
click at [227, 348] on div "PWR-C6-1KWAC= Cisco 1000-Watts Hot-Plug C6 Power Supply for Catalyst 9000 Serie…" at bounding box center [287, 365] width 148 height 35
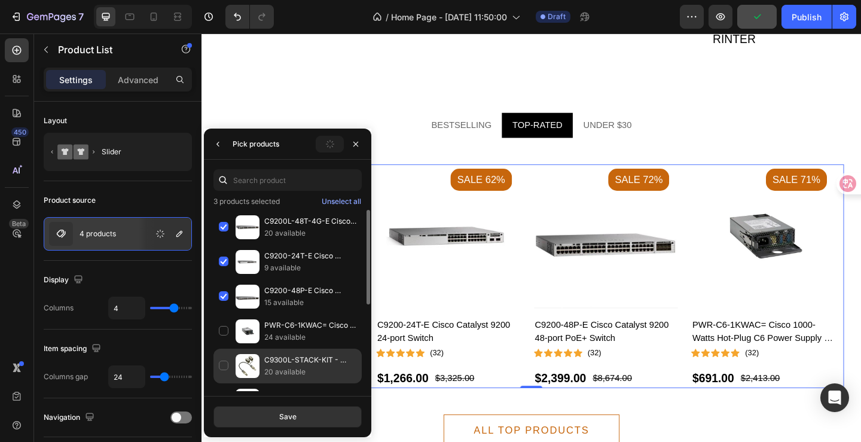
click at [224, 383] on div "C9300L-STACK-KIT - Cisco Stacking Kit for Catalyst 9300L Series Switches 20 ava…" at bounding box center [287, 400] width 148 height 35
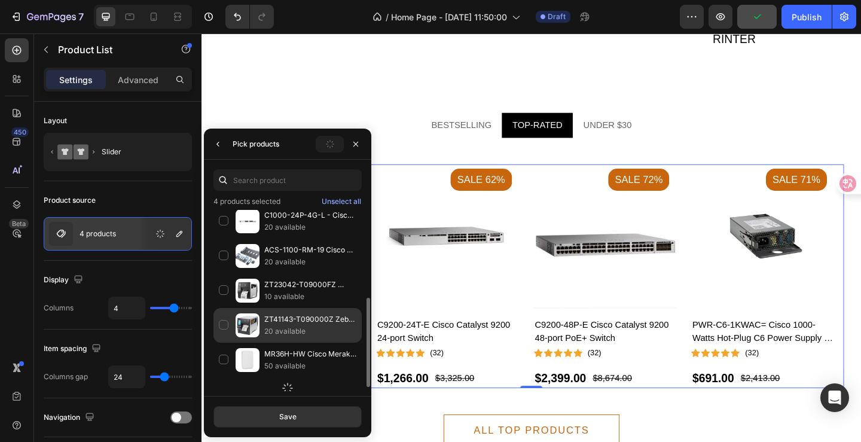
scroll to position [187, 0]
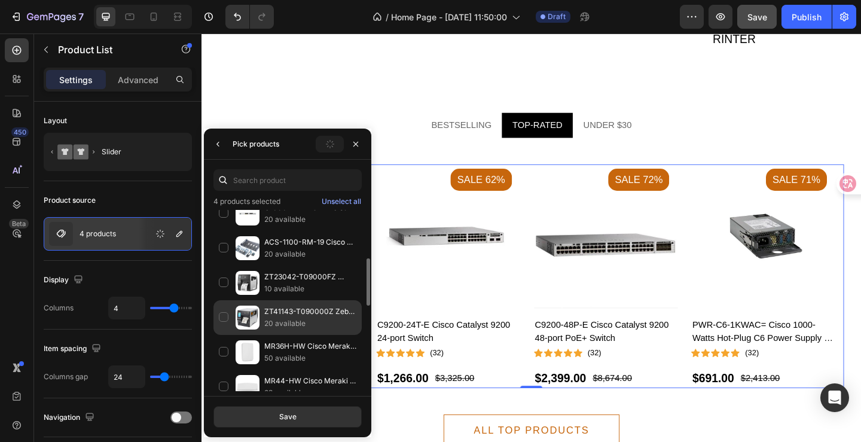
click at [225, 335] on div "ZT41143-T090000Z Zebra ZT411 Industrial Thermal Transfer Barcode Label Printer …" at bounding box center [287, 352] width 148 height 35
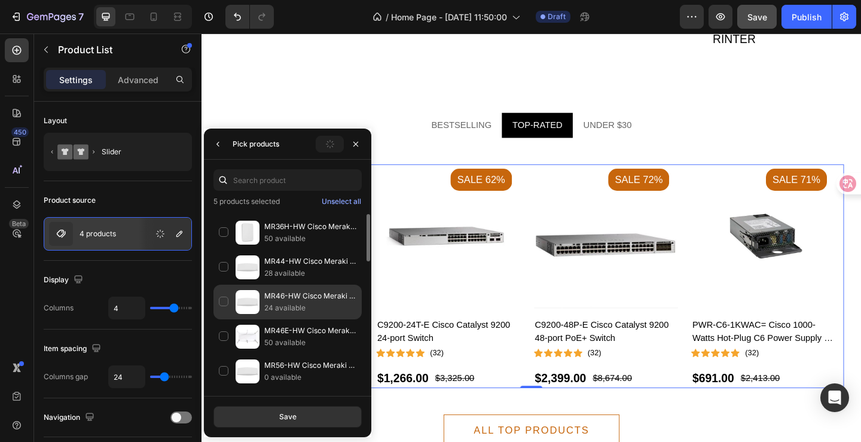
scroll to position [247, 0]
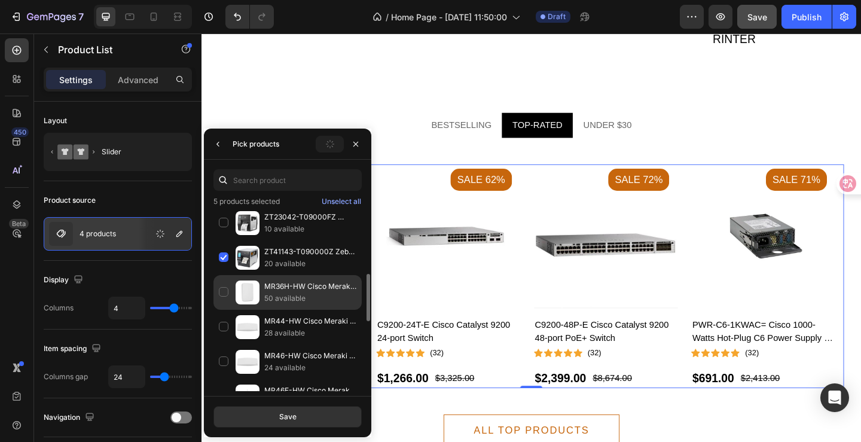
click at [225, 310] on div "MR36H-HW Cisco Meraki Wi-Fi 6 Cloud Managed Access Point 50 available" at bounding box center [287, 327] width 148 height 35
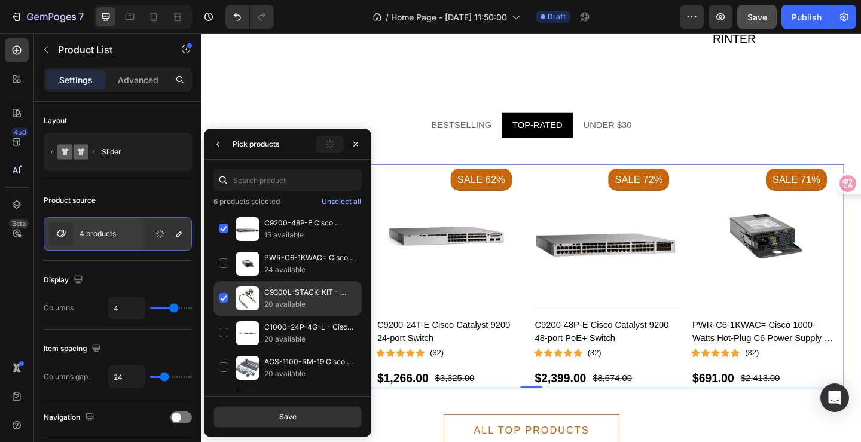
scroll to position [0, 0]
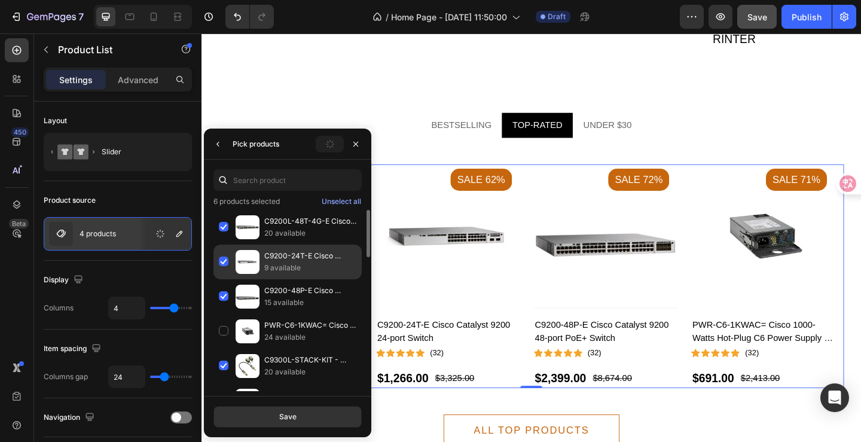
click at [225, 279] on div "C9200-24T-E Cisco Catalyst 9200 24-port Switch 9 available" at bounding box center [287, 296] width 148 height 35
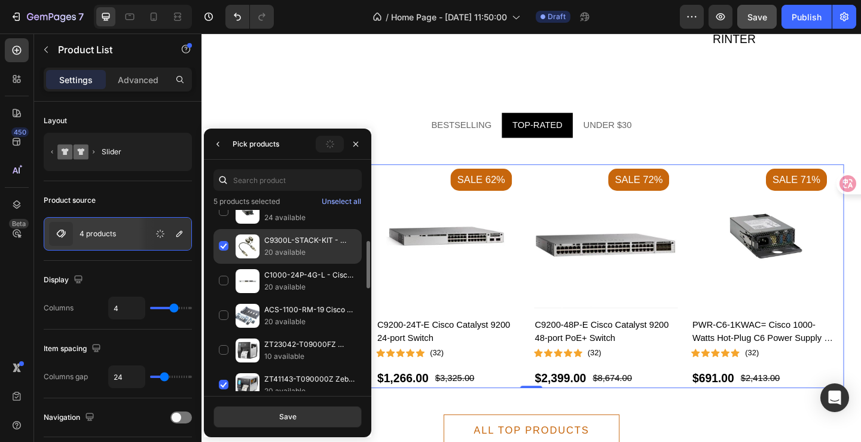
scroll to position [60, 0]
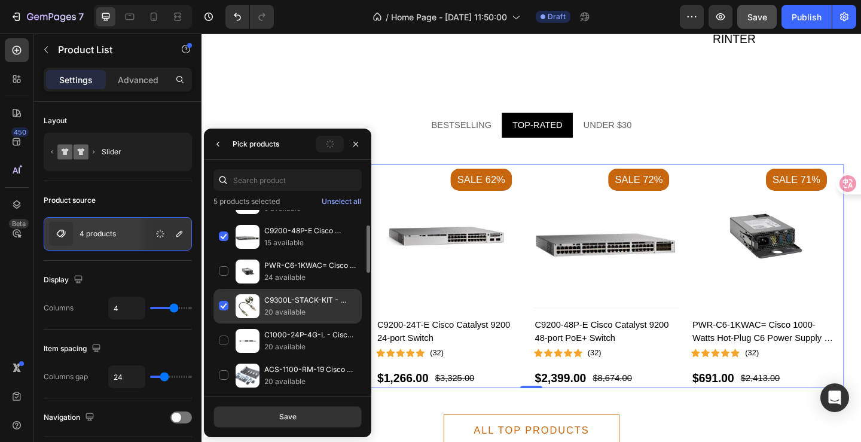
click at [225, 323] on div "C9300L-STACK-KIT - Cisco Stacking Kit for Catalyst 9300L Series Switches 20 ava…" at bounding box center [287, 340] width 148 height 35
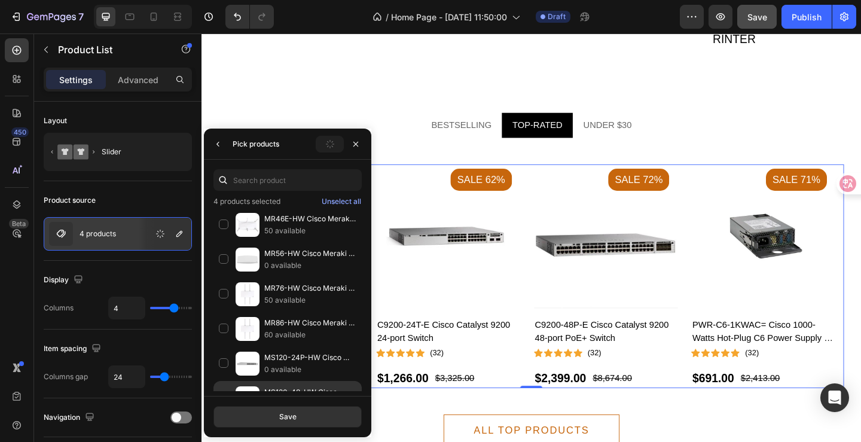
scroll to position [534, 0]
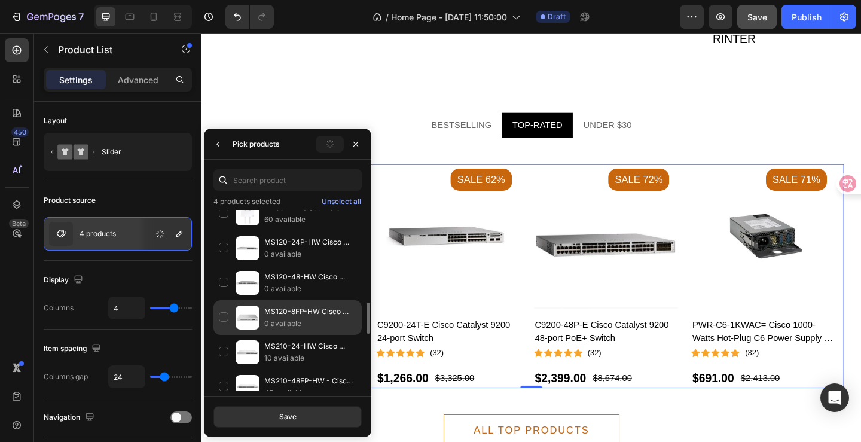
click at [225, 335] on div "MS120-8FP-HW Cisco Meraki 1G L2 Cloud Managed 8x GigE 127W PoE Switch 0 availab…" at bounding box center [287, 352] width 148 height 35
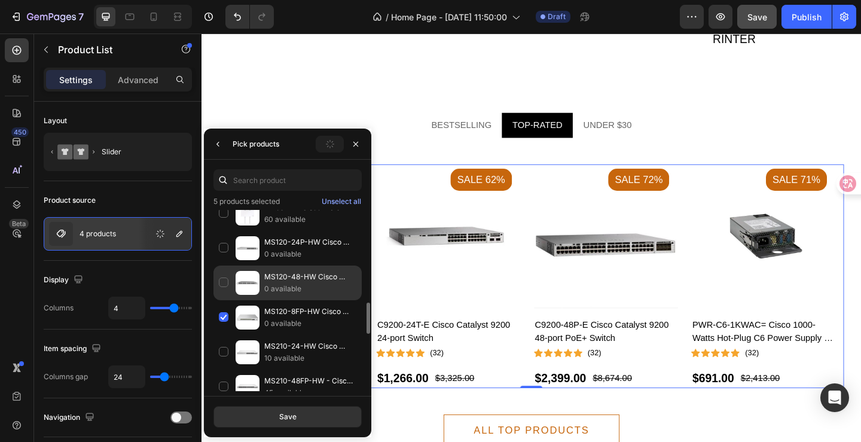
click at [227, 300] on div "MS120-48-HW Cisco Meraki 1G L2 Cloud Managed 48x GigE Switch 0 available" at bounding box center [287, 317] width 148 height 35
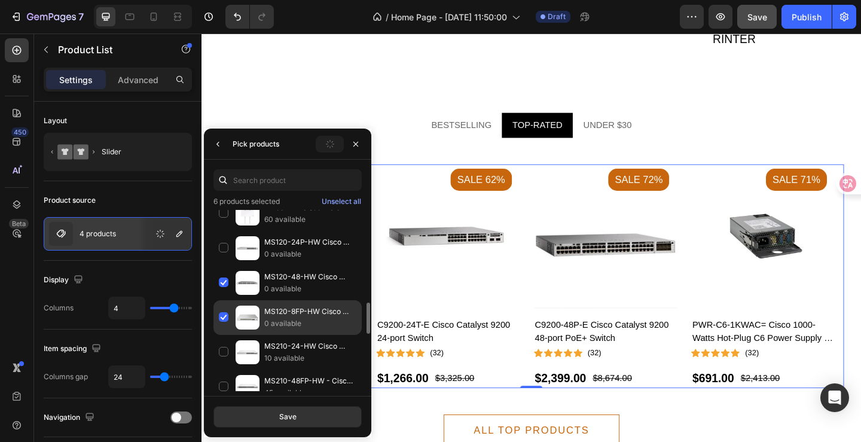
click at [226, 335] on div "MS120-8FP-HW Cisco Meraki 1G L2 Cloud Managed 8x GigE 127W PoE Switch 0 availab…" at bounding box center [287, 352] width 148 height 35
click at [304, 412] on button "Save" at bounding box center [287, 417] width 148 height 22
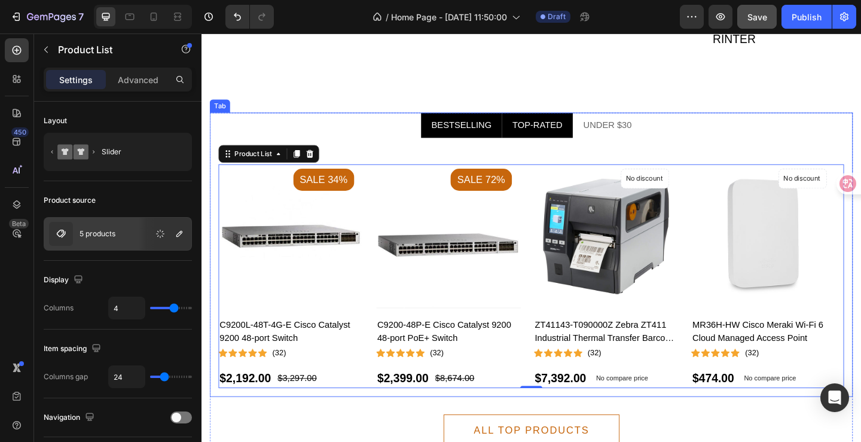
click at [468, 135] on p "BESTSELLING" at bounding box center [483, 133] width 65 height 14
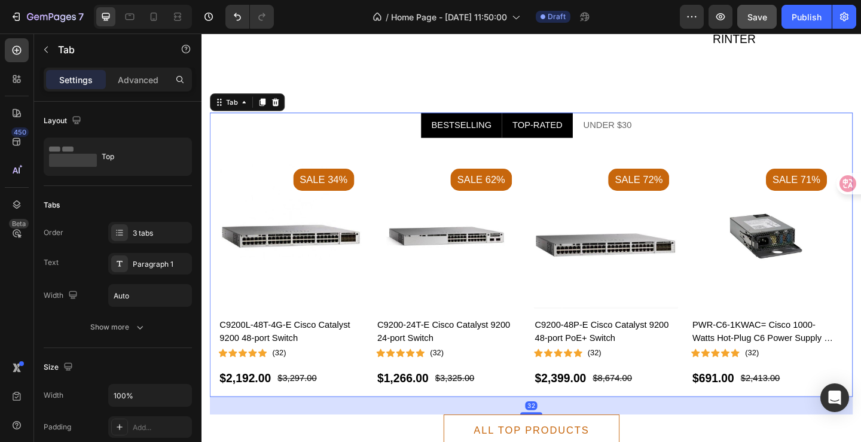
click at [554, 143] on li "TOP-RATED" at bounding box center [566, 133] width 77 height 27
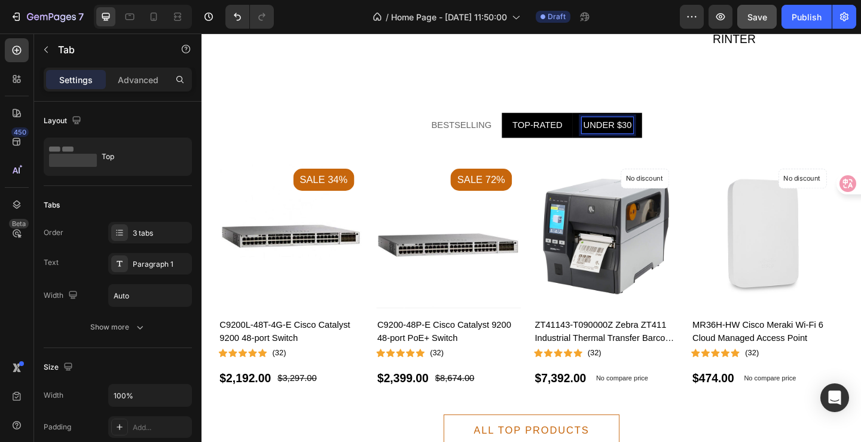
click at [647, 131] on p "UNDER $30" at bounding box center [642, 133] width 53 height 14
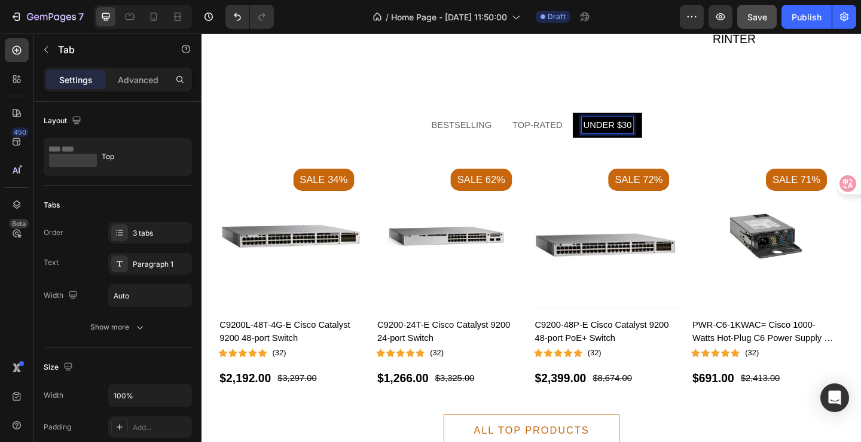
click at [657, 133] on p "UNDER $30" at bounding box center [642, 133] width 53 height 14
drag, startPoint x: 657, startPoint y: 133, endPoint x: 611, endPoint y: 133, distance: 46.6
click at [616, 133] on p "UNDER $30" at bounding box center [642, 133] width 53 height 14
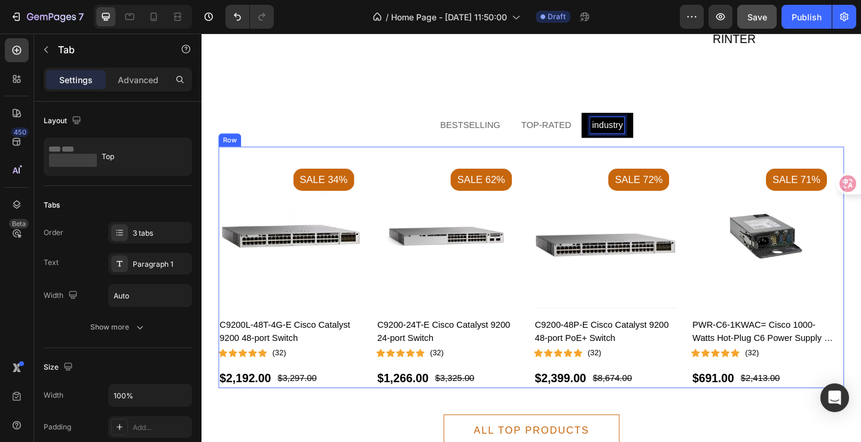
click at [279, 167] on div "Product Images Sale 34% Product Badge C9200L-48T-4G-E Cisco Catalyst 9200 48-po…" at bounding box center [560, 288] width 680 height 262
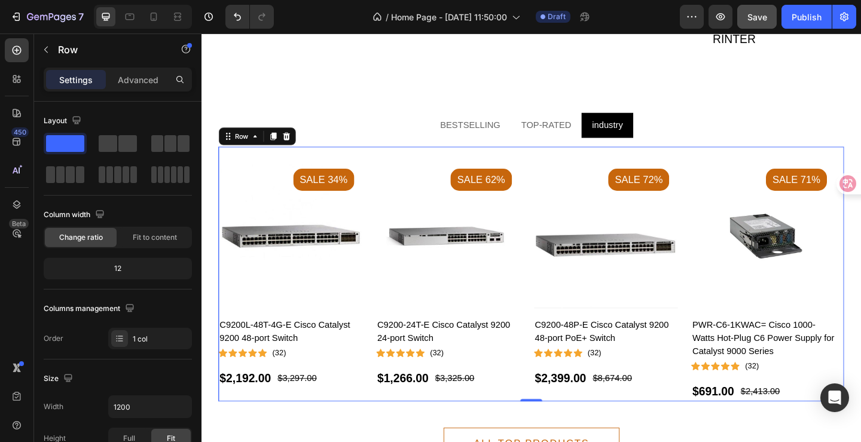
click at [276, 173] on div "Product Images Sale 34% Product Badge C9200L-48T-4G-E Cisco Catalyst 9200 48-po…" at bounding box center [560, 295] width 680 height 277
click at [274, 170] on div "Product Images Sale 34% Product Badge C9200L-48T-4G-E Cisco Catalyst 9200 48-po…" at bounding box center [560, 295] width 680 height 277
click at [402, 200] on img at bounding box center [469, 254] width 157 height 157
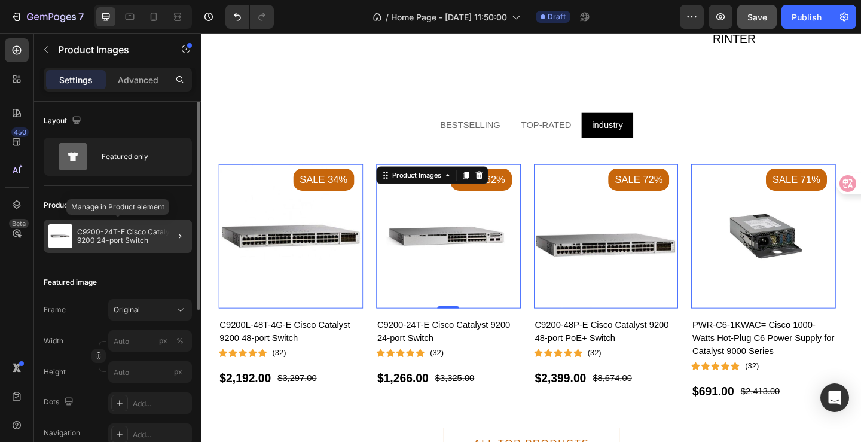
click at [123, 234] on p "C9200-24T-E Cisco Catalyst 9200 24-port Switch" at bounding box center [132, 236] width 110 height 17
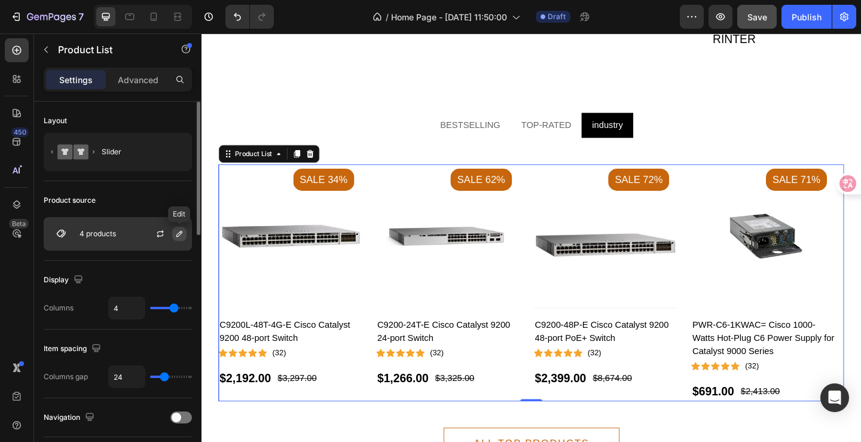
click at [179, 236] on icon "button" at bounding box center [179, 234] width 6 height 6
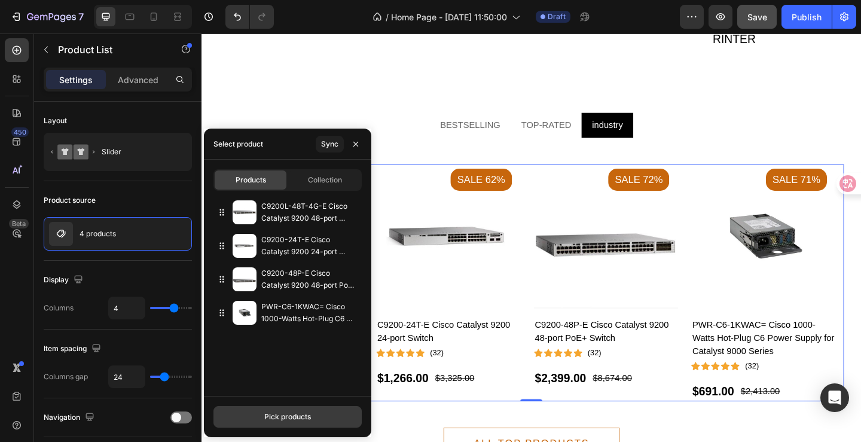
drag, startPoint x: 289, startPoint y: 423, endPoint x: 290, endPoint y: 417, distance: 6.1
click at [289, 423] on button "Pick products" at bounding box center [287, 417] width 148 height 22
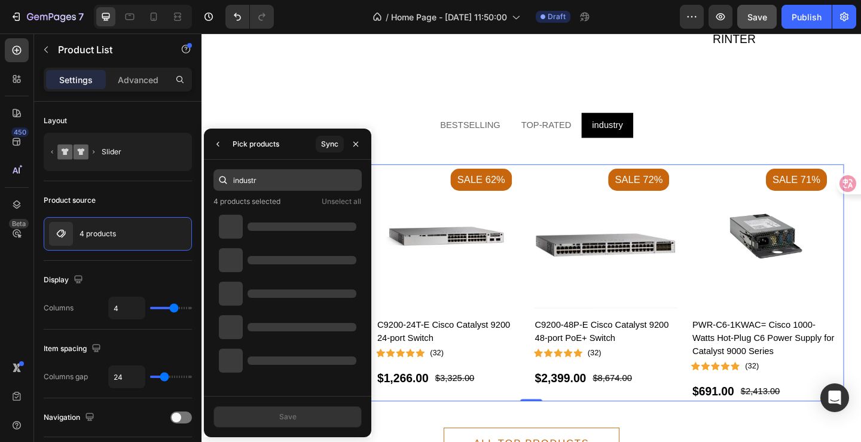
click at [277, 179] on input "industr" at bounding box center [287, 180] width 148 height 22
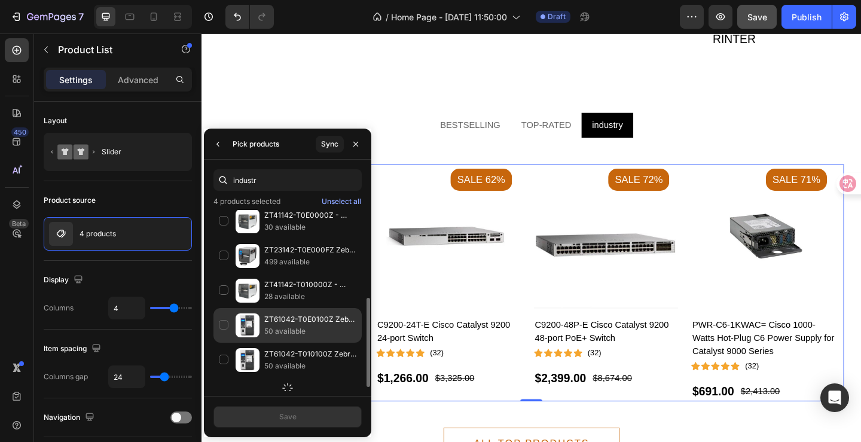
scroll to position [235, 0]
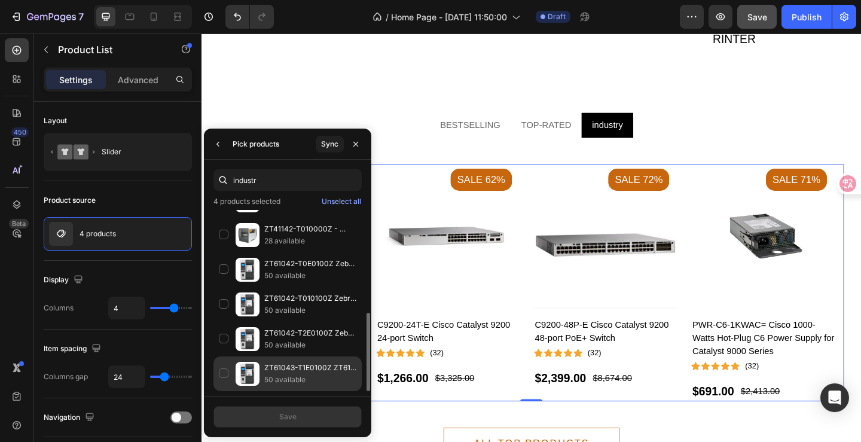
type input "industr"
click at [225, 371] on div "ZT61043-T1E0100Z ZT610 Industrial Barcode Printer 300dpi 50 available" at bounding box center [287, 373] width 148 height 35
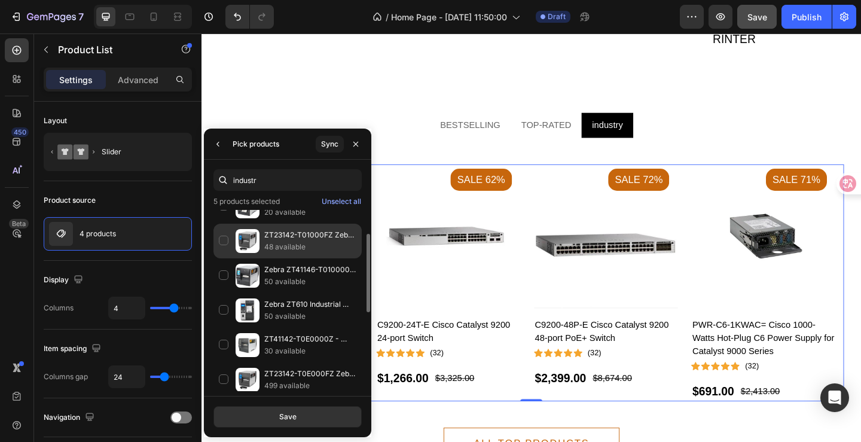
scroll to position [0, 0]
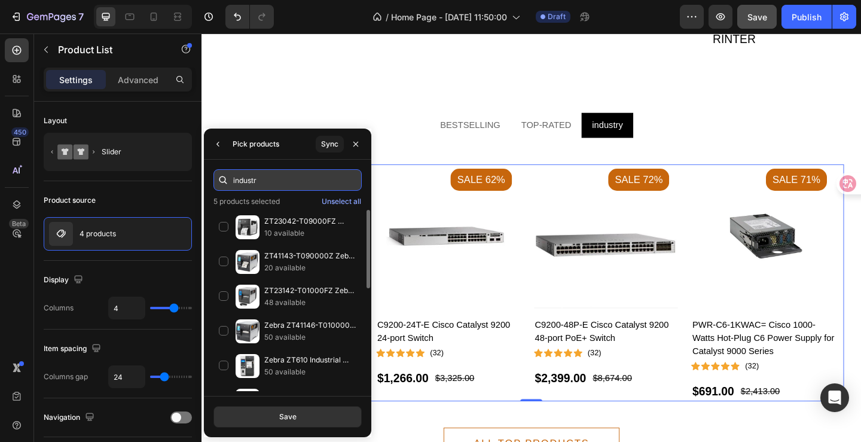
click at [265, 182] on input "industr" at bounding box center [287, 180] width 148 height 22
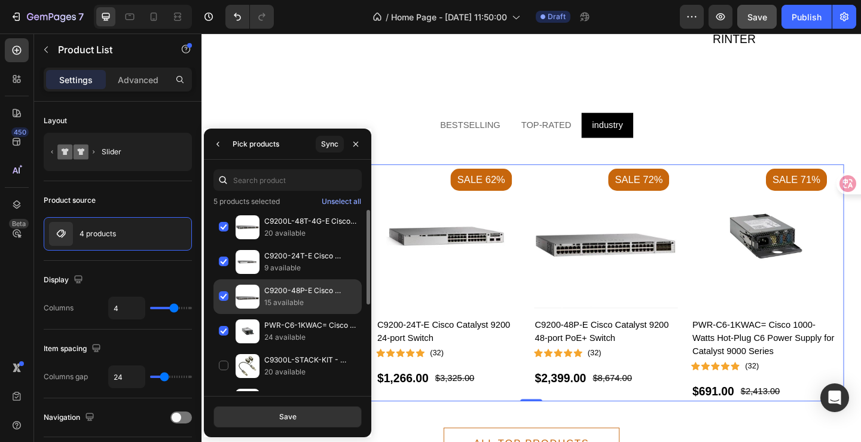
drag, startPoint x: 224, startPoint y: 328, endPoint x: 225, endPoint y: 310, distance: 18.5
click at [225, 348] on div "PWR-C6-1KWAC= Cisco 1000-Watts Hot-Plug C6 Power Supply for Catalyst 9000 Serie…" at bounding box center [287, 365] width 148 height 35
click at [225, 314] on div "C9200-48P-E Cisco Catalyst 9200 48-port PoE+ Switch 15 available" at bounding box center [287, 331] width 148 height 35
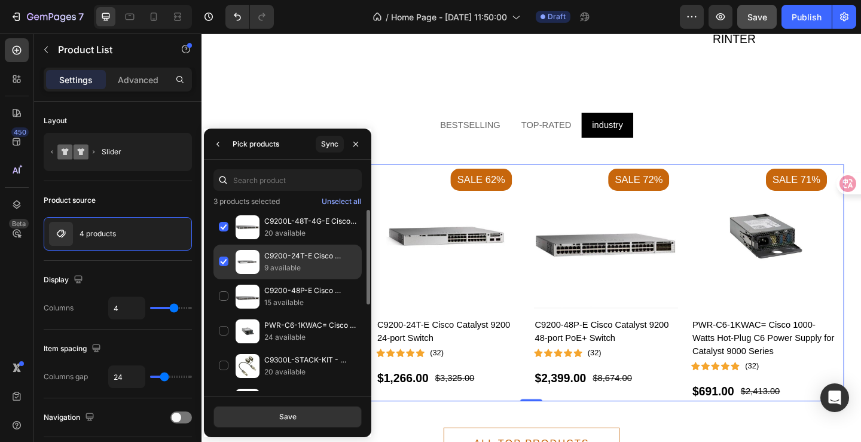
click at [225, 279] on div "C9200-24T-E Cisco Catalyst 9200 24-port Switch 9 available" at bounding box center [287, 296] width 148 height 35
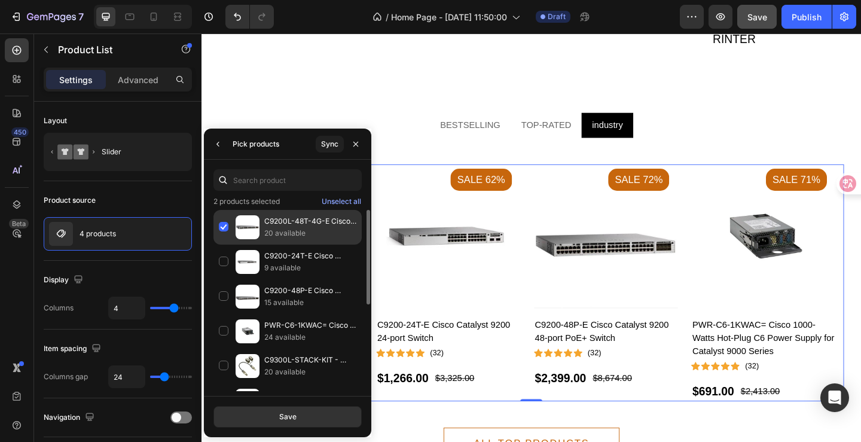
click at [222, 244] on div "C9200L-48T-4G-E Cisco Catalyst 9200 48-port Switch 20 available" at bounding box center [287, 261] width 148 height 35
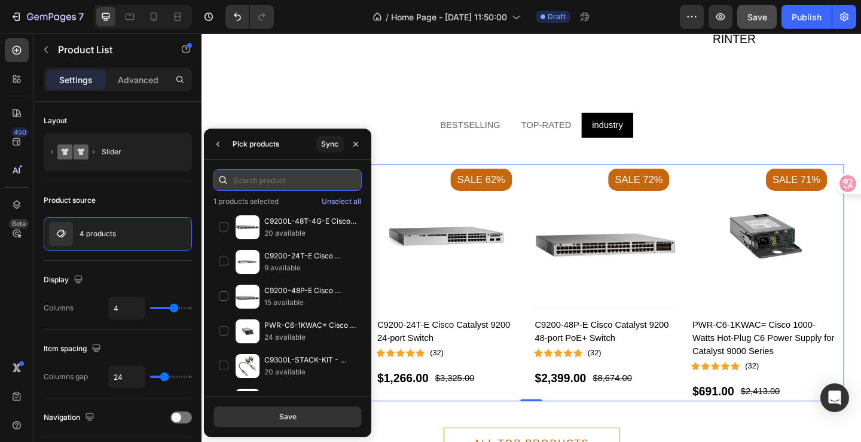
click at [262, 182] on input "text" at bounding box center [287, 180] width 148 height 22
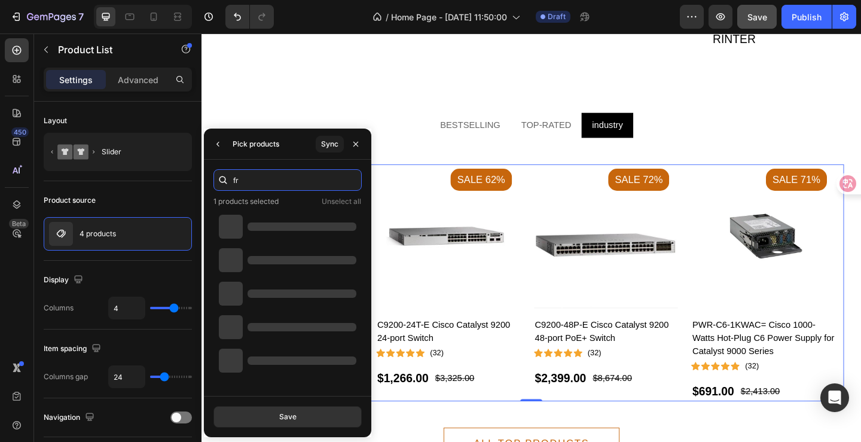
type input "frg"
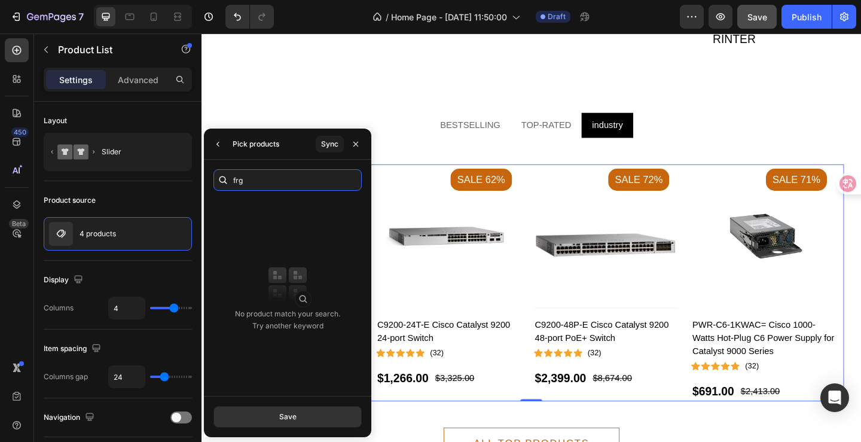
drag, startPoint x: 251, startPoint y: 182, endPoint x: 222, endPoint y: 181, distance: 29.3
click at [222, 181] on div "frg" at bounding box center [287, 180] width 148 height 22
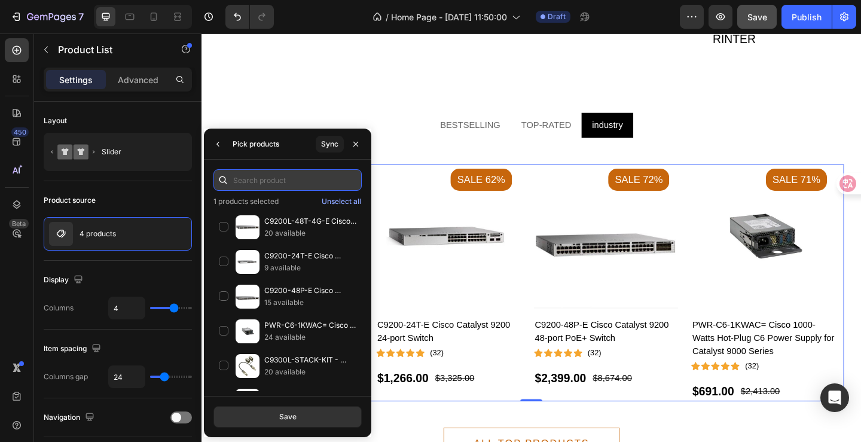
click at [269, 185] on input "text" at bounding box center [287, 180] width 148 height 22
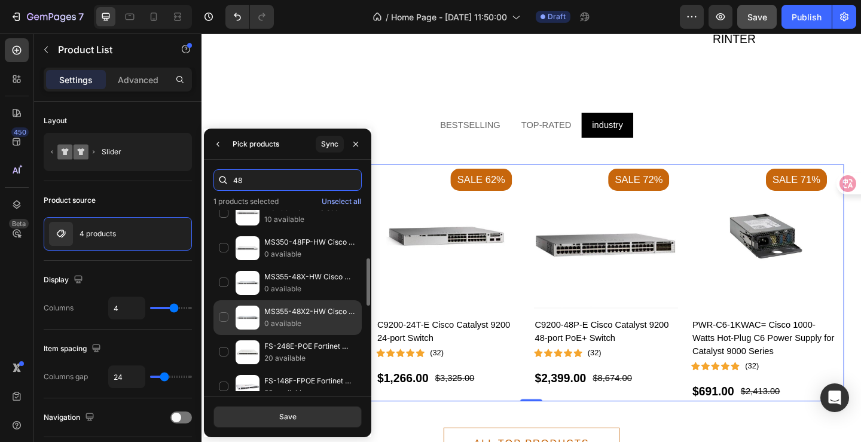
type input "48"
click at [225, 335] on div "MS355-48X2-HW Cisco Meraki MS355-L3 Stck Cld-Mngd 48GE, 24x 0 available" at bounding box center [287, 352] width 148 height 35
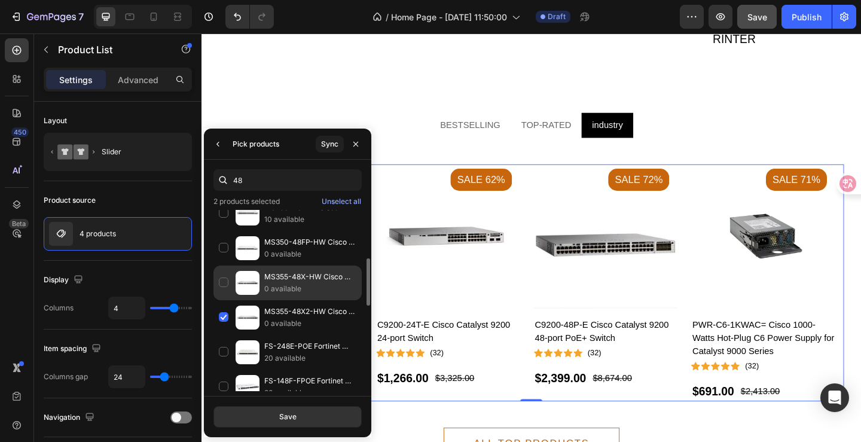
click at [225, 300] on div "MS355-48X-HW Cisco Meraki MS355-L3 Stck Cld-Mngd 48GE, 16xmG UPOE Switch 0 avai…" at bounding box center [287, 317] width 148 height 35
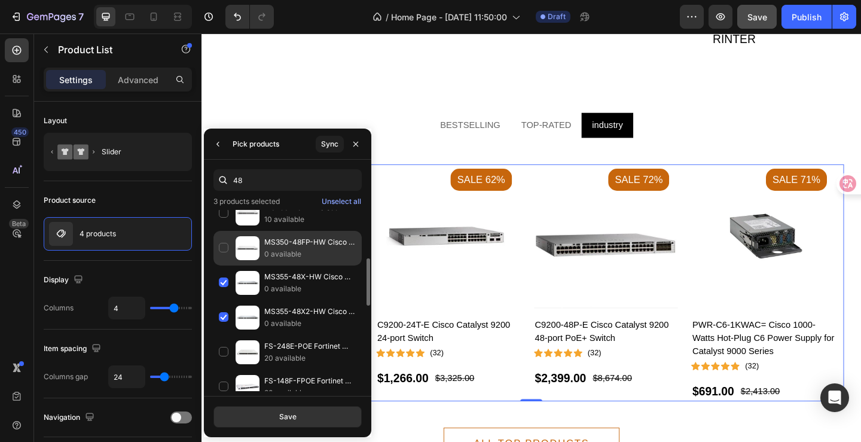
click at [224, 265] on div "MS350-48FP-HW Cisco Meraki L3 Stck Cld-Mngd 48x GigE 740W PoE Switch 0 available" at bounding box center [287, 282] width 148 height 35
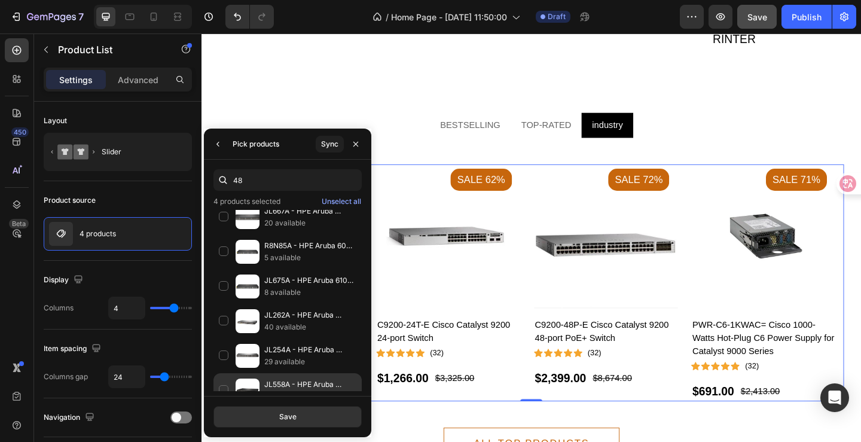
scroll to position [534, 0]
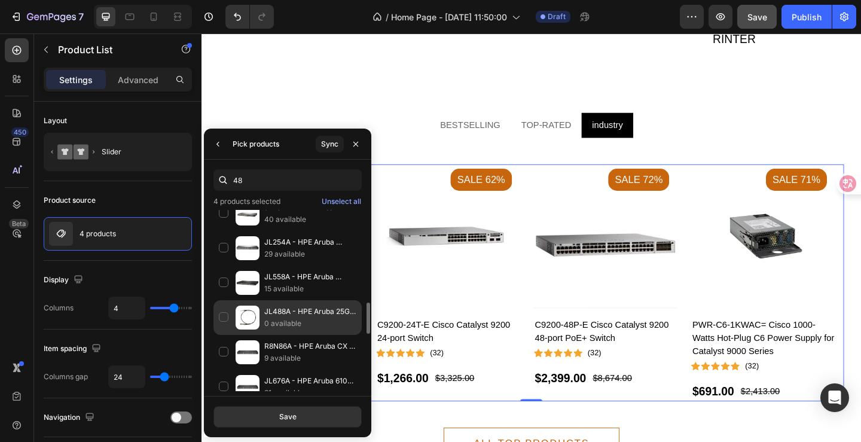
click at [226, 335] on div "JL488A - HPE Aruba 25G SFP28 to SFP28 3m DAC Cable 0 available" at bounding box center [287, 352] width 148 height 35
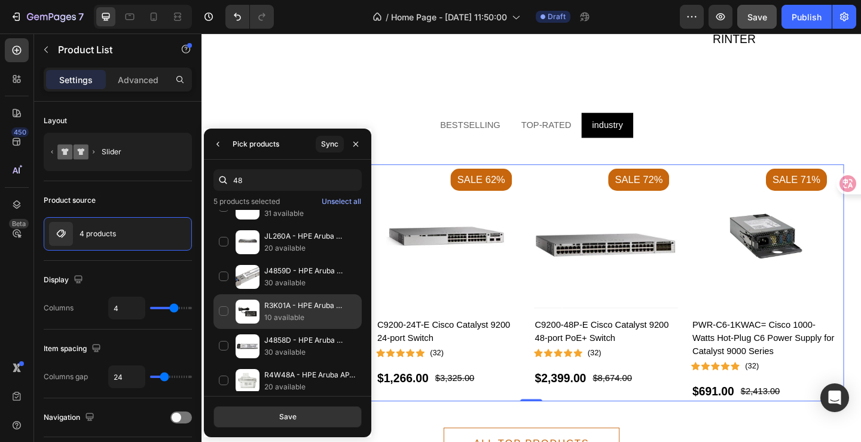
scroll to position [880, 0]
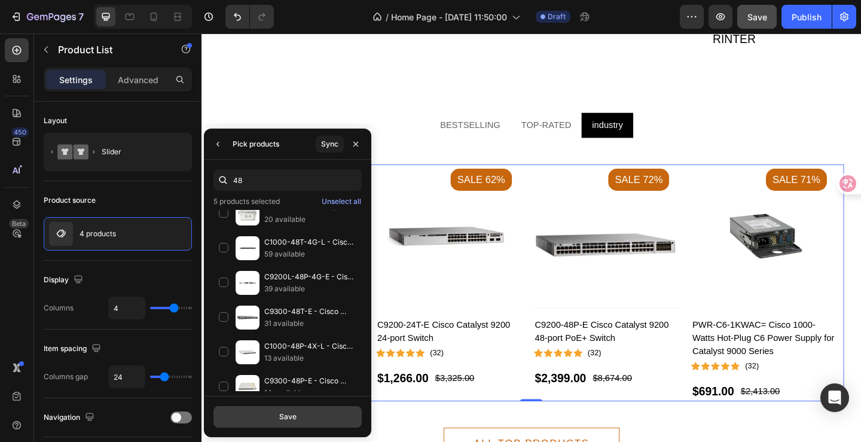
click at [314, 414] on button "Save" at bounding box center [287, 417] width 148 height 22
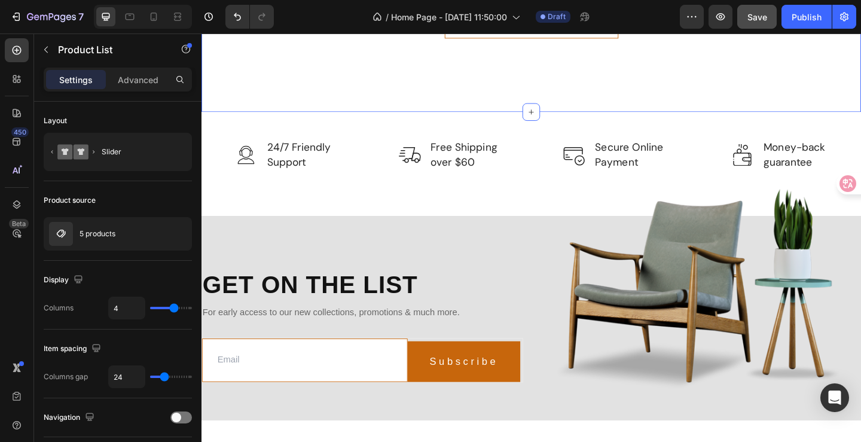
scroll to position [3526, 0]
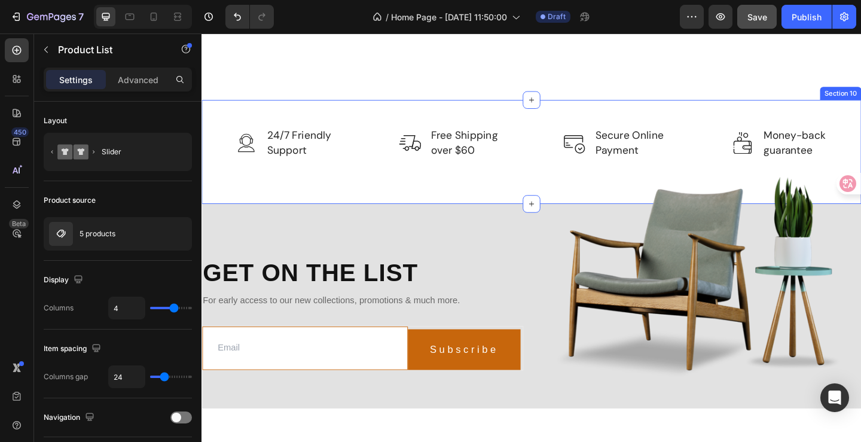
click at [238, 219] on div "Image 24/7 Friendly Support Text block Row Image Free Shipping over $60 Text bl…" at bounding box center [559, 162] width 717 height 113
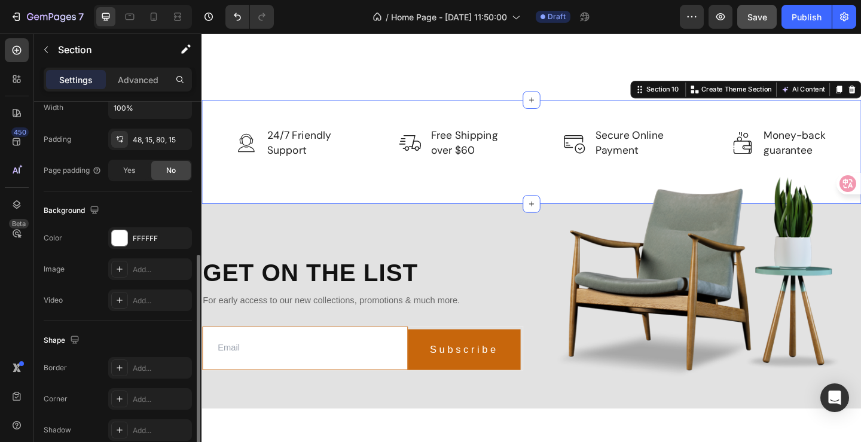
scroll to position [355, 0]
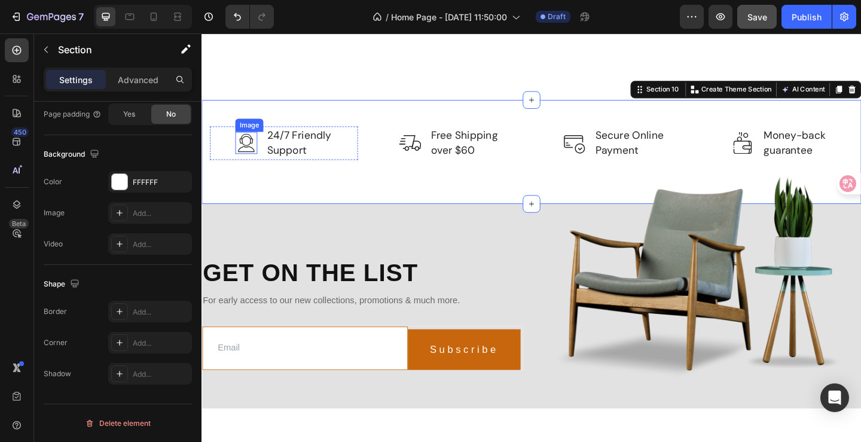
click at [244, 164] on img at bounding box center [250, 152] width 24 height 24
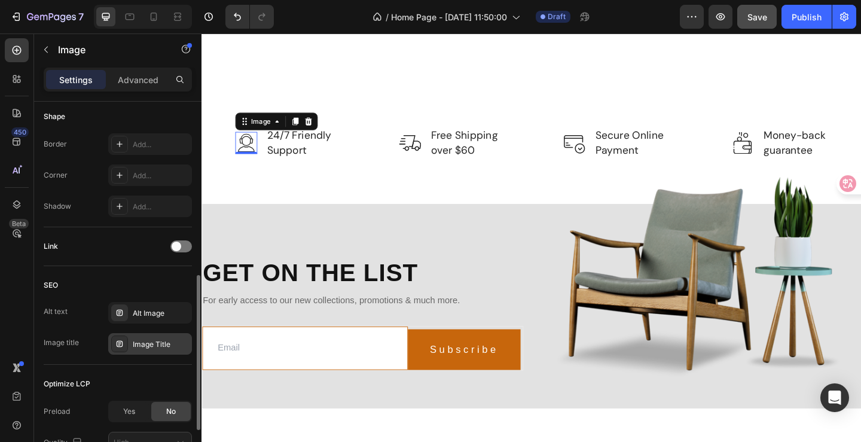
scroll to position [528, 0]
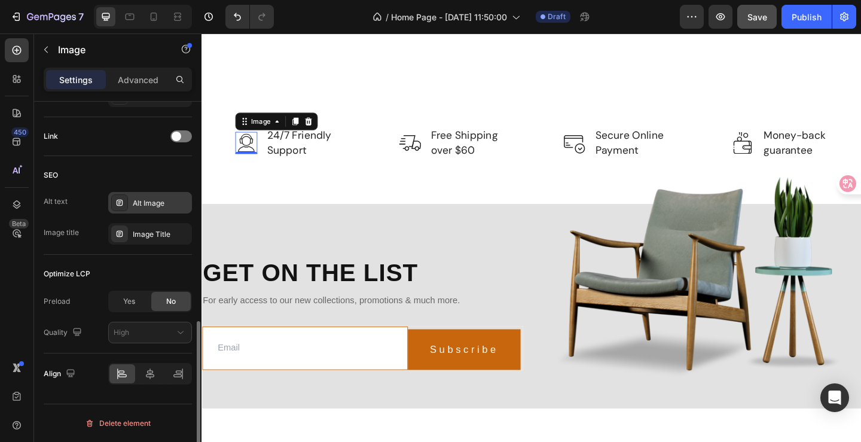
click at [162, 202] on div "Alt Image" at bounding box center [161, 203] width 56 height 11
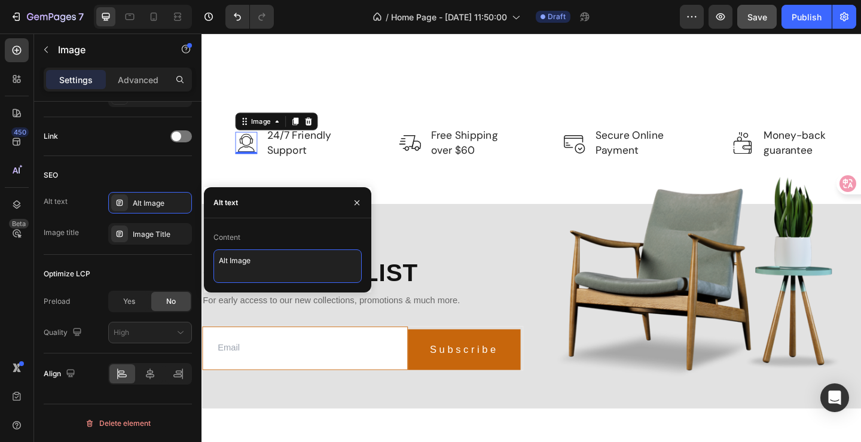
click at [259, 261] on textarea "Alt Image" at bounding box center [287, 265] width 148 height 33
click at [359, 200] on icon "button" at bounding box center [357, 203] width 10 height 10
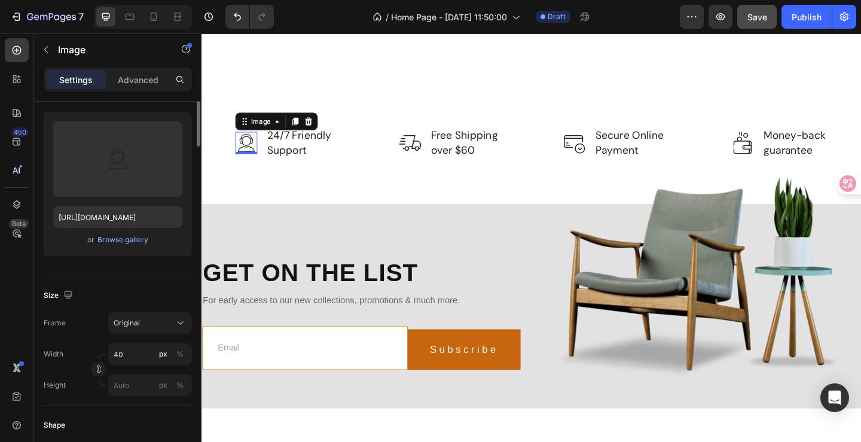
scroll to position [0, 0]
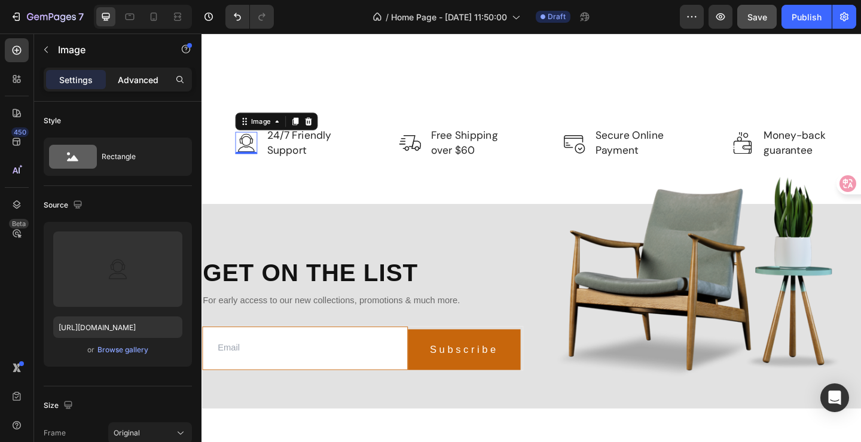
click at [130, 85] on p "Advanced" at bounding box center [138, 80] width 41 height 13
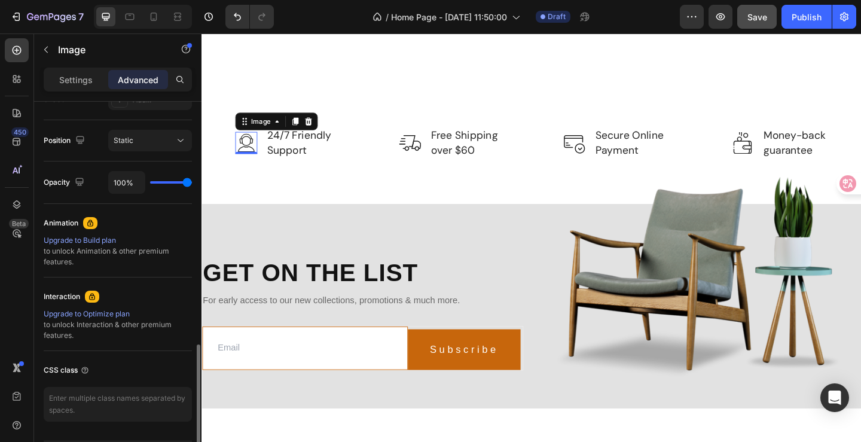
scroll to position [455, 0]
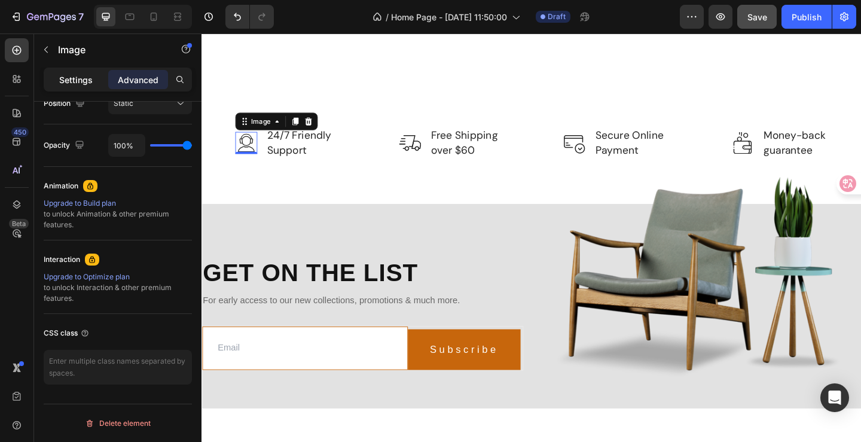
click at [85, 84] on p "Settings" at bounding box center [75, 80] width 33 height 13
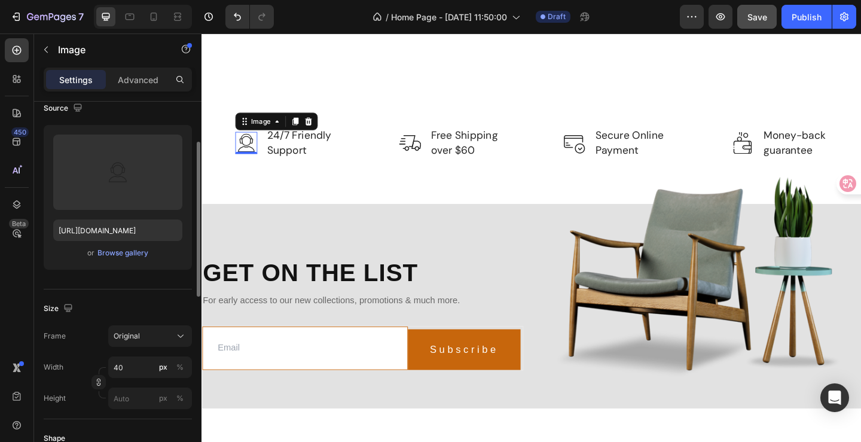
scroll to position [0, 0]
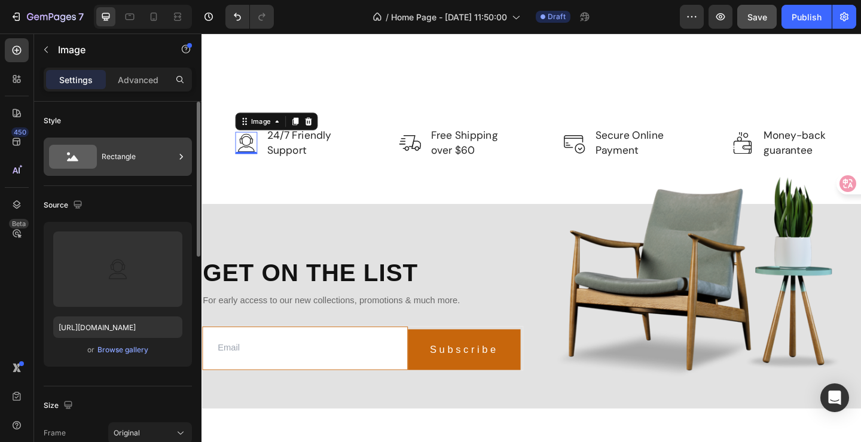
click at [146, 156] on div "Rectangle" at bounding box center [138, 156] width 73 height 27
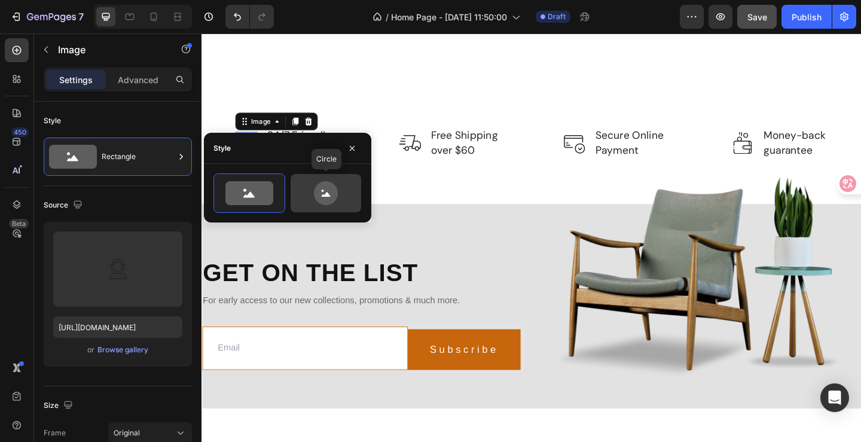
click at [326, 195] on icon at bounding box center [326, 194] width 9 height 5
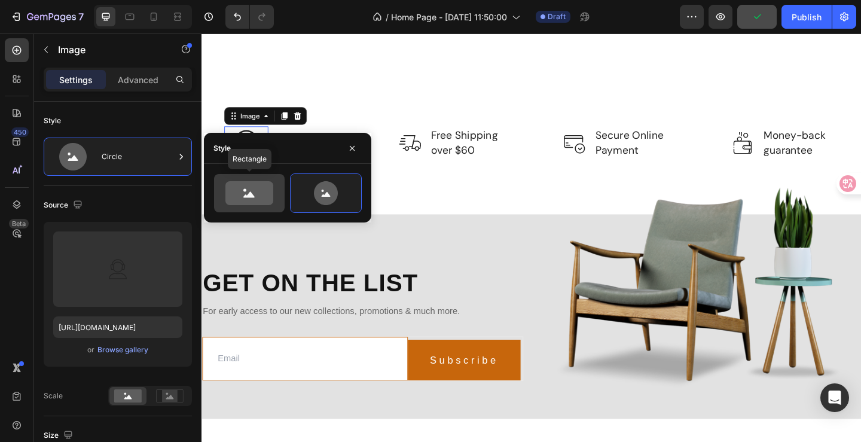
click at [241, 185] on icon at bounding box center [249, 193] width 48 height 24
type input "100"
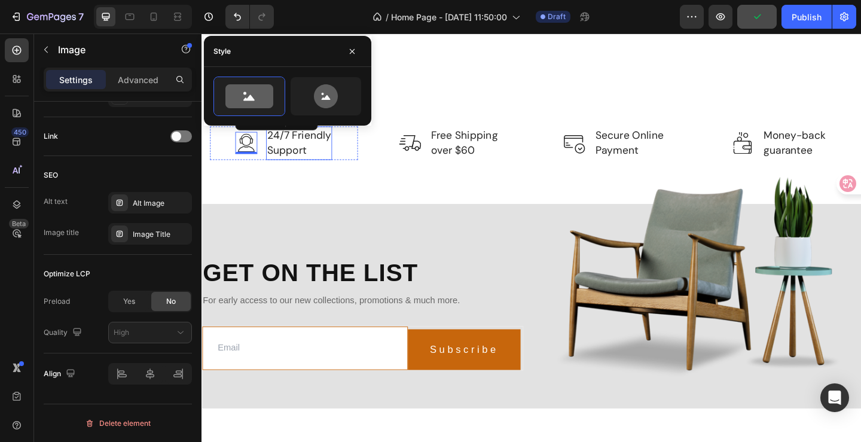
scroll to position [334, 0]
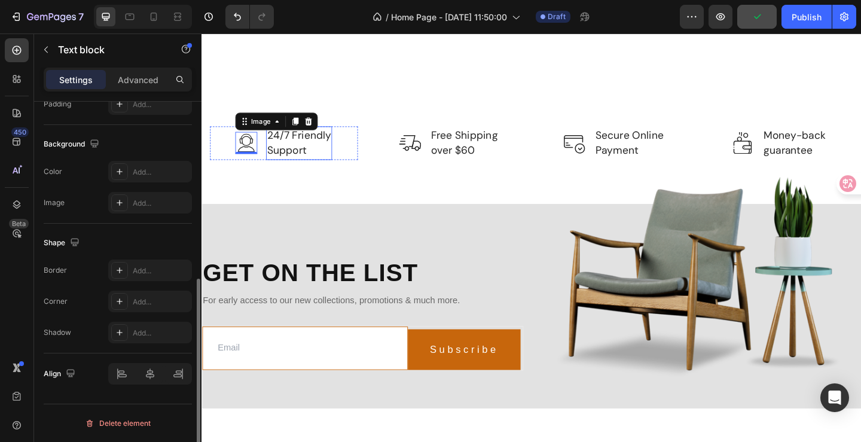
click at [309, 170] on p "24/7 Friendly Support" at bounding box center [307, 153] width 69 height 34
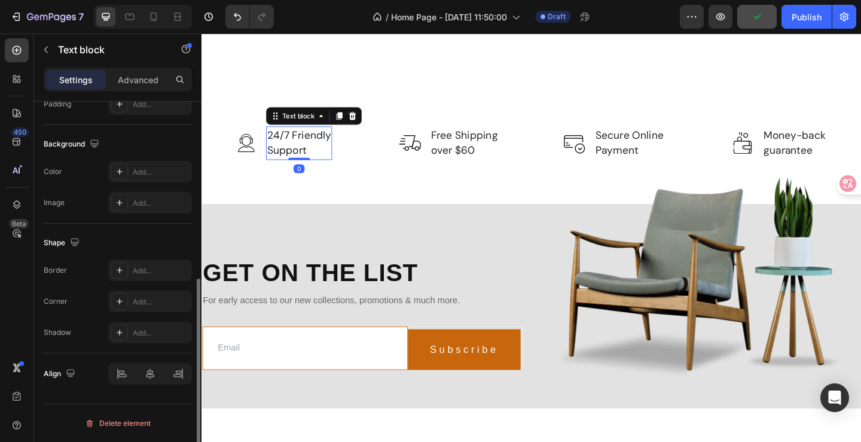
scroll to position [0, 0]
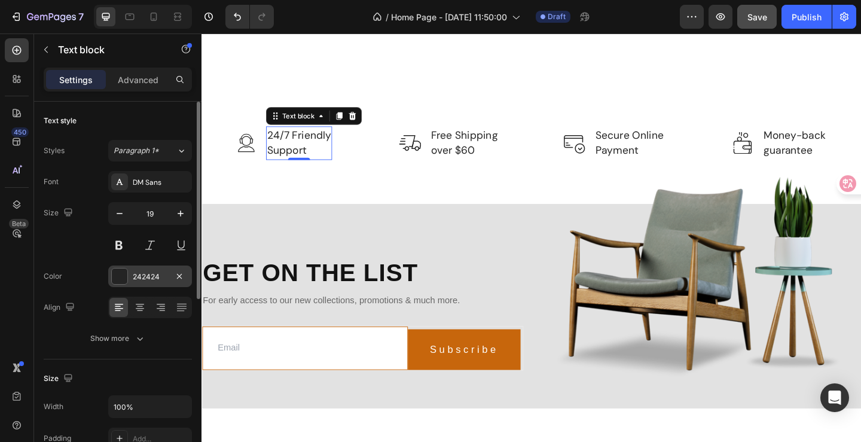
click at [124, 273] on div at bounding box center [120, 276] width 16 height 16
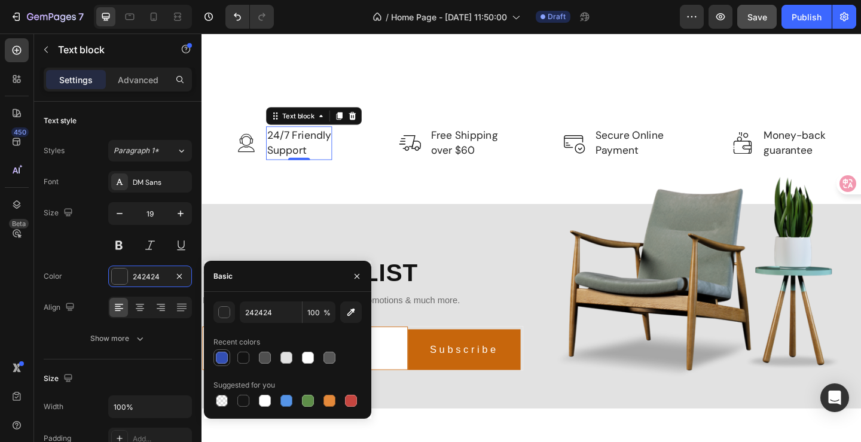
click at [219, 359] on div at bounding box center [222, 357] width 12 height 12
type input "334FB4"
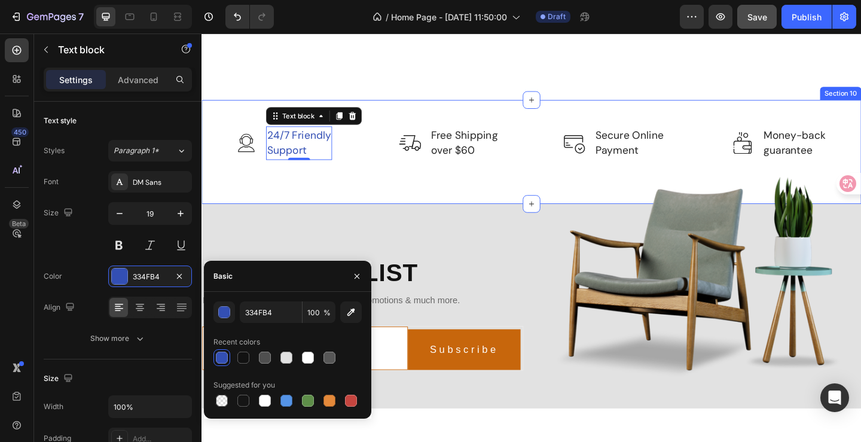
click at [488, 219] on div "Image 24/7 Friendly Support Text block 0 Row Image Free Shipping over $60 Text …" at bounding box center [559, 162] width 717 height 113
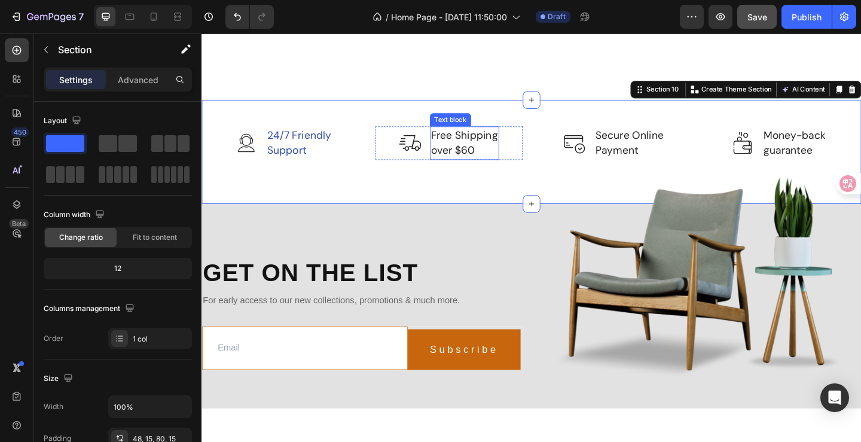
click at [500, 170] on p "Free Shipping over $60" at bounding box center [487, 153] width 73 height 34
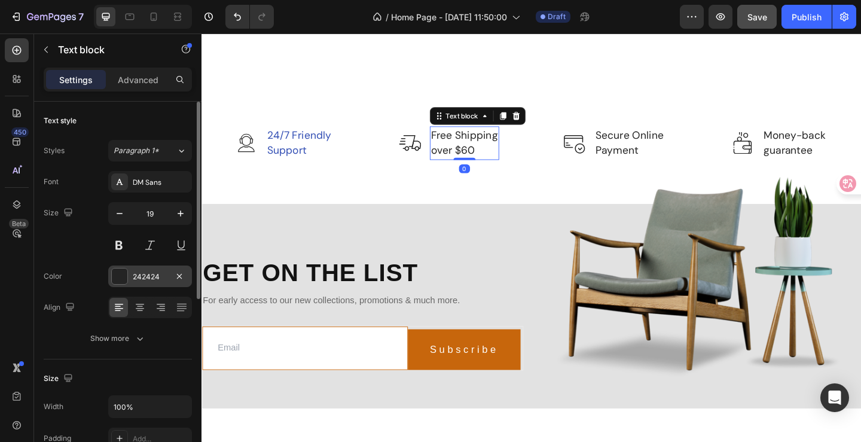
click at [129, 268] on div "242424" at bounding box center [150, 276] width 84 height 22
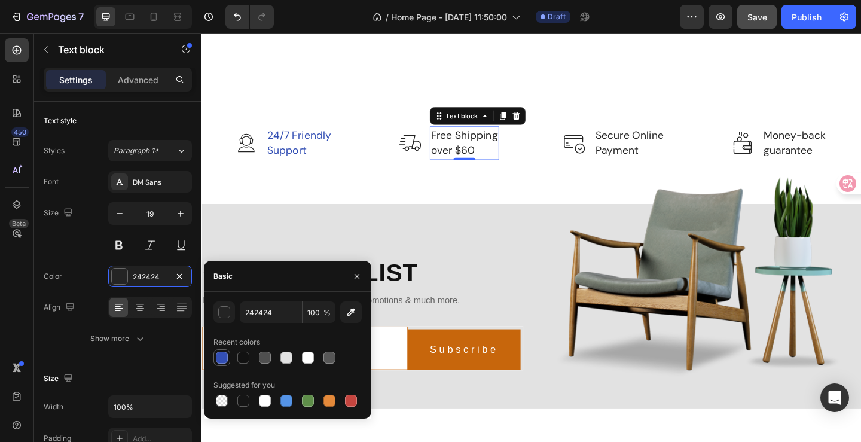
click at [227, 356] on div at bounding box center [222, 357] width 12 height 12
type input "334FB4"
click at [652, 170] on p "Secure Online Payment" at bounding box center [666, 153] width 74 height 34
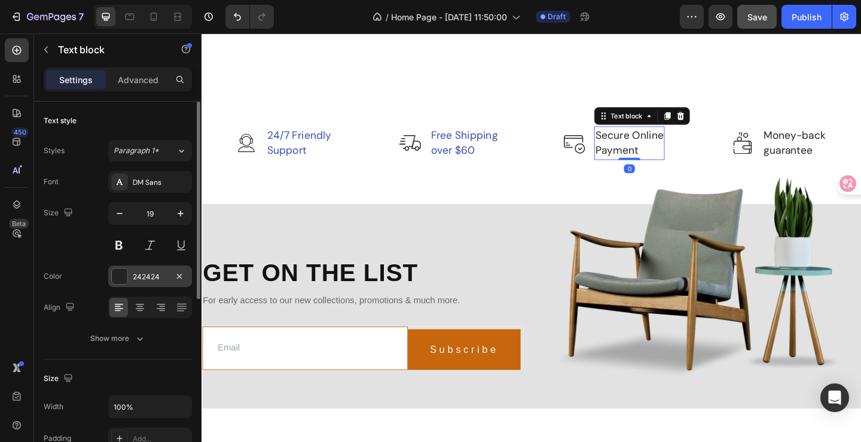
click at [125, 274] on div at bounding box center [120, 276] width 16 height 16
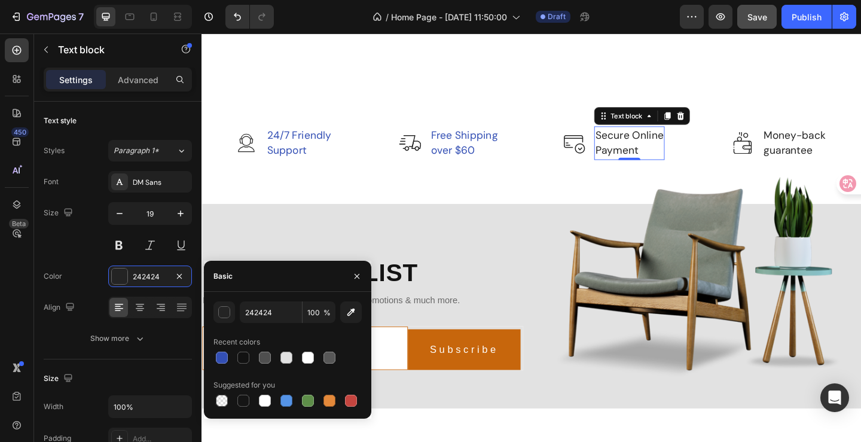
drag, startPoint x: 222, startPoint y: 359, endPoint x: 267, endPoint y: 344, distance: 46.5
click at [222, 359] on div at bounding box center [222, 357] width 12 height 12
type input "334FB4"
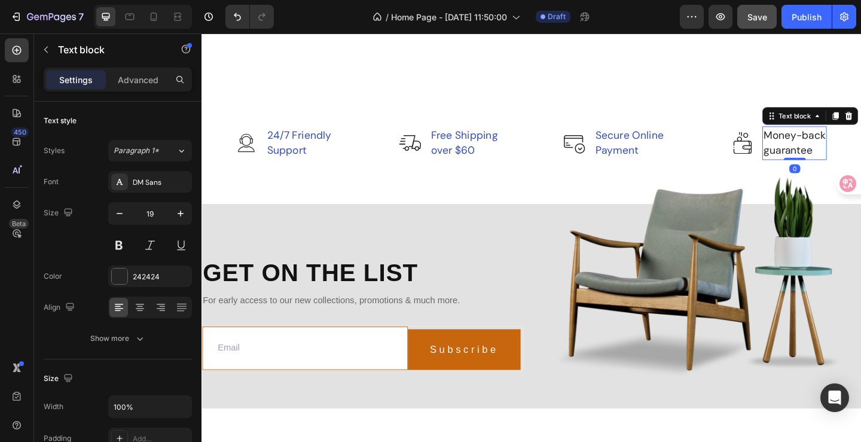
click at [819, 170] on p "guarantee" at bounding box center [846, 160] width 68 height 17
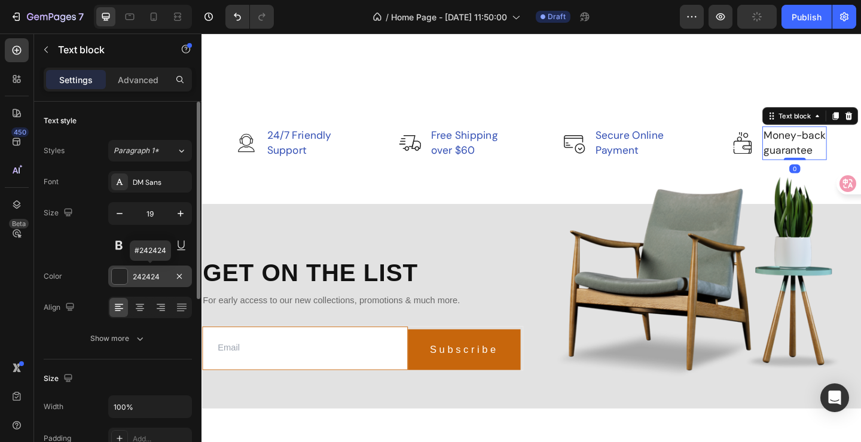
click at [121, 281] on div at bounding box center [120, 276] width 16 height 16
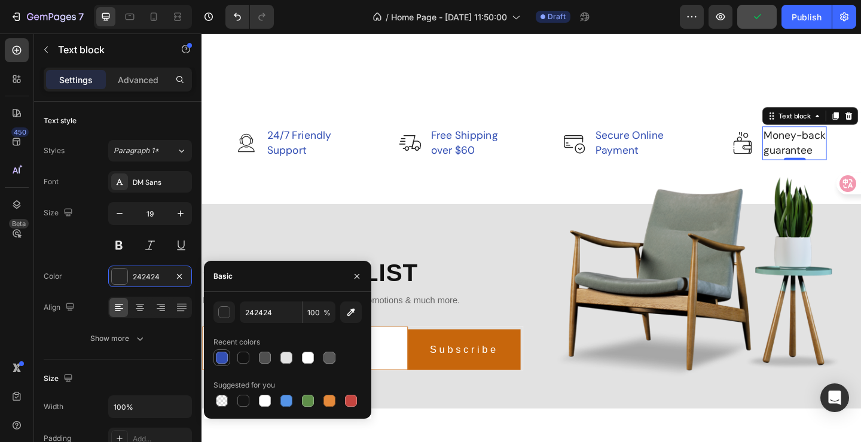
click at [224, 359] on div at bounding box center [222, 357] width 12 height 12
type input "334FB4"
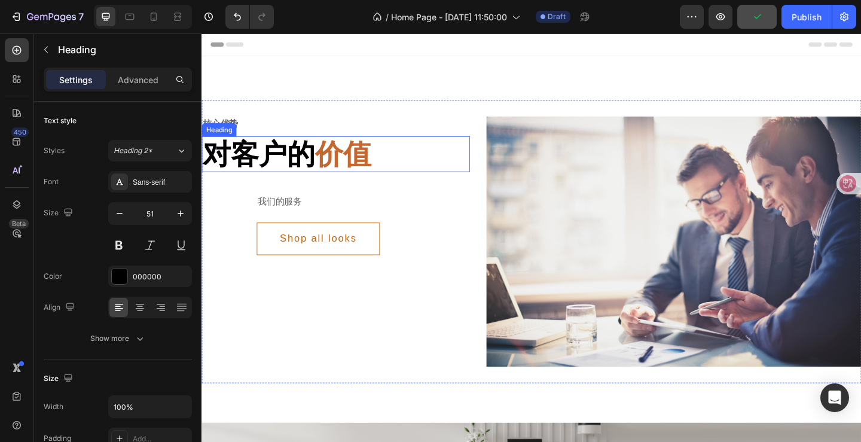
click at [365, 170] on span "价值" at bounding box center [355, 165] width 61 height 34
click at [381, 166] on span "价值" at bounding box center [355, 165] width 61 height 34
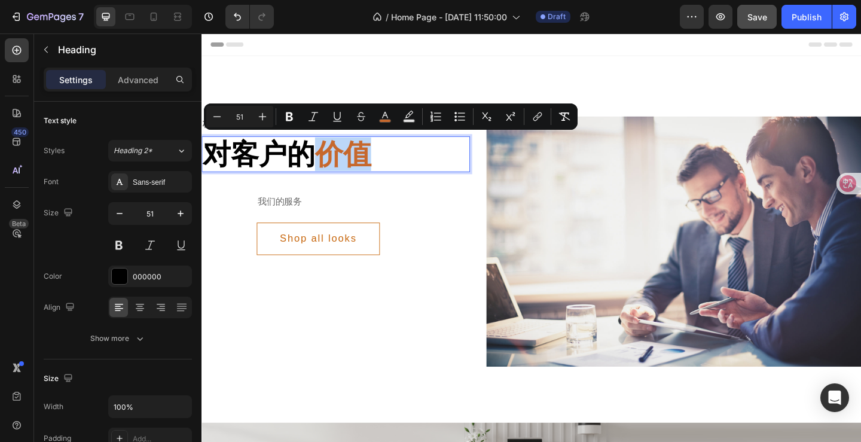
drag, startPoint x: 384, startPoint y: 166, endPoint x: 323, endPoint y: 159, distance: 61.3
click at [323, 159] on p "对客户的 价值" at bounding box center [347, 164] width 289 height 36
click at [384, 117] on icon "Editor contextual toolbar" at bounding box center [385, 117] width 12 height 12
type input "C6682D"
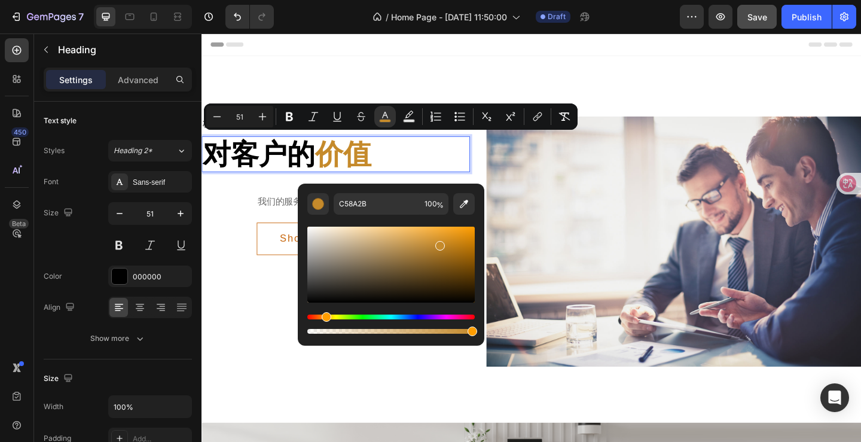
click at [325, 316] on div "Hue" at bounding box center [327, 317] width 10 height 10
type input "EFAC40"
drag, startPoint x: 439, startPoint y: 241, endPoint x: 429, endPoint y: 231, distance: 14.4
click at [429, 231] on div "Editor contextual toolbar" at bounding box center [432, 234] width 10 height 10
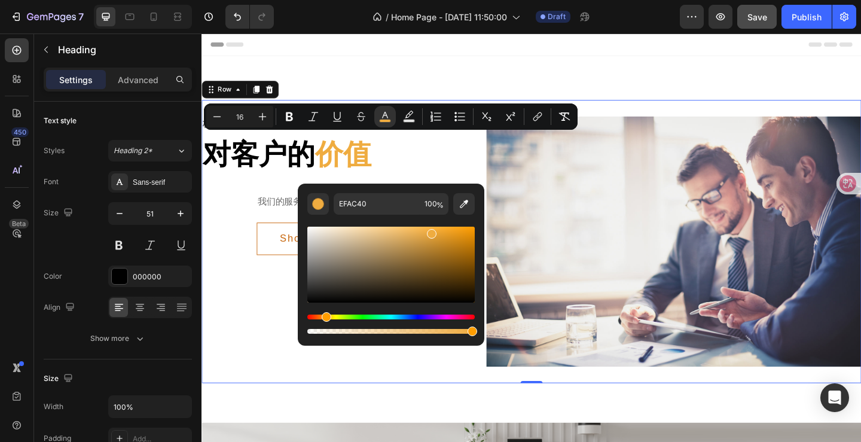
click at [268, 335] on div "核心优势 Text 对客户的 价值 Heading 我们的服务 Text Shop all looks Button Row" at bounding box center [347, 260] width 292 height 272
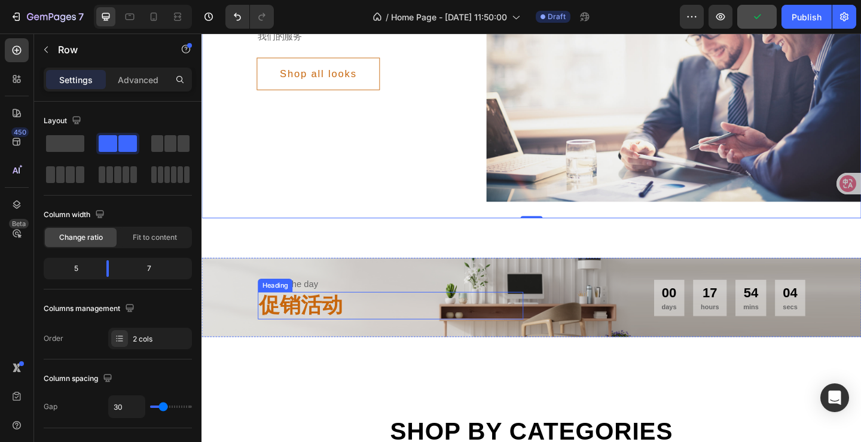
scroll to position [299, 0]
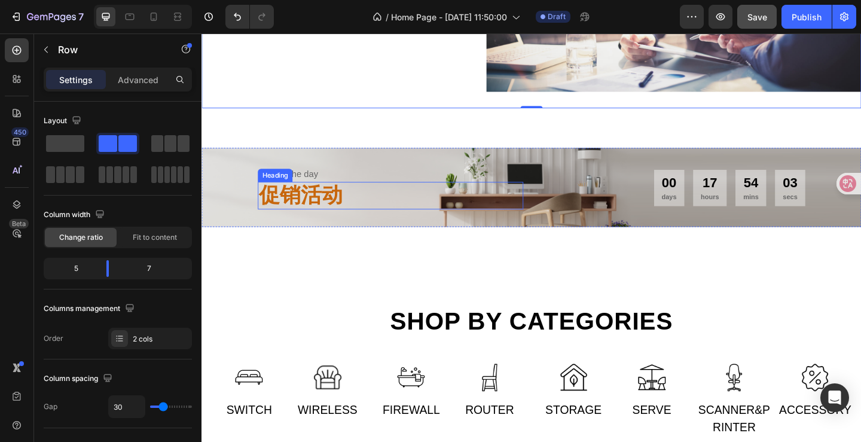
click at [339, 210] on h2 "促销活动" at bounding box center [406, 210] width 289 height 30
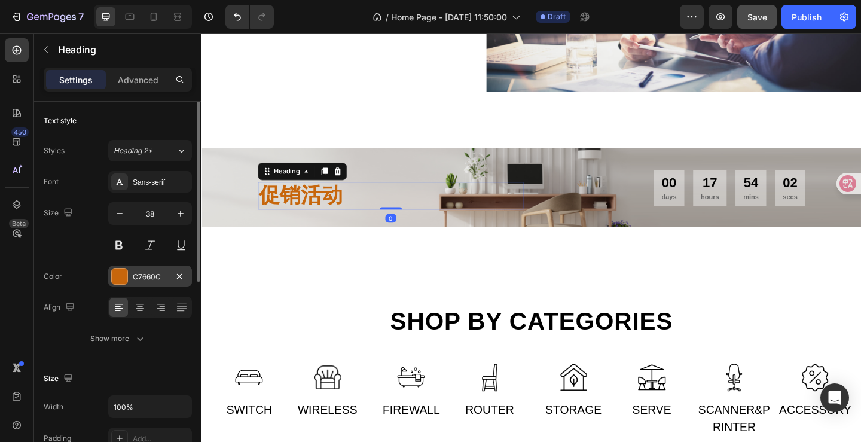
click at [146, 275] on div "C7660C" at bounding box center [150, 276] width 35 height 11
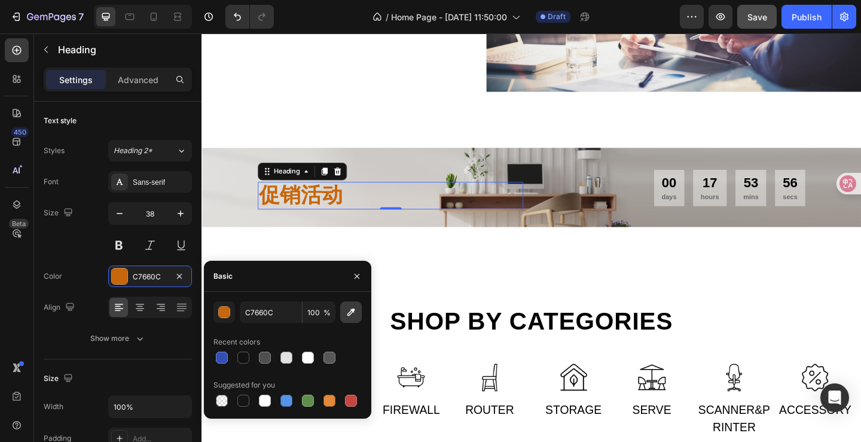
click at [353, 317] on icon "button" at bounding box center [351, 312] width 12 height 12
type input "F6C402"
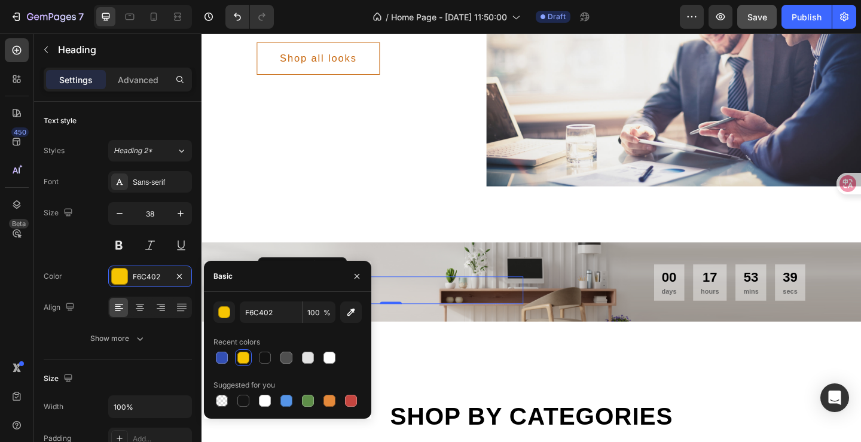
scroll to position [0, 0]
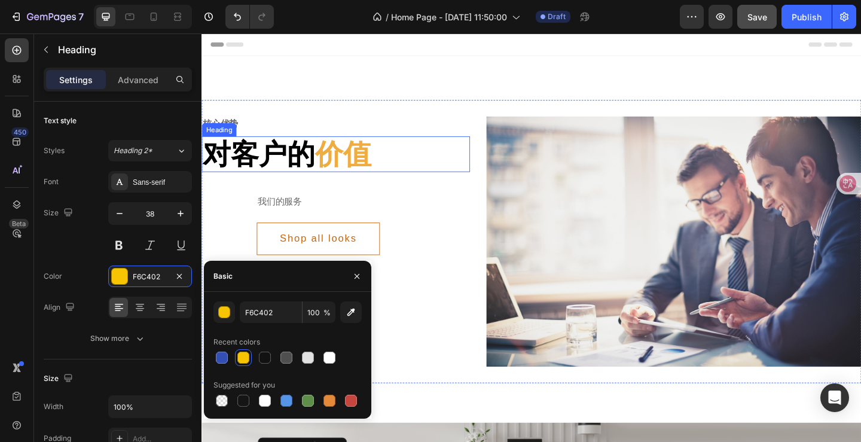
click at [371, 164] on span "价值" at bounding box center [355, 165] width 61 height 34
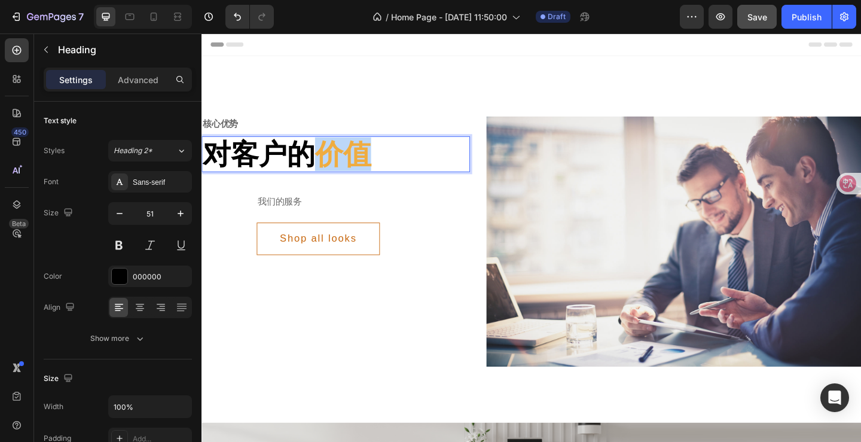
drag, startPoint x: 385, startPoint y: 166, endPoint x: 334, endPoint y: 168, distance: 50.9
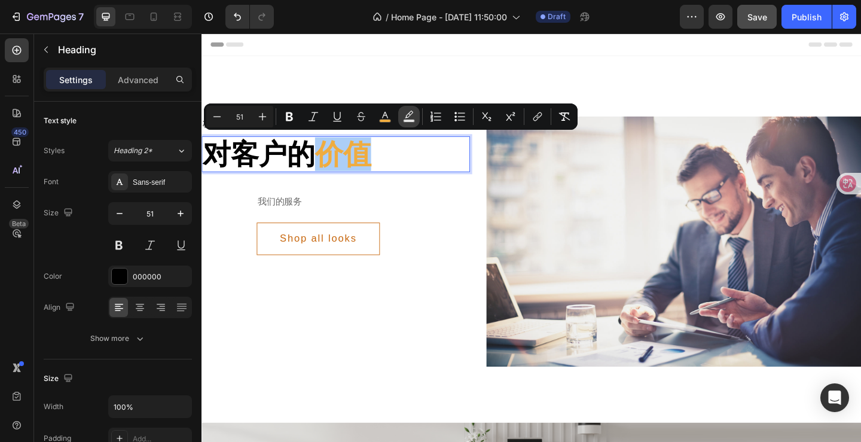
click at [405, 118] on icon "Editor contextual toolbar" at bounding box center [409, 117] width 12 height 12
type input "000000"
type input "77"
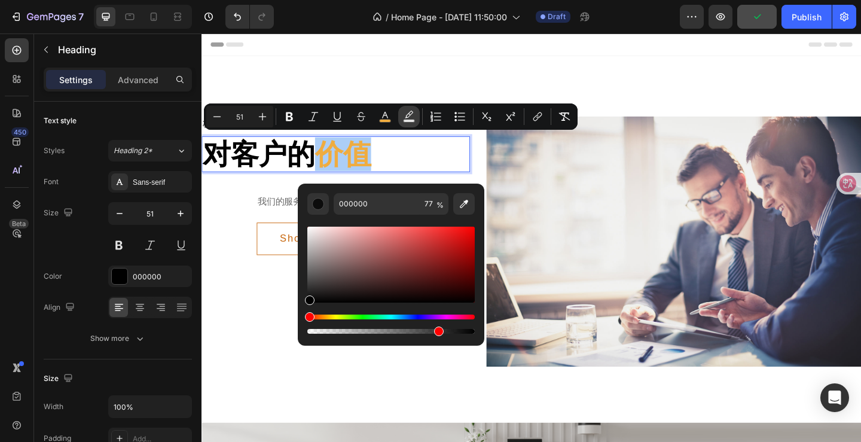
click at [411, 113] on icon "Editor contextual toolbar" at bounding box center [409, 117] width 12 height 12
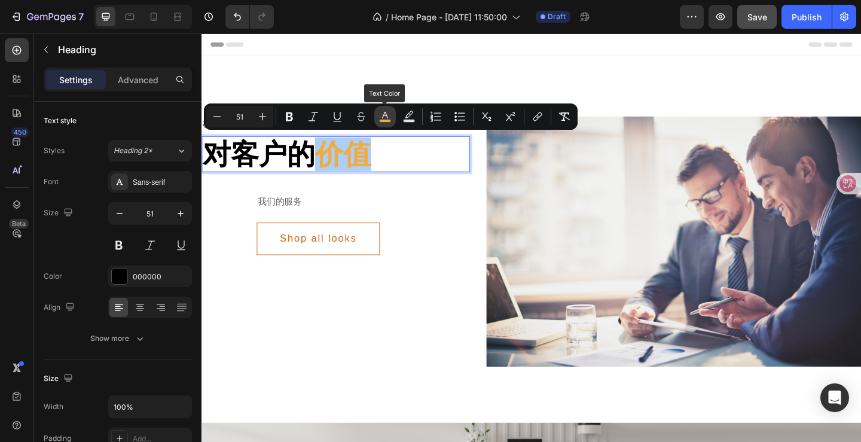
click at [386, 118] on icon "Editor contextual toolbar" at bounding box center [385, 117] width 12 height 12
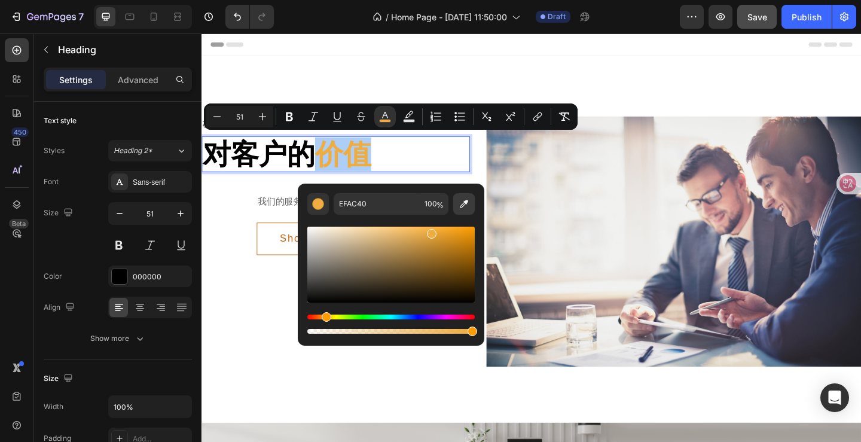
click at [461, 201] on icon "Editor contextual toolbar" at bounding box center [464, 204] width 12 height 12
type input "FEC400"
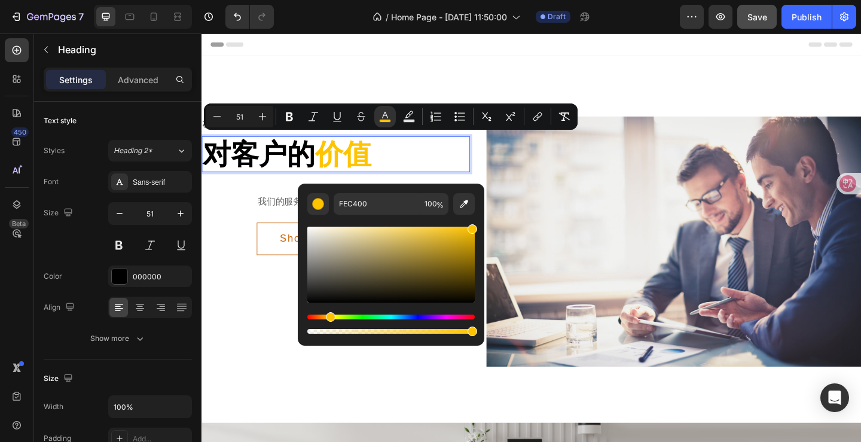
click at [300, 310] on div "FEC400 100 %" at bounding box center [391, 259] width 186 height 152
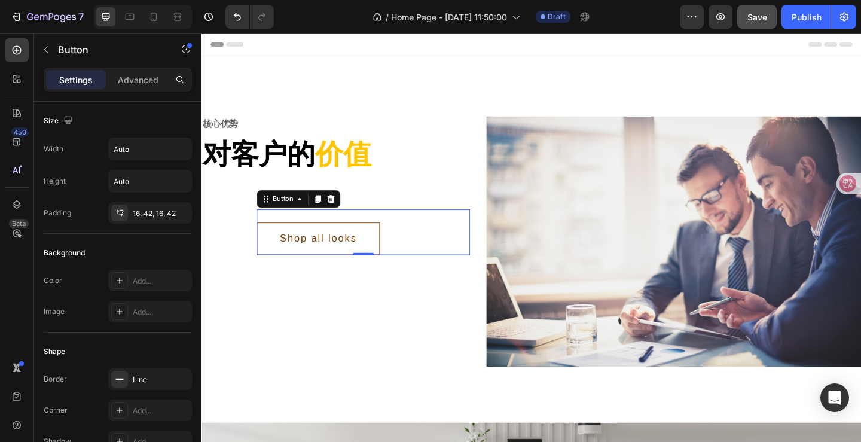
click at [289, 273] on button "Shop all looks" at bounding box center [328, 256] width 134 height 35
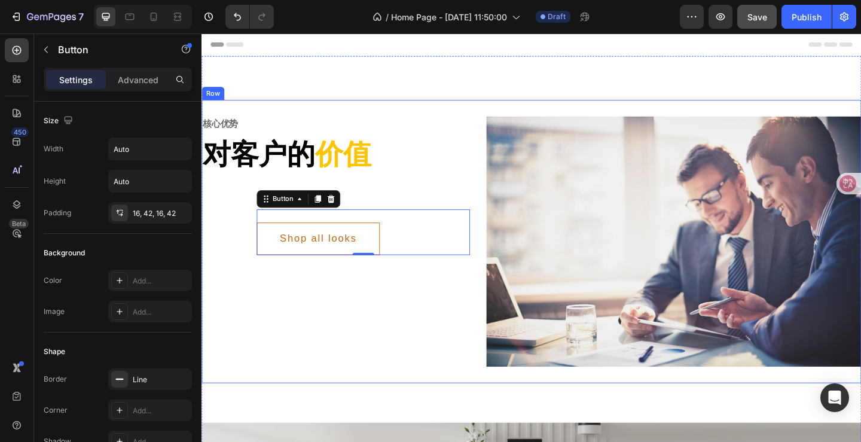
click at [408, 323] on div "核心优势 Text 对客户的 价值 Heading 我们的服务 Text Shop all looks Button 0 Row" at bounding box center [347, 260] width 292 height 272
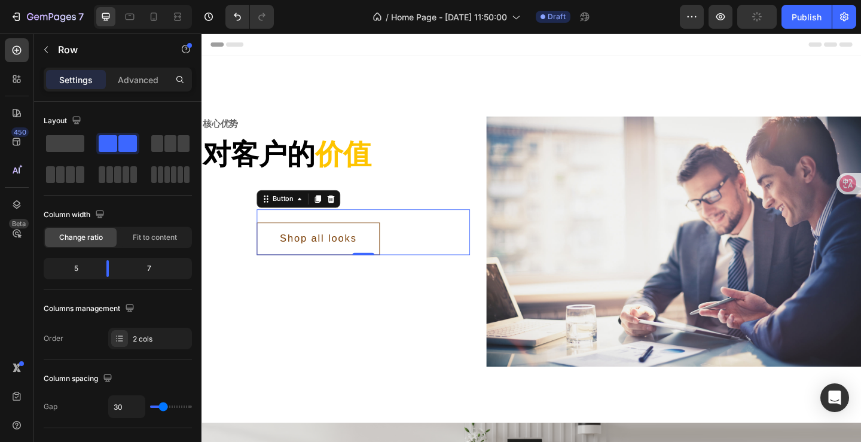
click at [386, 256] on button "Shop all looks" at bounding box center [328, 256] width 134 height 35
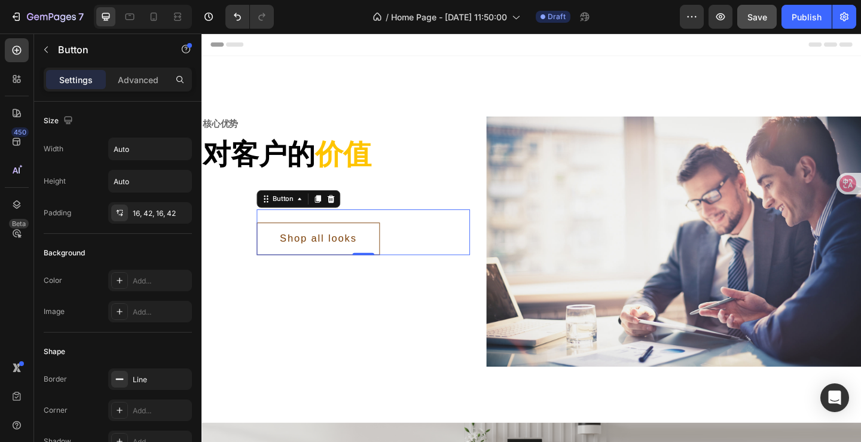
click at [299, 241] on button "Shop all looks" at bounding box center [328, 256] width 134 height 35
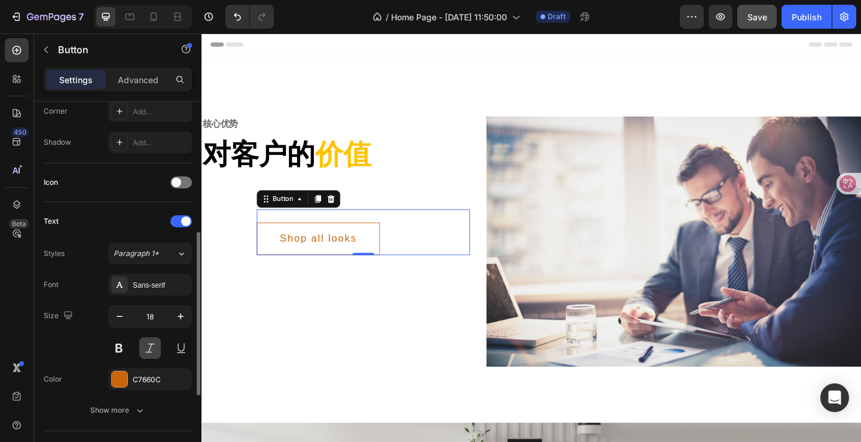
scroll to position [418, 0]
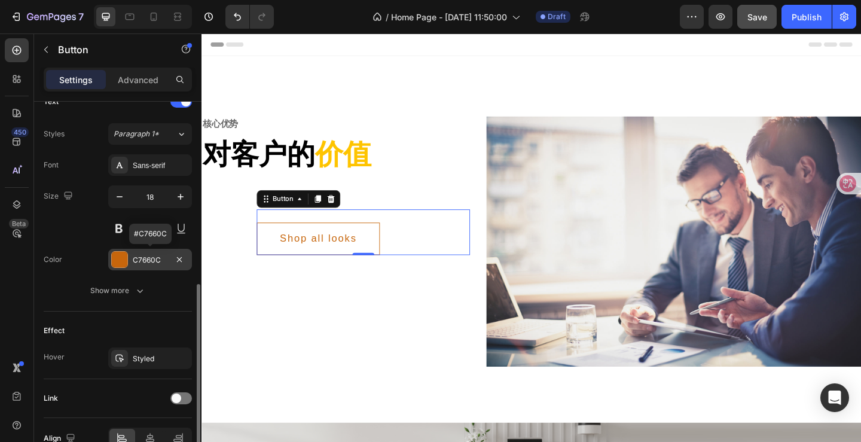
click at [153, 258] on div "C7660C" at bounding box center [150, 260] width 35 height 11
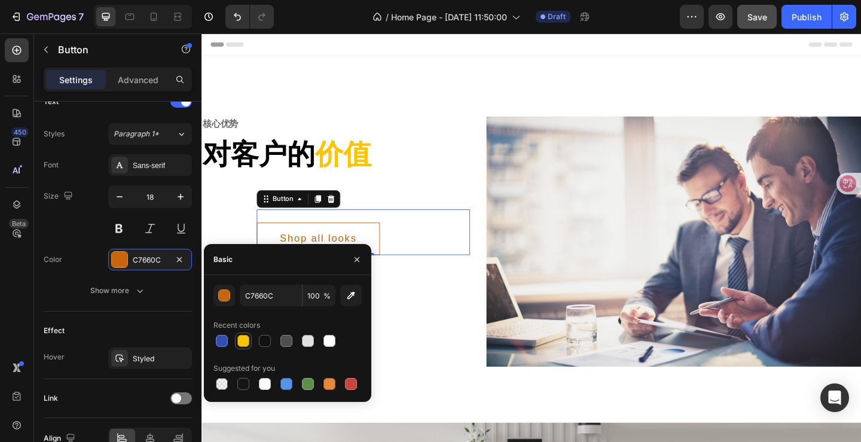
click at [244, 344] on div at bounding box center [243, 341] width 12 height 12
type input "F6C402"
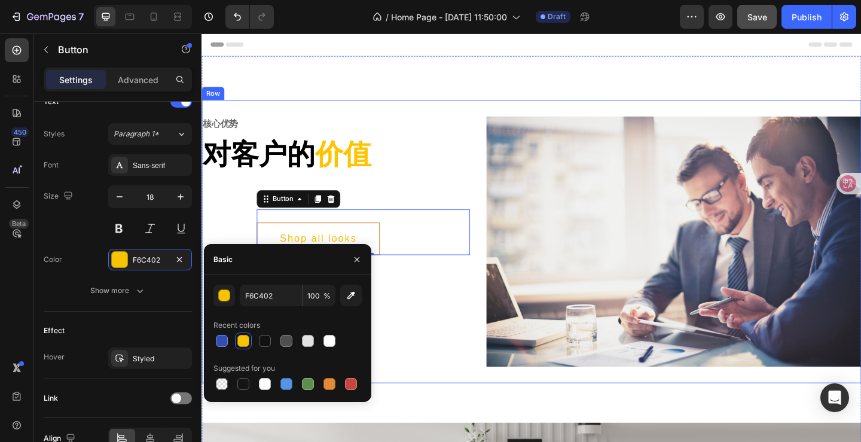
click at [428, 320] on div "核心优势 Text 对客户的 价值 Heading 我们的服务 Text Shop all looks Button 0 Row" at bounding box center [347, 260] width 292 height 272
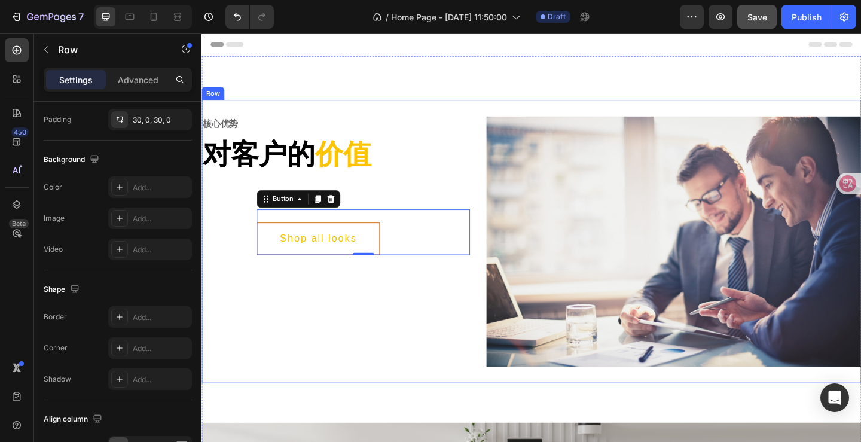
scroll to position [0, 0]
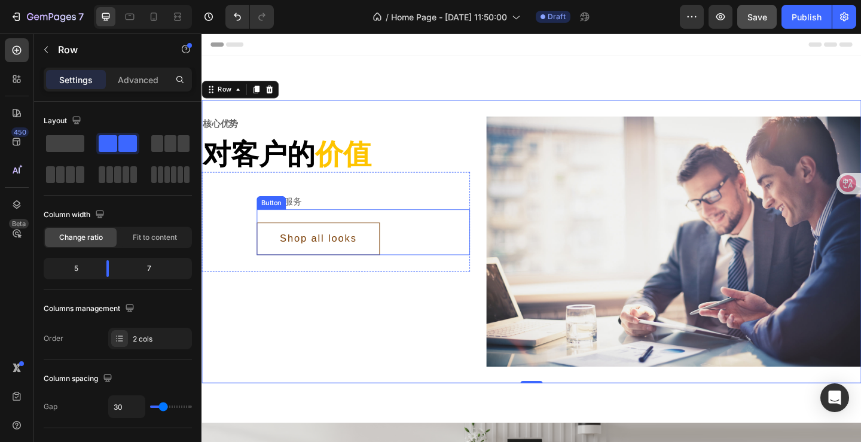
click at [394, 257] on button "Shop all looks" at bounding box center [328, 256] width 134 height 35
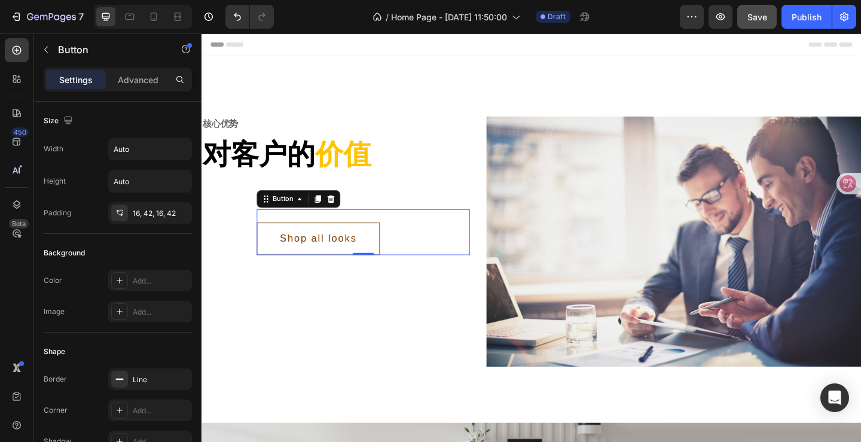
click at [395, 241] on button "Shop all looks" at bounding box center [328, 256] width 134 height 35
click at [390, 255] on button "Shop all looks" at bounding box center [328, 256] width 134 height 35
click at [343, 245] on button "Shop all looks" at bounding box center [328, 256] width 134 height 35
click at [345, 259] on div "Shop all looks" at bounding box center [328, 257] width 84 height 16
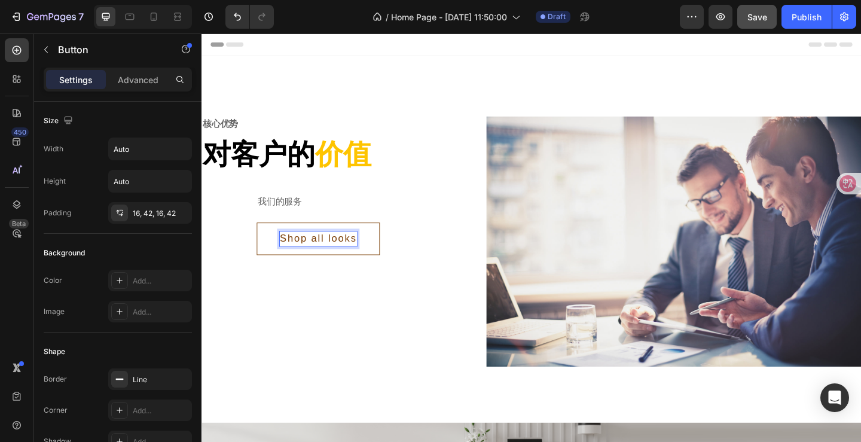
click at [390, 250] on button "Shop all looks" at bounding box center [328, 256] width 134 height 35
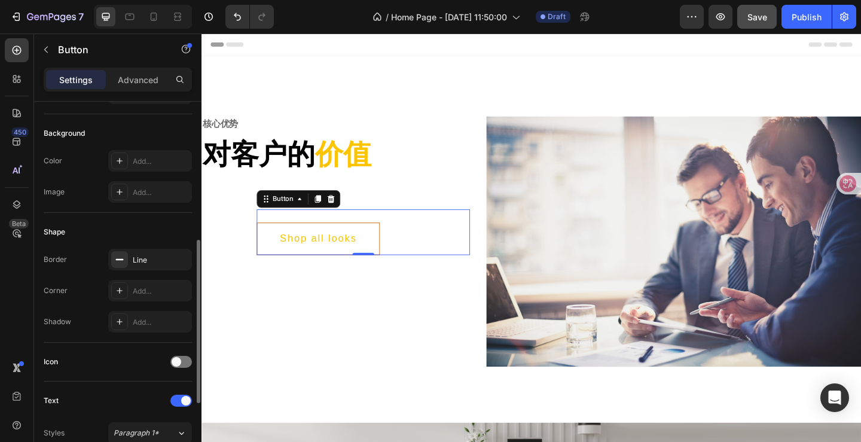
scroll to position [179, 0]
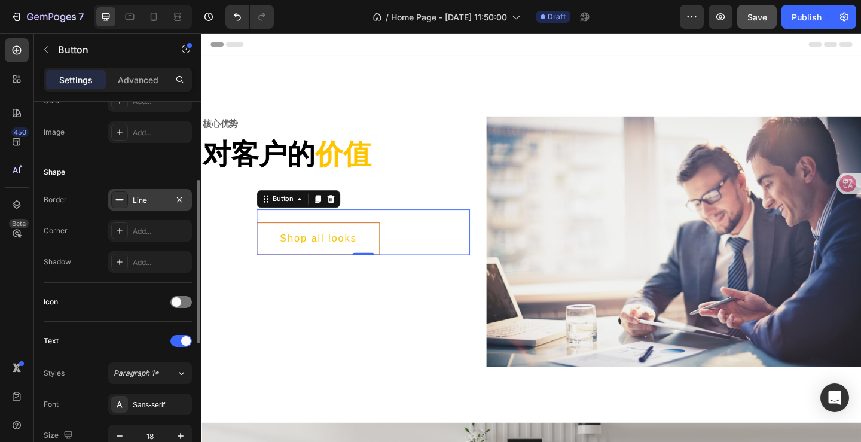
click at [156, 198] on div "Line" at bounding box center [150, 200] width 35 height 11
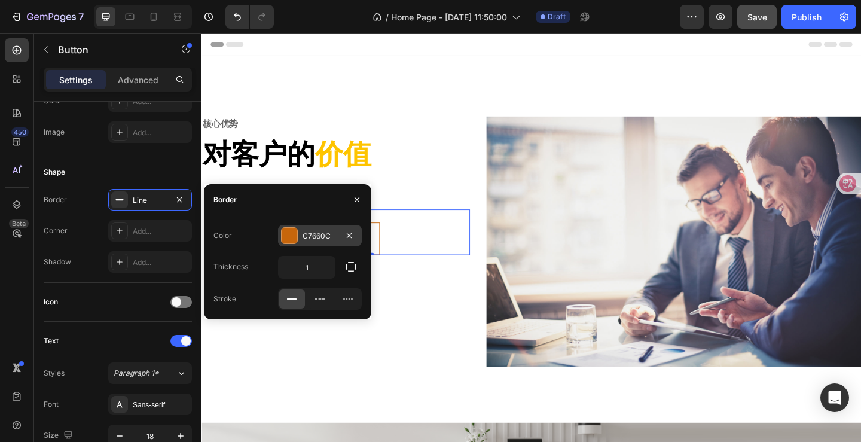
click at [310, 234] on div "C7660C" at bounding box center [319, 236] width 35 height 11
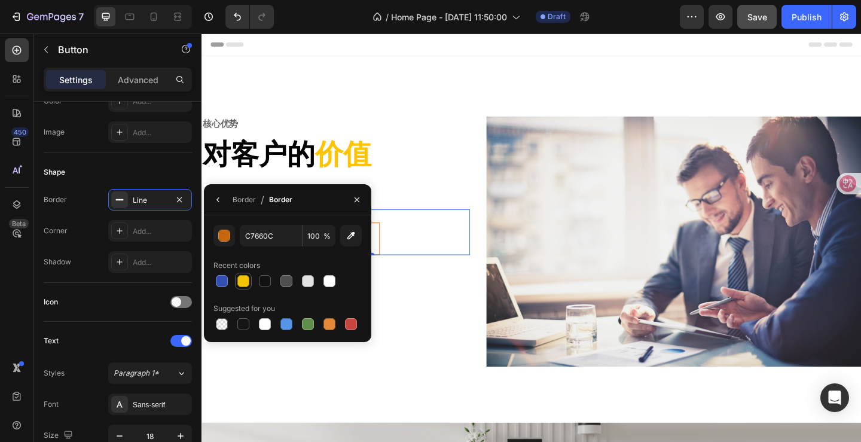
click at [246, 279] on div at bounding box center [243, 281] width 12 height 12
type input "F6C402"
click at [466, 169] on p "对客户的 价值" at bounding box center [347, 164] width 289 height 36
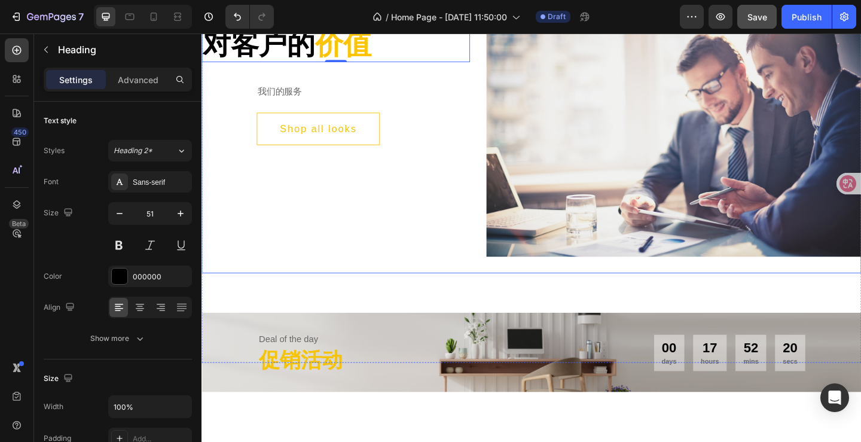
scroll to position [239, 0]
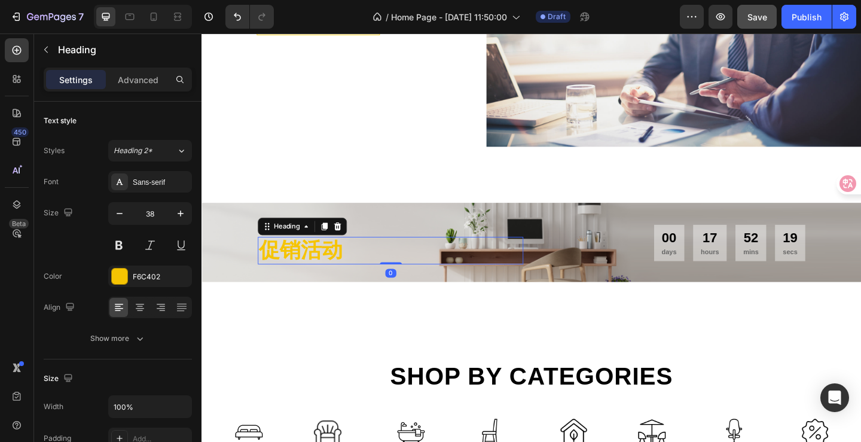
click at [334, 265] on h2 "促销活动" at bounding box center [406, 270] width 289 height 30
click at [157, 278] on div "F6C402" at bounding box center [150, 276] width 35 height 11
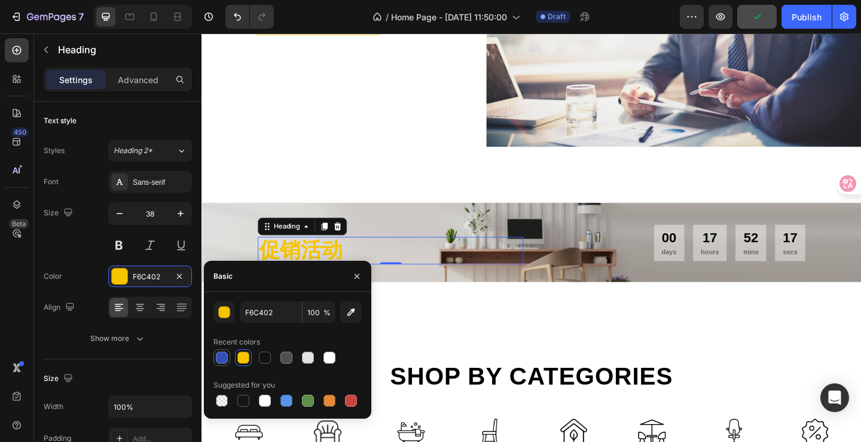
click at [225, 359] on div at bounding box center [222, 357] width 12 height 12
type input "334FB4"
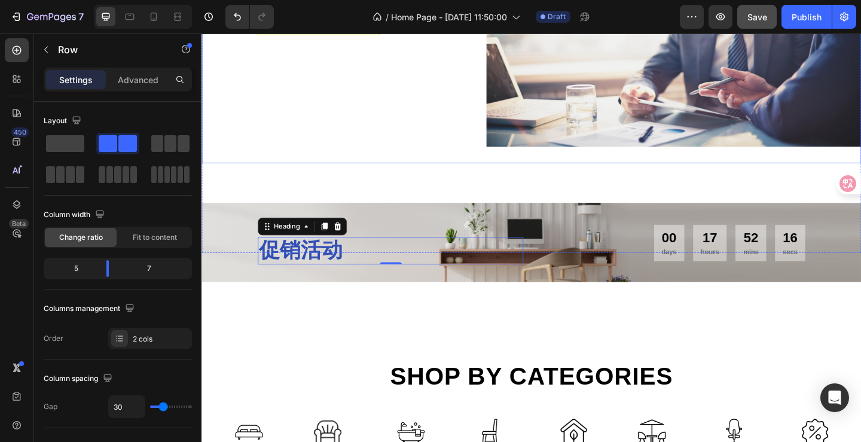
click at [402, 160] on div "核心优势 Text 对客户的 价值 Heading 我们的服务 Text Shop all looks Button Row Image Row" at bounding box center [559, 21] width 717 height 308
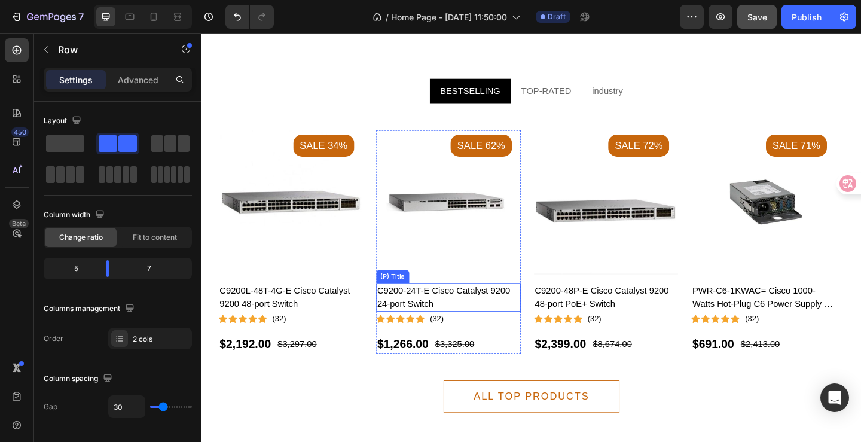
scroll to position [897, 0]
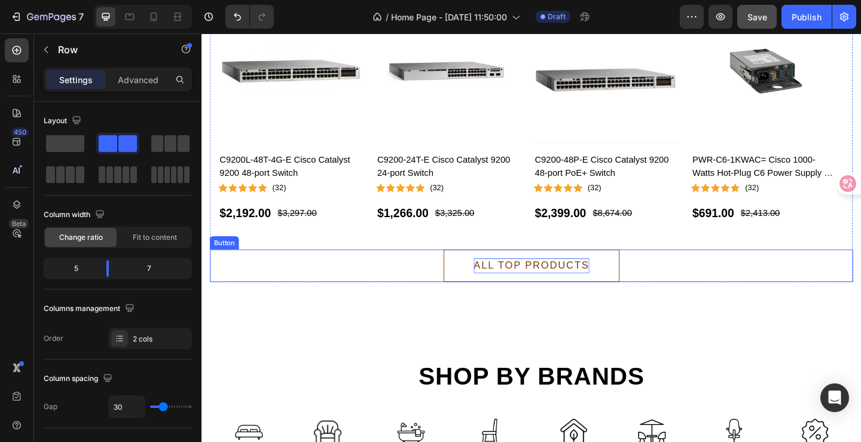
click at [588, 291] on div "ALL TOP PRODUCTS" at bounding box center [560, 286] width 126 height 16
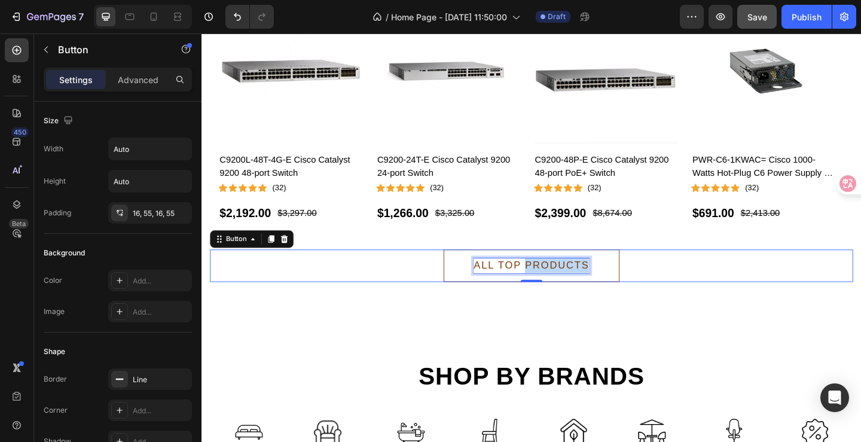
click at [587, 291] on div "ALL TOP PRODUCTS" at bounding box center [560, 286] width 126 height 16
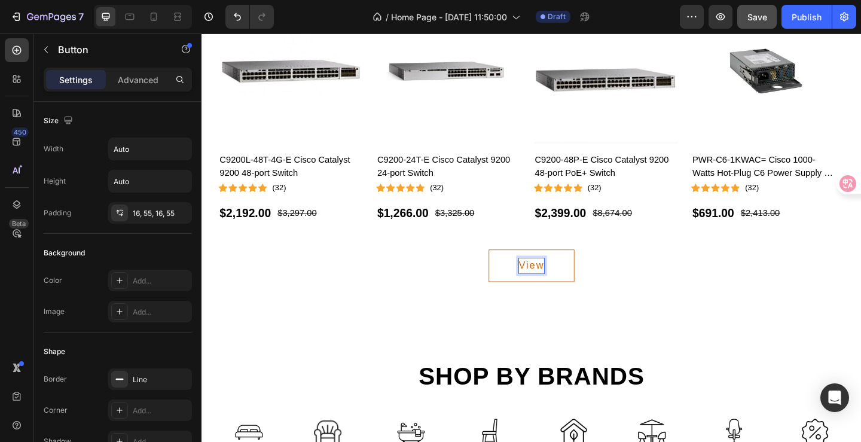
click at [513, 268] on button "View" at bounding box center [560, 285] width 94 height 35
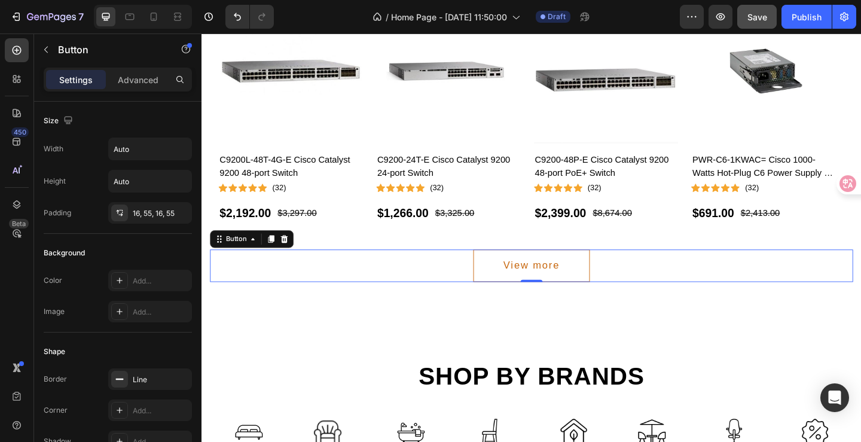
click at [708, 295] on div "View more Button 0" at bounding box center [559, 285] width 699 height 35
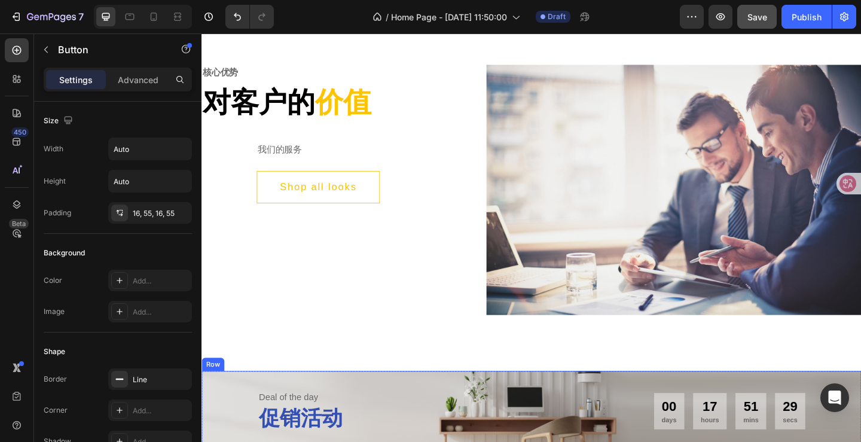
scroll to position [0, 0]
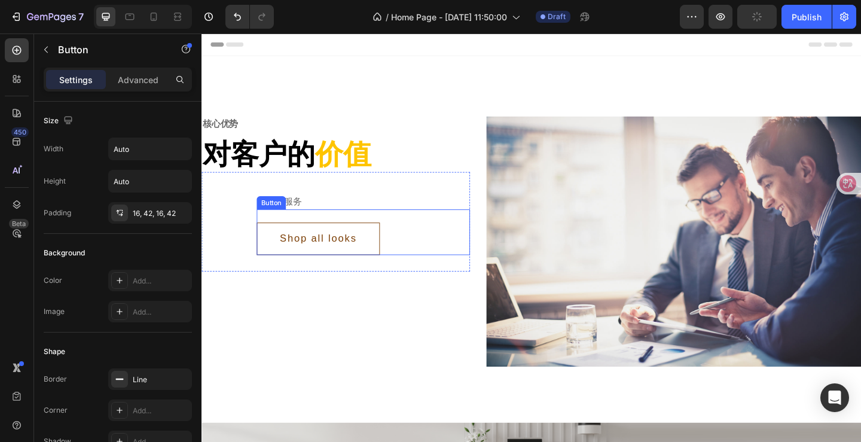
click at [392, 244] on button "Shop all looks" at bounding box center [328, 256] width 134 height 35
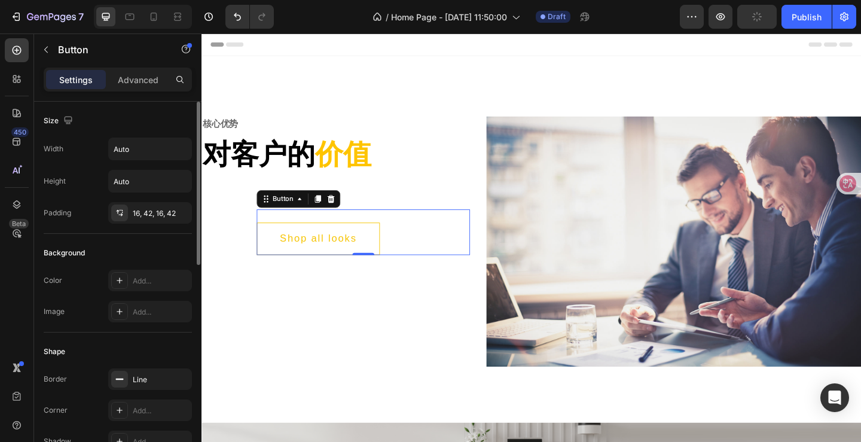
scroll to position [120, 0]
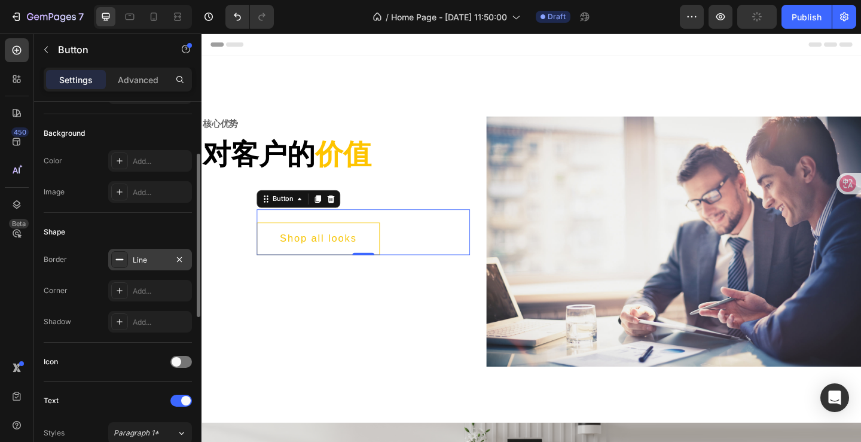
click at [141, 257] on div "Line" at bounding box center [150, 260] width 35 height 11
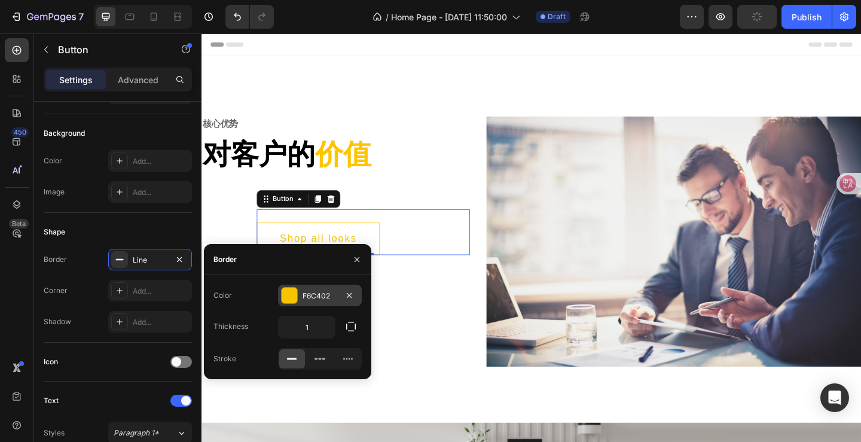
click at [292, 292] on div at bounding box center [290, 295] width 16 height 16
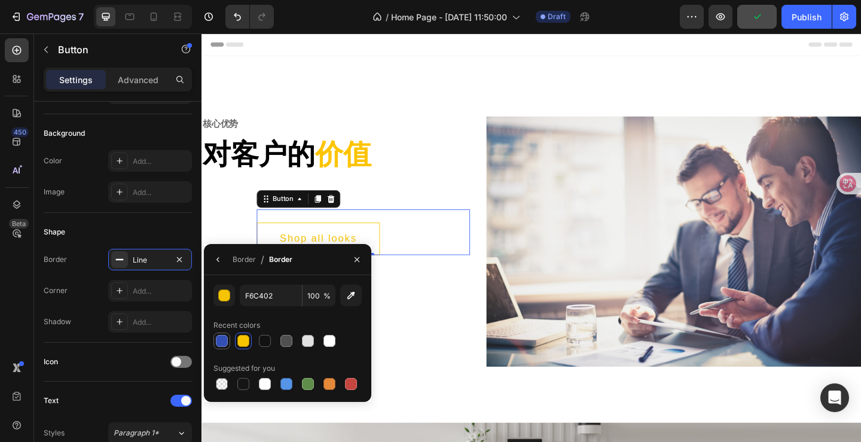
click at [219, 343] on div at bounding box center [222, 341] width 12 height 12
type input "334FB4"
click at [432, 224] on div "我们的服务" at bounding box center [377, 216] width 232 height 17
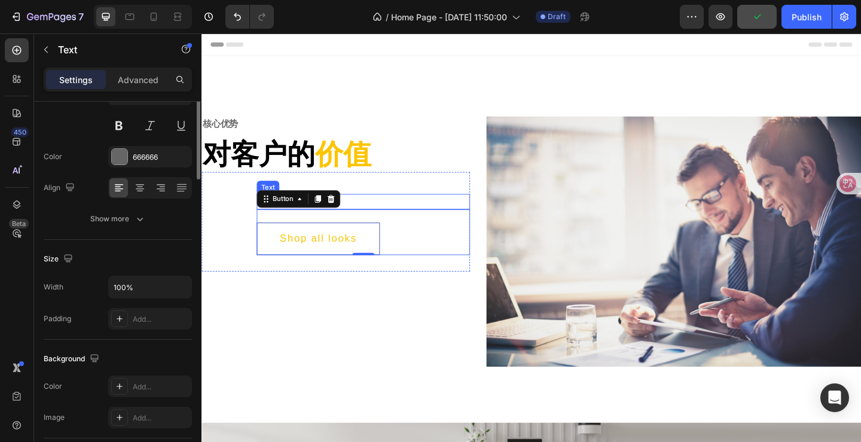
scroll to position [0, 0]
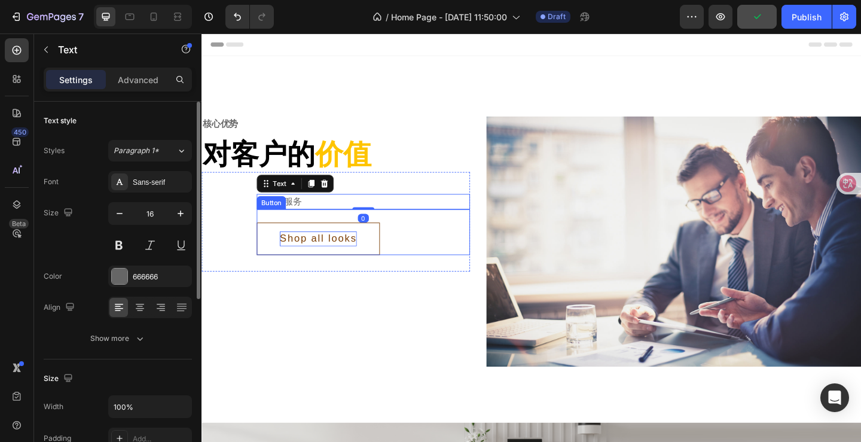
click at [360, 254] on div "Shop all looks" at bounding box center [328, 257] width 84 height 16
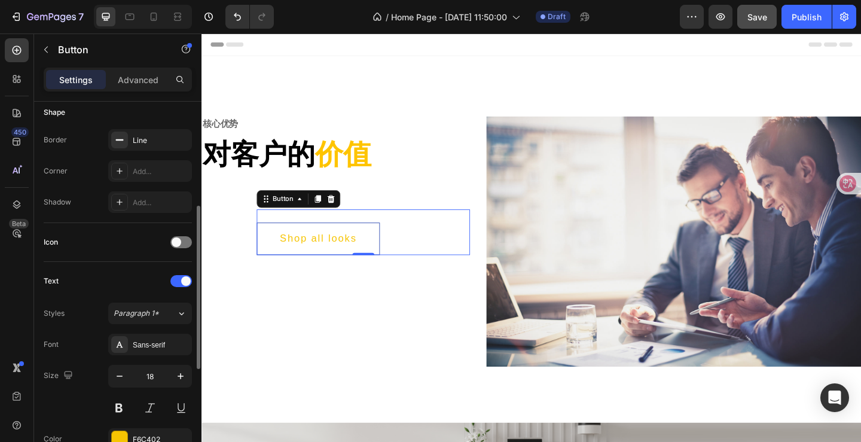
scroll to position [359, 0]
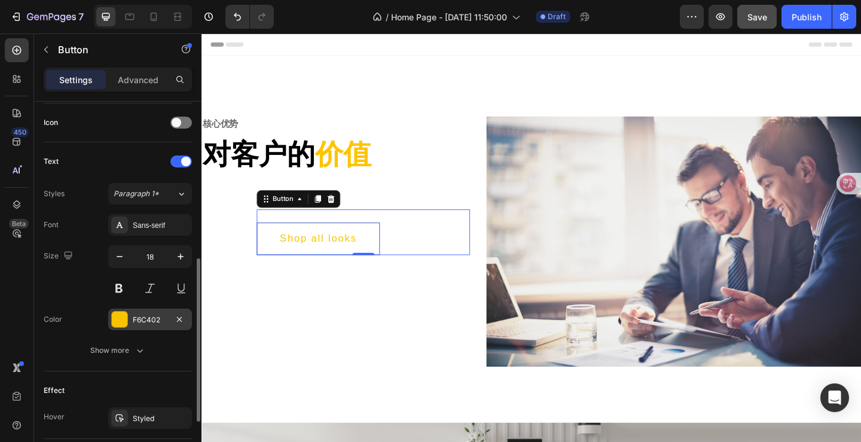
click at [150, 317] on div "F6C402" at bounding box center [150, 319] width 35 height 11
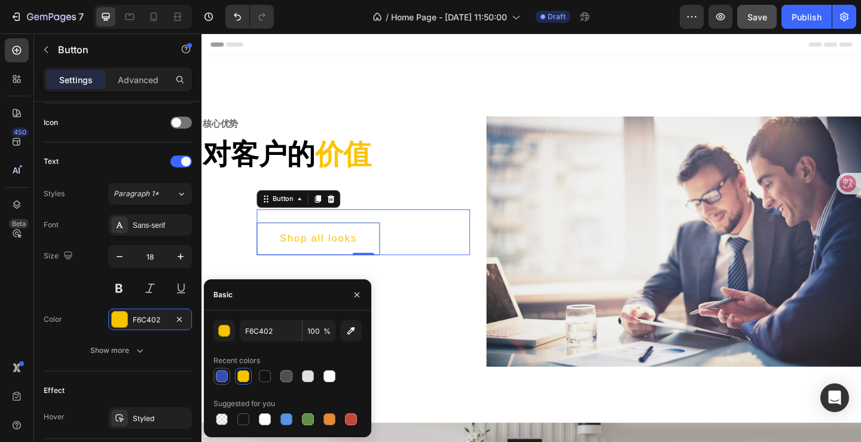
click at [223, 377] on div at bounding box center [222, 376] width 12 height 12
type input "334FB4"
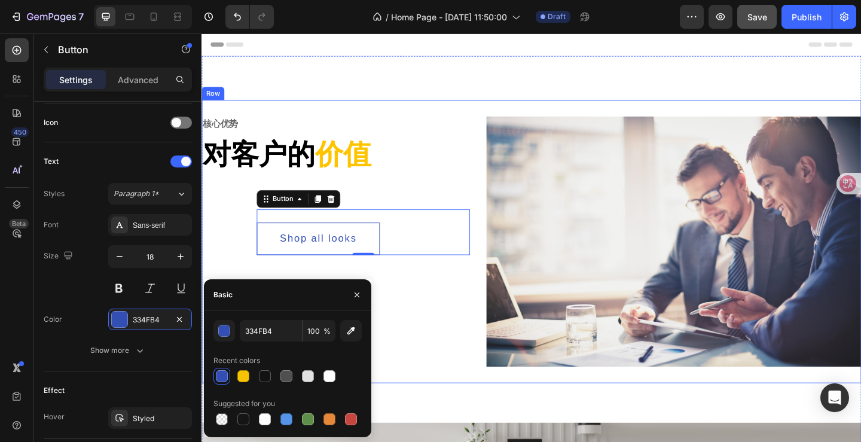
click at [441, 310] on div "核心优势 Text 对客户的 价值 Heading 我们的服务 Text Shop all looks Button 0 Row" at bounding box center [347, 260] width 292 height 272
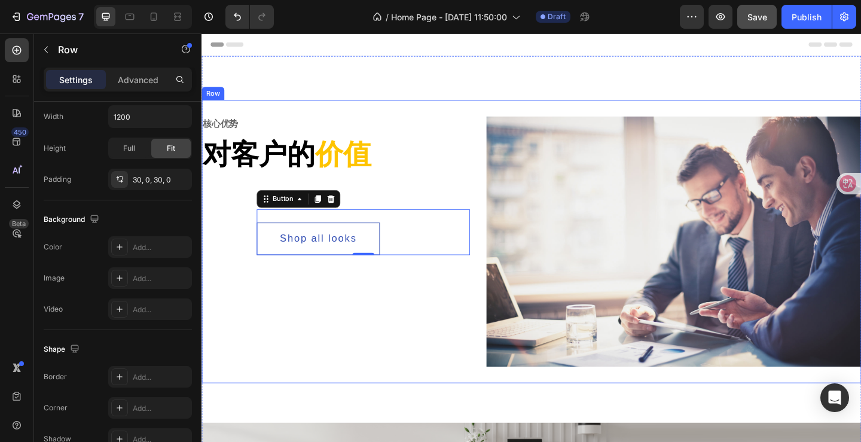
scroll to position [0, 0]
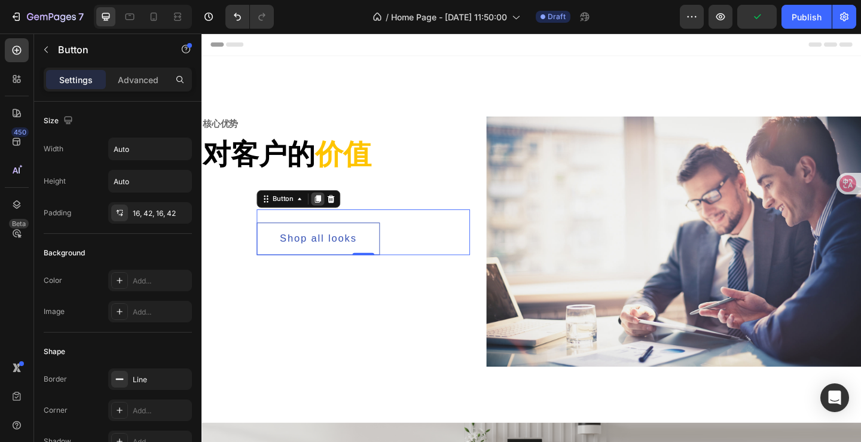
click at [326, 213] on icon at bounding box center [328, 213] width 7 height 8
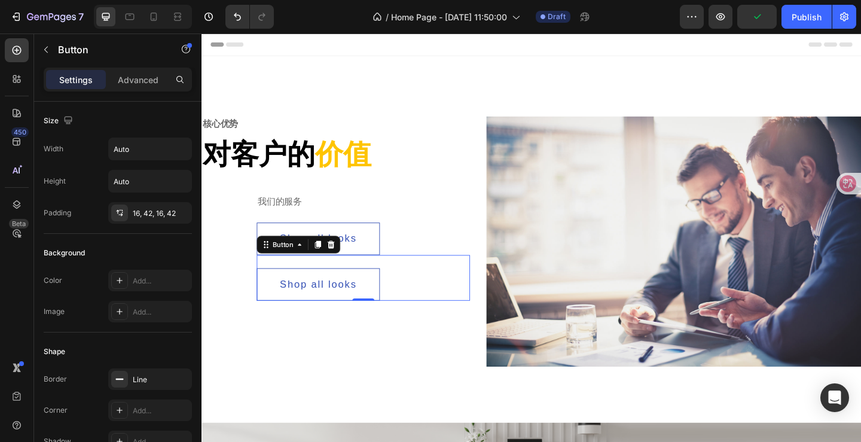
click at [409, 296] on div "Shop all looks Button 0" at bounding box center [377, 299] width 232 height 50
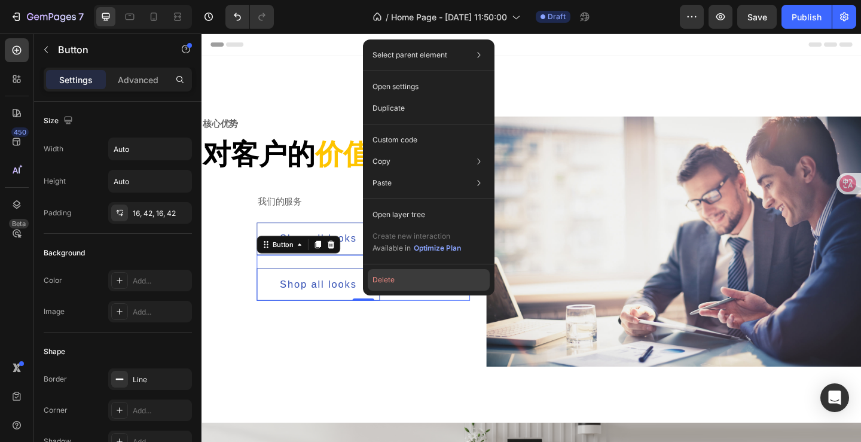
click at [393, 280] on button "Delete" at bounding box center [429, 280] width 122 height 22
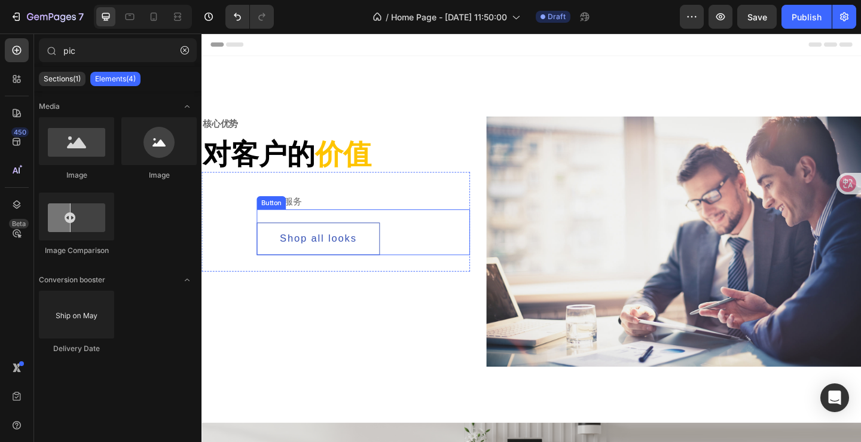
click at [387, 231] on div "Shop all looks Button" at bounding box center [377, 250] width 232 height 50
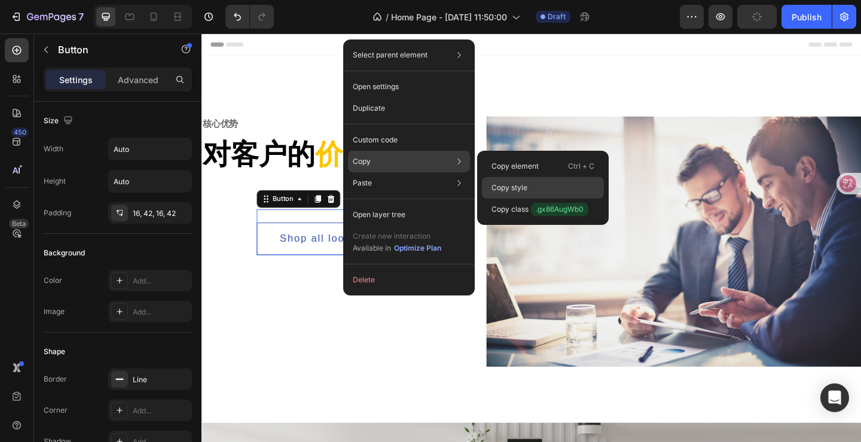
click at [525, 186] on p "Copy style" at bounding box center [509, 187] width 36 height 11
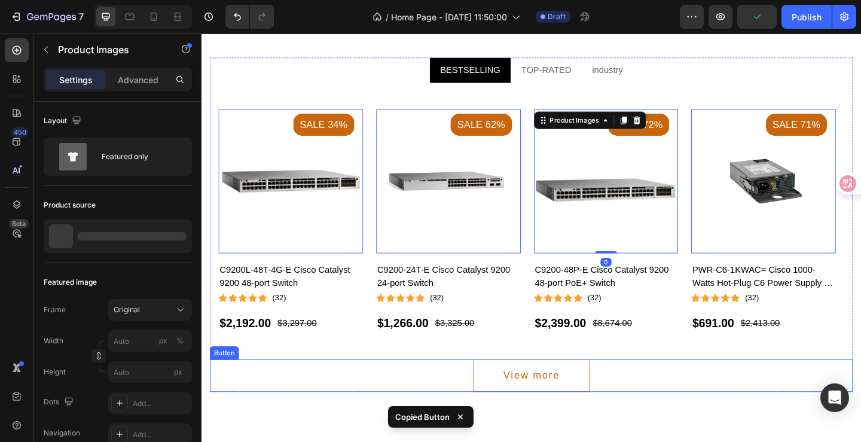
scroll to position [897, 0]
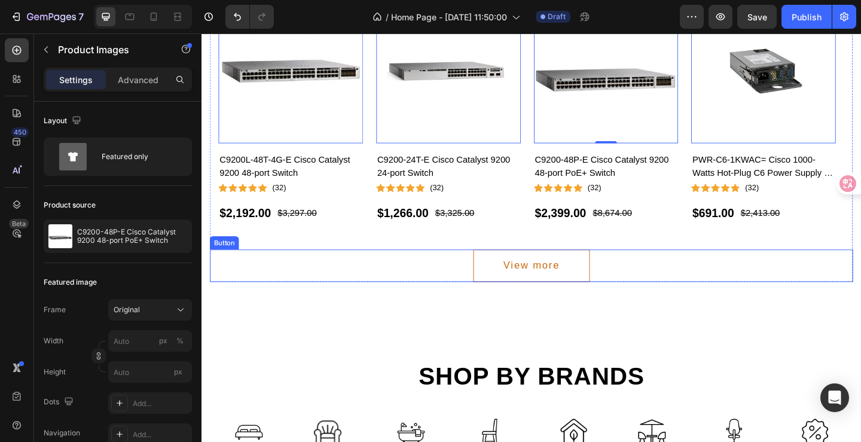
click at [632, 287] on div "View more Button" at bounding box center [559, 285] width 699 height 35
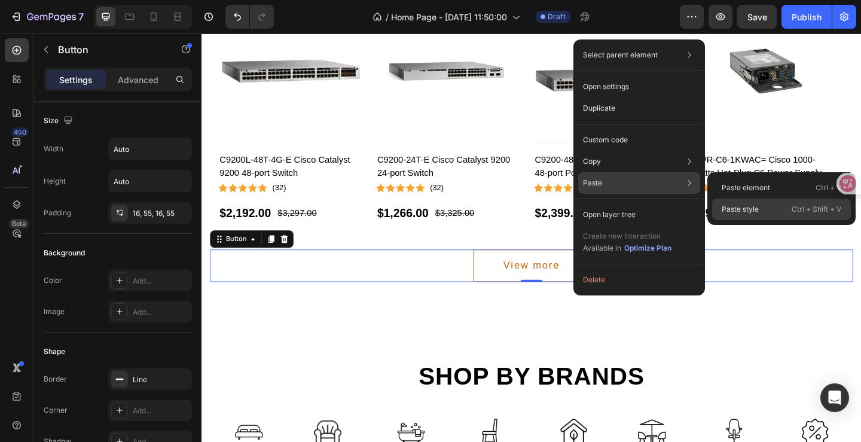
click at [747, 210] on p "Paste style" at bounding box center [739, 209] width 37 height 11
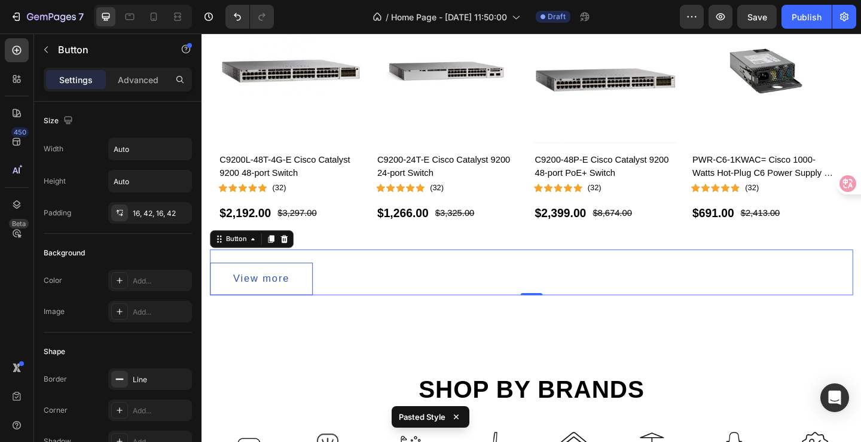
click at [357, 304] on div "View more Button 0" at bounding box center [559, 293] width 699 height 50
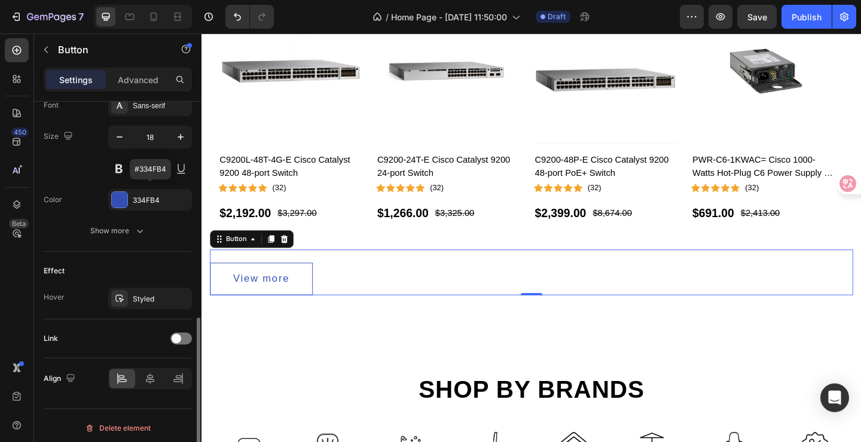
scroll to position [483, 0]
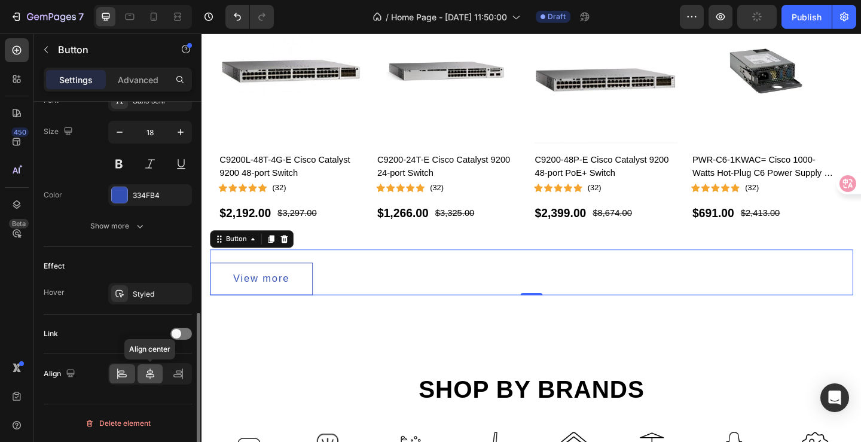
click at [151, 370] on icon at bounding box center [150, 373] width 8 height 11
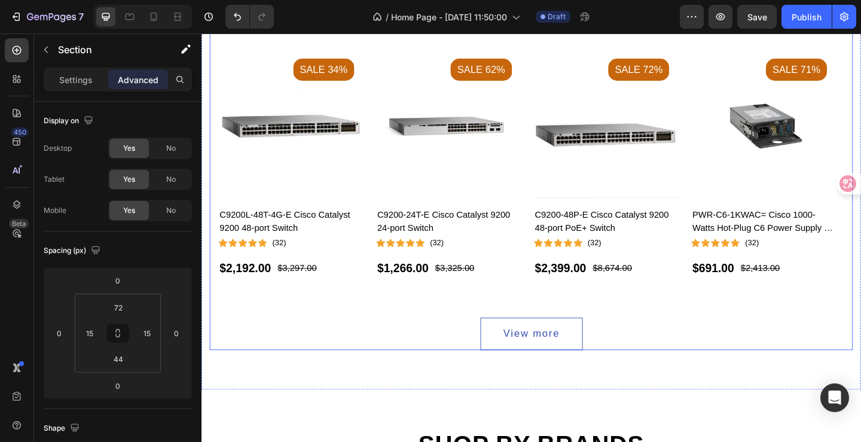
scroll to position [897, 0]
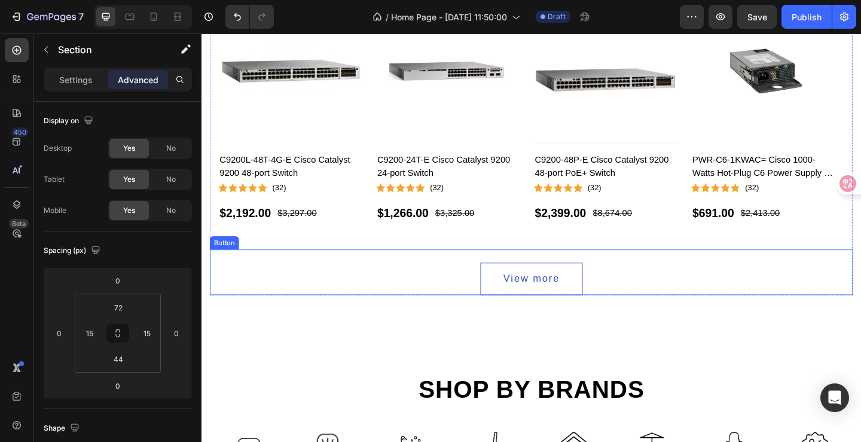
click at [463, 303] on div "View more Button" at bounding box center [559, 293] width 699 height 50
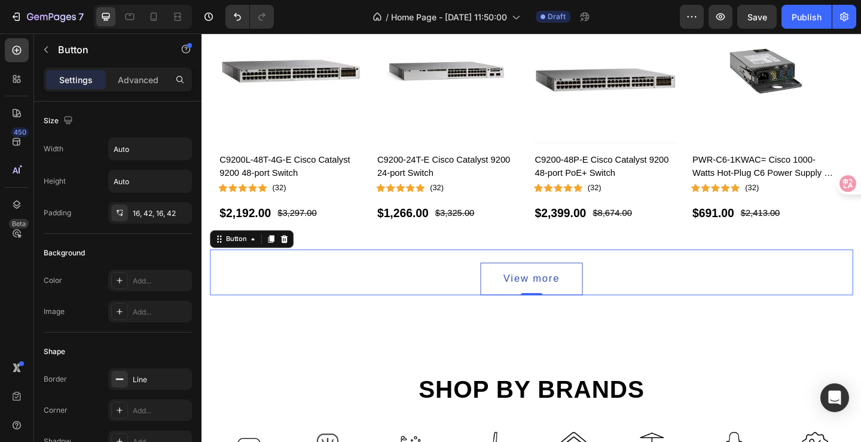
click at [448, 283] on div "View more Button 0" at bounding box center [559, 293] width 699 height 50
click at [137, 79] on p "Advanced" at bounding box center [138, 80] width 41 height 13
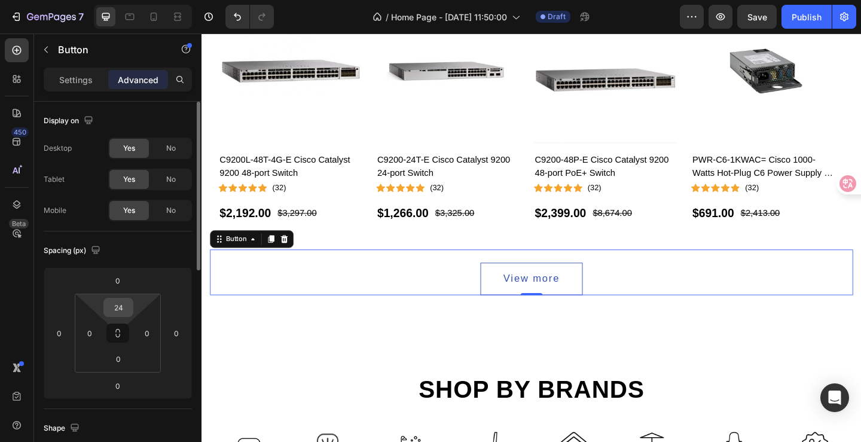
click at [126, 311] on input "24" at bounding box center [118, 307] width 24 height 18
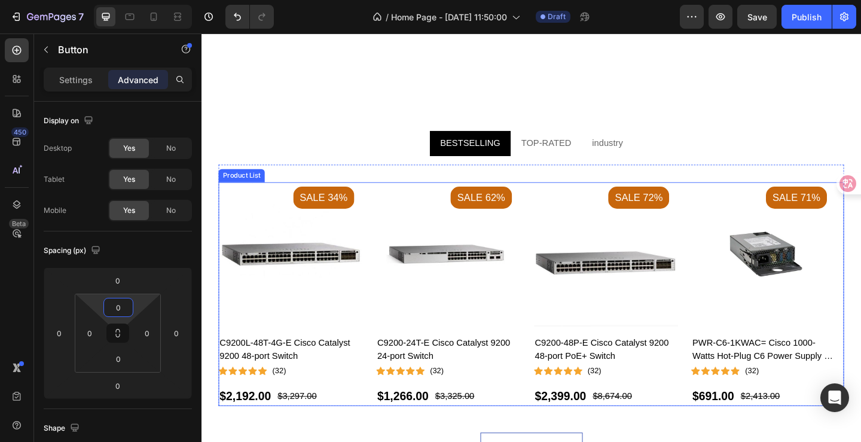
scroll to position [891, 0]
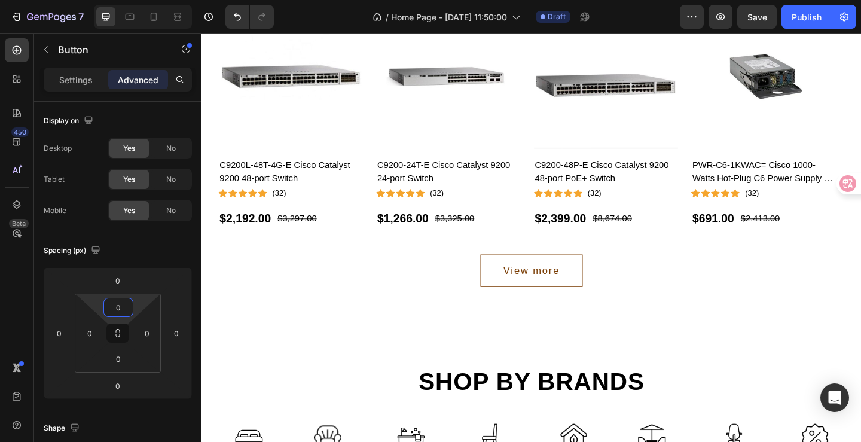
type input "0"
click at [598, 299] on button "View more" at bounding box center [560, 291] width 112 height 35
click at [633, 293] on div "View more Button" at bounding box center [559, 291] width 699 height 35
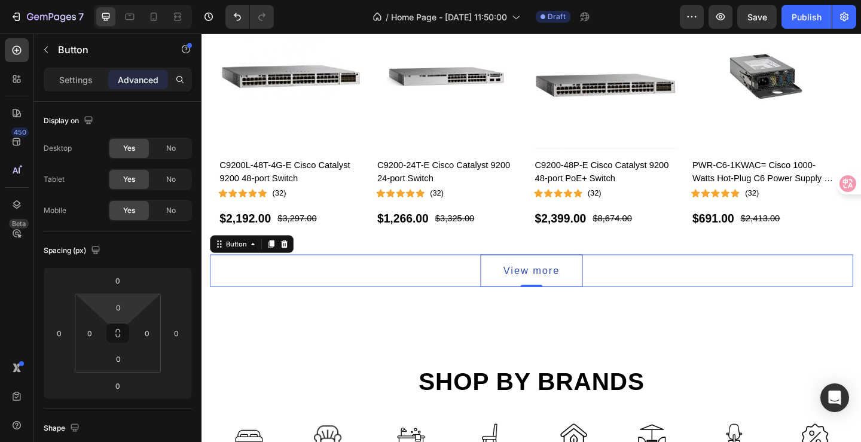
click at [463, 292] on div "View more Button 0" at bounding box center [559, 291] width 699 height 35
click at [69, 76] on p "Settings" at bounding box center [75, 80] width 33 height 13
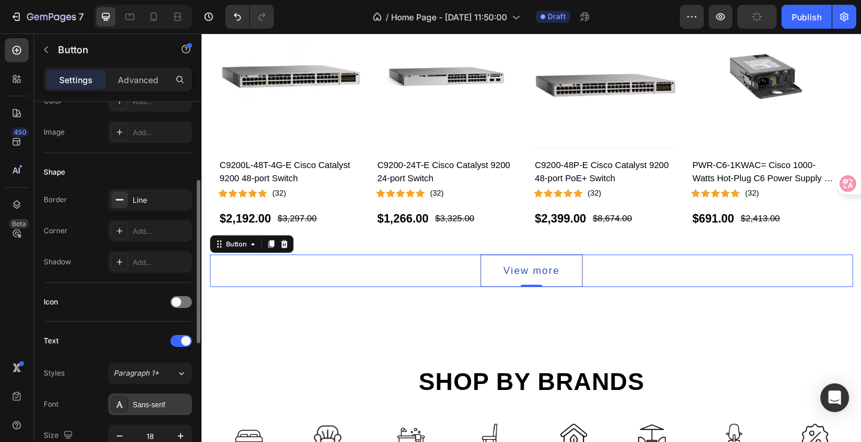
scroll to position [359, 0]
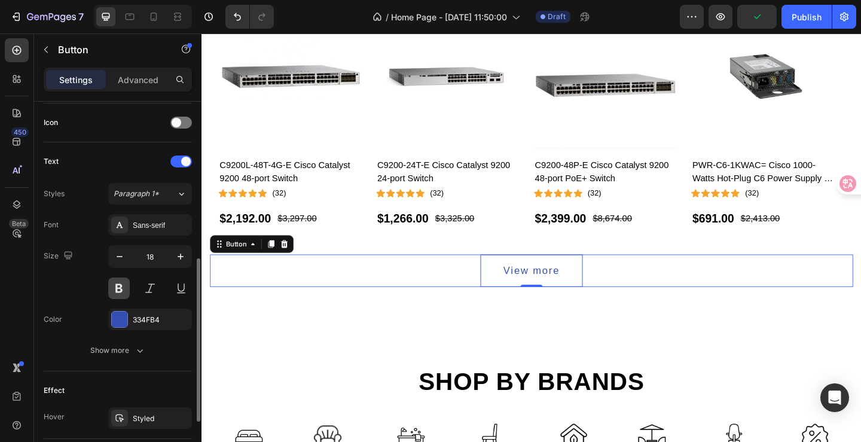
click at [124, 288] on button at bounding box center [119, 288] width 22 height 22
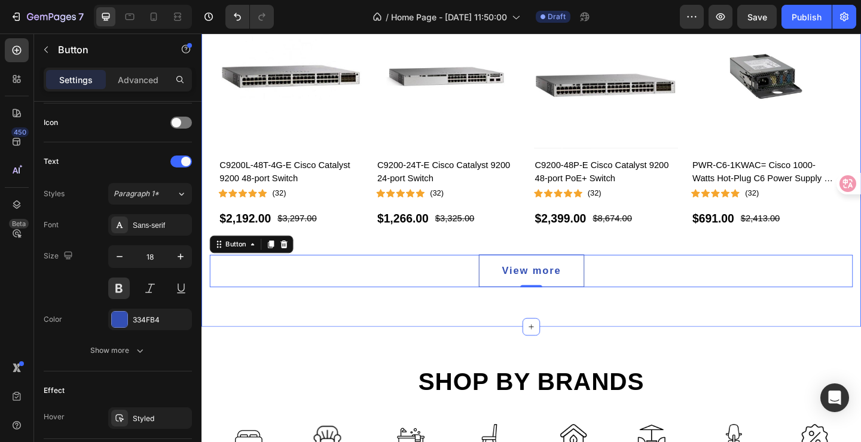
click at [561, 336] on div "BESTSELLING TOP-RATED industry Product Images Sale 34% Product Badge C9200L-48T…" at bounding box center [559, 127] width 717 height 449
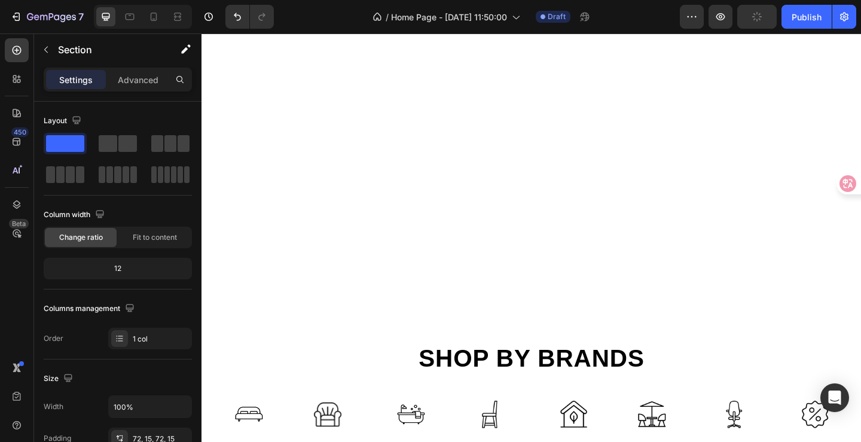
scroll to position [1250, 0]
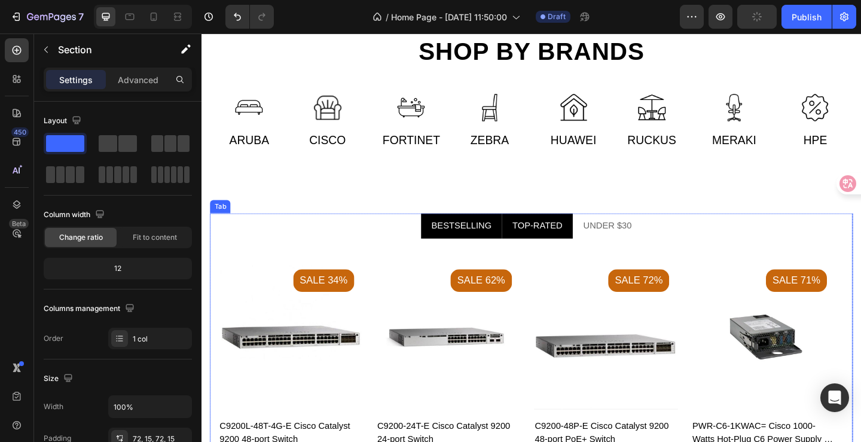
click at [555, 231] on li "TOP-RATED" at bounding box center [566, 242] width 77 height 27
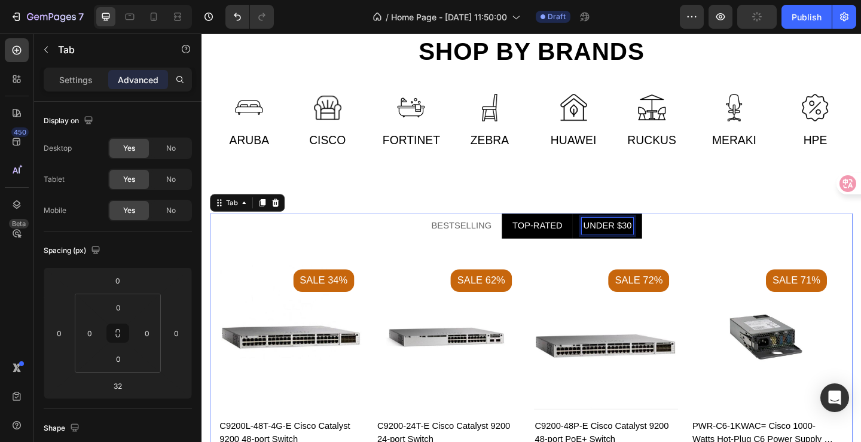
click at [632, 240] on div "UNDER $30" at bounding box center [642, 243] width 56 height 18
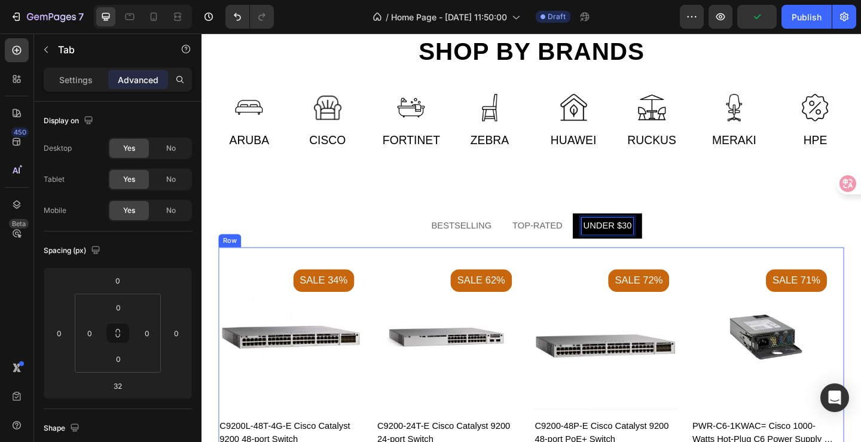
click at [555, 267] on div "Product Images Sale 34% Product Badge C9200L-48T-4G-E Cisco Catalyst 9200 48-po…" at bounding box center [560, 397] width 680 height 262
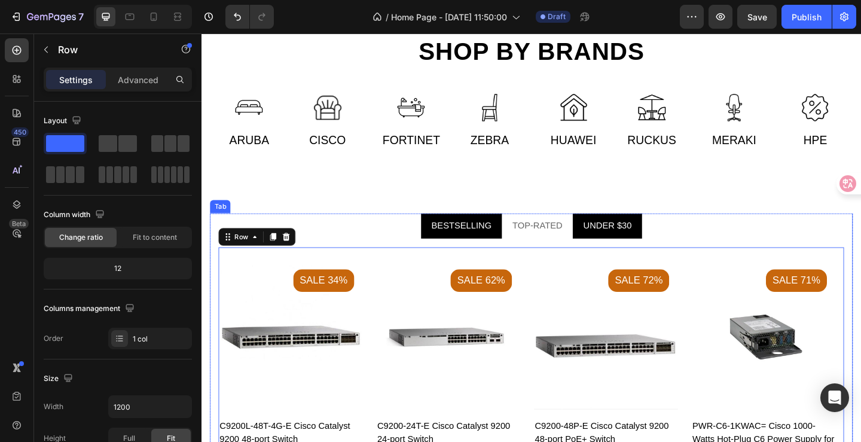
click at [487, 242] on p "BESTSELLING" at bounding box center [483, 242] width 65 height 14
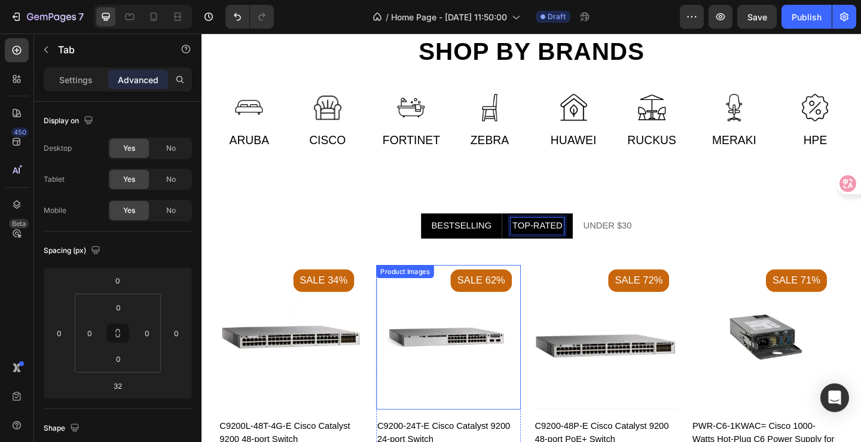
click at [377, 304] on div "Product Images" at bounding box center [298, 363] width 157 height 157
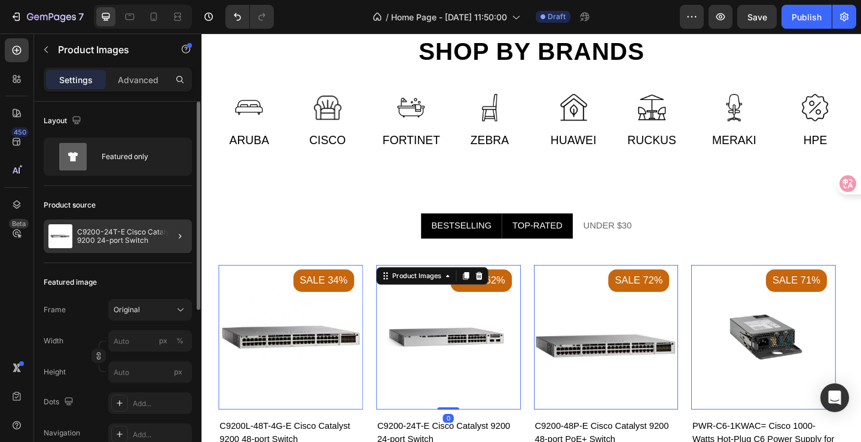
click at [161, 238] on div at bounding box center [174, 235] width 33 height 33
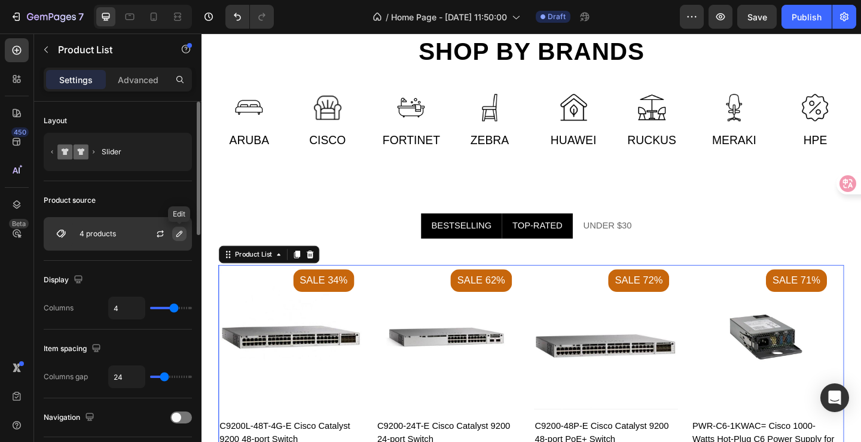
click at [177, 238] on icon "button" at bounding box center [180, 234] width 10 height 10
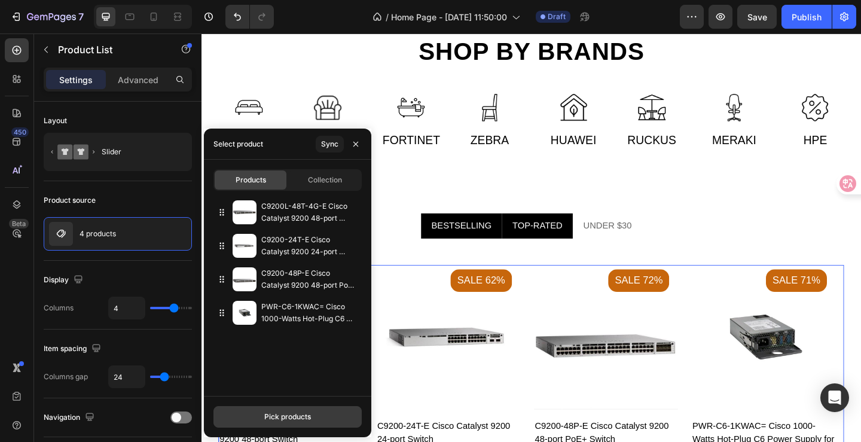
click at [290, 418] on div "Pick products" at bounding box center [287, 416] width 47 height 11
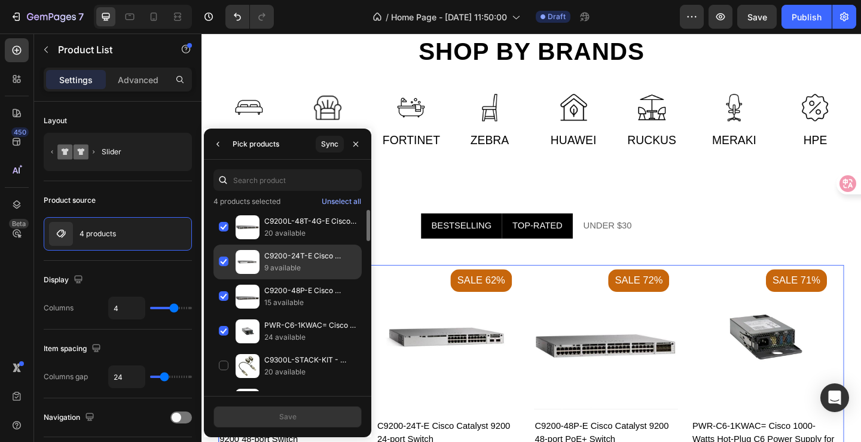
drag, startPoint x: 222, startPoint y: 259, endPoint x: 226, endPoint y: 279, distance: 19.6
click at [223, 279] on div "C9200-24T-E Cisco Catalyst 9200 24-port Switch 9 available" at bounding box center [287, 296] width 148 height 35
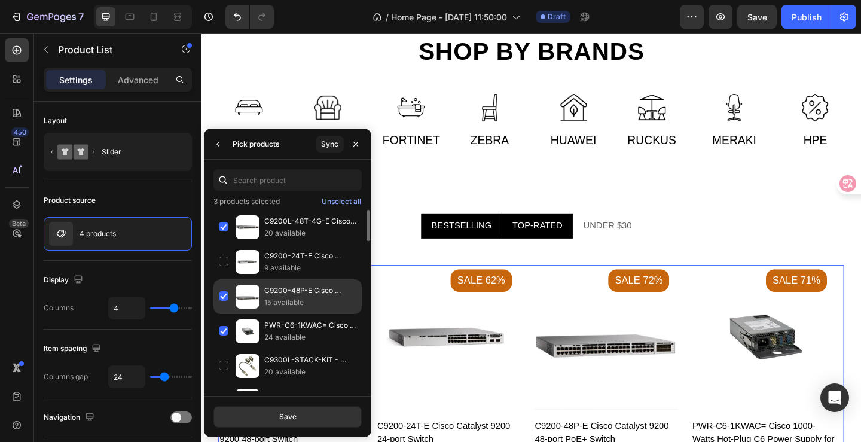
click at [227, 314] on div "C9200-48P-E Cisco Catalyst 9200 48-port PoE+ Switch 15 available" at bounding box center [287, 331] width 148 height 35
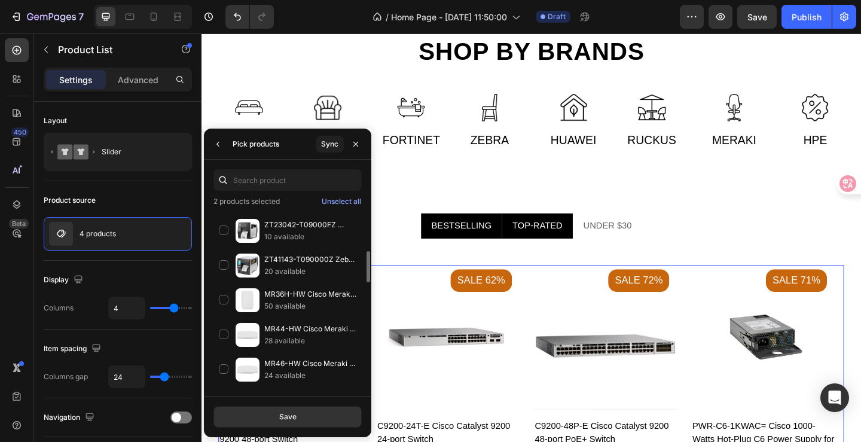
scroll to position [478, 0]
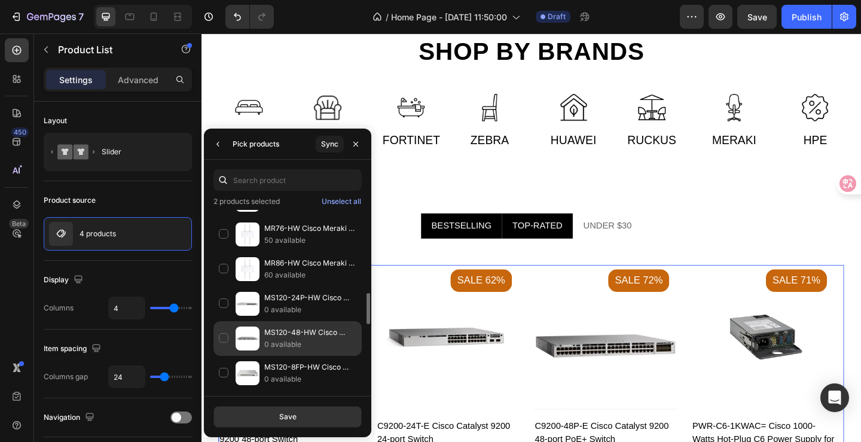
click at [228, 356] on div "MS120-48-HW Cisco Meraki 1G L2 Cloud Managed 48x GigE Switch 0 available" at bounding box center [287, 373] width 148 height 35
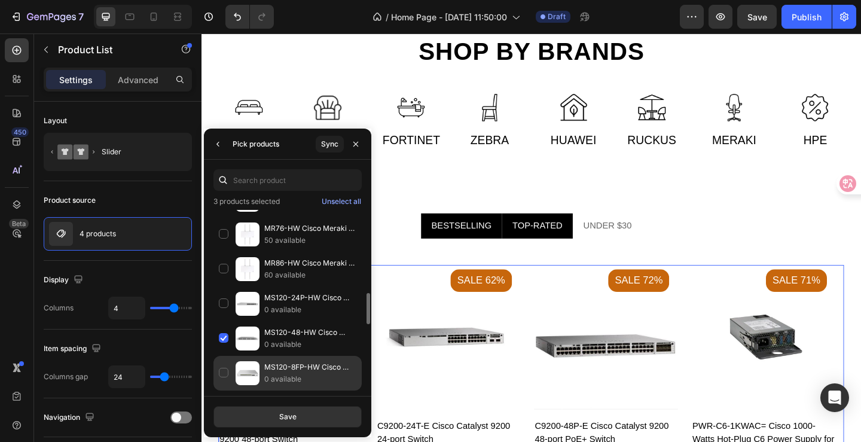
click at [230, 390] on div "MS120-8FP-HW Cisco Meraki 1G L2 Cloud Managed 8x GigE 127W PoE Switch 0 availab…" at bounding box center [287, 407] width 148 height 35
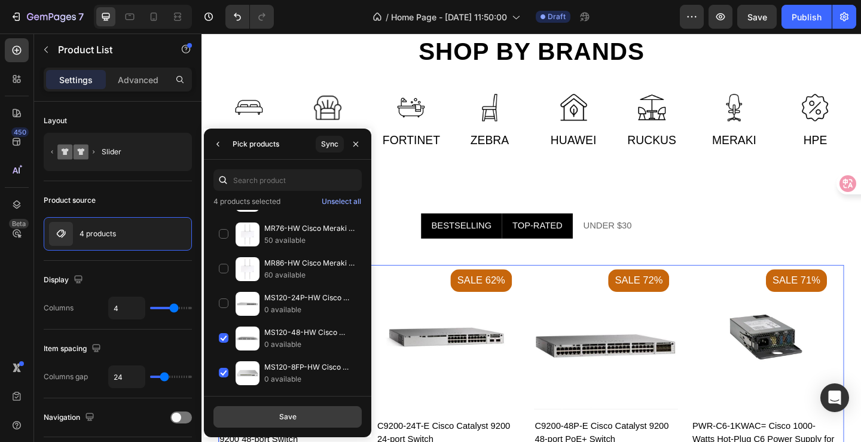
click at [292, 418] on div "Save" at bounding box center [287, 416] width 17 height 11
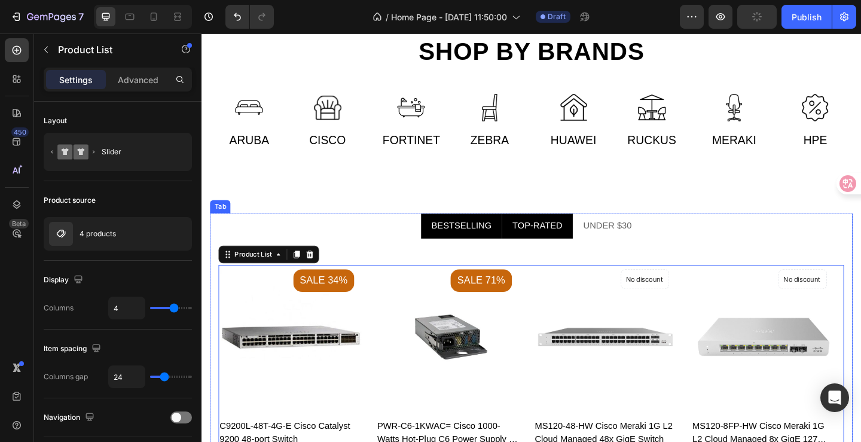
click at [588, 246] on li "TOP-RATED" at bounding box center [566, 242] width 77 height 27
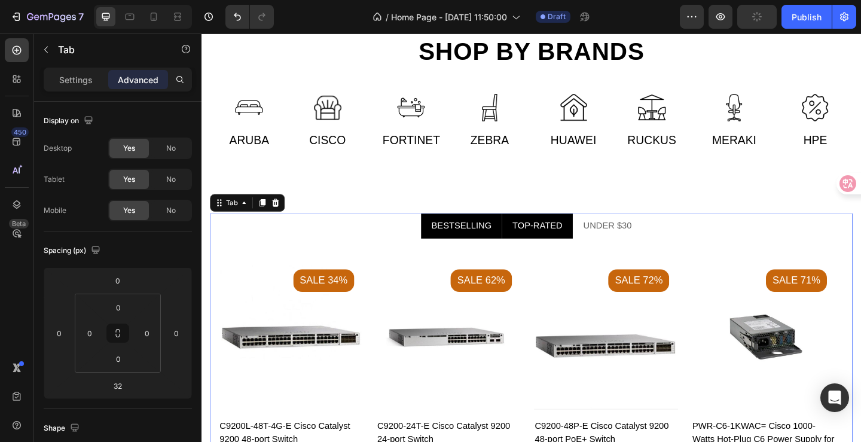
click at [498, 252] on li "BESTSELLING" at bounding box center [484, 242] width 88 height 27
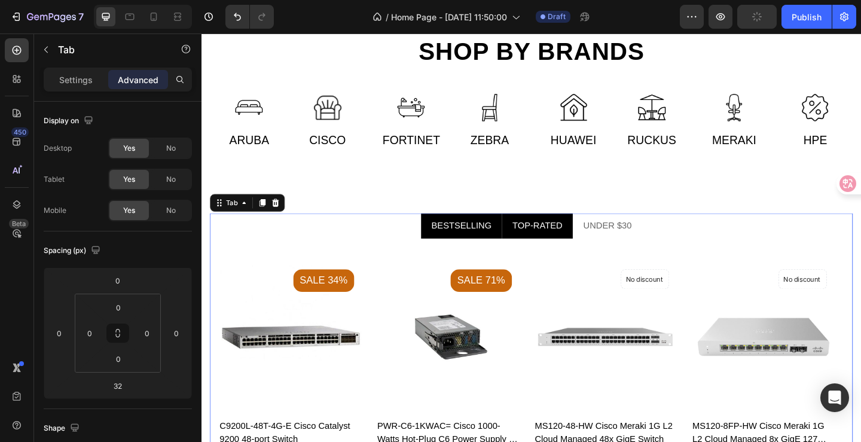
click at [573, 253] on li "TOP-RATED" at bounding box center [566, 242] width 77 height 27
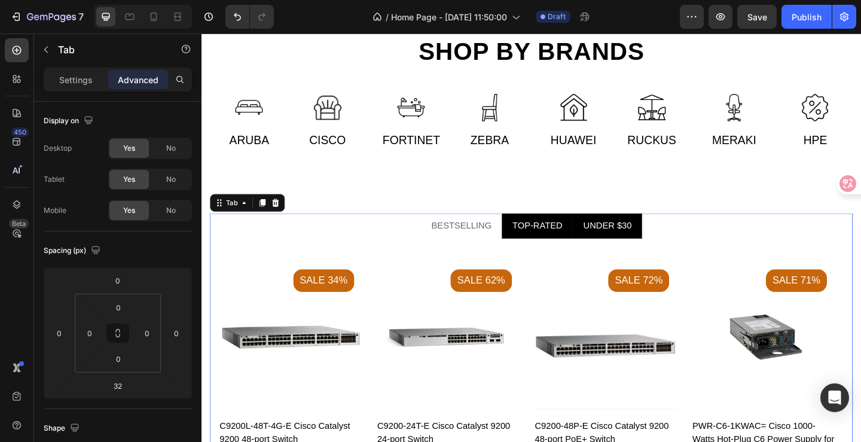
click at [619, 247] on p "UNDER $30" at bounding box center [642, 242] width 53 height 14
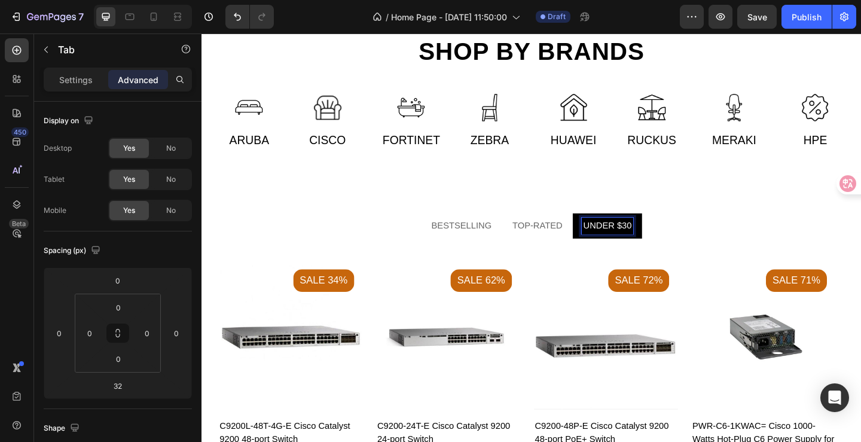
click at [622, 246] on p "UNDER $30" at bounding box center [642, 242] width 53 height 14
click at [505, 249] on p "BESTSELLING" at bounding box center [483, 242] width 65 height 14
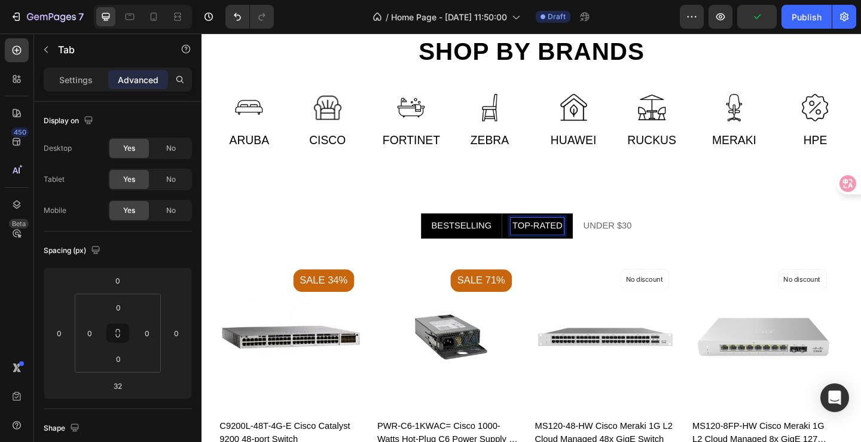
click at [566, 243] on p "TOP-RATED" at bounding box center [566, 242] width 54 height 14
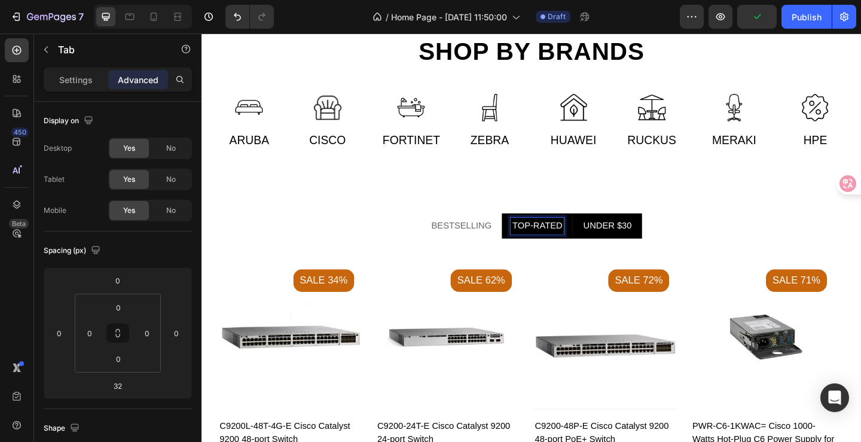
click at [629, 239] on p "UNDER $30" at bounding box center [642, 242] width 53 height 14
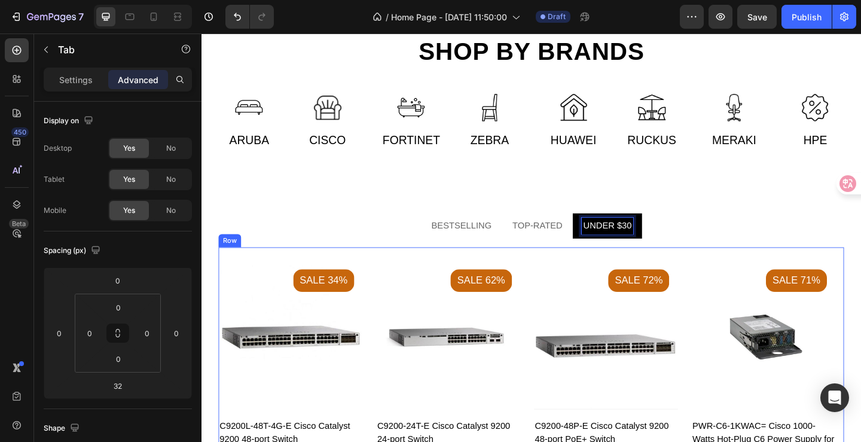
click at [436, 279] on div "Product Images Sale 34% Product Badge C9200L-48T-4G-E Cisco Catalyst 9200 48-po…" at bounding box center [560, 404] width 680 height 277
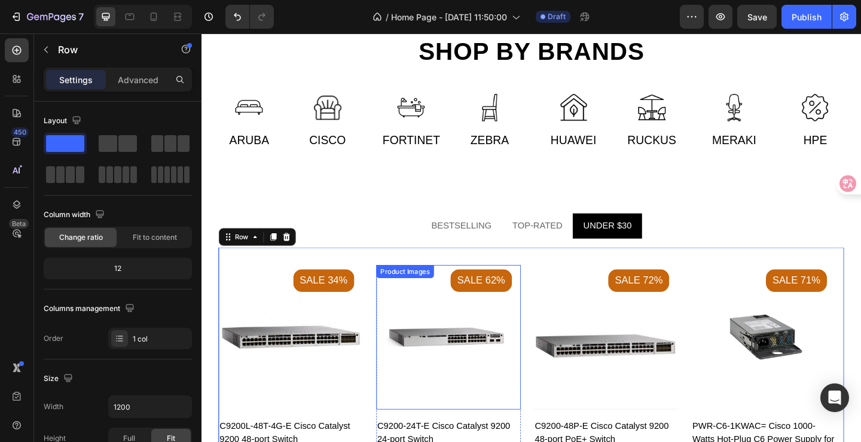
click at [428, 311] on img at bounding box center [469, 363] width 157 height 157
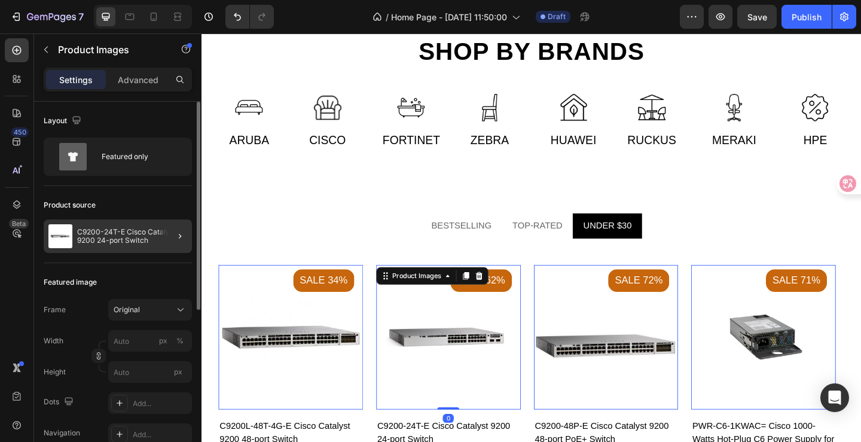
click at [160, 239] on div at bounding box center [174, 235] width 33 height 33
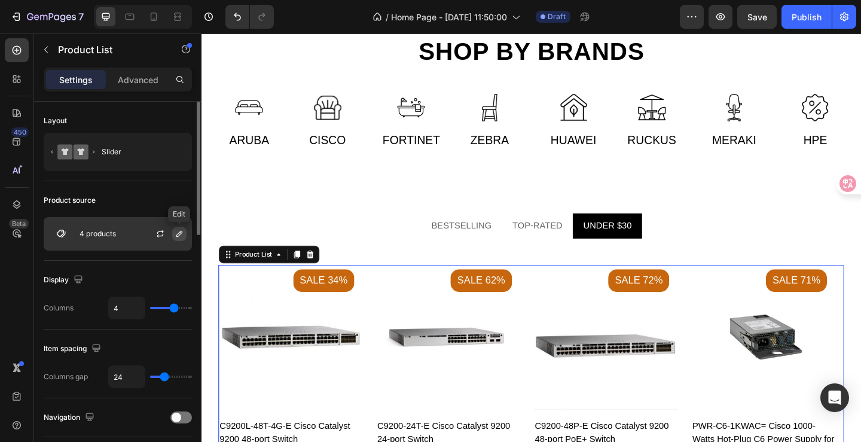
click at [181, 234] on icon "button" at bounding box center [180, 234] width 10 height 10
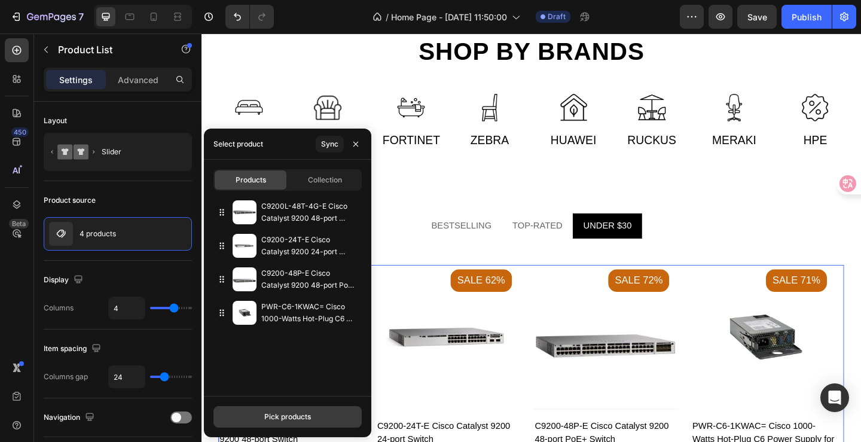
click at [301, 410] on button "Pick products" at bounding box center [287, 417] width 148 height 22
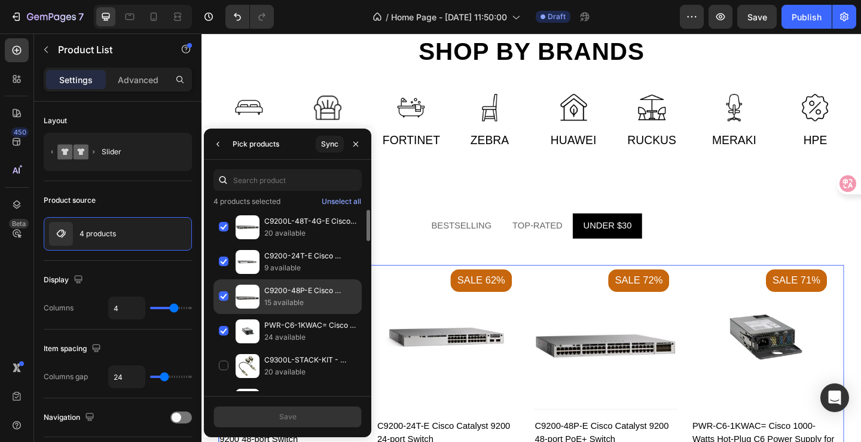
drag, startPoint x: 227, startPoint y: 333, endPoint x: 225, endPoint y: 300, distance: 32.9
click at [227, 348] on div "PWR-C6-1KWAC= Cisco 1000-Watts Hot-Plug C6 Power Supply for Catalyst 9000 Serie…" at bounding box center [287, 365] width 148 height 35
click at [224, 314] on div "C9200-48P-E Cisco Catalyst 9200 48-port PoE+ Switch 15 available" at bounding box center [287, 331] width 148 height 35
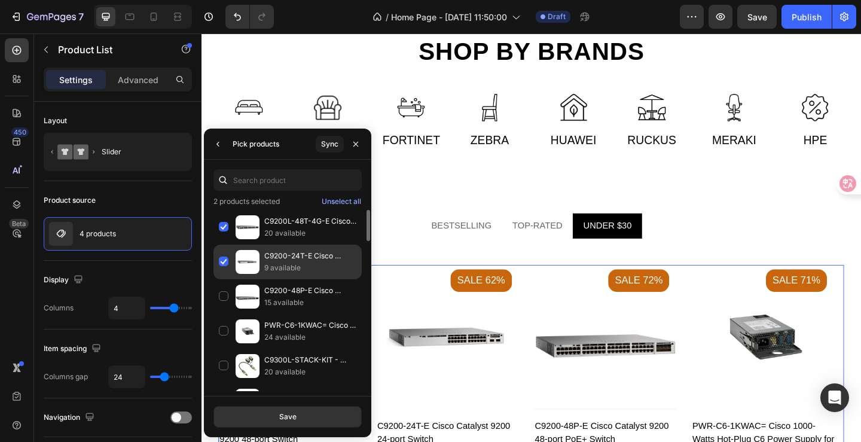
click at [223, 279] on div "C9200-24T-E Cisco Catalyst 9200 24-port Switch 9 available" at bounding box center [287, 296] width 148 height 35
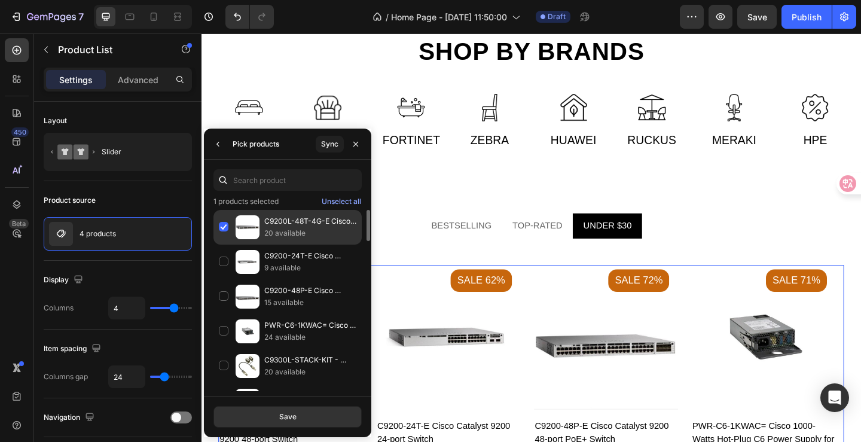
click at [222, 244] on div "C9200L-48T-4G-E Cisco Catalyst 9200 48-port Switch 20 available" at bounding box center [287, 261] width 148 height 35
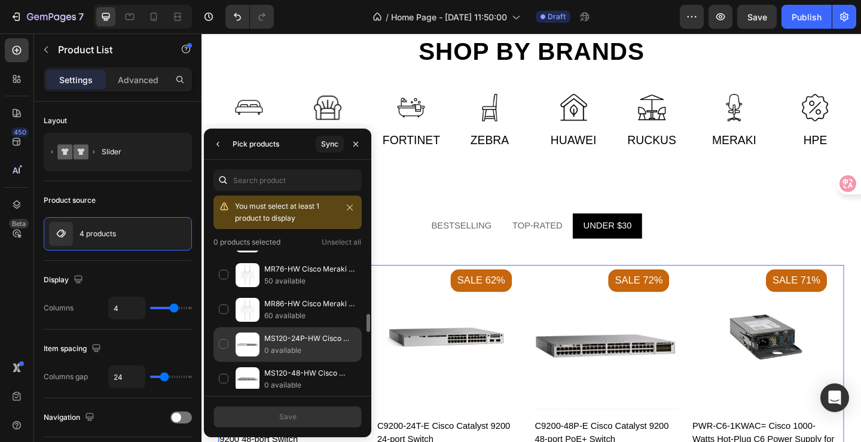
drag, startPoint x: 227, startPoint y: 277, endPoint x: 233, endPoint y: 287, distance: 11.3
click at [227, 292] on div "MR76-HW Cisco Meraki Outdoor WiFi 6 Access Point 50 available" at bounding box center [287, 309] width 148 height 35
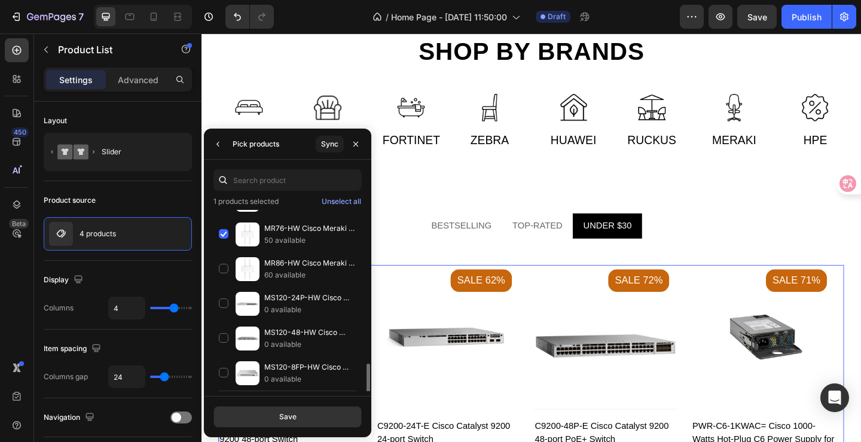
scroll to position [598, 0]
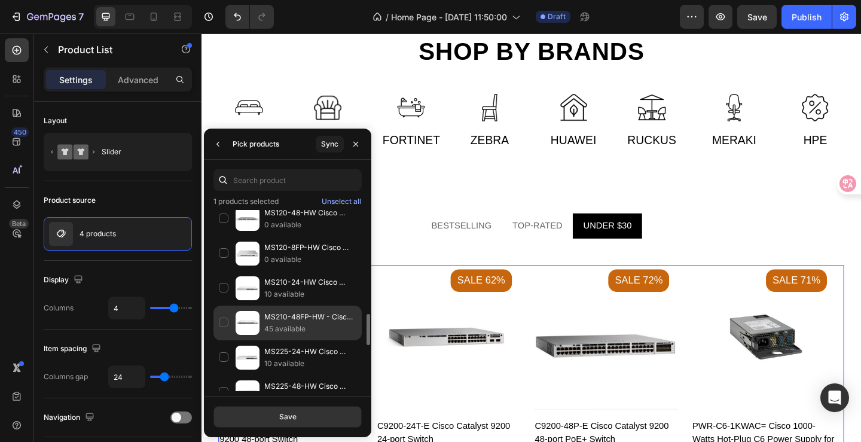
click at [225, 340] on div "MS210-48FP-HW - Cisco Meraki MS210 Series 48x GigE 740W [PERSON_NAME] Switches …" at bounding box center [287, 357] width 148 height 35
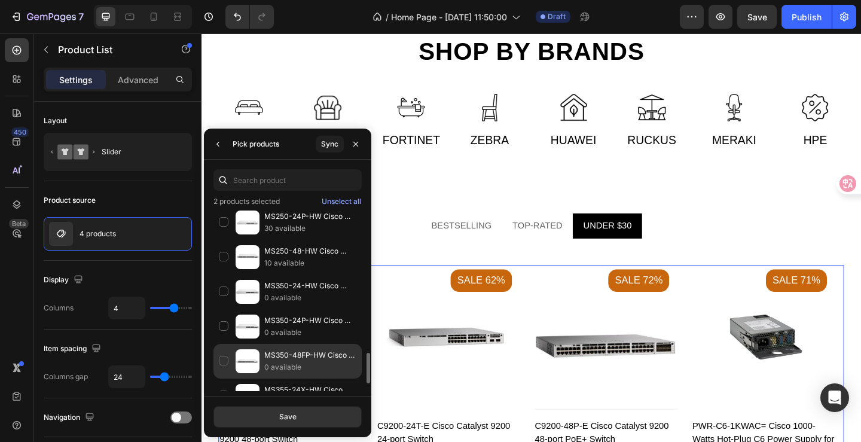
scroll to position [880, 0]
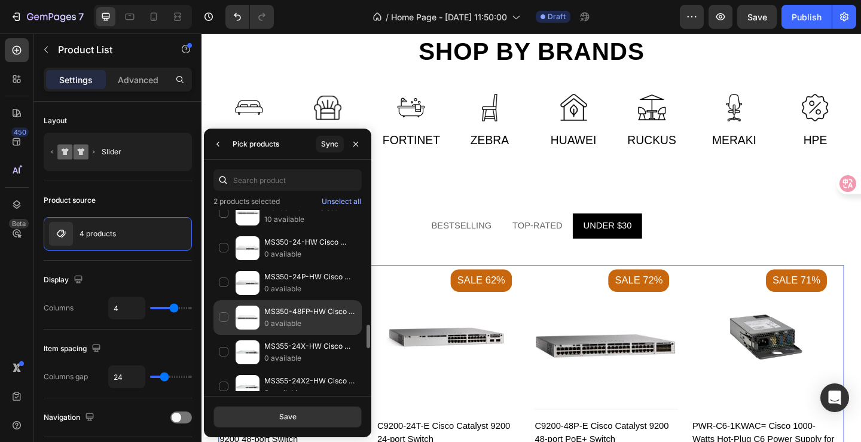
click at [228, 335] on div "MS350-48FP-HW Cisco Meraki L3 Stck Cld-Mngd 48x GigE 740W PoE Switch 0 available" at bounding box center [287, 352] width 148 height 35
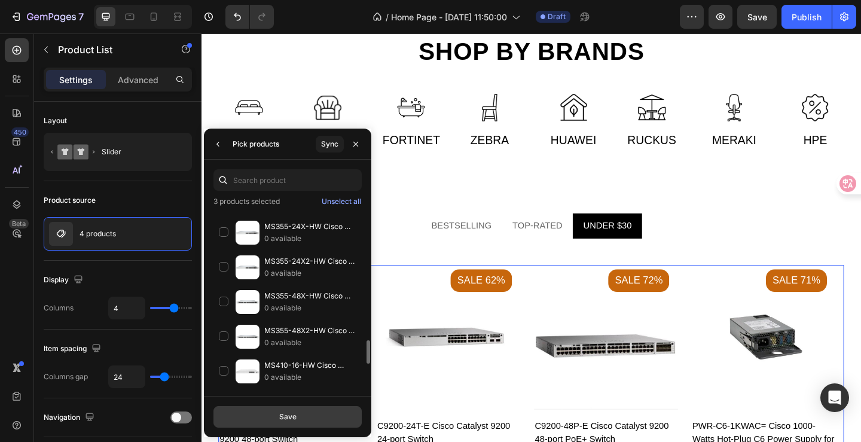
click at [292, 420] on div "Save" at bounding box center [287, 416] width 17 height 11
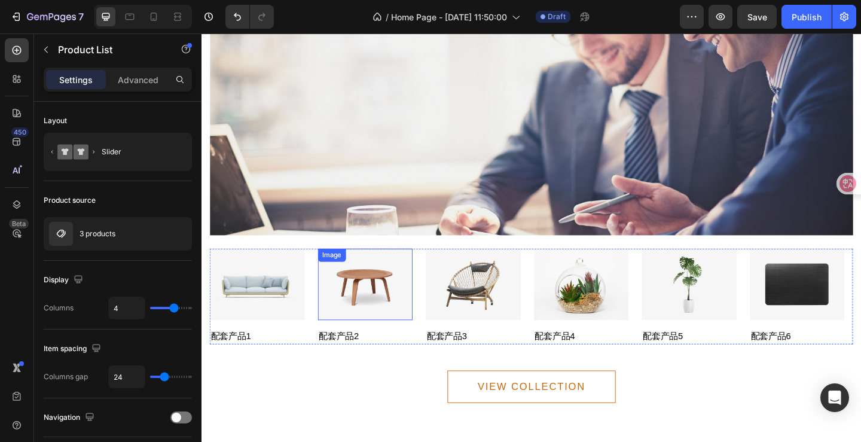
scroll to position [2505, 0]
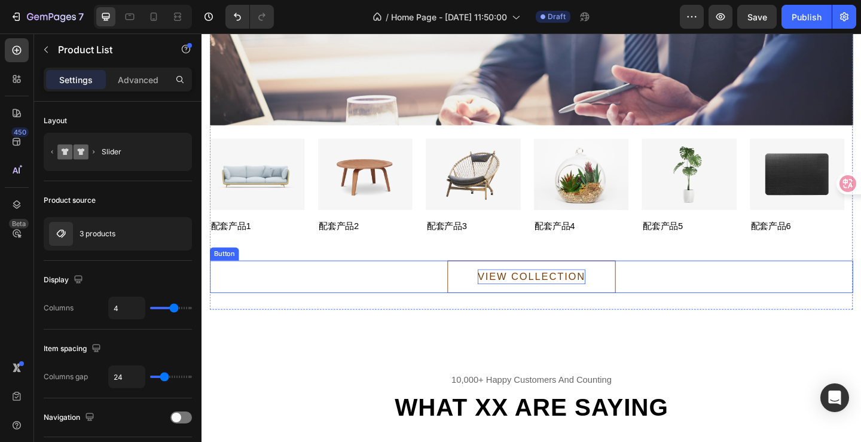
click at [554, 299] on div "VIEW COLLECTION" at bounding box center [559, 298] width 117 height 16
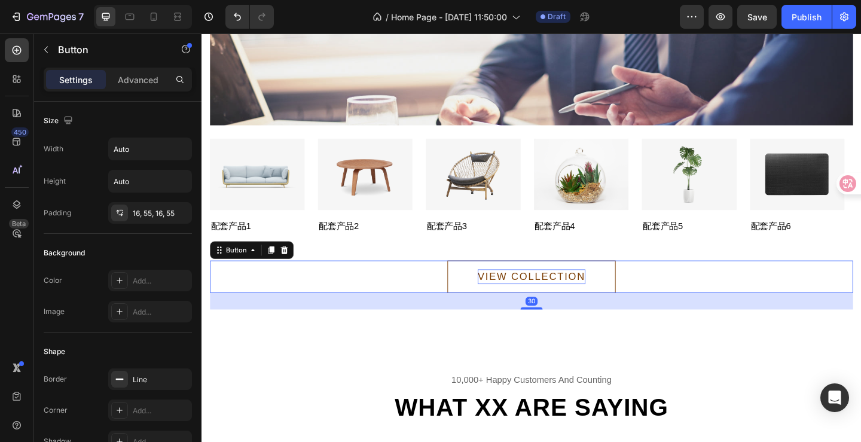
click at [598, 302] on div "VIEW COLLECTION" at bounding box center [559, 298] width 117 height 16
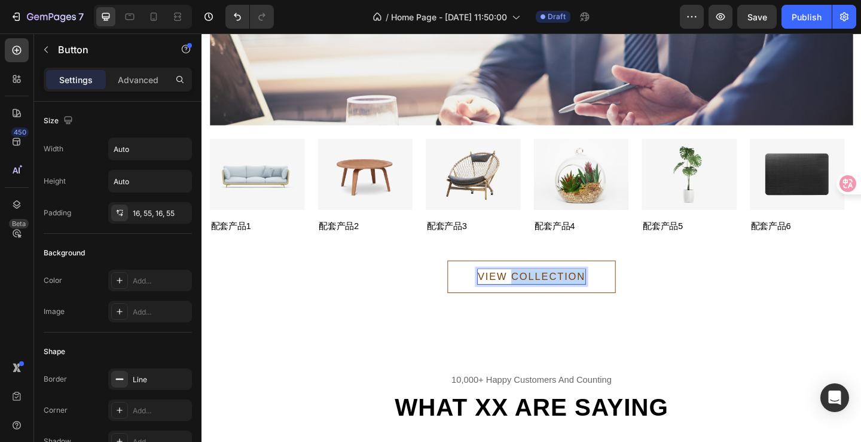
click at [598, 302] on p "VIEW COLLECTION" at bounding box center [559, 298] width 117 height 16
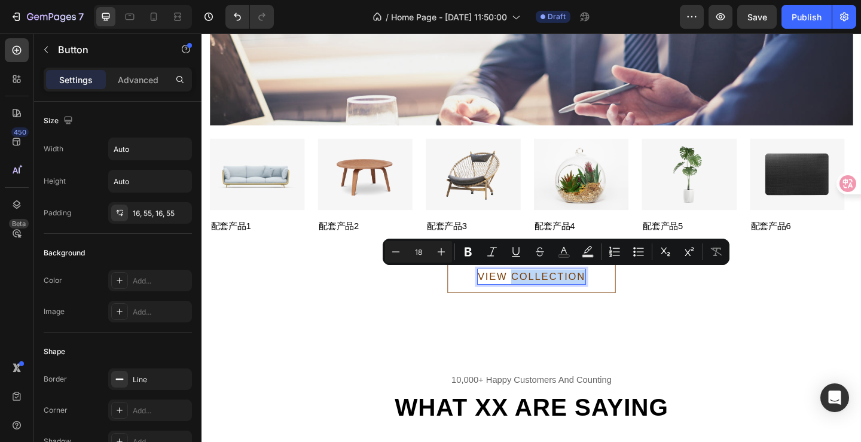
click at [608, 301] on p "VIEW COLLECTION" at bounding box center [559, 298] width 117 height 16
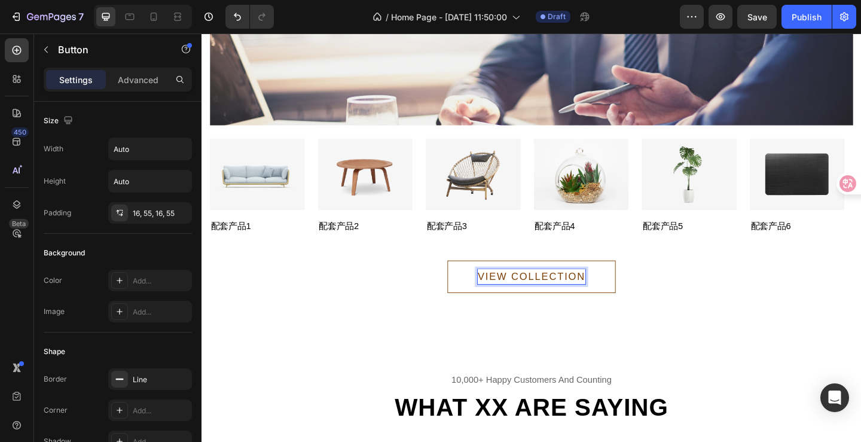
click at [601, 297] on p "VIEW COLLECTION" at bounding box center [559, 298] width 117 height 16
drag, startPoint x: 535, startPoint y: 293, endPoint x: 608, endPoint y: 298, distance: 73.1
click at [608, 298] on p "VIEW COLLECTION" at bounding box center [559, 298] width 117 height 16
click at [494, 280] on button "VIEW more" at bounding box center [559, 297] width 131 height 35
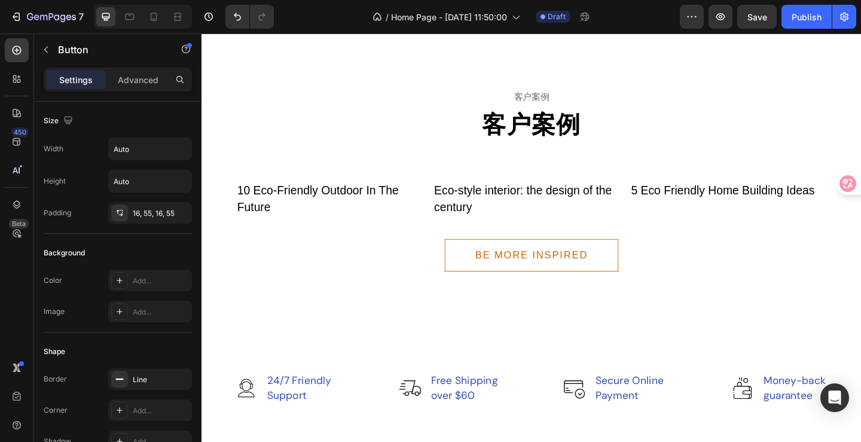
scroll to position [3342, 0]
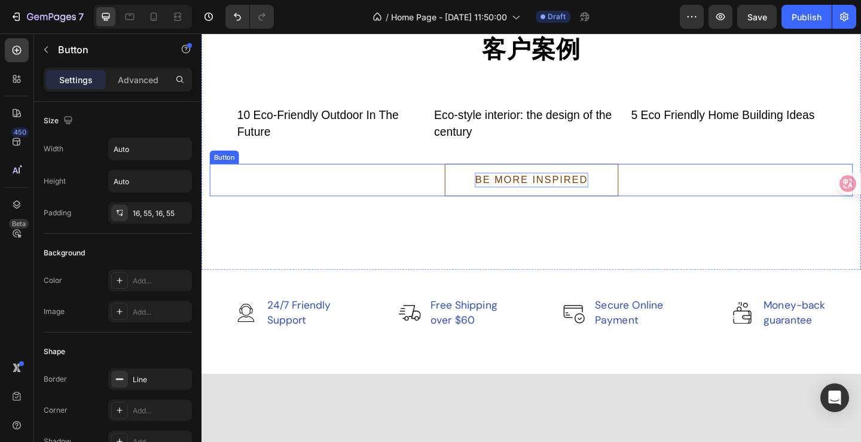
click at [600, 201] on div "BE MORE INSPIRED" at bounding box center [559, 193] width 123 height 16
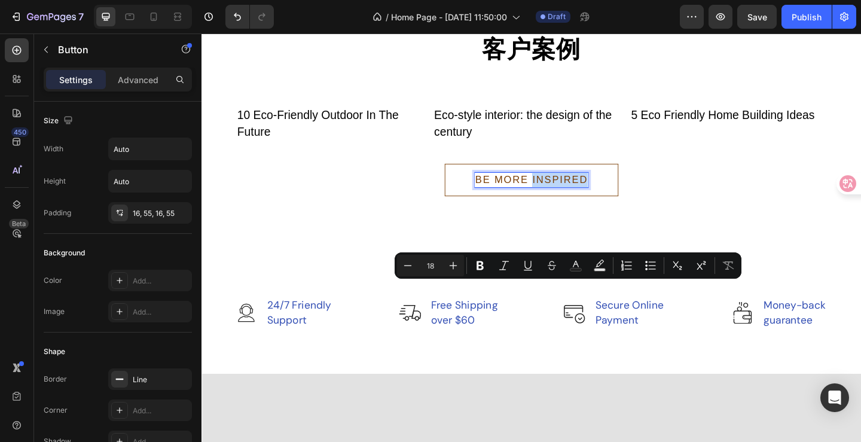
drag, startPoint x: 601, startPoint y: 311, endPoint x: 611, endPoint y: 312, distance: 9.6
click at [601, 201] on p "BE MORE INSPIRED" at bounding box center [559, 193] width 123 height 16
click at [614, 210] on button "BE MORE INSPIRED" at bounding box center [560, 192] width 188 height 35
click at [582, 201] on p "BE MORE INSPIRED" at bounding box center [559, 193] width 123 height 16
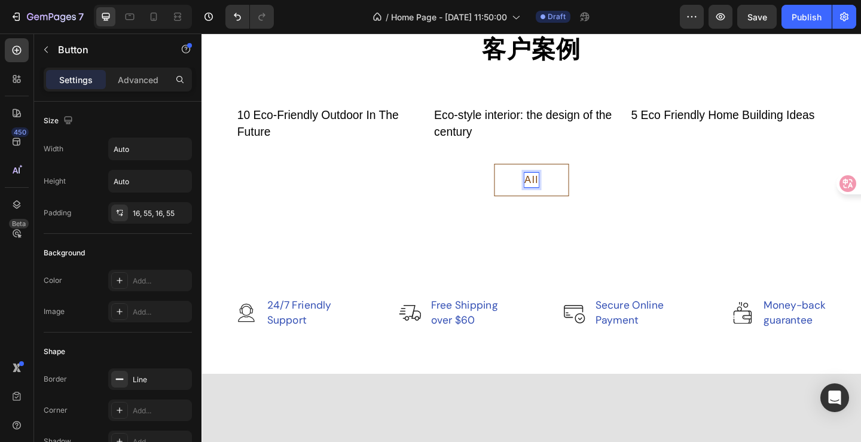
click at [519, 175] on button "All" at bounding box center [559, 192] width 81 height 35
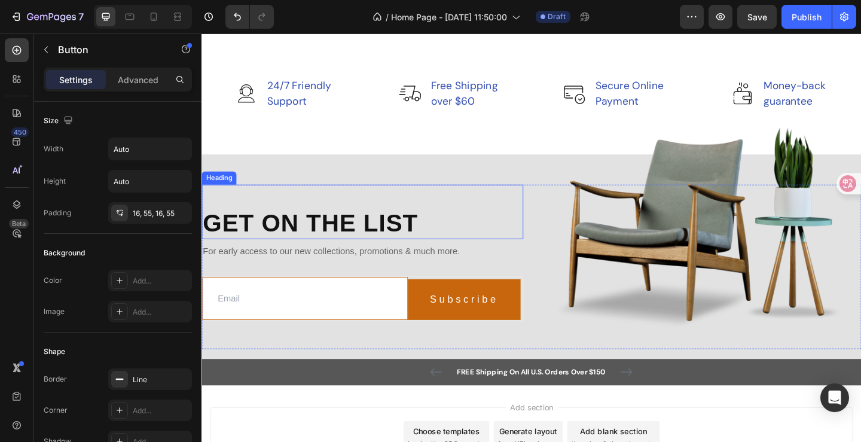
scroll to position [3765, 0]
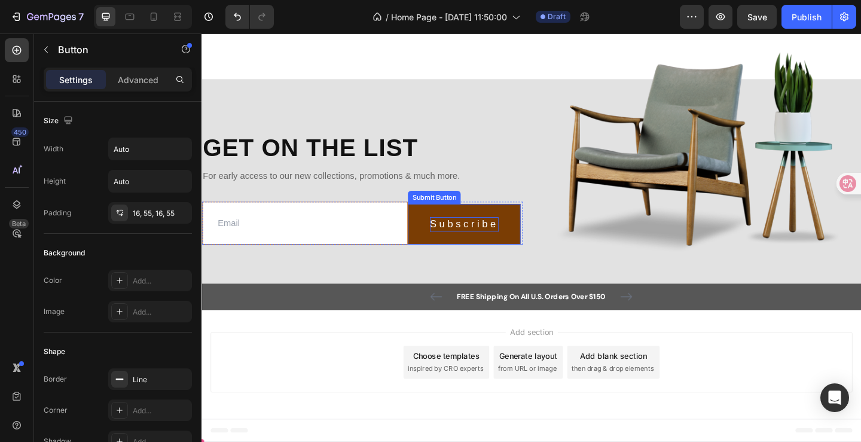
click at [481, 233] on button "Subscribe" at bounding box center [487, 241] width 123 height 44
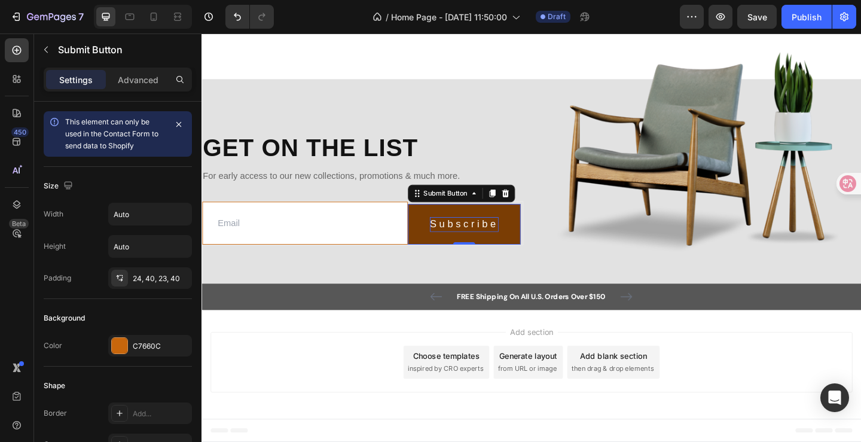
scroll to position [3762, 0]
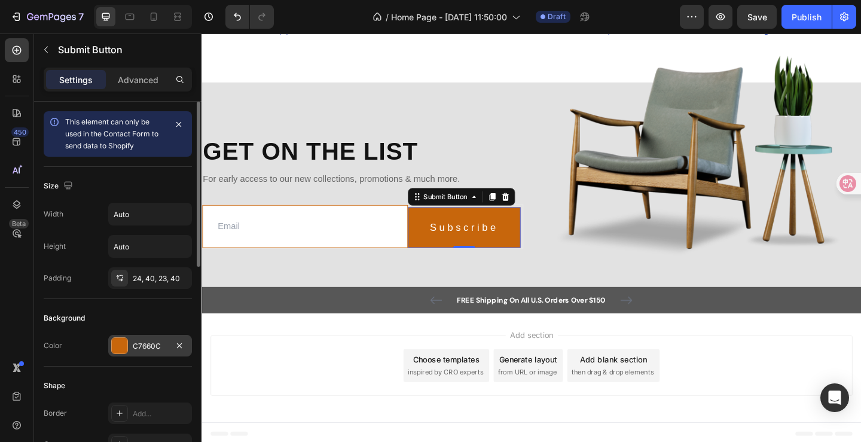
click at [133, 342] on div "C7660C" at bounding box center [150, 346] width 35 height 11
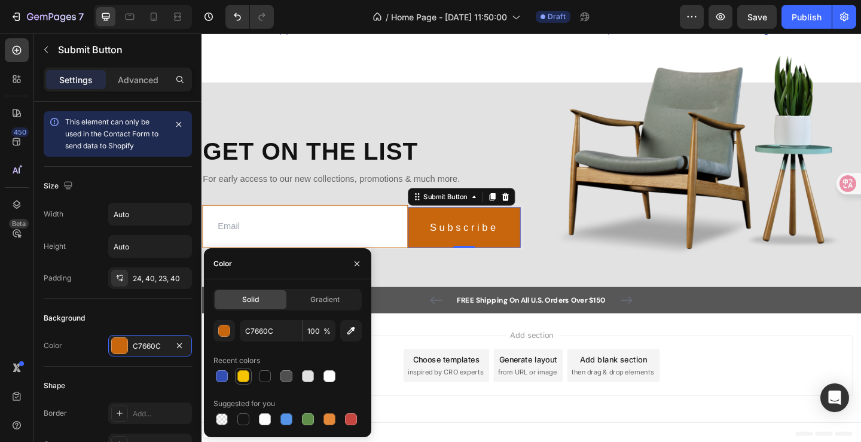
click at [242, 378] on div at bounding box center [243, 376] width 12 height 12
type input "F6C402"
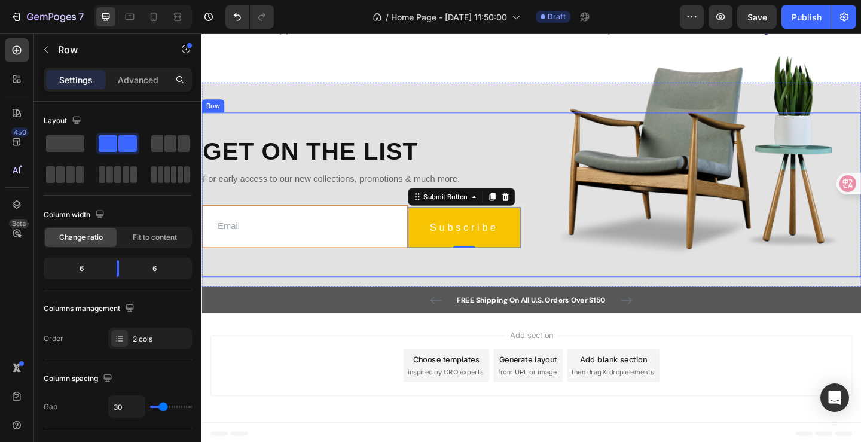
click at [531, 289] on div "Get on the list Heading For early access to our new collections, promotions & m…" at bounding box center [559, 209] width 717 height 179
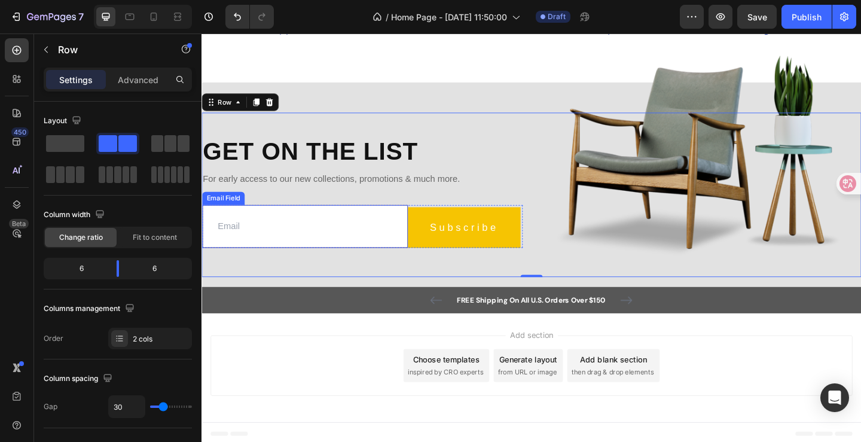
click at [357, 234] on input "email" at bounding box center [314, 243] width 224 height 47
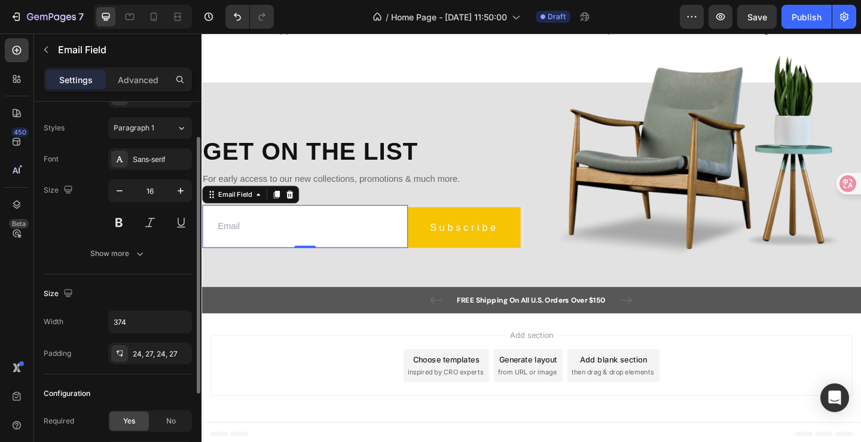
scroll to position [0, 0]
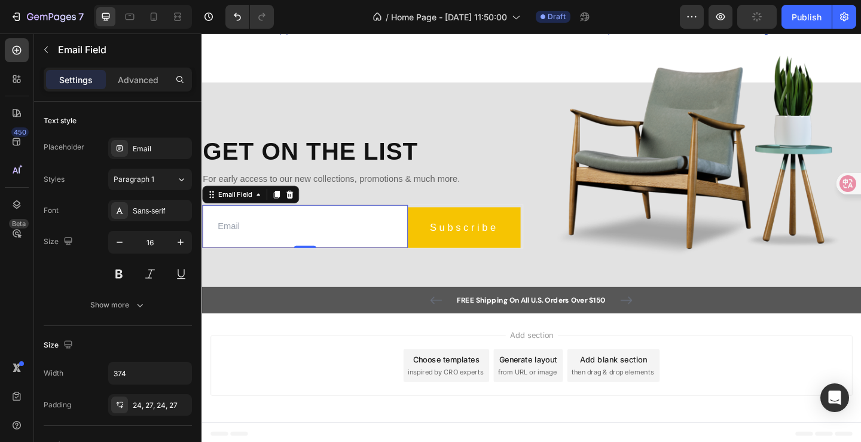
click at [278, 258] on input "email" at bounding box center [314, 243] width 224 height 47
click at [313, 271] on div "Get on the list Heading For early access to our new collections, promotions & m…" at bounding box center [376, 200] width 350 height 161
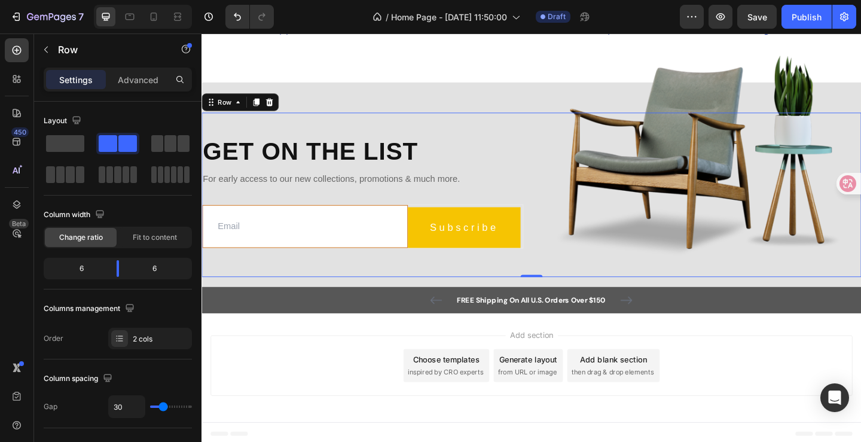
click at [313, 271] on div "Get on the list Heading For early access to our new collections, promotions & m…" at bounding box center [376, 200] width 350 height 161
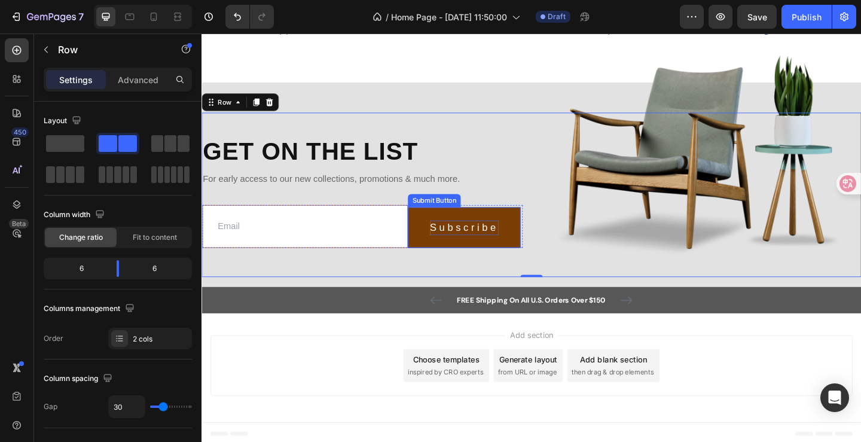
click at [494, 243] on div "Subscribe" at bounding box center [486, 245] width 75 height 16
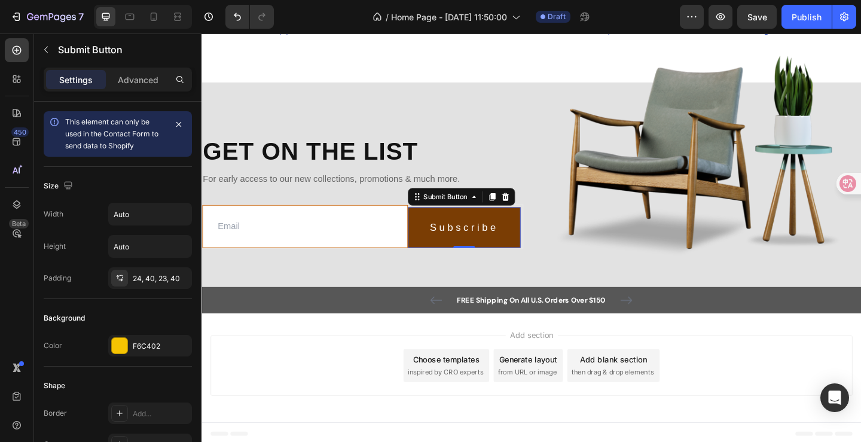
click at [531, 241] on button "Subscribe" at bounding box center [487, 244] width 123 height 44
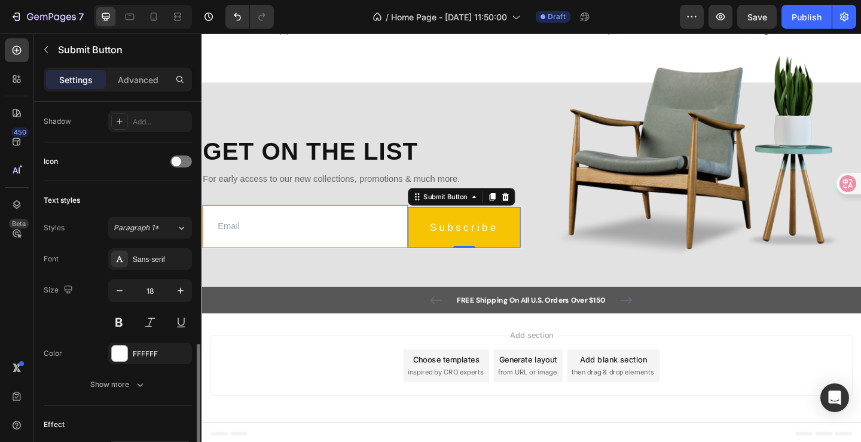
scroll to position [414, 0]
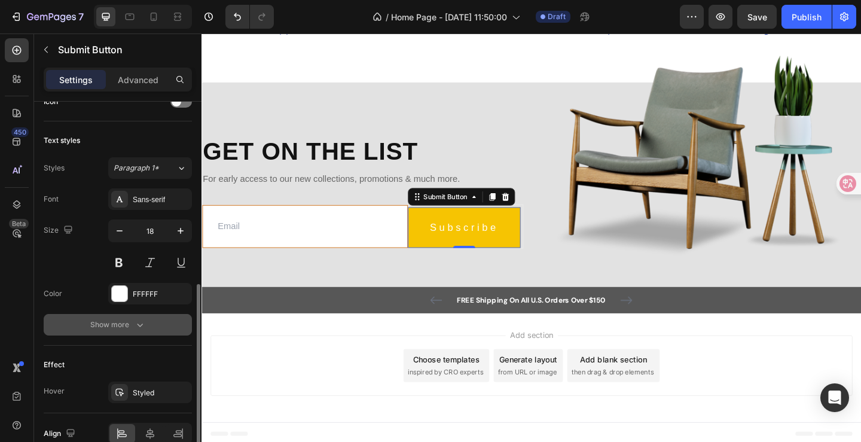
click at [131, 320] on div "Show more" at bounding box center [118, 325] width 56 height 12
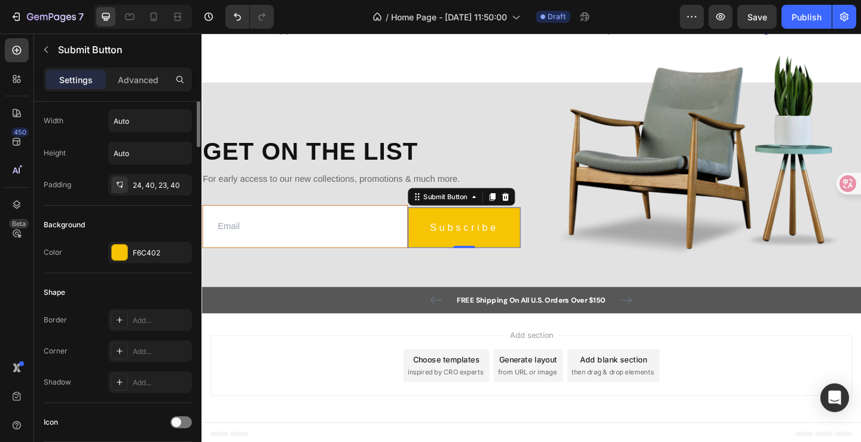
scroll to position [0, 0]
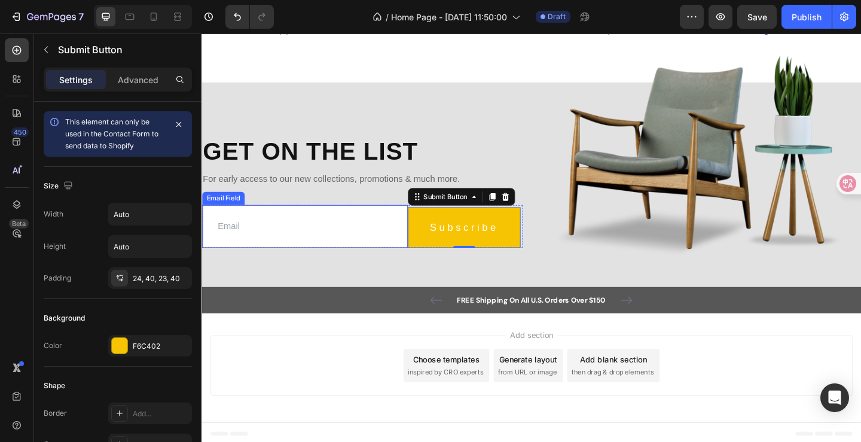
drag, startPoint x: 322, startPoint y: 245, endPoint x: 314, endPoint y: 244, distance: 8.4
click at [321, 244] on input "email" at bounding box center [314, 243] width 224 height 47
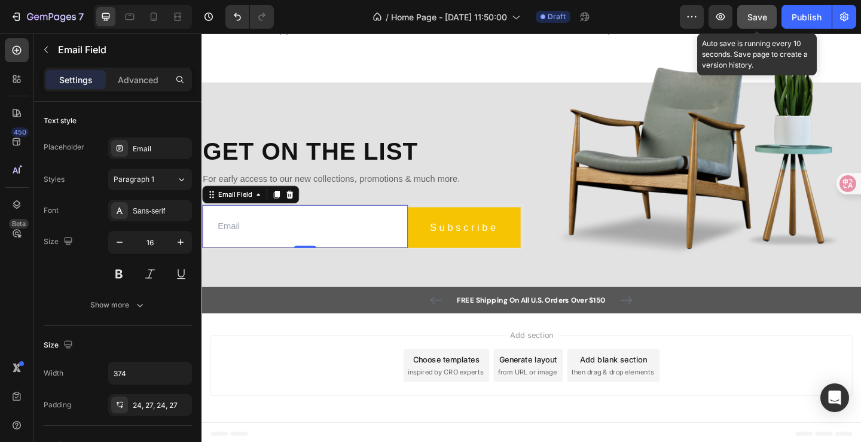
click at [753, 15] on span "Save" at bounding box center [757, 17] width 20 height 10
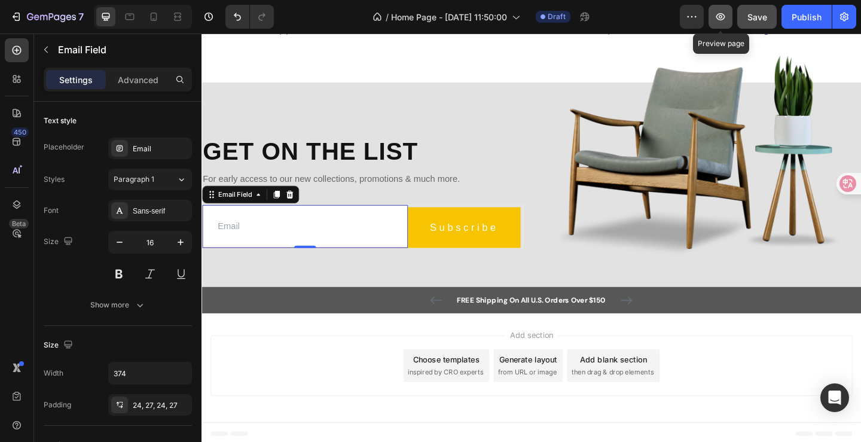
click at [720, 14] on icon "button" at bounding box center [720, 16] width 9 height 7
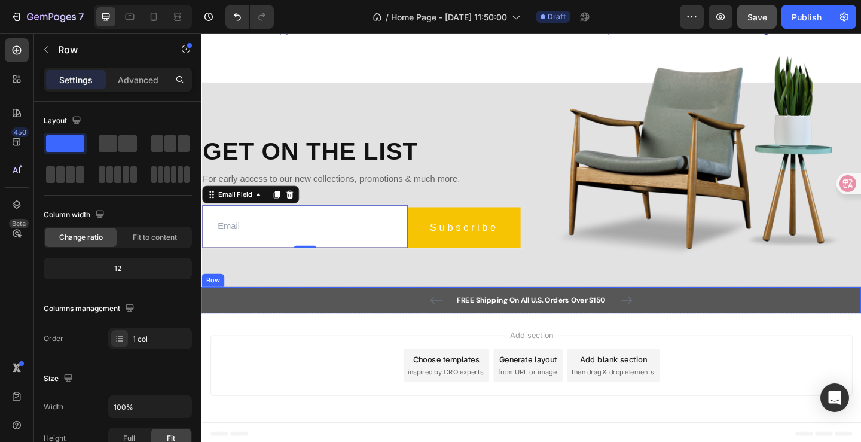
click at [407, 320] on div "FREE Shipping On All U.S. Orders Over $150 Text block 5000+ Text block Icon Ico…" at bounding box center [559, 323] width 699 height 14
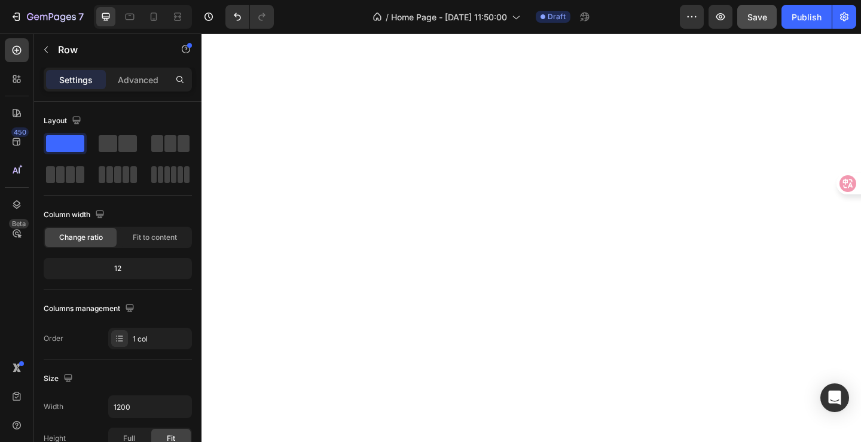
scroll to position [3408, 0]
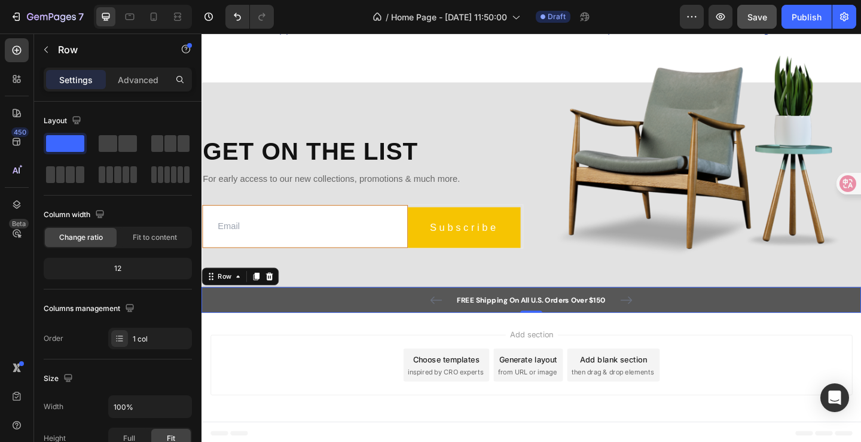
click at [377, 323] on div "FREE Shipping On All U.S. Orders Over $150 Text block 5000+ Text block Icon Ico…" at bounding box center [559, 323] width 699 height 14
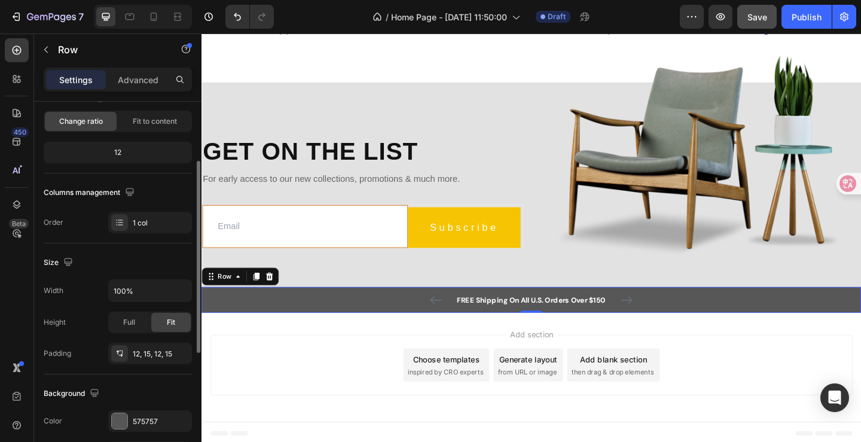
scroll to position [0, 0]
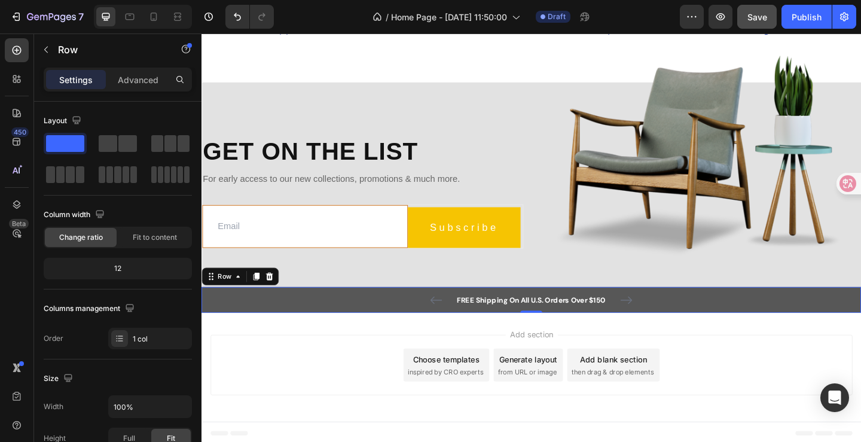
click at [395, 317] on div "FREE Shipping On All U.S. Orders Over $150 Text block 5000+ Text block Icon Ico…" at bounding box center [559, 323] width 699 height 14
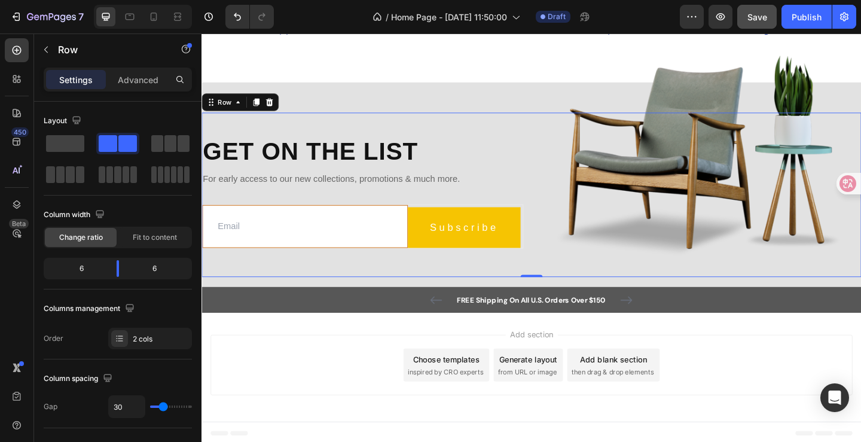
click at [388, 293] on div "Get on the list Heading For early access to our new collections, promotions & m…" at bounding box center [559, 209] width 717 height 179
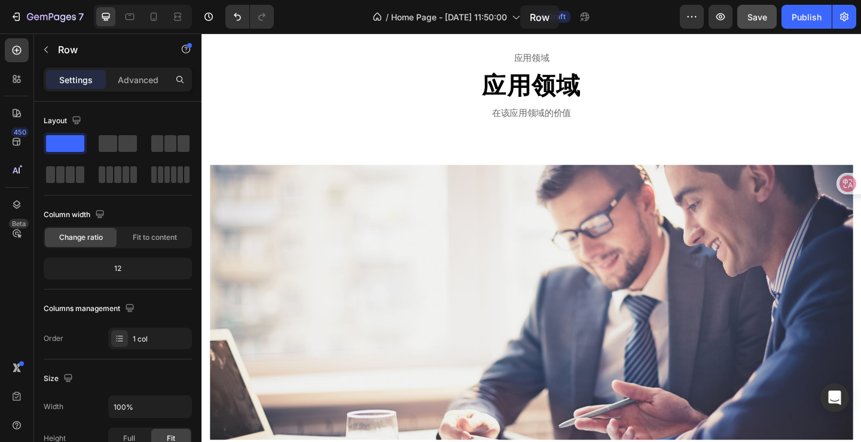
scroll to position [1619, 0]
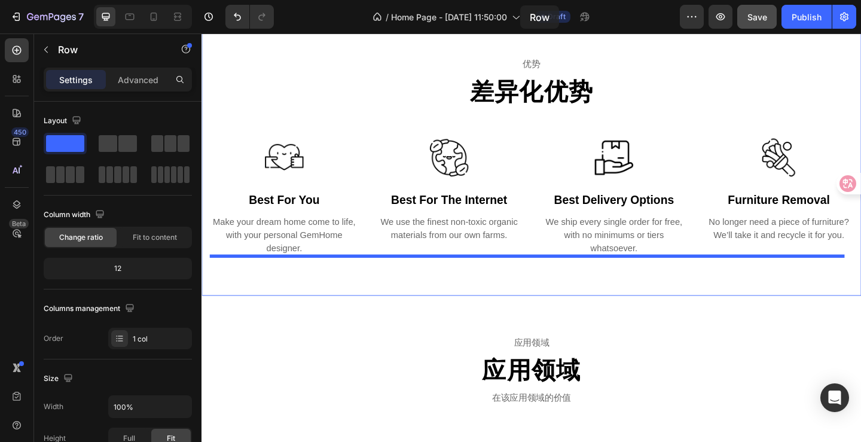
drag, startPoint x: 396, startPoint y: 191, endPoint x: 555, endPoint y: 156, distance: 163.3
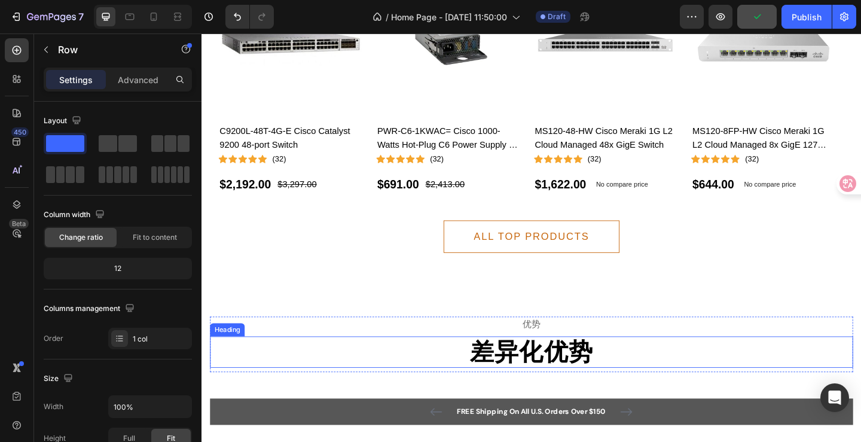
scroll to position [1361, 0]
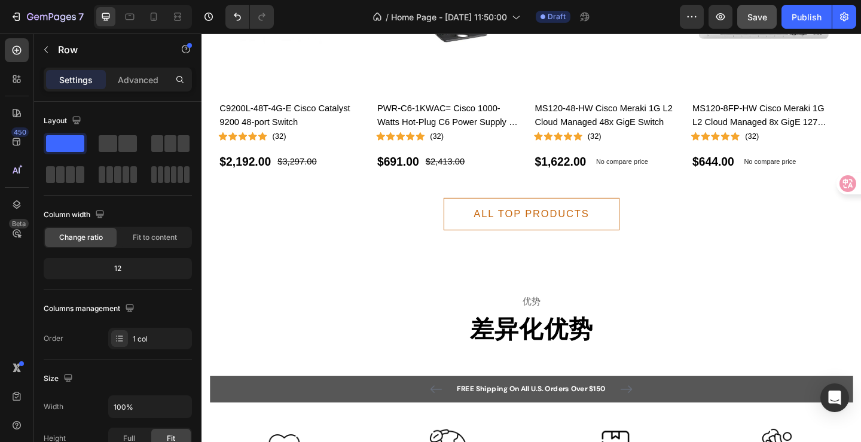
click at [400, 424] on div "FREE Shipping On All U.S. Orders Over $150 Text block 5000+ Text block Icon Ico…" at bounding box center [559, 420] width 681 height 14
click at [401, 416] on div "FREE Shipping On All U.S. Orders Over $150 Text block 5000+ Text block Icon Ico…" at bounding box center [559, 420] width 681 height 14
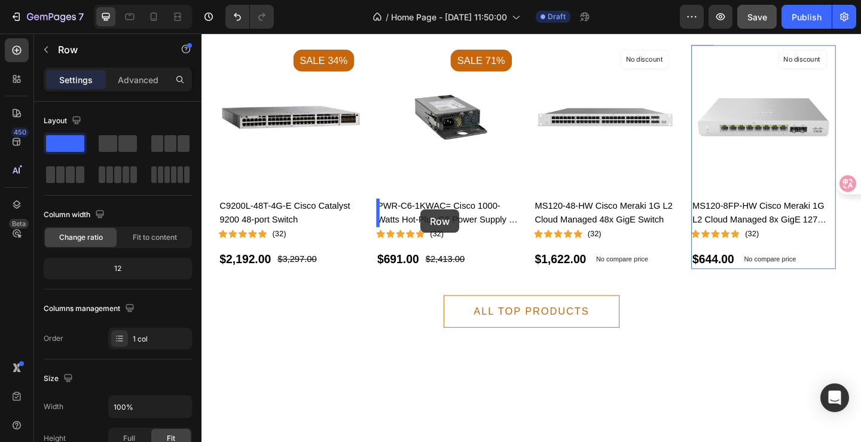
scroll to position [1116, 0]
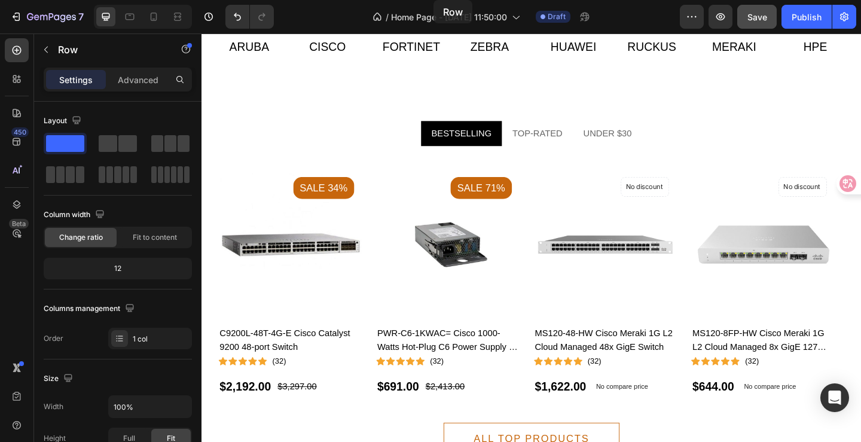
drag, startPoint x: 386, startPoint y: 302, endPoint x: 542, endPoint y: 274, distance: 158.0
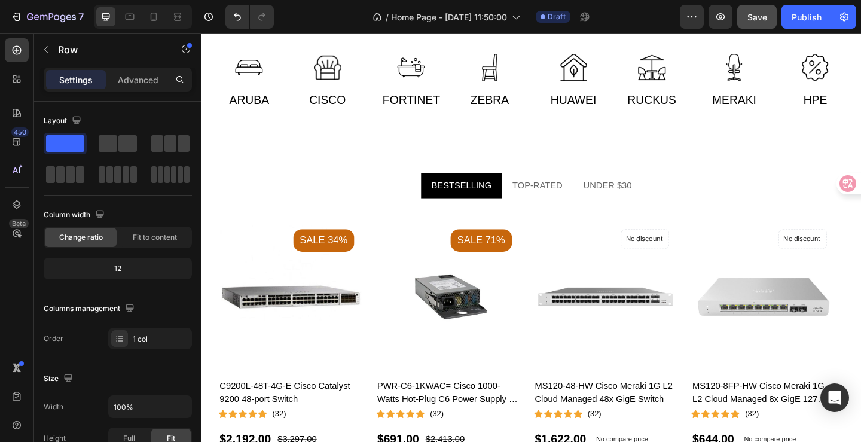
scroll to position [732, 0]
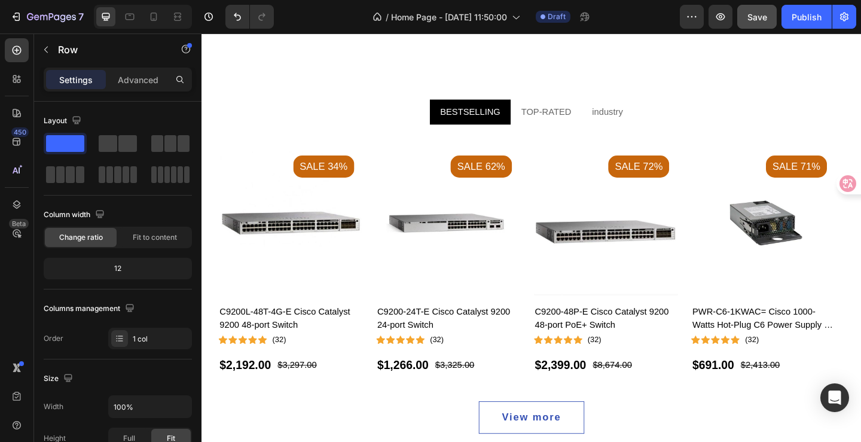
click at [754, 8] on button "Save" at bounding box center [756, 17] width 39 height 24
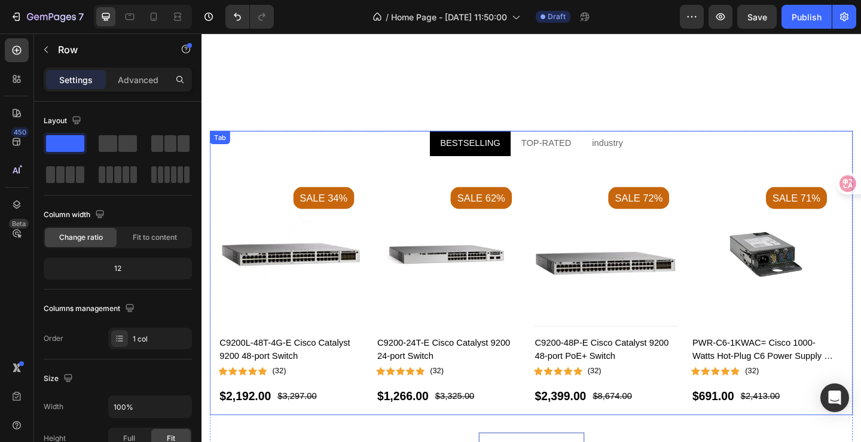
scroll to position [897, 0]
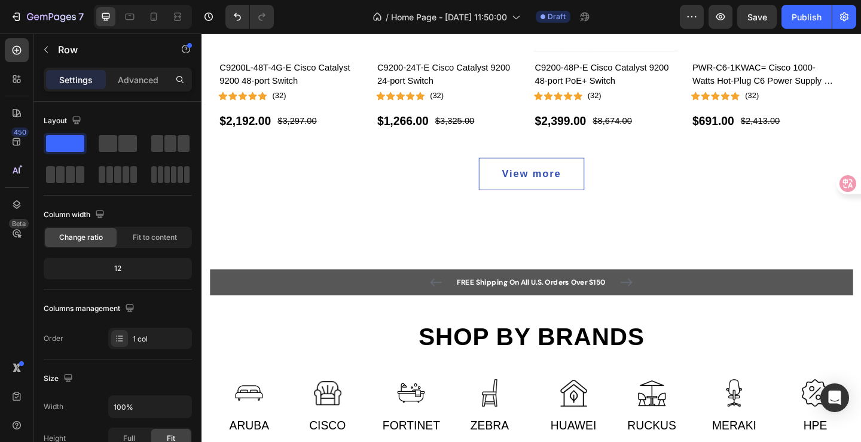
click at [410, 409] on div at bounding box center [429, 424] width 85 height 30
click at [417, 409] on img at bounding box center [429, 424] width 30 height 30
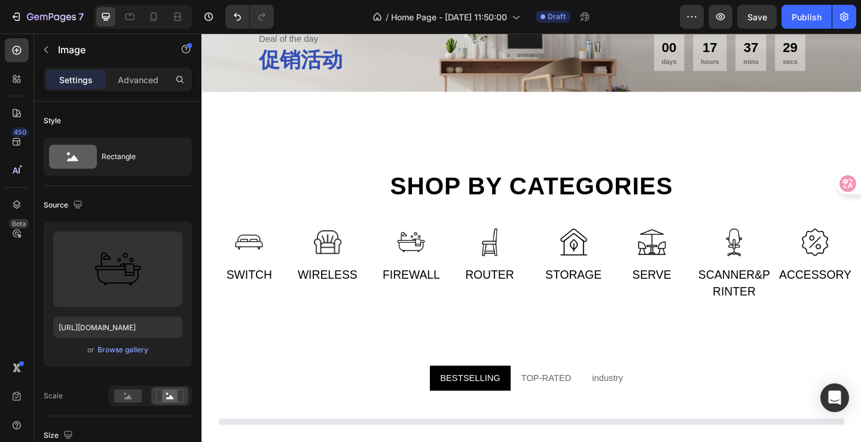
scroll to position [1076, 0]
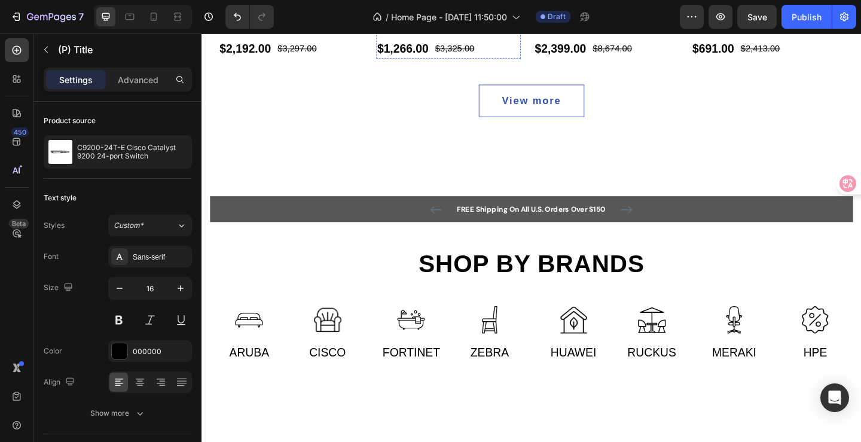
click at [313, 60] on div "$3,297.00 (P) Price (P) Price" at bounding box center [305, 50] width 45 height 22
click at [363, 29] on div "Icon Icon Icon Icon Icon Icon List Hoz (32) Text block Row" at bounding box center [298, 21] width 157 height 15
click at [357, 60] on div "$2,192.00 (P) Price (P) Price $3,297.00 (P) Price (P) Price Row" at bounding box center [298, 50] width 157 height 22
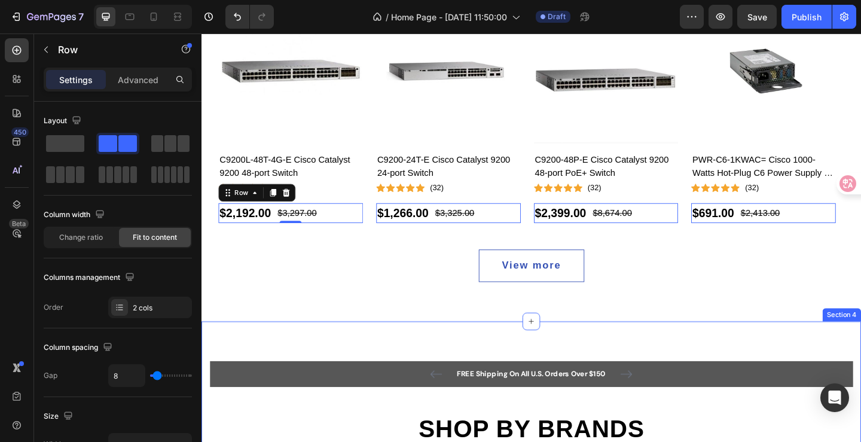
scroll to position [837, 0]
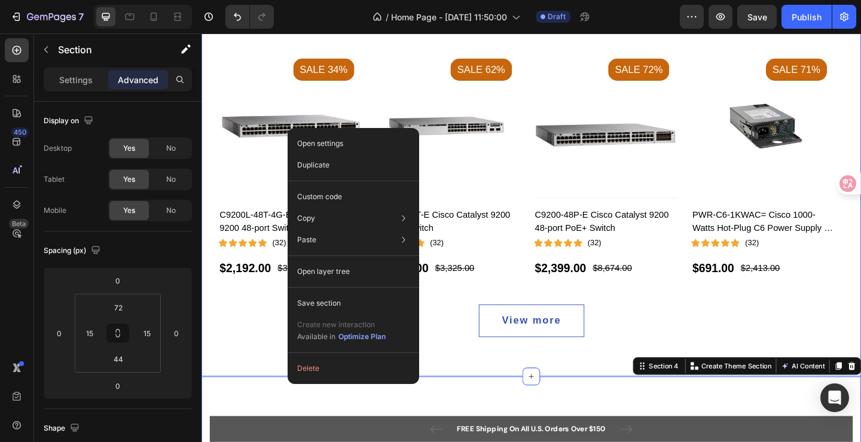
click at [234, 367] on div "BESTSELLING TOP-RATED industry Product Images Sale 34% Product Badge C9200L-48T…" at bounding box center [559, 181] width 717 height 449
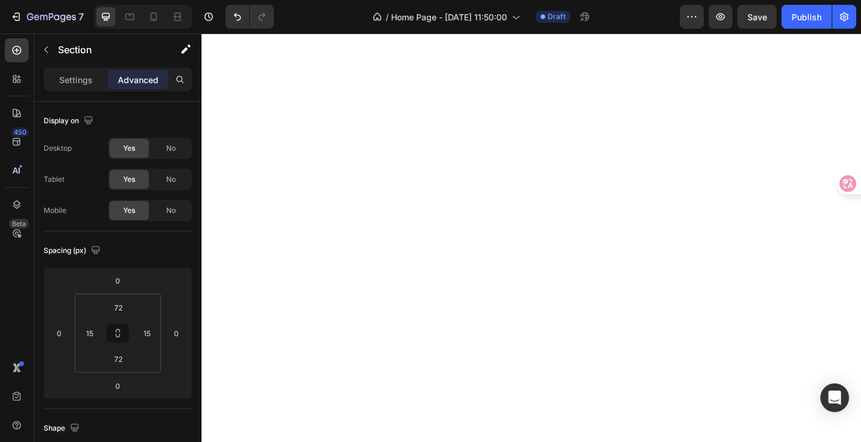
scroll to position [1614, 0]
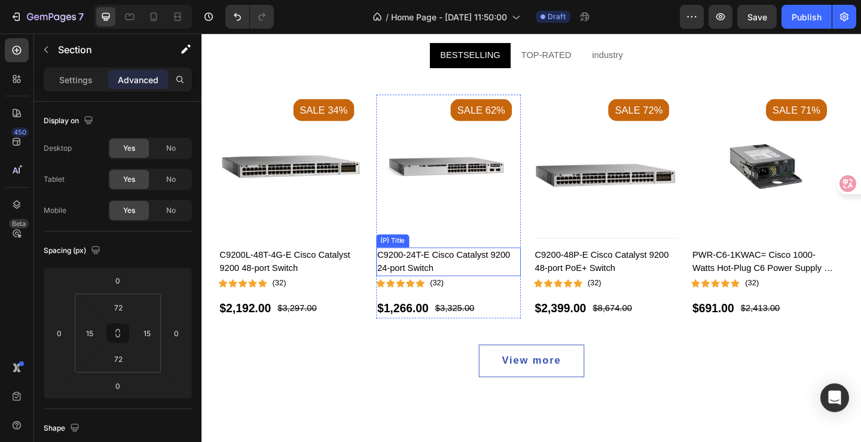
scroll to position [908, 0]
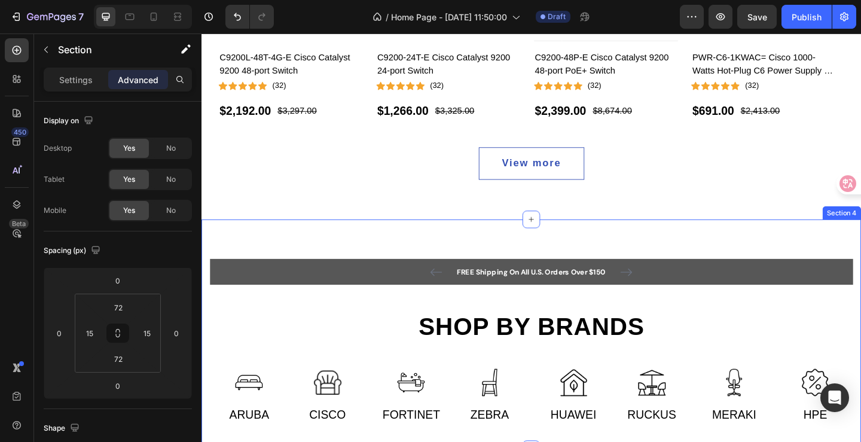
click at [232, 263] on div "FREE Shipping On All U.S. Orders Over $150 Text block 5000+ Text block Icon Ico…" at bounding box center [559, 360] width 717 height 250
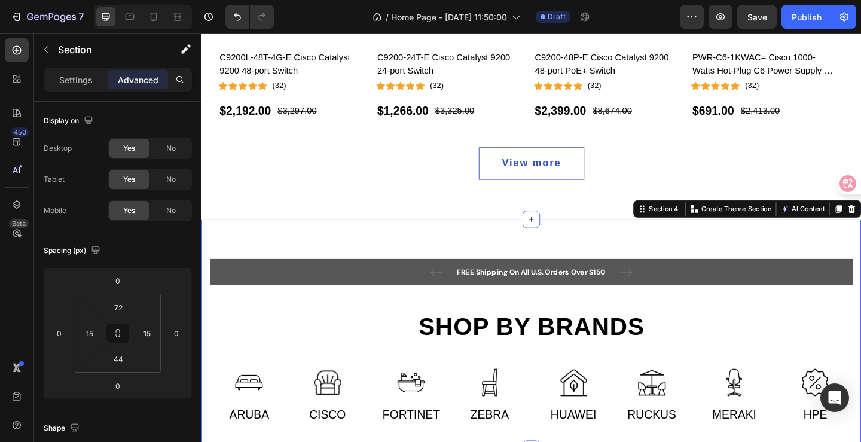
scroll to position [1056, 0]
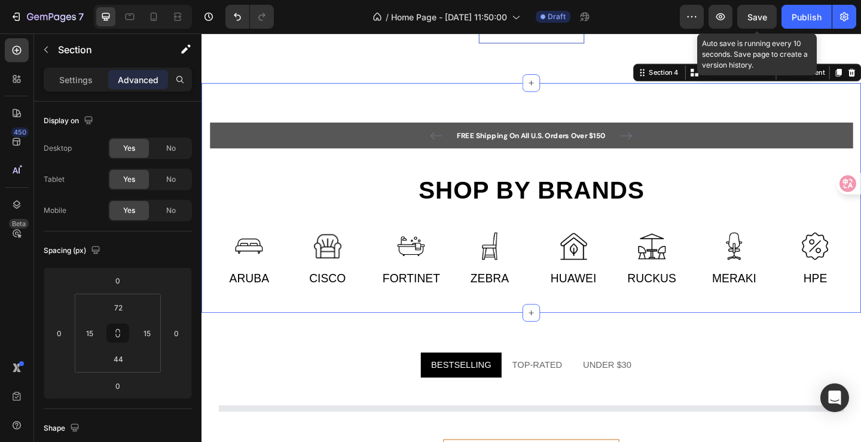
click at [753, 17] on span "Save" at bounding box center [757, 17] width 20 height 10
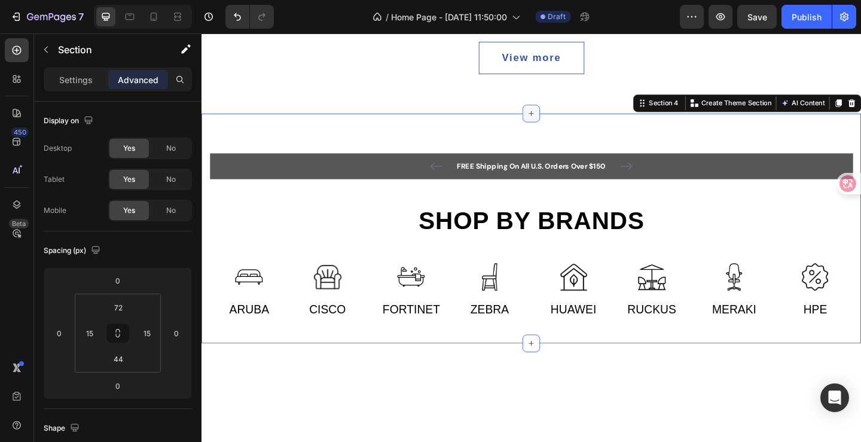
scroll to position [817, 0]
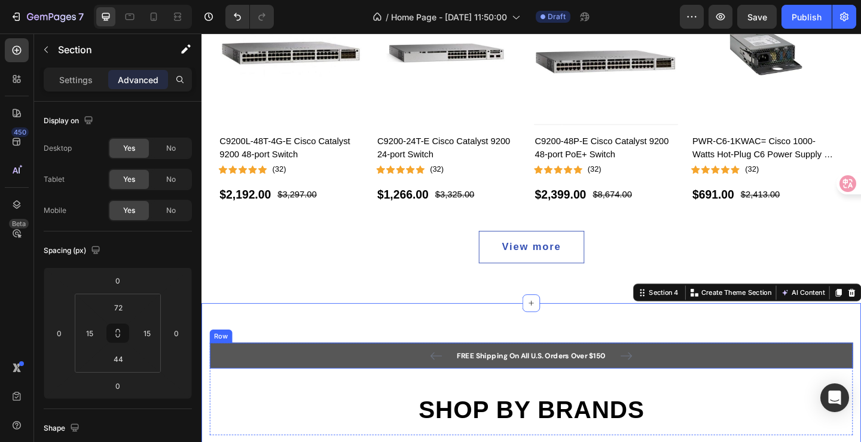
click at [326, 382] on div "FREE Shipping On All U.S. Orders Over $150 Text block 5000+ Text block Icon Ico…" at bounding box center [559, 384] width 681 height 14
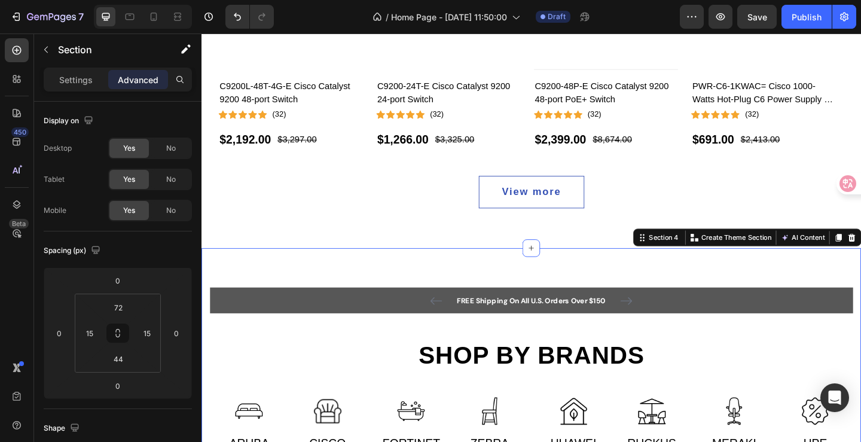
scroll to position [909, 0]
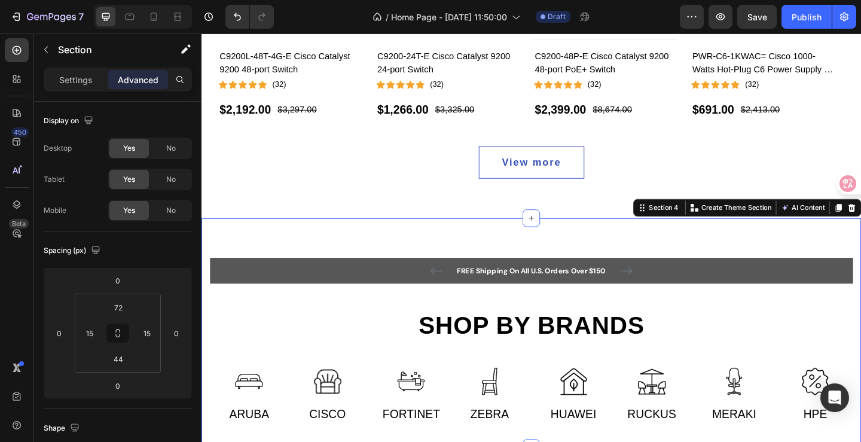
click at [344, 320] on div "FREE Shipping On All U.S. Orders Over $150 Text block 5000+ Text block Icon Ico…" at bounding box center [559, 327] width 699 height 100
click at [349, 346] on h2 "Shop by brands" at bounding box center [559, 351] width 699 height 34
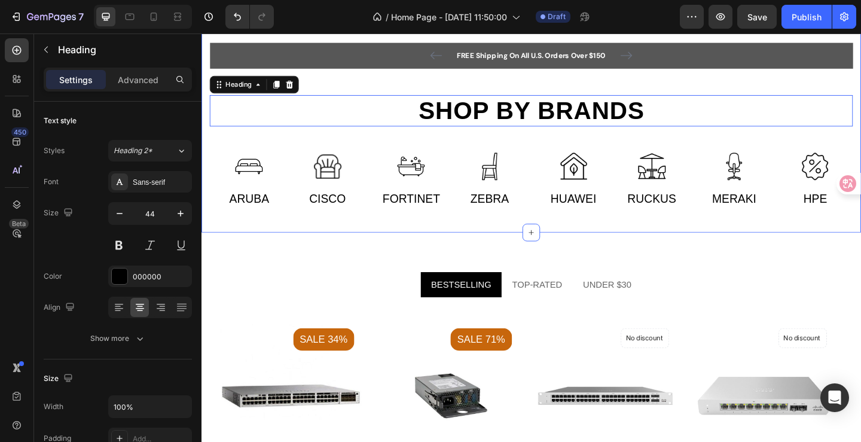
click at [427, 223] on p "fortinet" at bounding box center [429, 213] width 83 height 19
click at [428, 250] on div "FREE Shipping On All U.S. Orders Over $150 Text block 5000+ Text block Icon Ico…" at bounding box center [559, 126] width 717 height 250
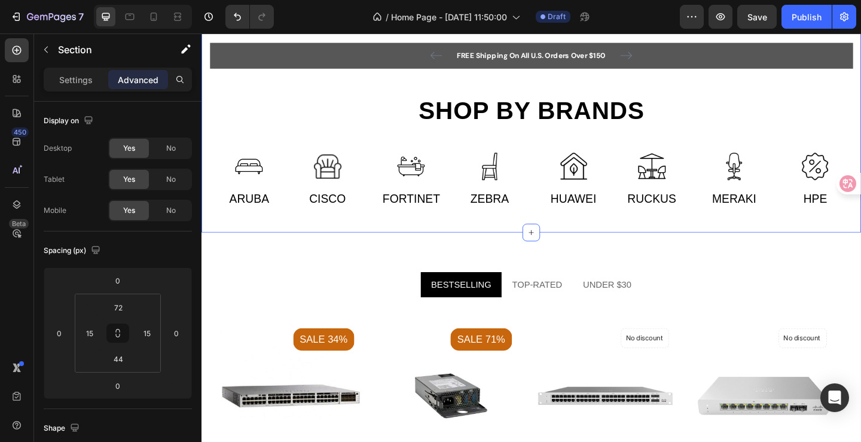
scroll to position [638, 0]
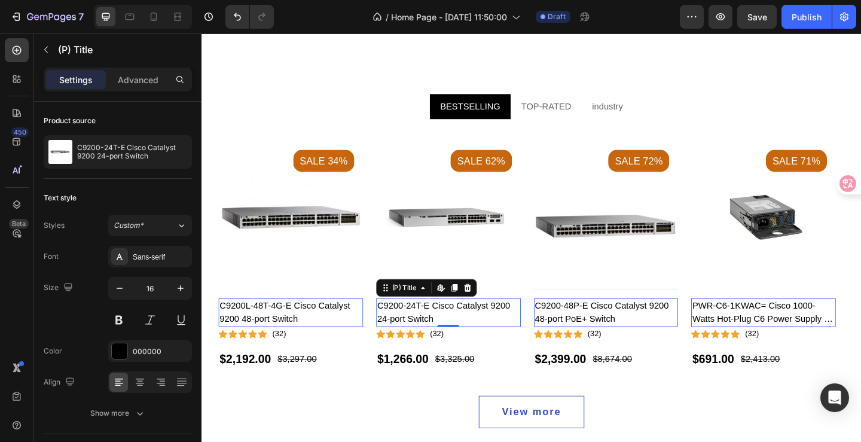
click at [412, 265] on img at bounding box center [469, 233] width 157 height 157
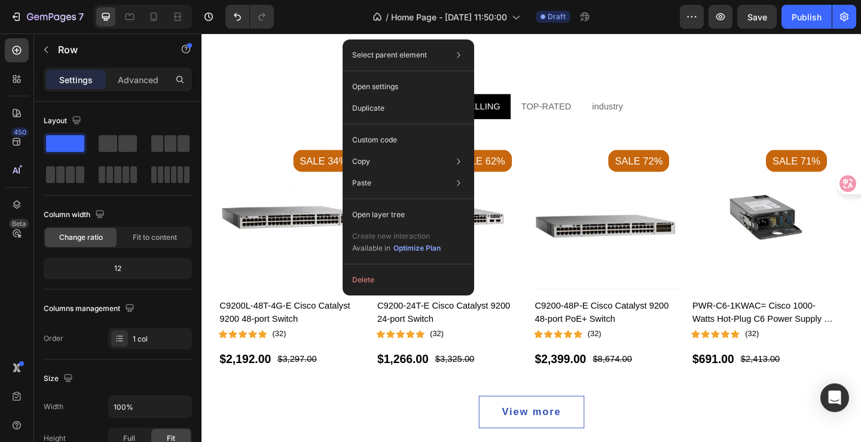
scroll to position [937, 0]
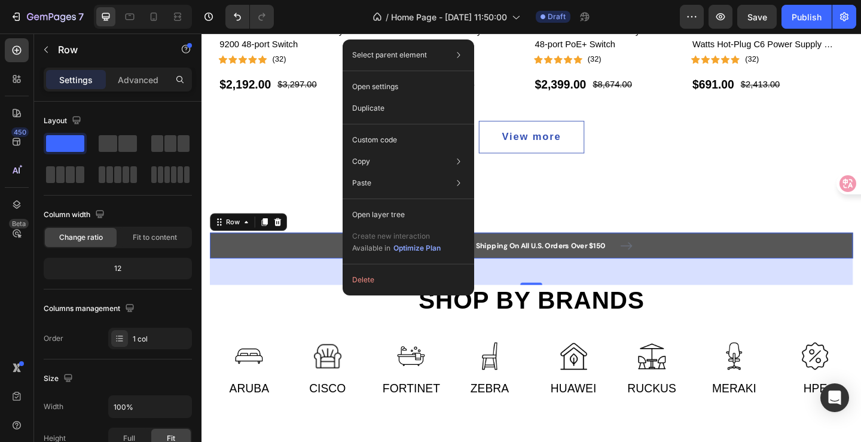
click at [326, 256] on div "FREE Shipping On All U.S. Orders Over $150 Text block 5000+ Text block Icon Ico…" at bounding box center [559, 264] width 699 height 29
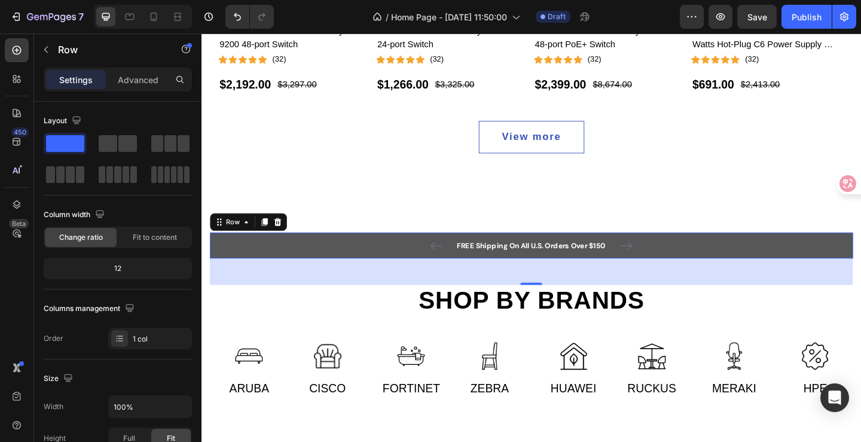
click at [251, 264] on div "FREE Shipping On All U.S. Orders Over $150 Text block 5000+ Text block Icon Ico…" at bounding box center [559, 264] width 681 height 14
click at [287, 238] on icon at bounding box center [284, 239] width 10 height 10
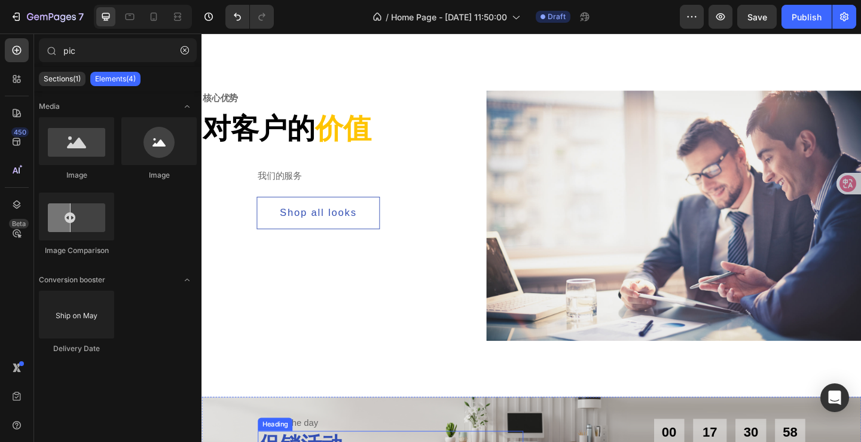
scroll to position [0, 0]
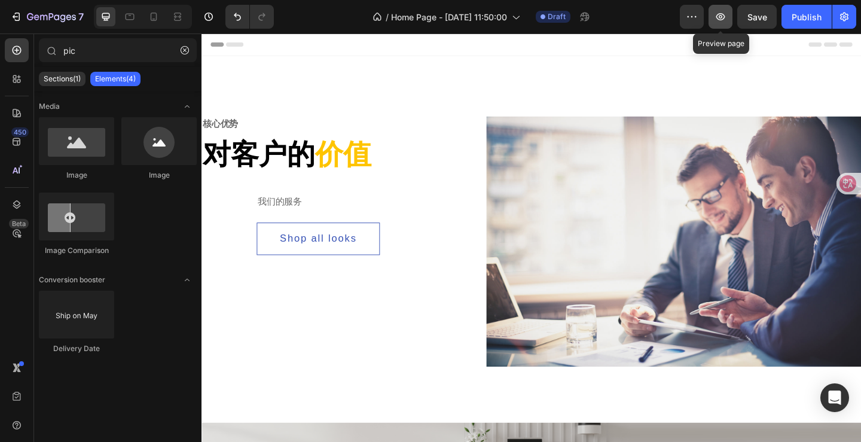
click at [730, 20] on button "button" at bounding box center [720, 17] width 24 height 24
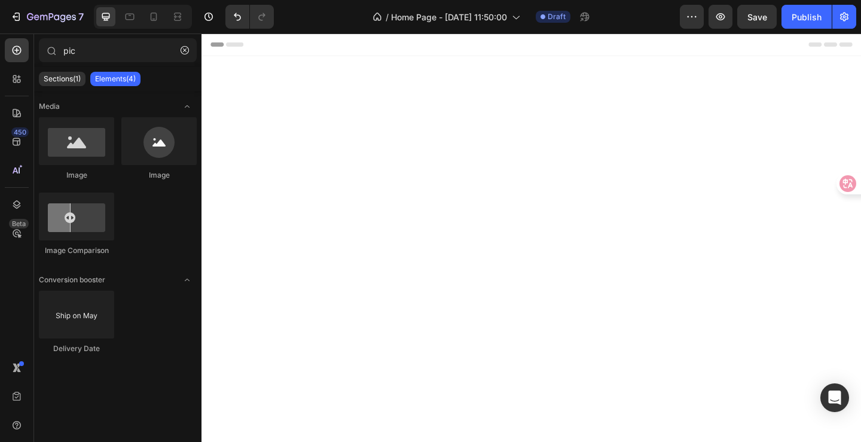
scroll to position [717, 0]
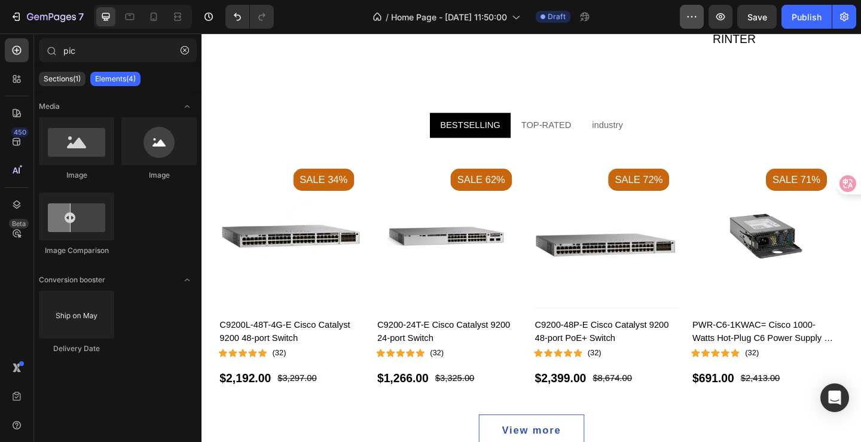
click at [845, 24] on button "button" at bounding box center [844, 17] width 24 height 24
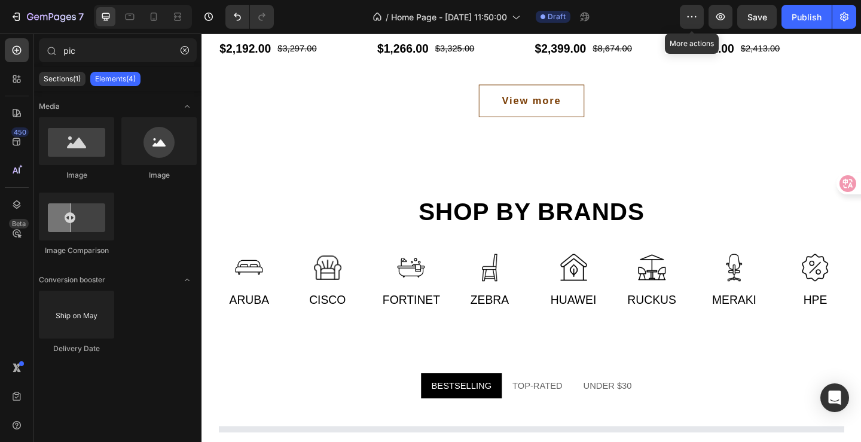
click at [694, 0] on body "7 / Home Page - [DATE] 11:50:00 Draft More actions Preview Save Publish 450 Bet…" at bounding box center [430, 0] width 861 height 0
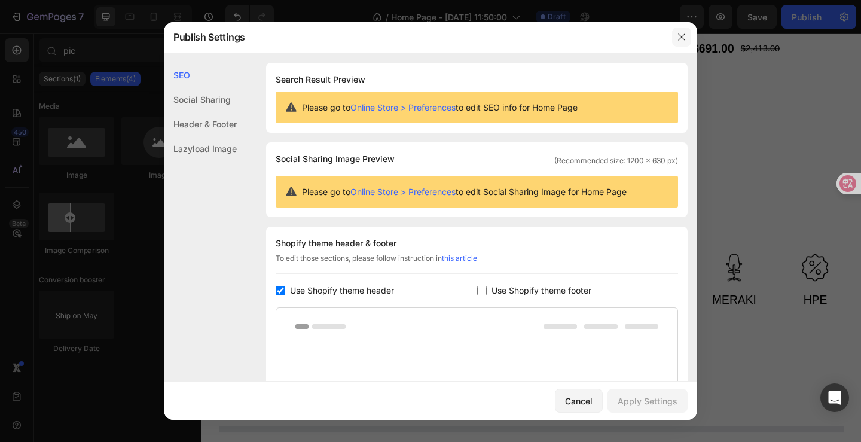
click at [683, 38] on icon "button" at bounding box center [682, 37] width 10 height 10
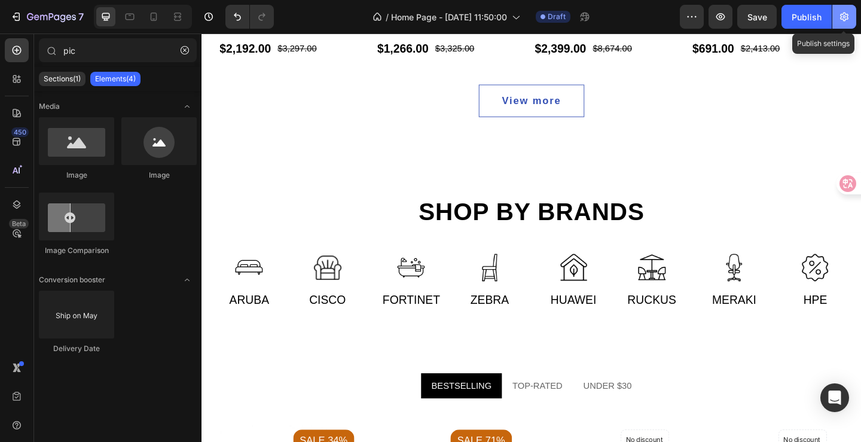
click at [844, 18] on icon "button" at bounding box center [844, 17] width 8 height 9
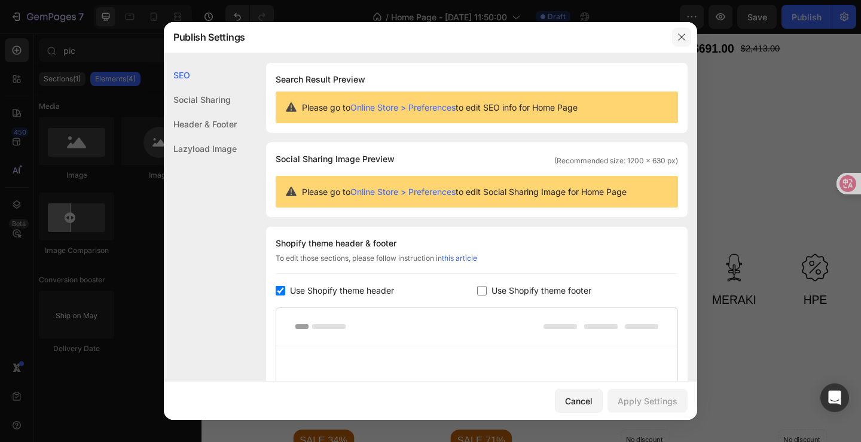
click at [684, 39] on icon "button" at bounding box center [681, 37] width 7 height 7
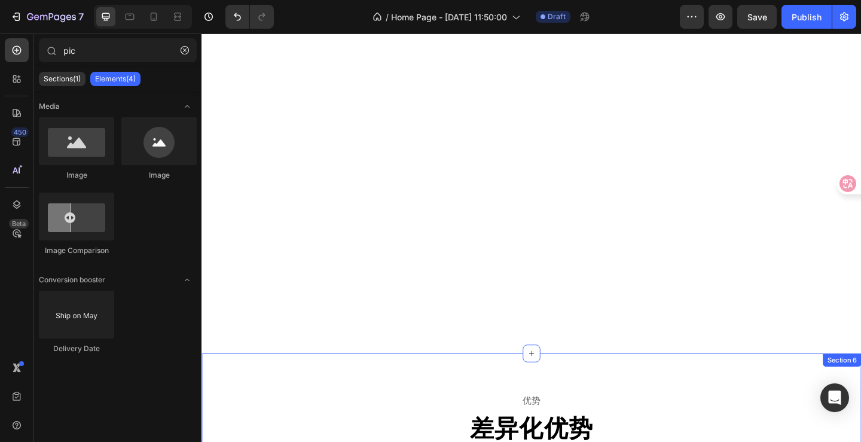
scroll to position [1853, 0]
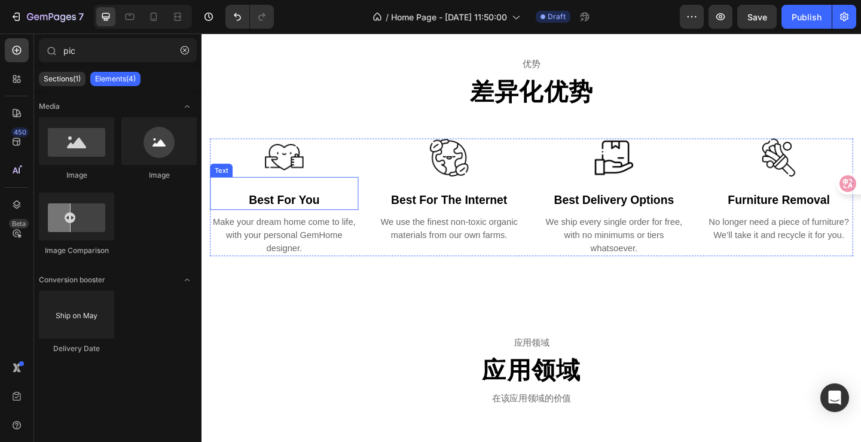
click at [317, 219] on div "best for you" at bounding box center [290, 215] width 161 height 22
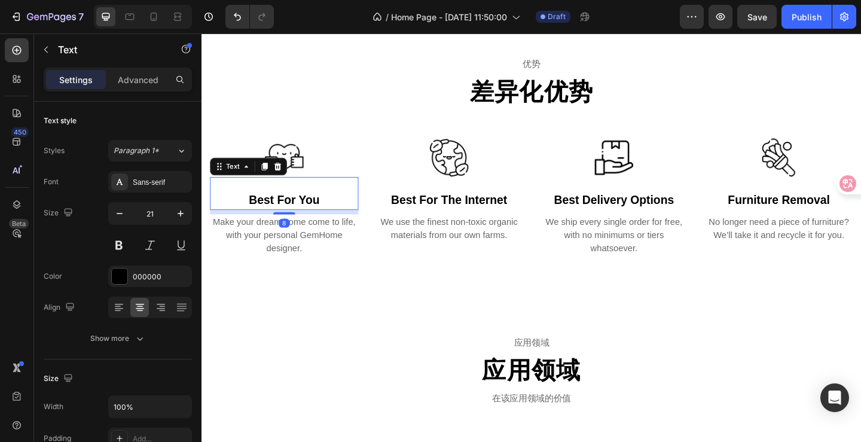
click at [326, 214] on div "best for you" at bounding box center [290, 215] width 161 height 22
click at [326, 214] on p "best for you" at bounding box center [291, 214] width 159 height 19
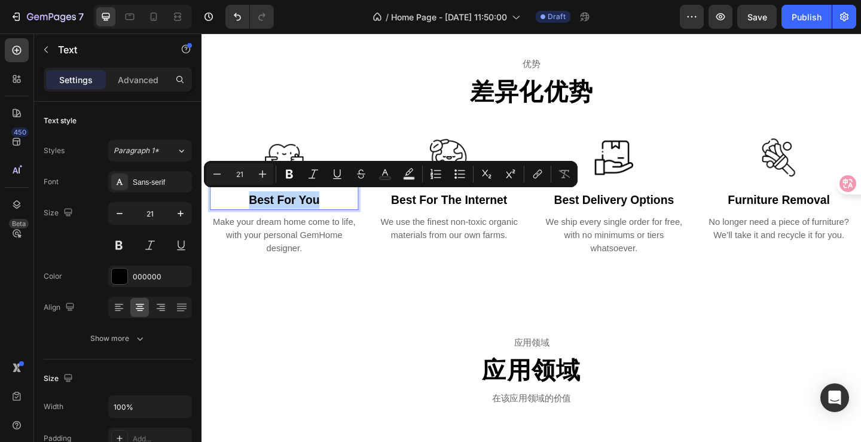
drag, startPoint x: 329, startPoint y: 213, endPoint x: 250, endPoint y: 211, distance: 79.5
click at [250, 211] on p "best for you" at bounding box center [291, 214] width 159 height 19
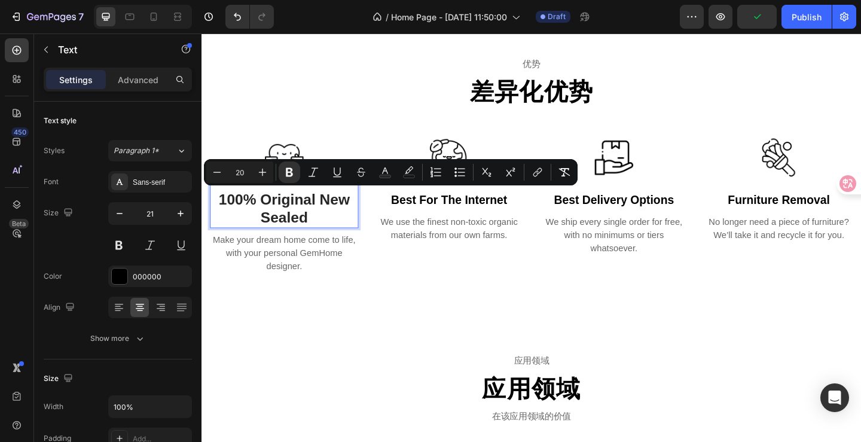
drag, startPoint x: 319, startPoint y: 238, endPoint x: 217, endPoint y: 214, distance: 105.1
click at [217, 214] on p "100% Original New Sealed" at bounding box center [291, 224] width 159 height 39
click at [457, 215] on p "best for the internet" at bounding box center [470, 214] width 159 height 19
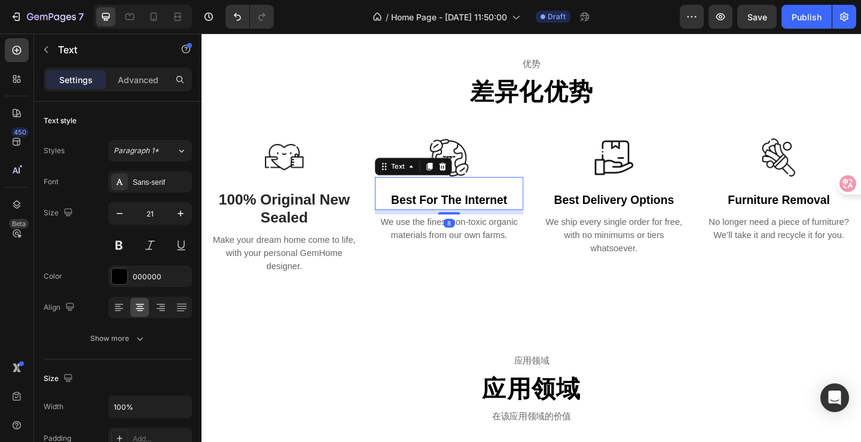
click at [535, 216] on p "best for the internet" at bounding box center [470, 214] width 159 height 19
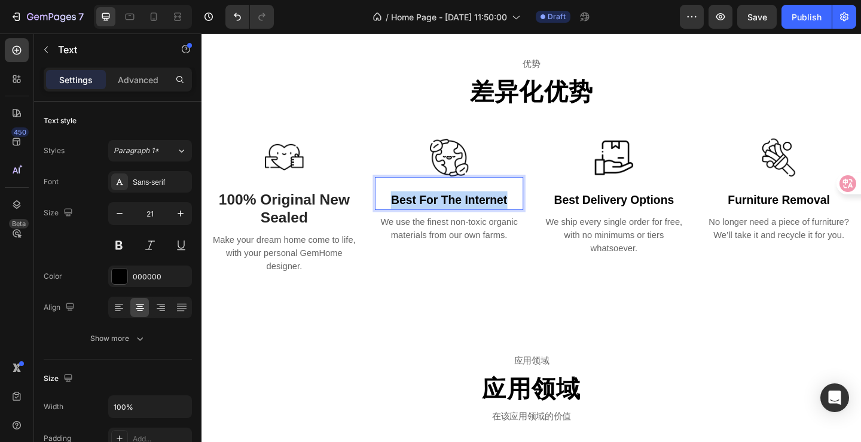
drag, startPoint x: 536, startPoint y: 216, endPoint x: 401, endPoint y: 211, distance: 134.6
click at [401, 211] on p "best for the internet" at bounding box center [470, 214] width 159 height 19
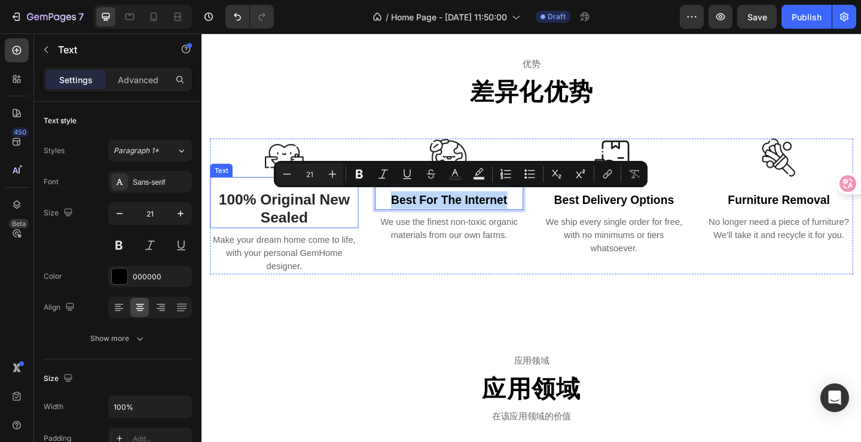
click at [337, 231] on p "100% Original New Sealed" at bounding box center [291, 224] width 159 height 39
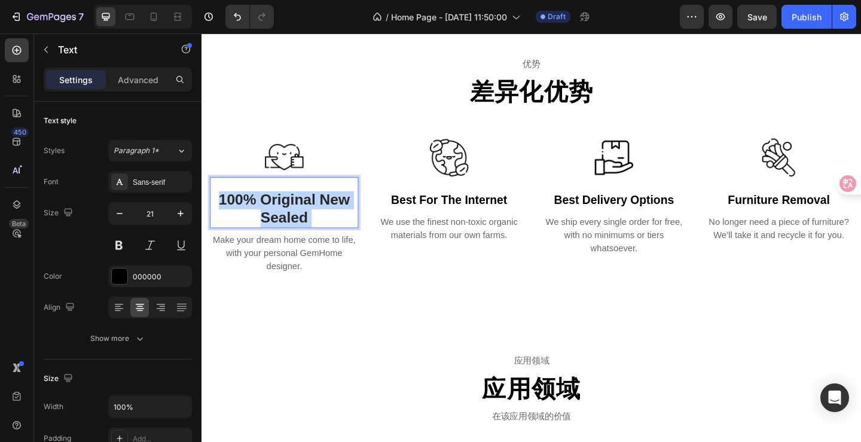
drag, startPoint x: 332, startPoint y: 234, endPoint x: 223, endPoint y: 212, distance: 111.6
click at [223, 212] on p "100% Original New Sealed" at bounding box center [291, 224] width 159 height 39
click at [228, 214] on strong "100% Original New Sealed" at bounding box center [291, 224] width 143 height 38
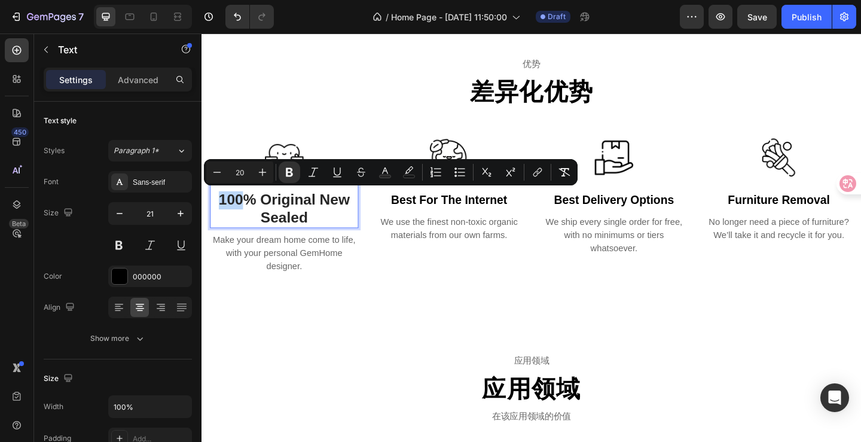
click at [233, 217] on strong "100% Original New Sealed" at bounding box center [291, 224] width 143 height 38
drag, startPoint x: 218, startPoint y: 211, endPoint x: 328, endPoint y: 240, distance: 113.1
click at [265, 177] on icon "Editor contextual toolbar" at bounding box center [262, 172] width 12 height 12
type input "21"
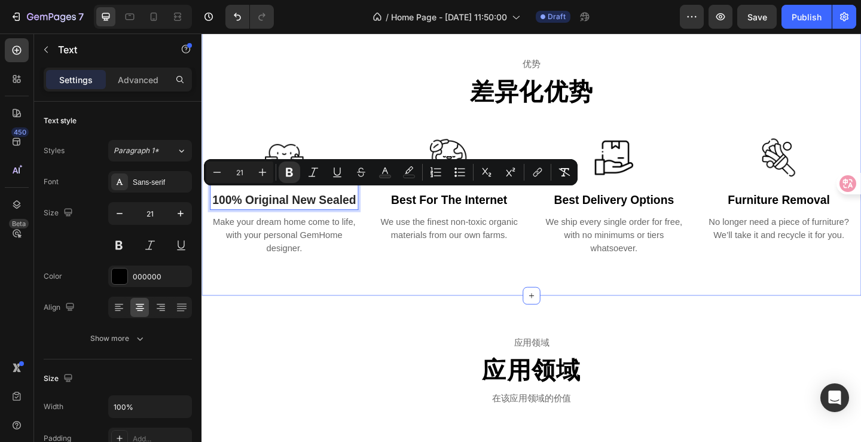
click at [410, 318] on div "优势 Text 差异化优势 Heading Row Image 100% Original New Sealed Text 8 Make your dream…" at bounding box center [559, 167] width 717 height 302
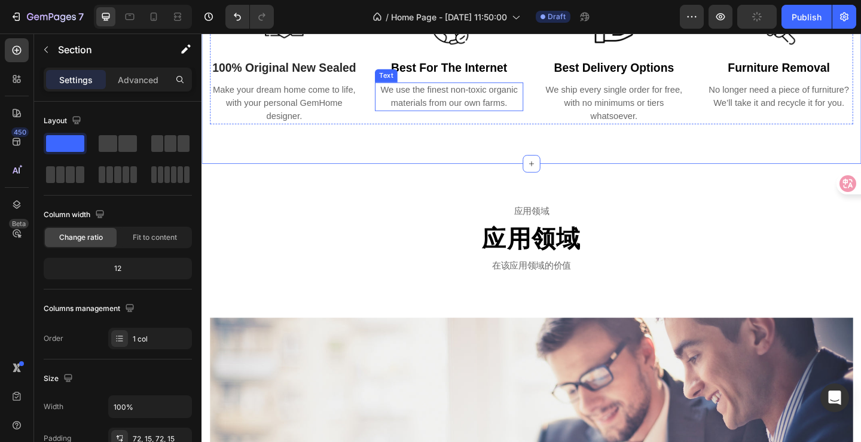
scroll to position [1674, 0]
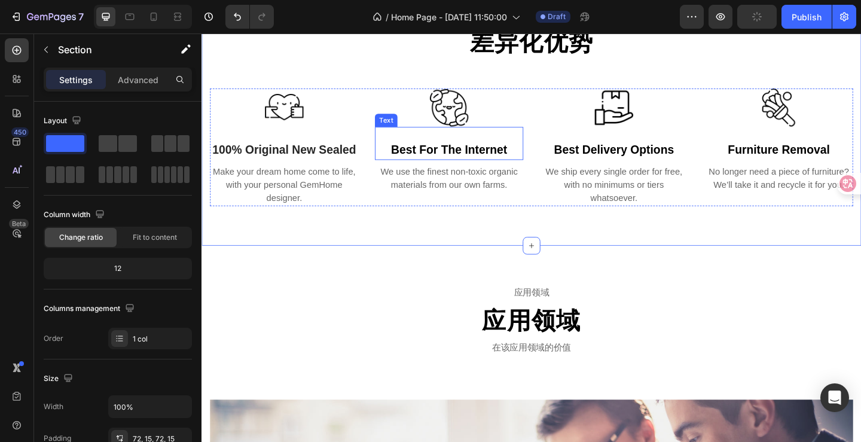
click at [457, 160] on p "best for the internet" at bounding box center [470, 160] width 159 height 19
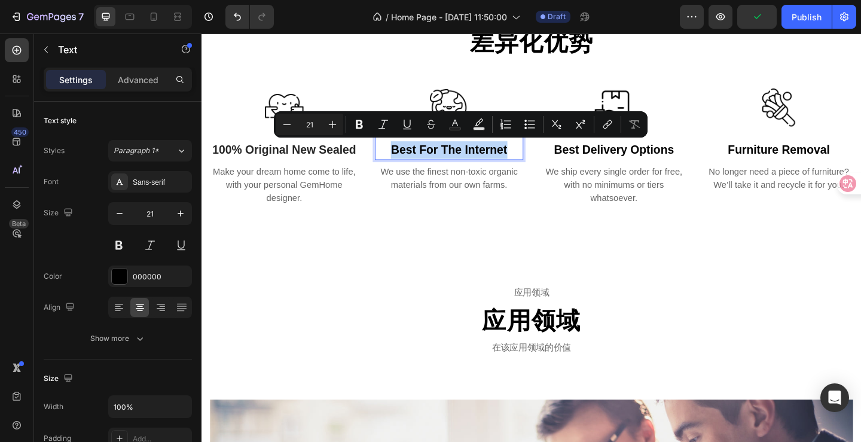
drag, startPoint x: 406, startPoint y: 157, endPoint x: 538, endPoint y: 161, distance: 131.6
click at [538, 161] on p "best for the internet" at bounding box center [470, 160] width 159 height 19
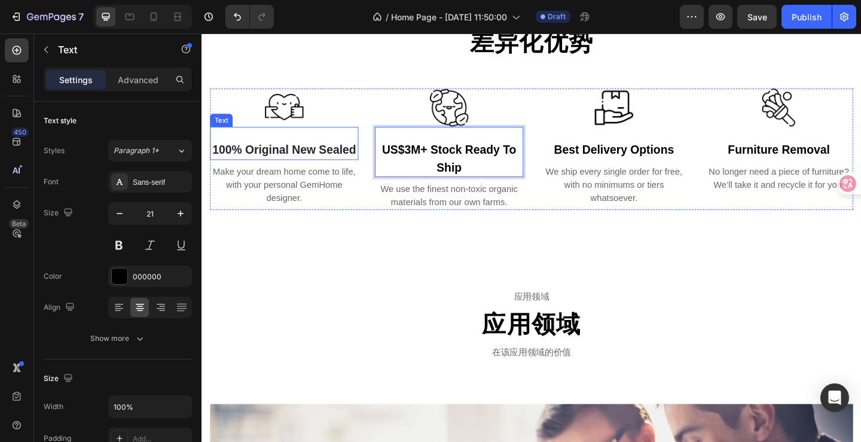
click at [274, 158] on strong "100% Original New Sealed" at bounding box center [291, 160] width 156 height 14
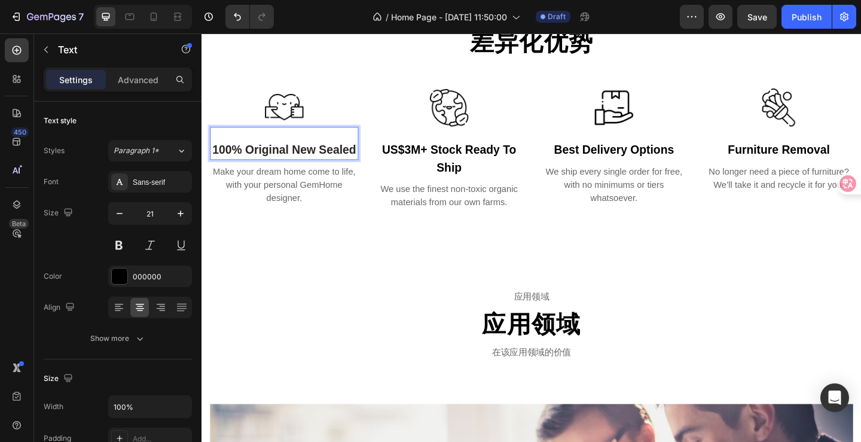
click at [274, 158] on strong "100% Original New Sealed" at bounding box center [291, 160] width 156 height 14
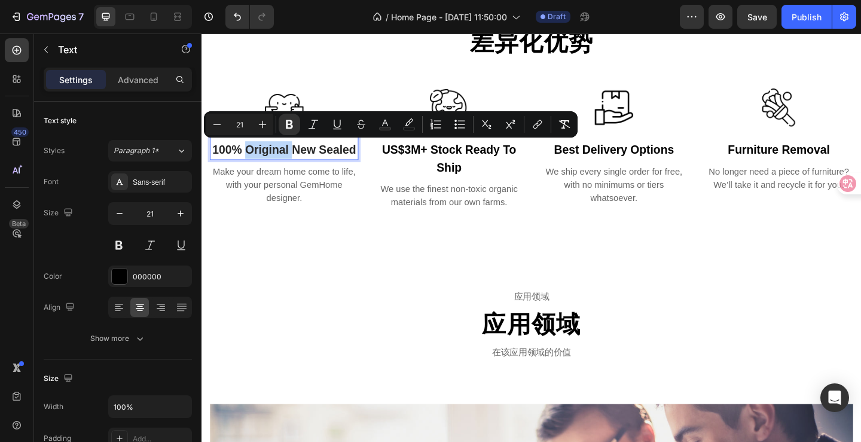
click at [319, 166] on strong "100% Original New Sealed" at bounding box center [291, 160] width 156 height 14
click at [296, 162] on strong "100% Original New Sealed" at bounding box center [291, 160] width 156 height 14
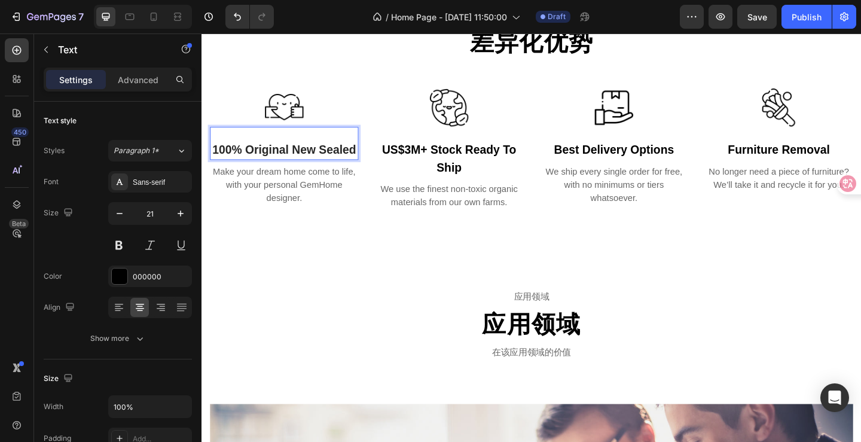
click at [274, 158] on strong "100% Original New Sealed" at bounding box center [291, 160] width 156 height 14
click at [271, 158] on strong "100% Original New Sealed" at bounding box center [291, 160] width 156 height 14
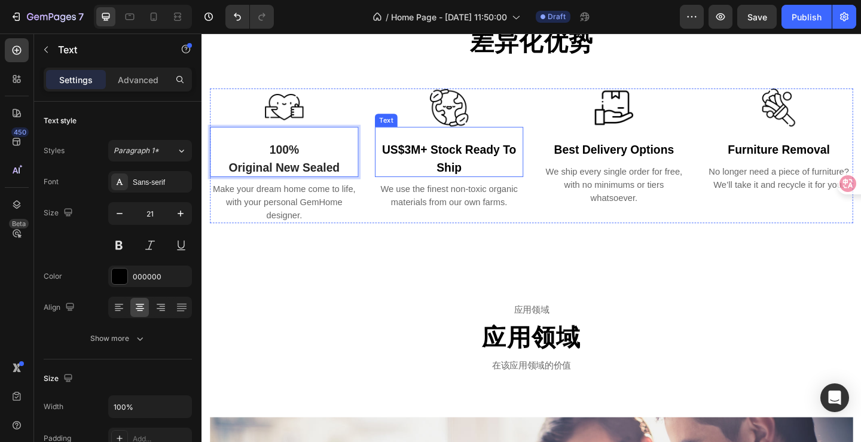
click at [452, 162] on p "US$3M+ Stock Ready To Ship" at bounding box center [470, 170] width 159 height 38
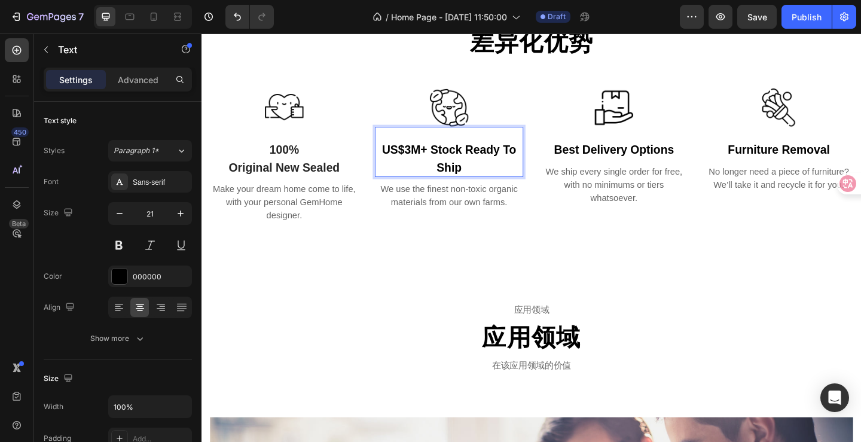
click at [449, 162] on p "US$3M+ Stock Ready To Ship" at bounding box center [470, 170] width 159 height 38
click at [651, 164] on div "best delivery options" at bounding box center [649, 160] width 161 height 22
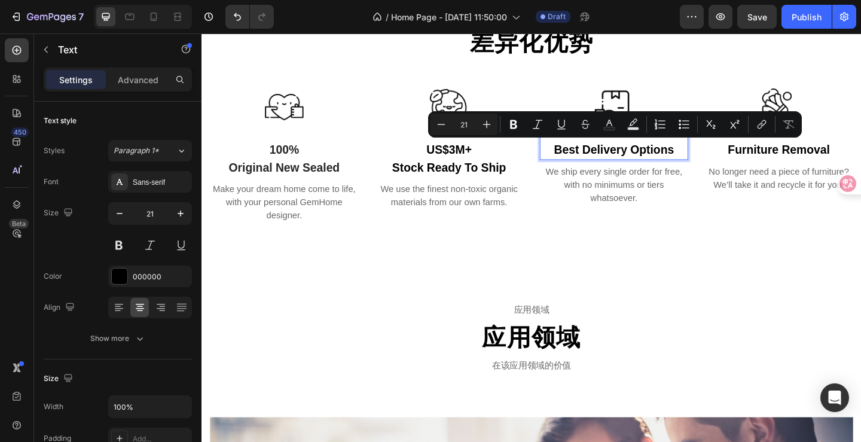
click at [598, 163] on p "best delivery options" at bounding box center [649, 160] width 159 height 19
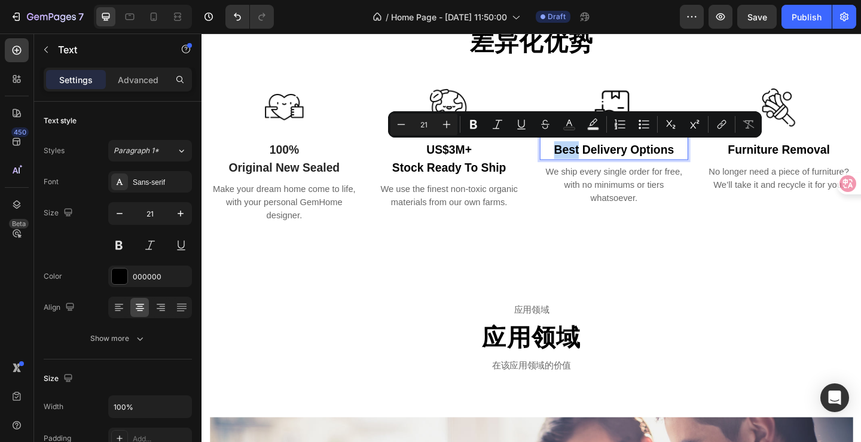
drag, startPoint x: 581, startPoint y: 160, endPoint x: 603, endPoint y: 161, distance: 22.1
click at [603, 161] on p "best delivery options" at bounding box center [649, 160] width 159 height 19
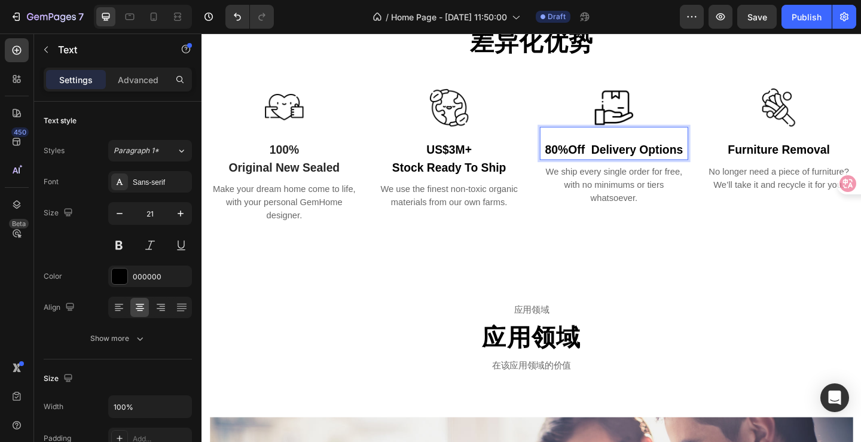
click at [624, 160] on p "80%off delivery options" at bounding box center [649, 160] width 159 height 19
click at [620, 160] on p "80%off delivery options" at bounding box center [649, 160] width 159 height 19
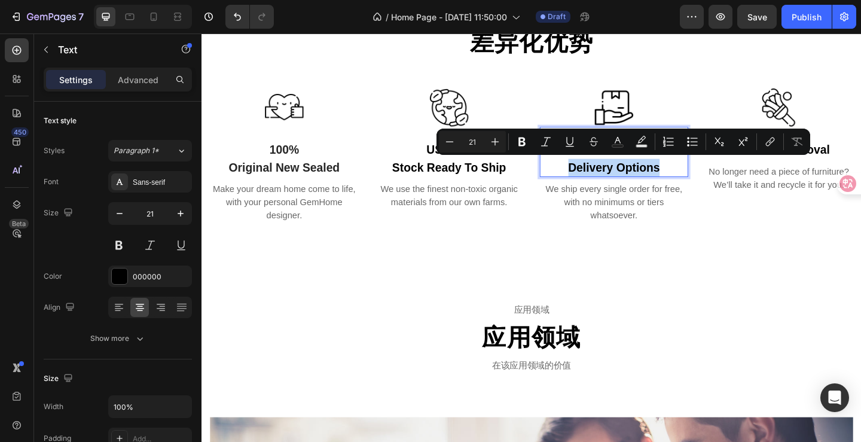
drag, startPoint x: 695, startPoint y: 179, endPoint x: 595, endPoint y: 179, distance: 100.4
click at [595, 179] on p "delivery options" at bounding box center [649, 179] width 159 height 19
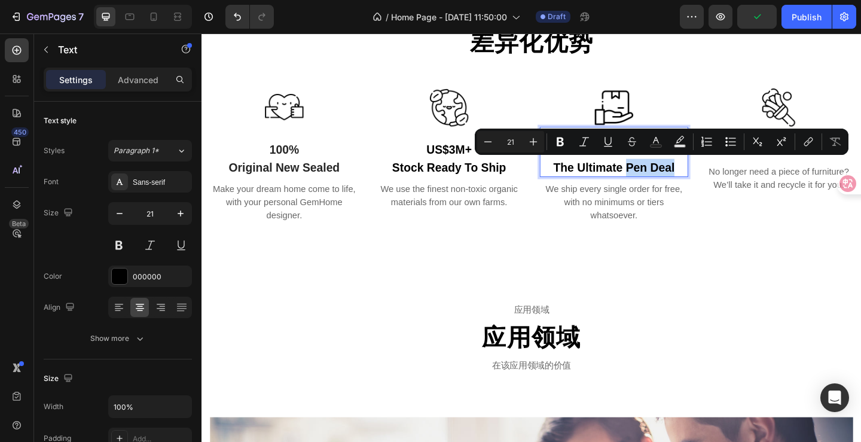
drag, startPoint x: 713, startPoint y: 178, endPoint x: 662, endPoint y: 179, distance: 50.8
click at [662, 179] on p "The Ultimate Pen Deal" at bounding box center [649, 179] width 159 height 19
type input "20"
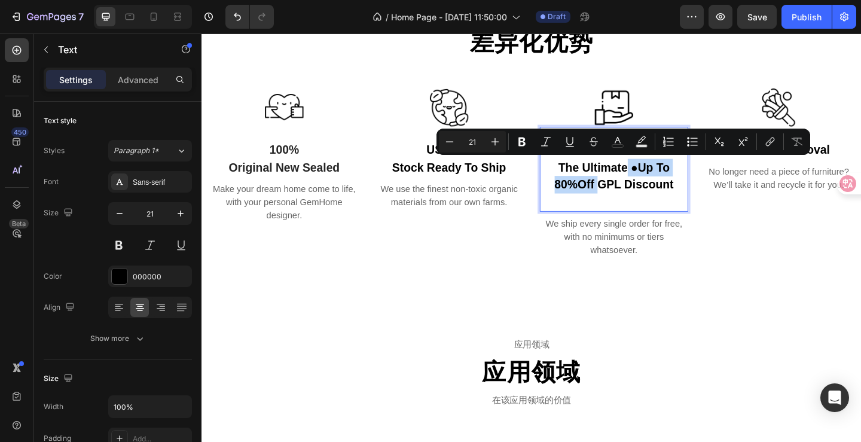
drag, startPoint x: 629, startPoint y: 199, endPoint x: 657, endPoint y: 181, distance: 33.3
click at [657, 181] on p "The Ultimate ●Up To 80%off GPL Discount" at bounding box center [649, 198] width 159 height 57
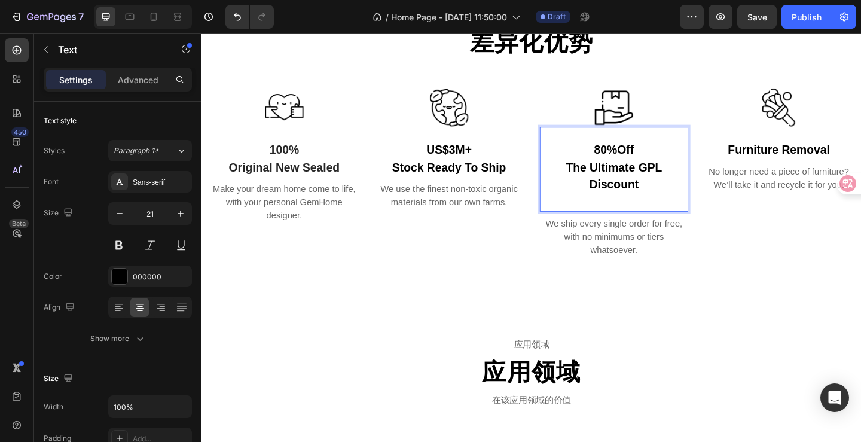
click at [647, 164] on p "80%off" at bounding box center [649, 160] width 159 height 19
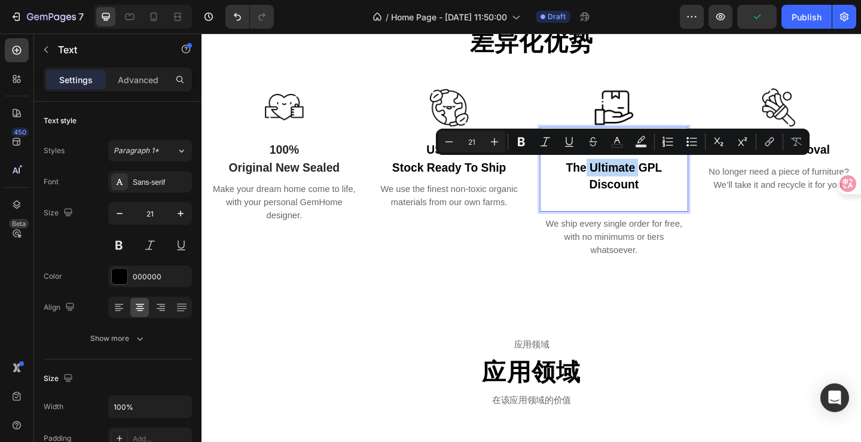
drag, startPoint x: 675, startPoint y: 179, endPoint x: 613, endPoint y: 178, distance: 61.6
click at [613, 178] on p "The Ultimate GPL Discount" at bounding box center [649, 198] width 159 height 57
click at [657, 182] on p "The Ultimate GPL Discount" at bounding box center [649, 198] width 159 height 57
click at [623, 183] on p "The Ultimate GPL Discount" at bounding box center [649, 198] width 159 height 57
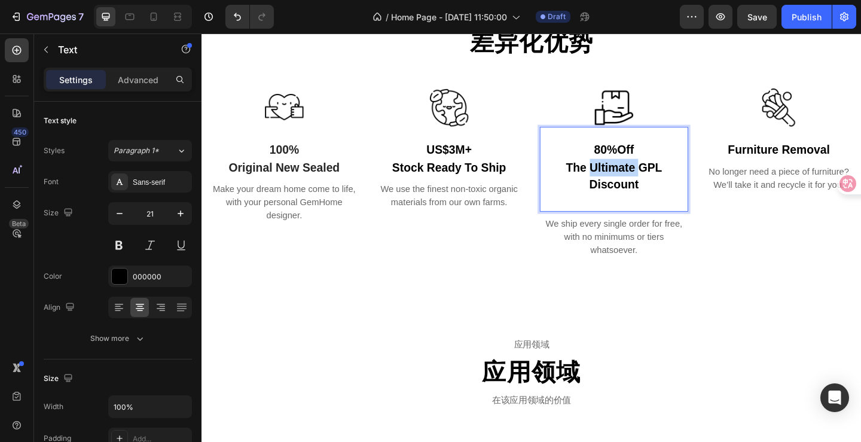
click at [623, 183] on p "The Ultimate GPL Discount" at bounding box center [649, 198] width 159 height 57
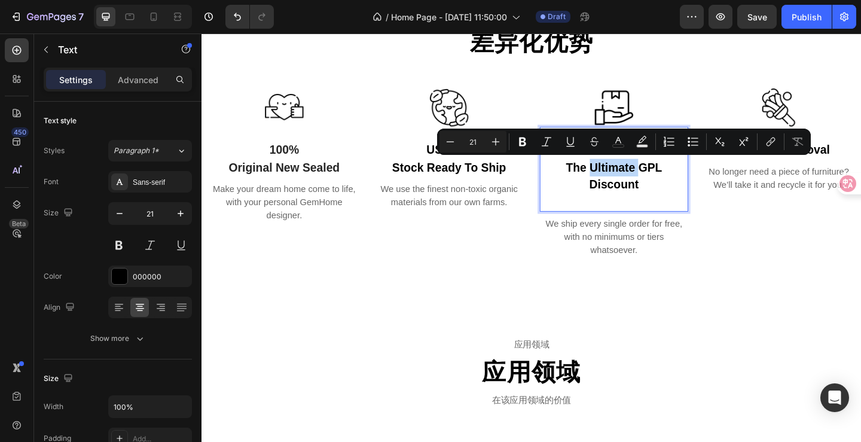
click at [658, 175] on p "The Ultimate GPL Discount" at bounding box center [649, 198] width 159 height 57
drag, startPoint x: 675, startPoint y: 179, endPoint x: 614, endPoint y: 178, distance: 61.6
click at [614, 178] on p "The Ultimate GPL Discount" at bounding box center [649, 198] width 159 height 57
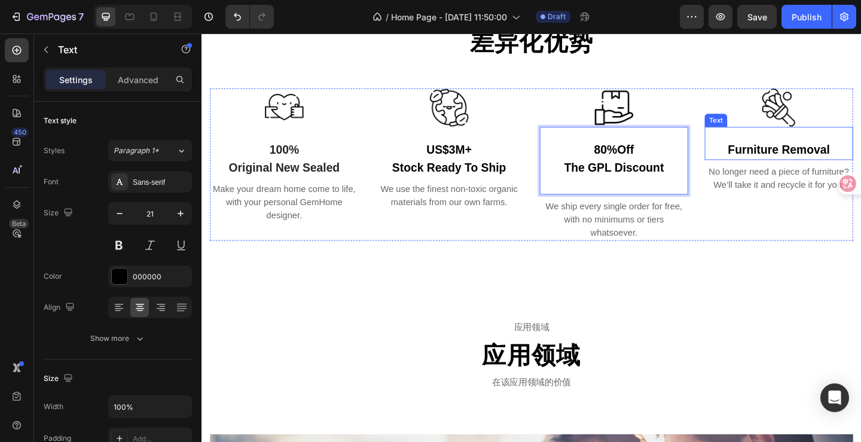
click at [848, 162] on div "furniture removal" at bounding box center [828, 160] width 161 height 22
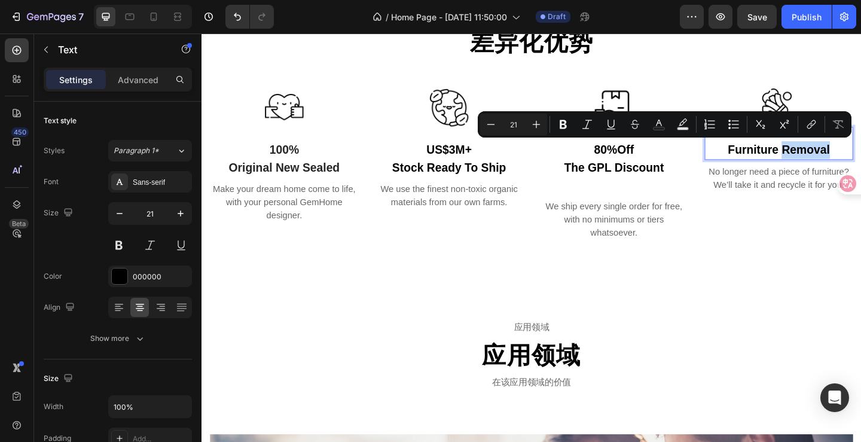
click at [860, 161] on p "furniture removal" at bounding box center [829, 160] width 159 height 19
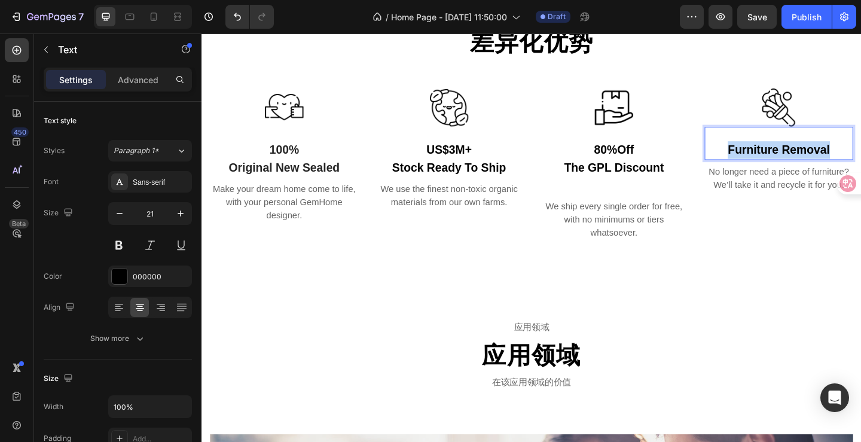
drag, startPoint x: 879, startPoint y: 161, endPoint x: 761, endPoint y: 153, distance: 118.0
click at [761, 153] on p "furniture removal" at bounding box center [829, 160] width 159 height 19
click at [799, 156] on p "Regions" at bounding box center [829, 160] width 159 height 19
drag, startPoint x: 815, startPoint y: 158, endPoint x: 861, endPoint y: 163, distance: 46.2
click at [860, 163] on p "100+ Regions" at bounding box center [829, 160] width 159 height 19
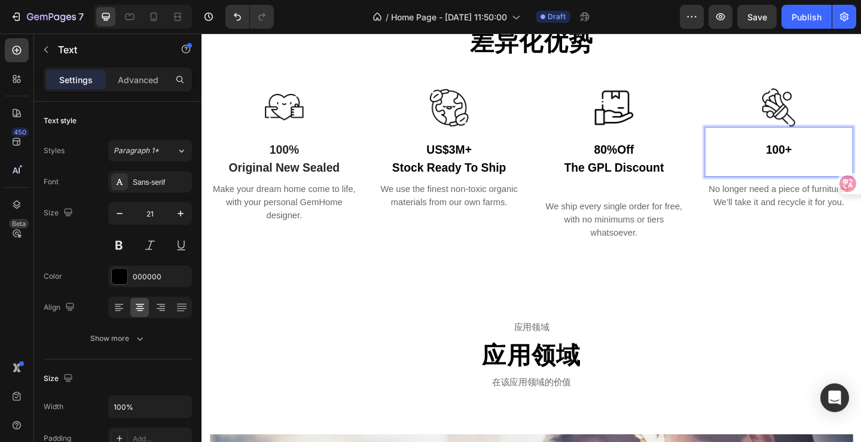
drag, startPoint x: 861, startPoint y: 163, endPoint x: 851, endPoint y: 173, distance: 14.8
click at [790, 161] on p "100+ global Channel Resources" at bounding box center [829, 170] width 159 height 38
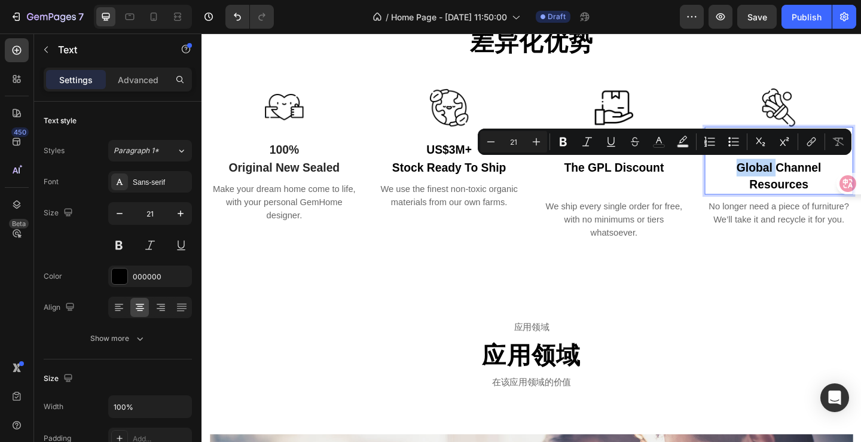
drag, startPoint x: 819, startPoint y: 178, endPoint x: 771, endPoint y: 175, distance: 48.0
click at [771, 175] on p "global Channel Resources" at bounding box center [829, 189] width 159 height 38
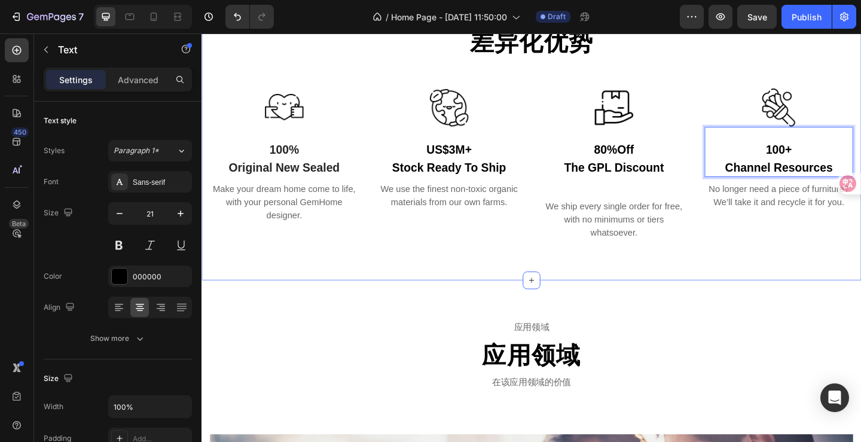
click at [538, 296] on div "优势 Text 差异化优势 Heading Row Image 100% Original New Sealed Text Make your dream h…" at bounding box center [559, 131] width 717 height 340
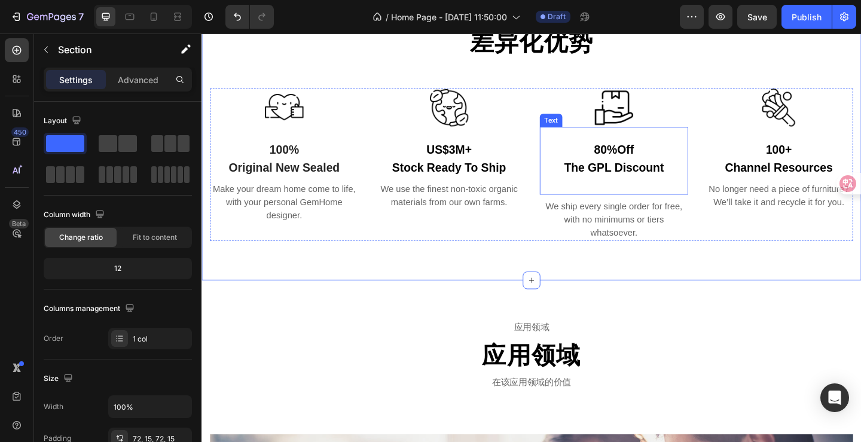
click at [683, 192] on p "The GPL Discount" at bounding box center [649, 189] width 159 height 38
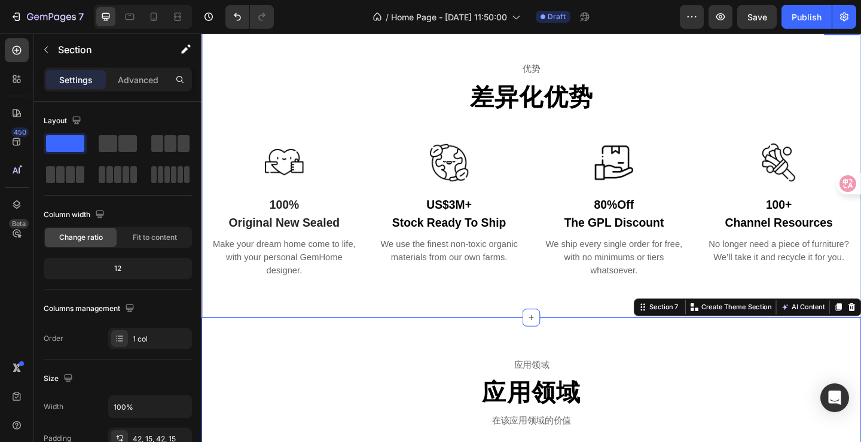
scroll to position [1609, 0]
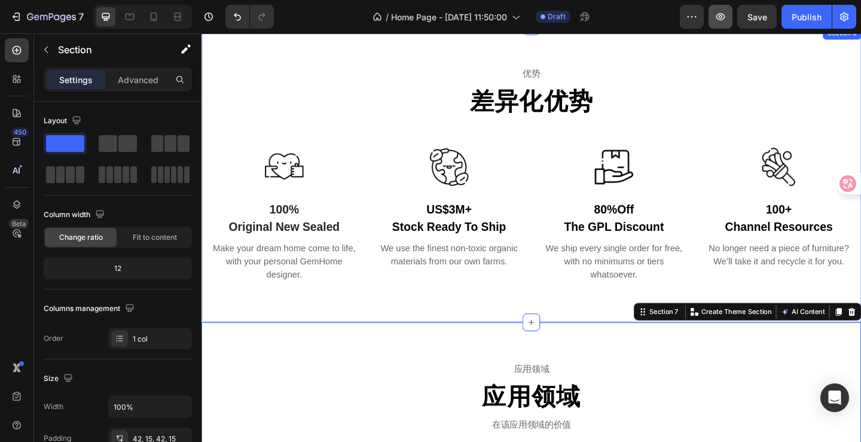
click at [717, 23] on button "button" at bounding box center [720, 17] width 24 height 24
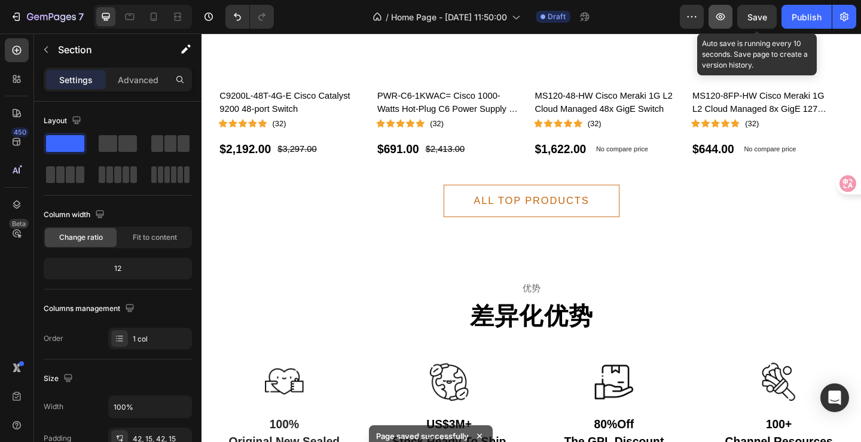
scroll to position [1614, 0]
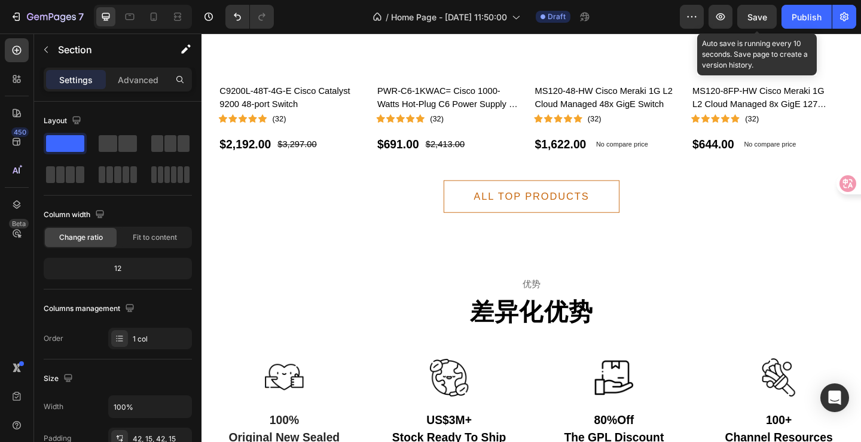
click at [761, 20] on span "Save" at bounding box center [757, 17] width 20 height 10
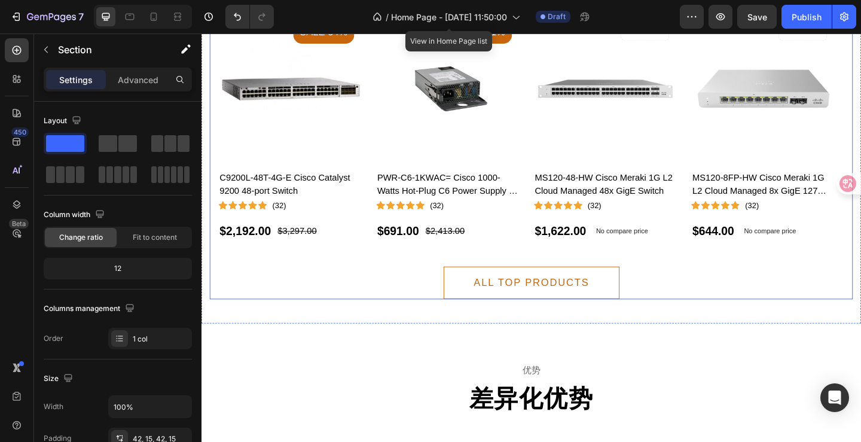
scroll to position [1494, 0]
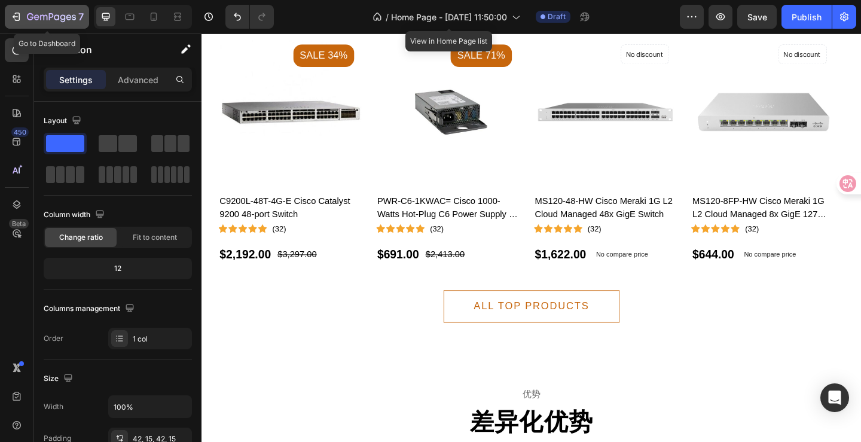
click at [19, 18] on icon "button" at bounding box center [17, 17] width 5 height 8
